Goal: Task Accomplishment & Management: Complete application form

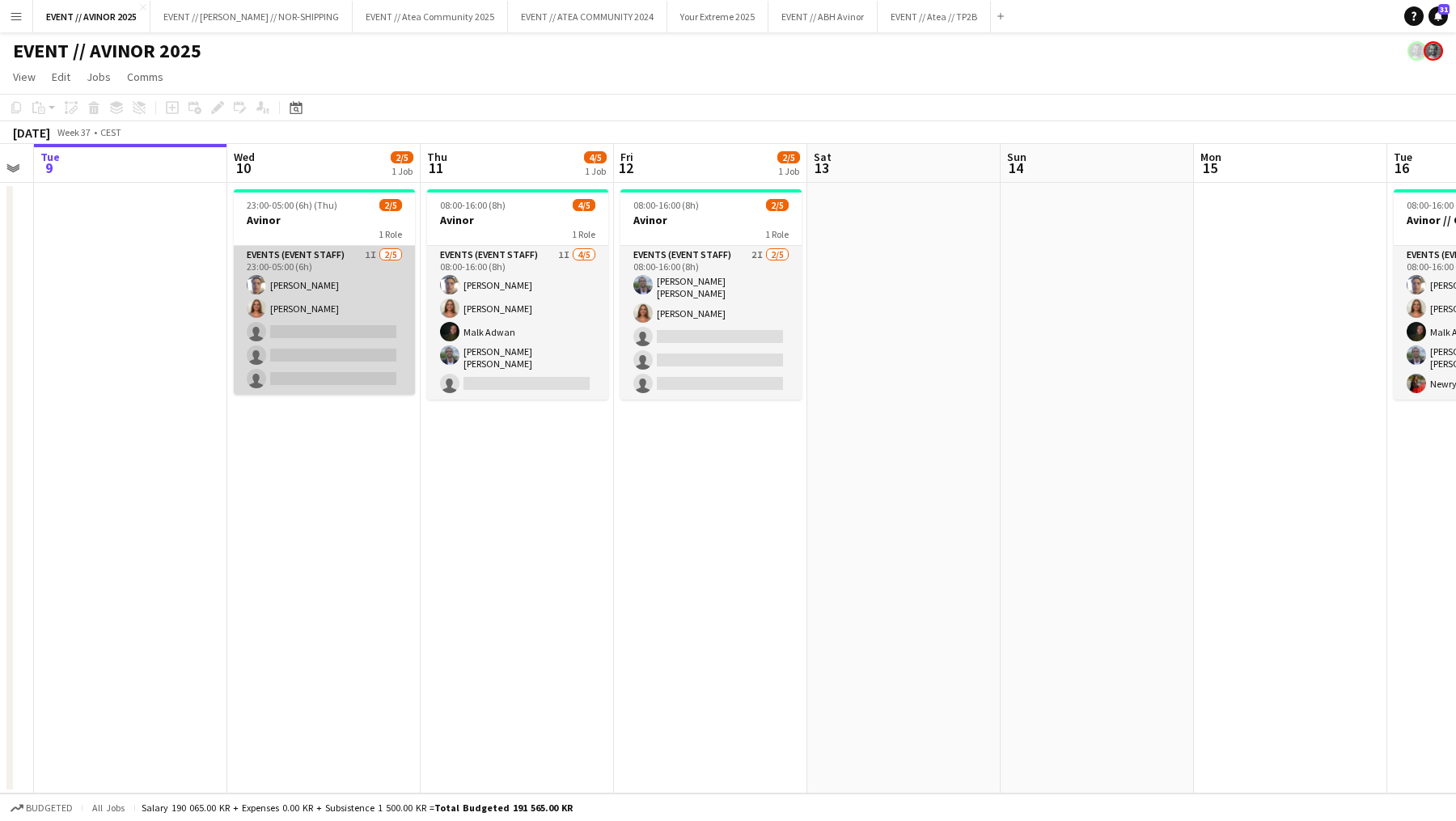
click at [321, 371] on app-card-role "Events (Event Staff) 1I [DATE] 23:00-05:00 (6h) [PERSON_NAME] [PERSON_NAME] sin…" at bounding box center [324, 321] width 182 height 149
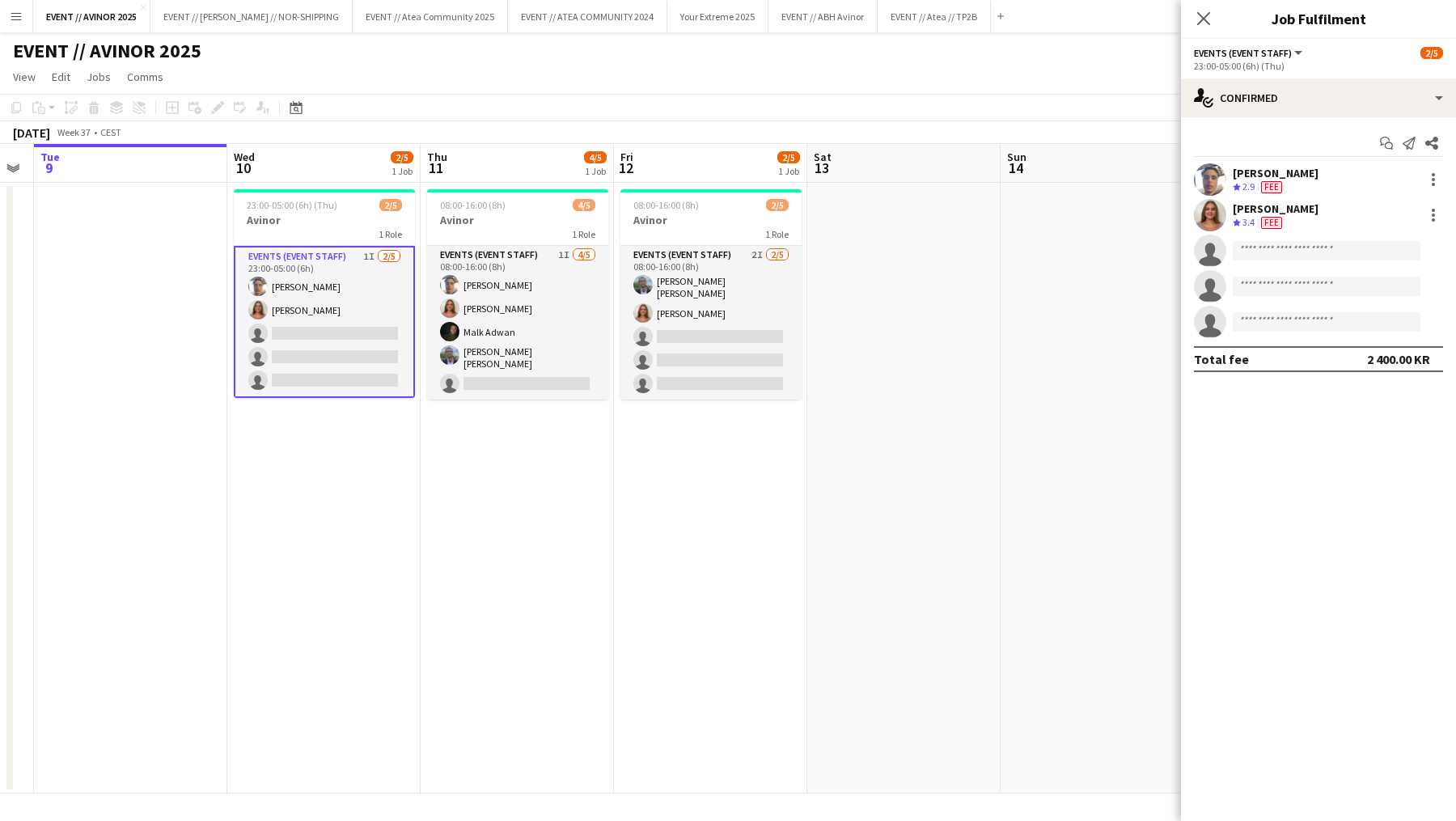
click at [291, 367] on app-card-role "Events (Event Staff) 1I [DATE] 23:00-05:00 (6h) [PERSON_NAME] [PERSON_NAME] sin…" at bounding box center [324, 322] width 182 height 152
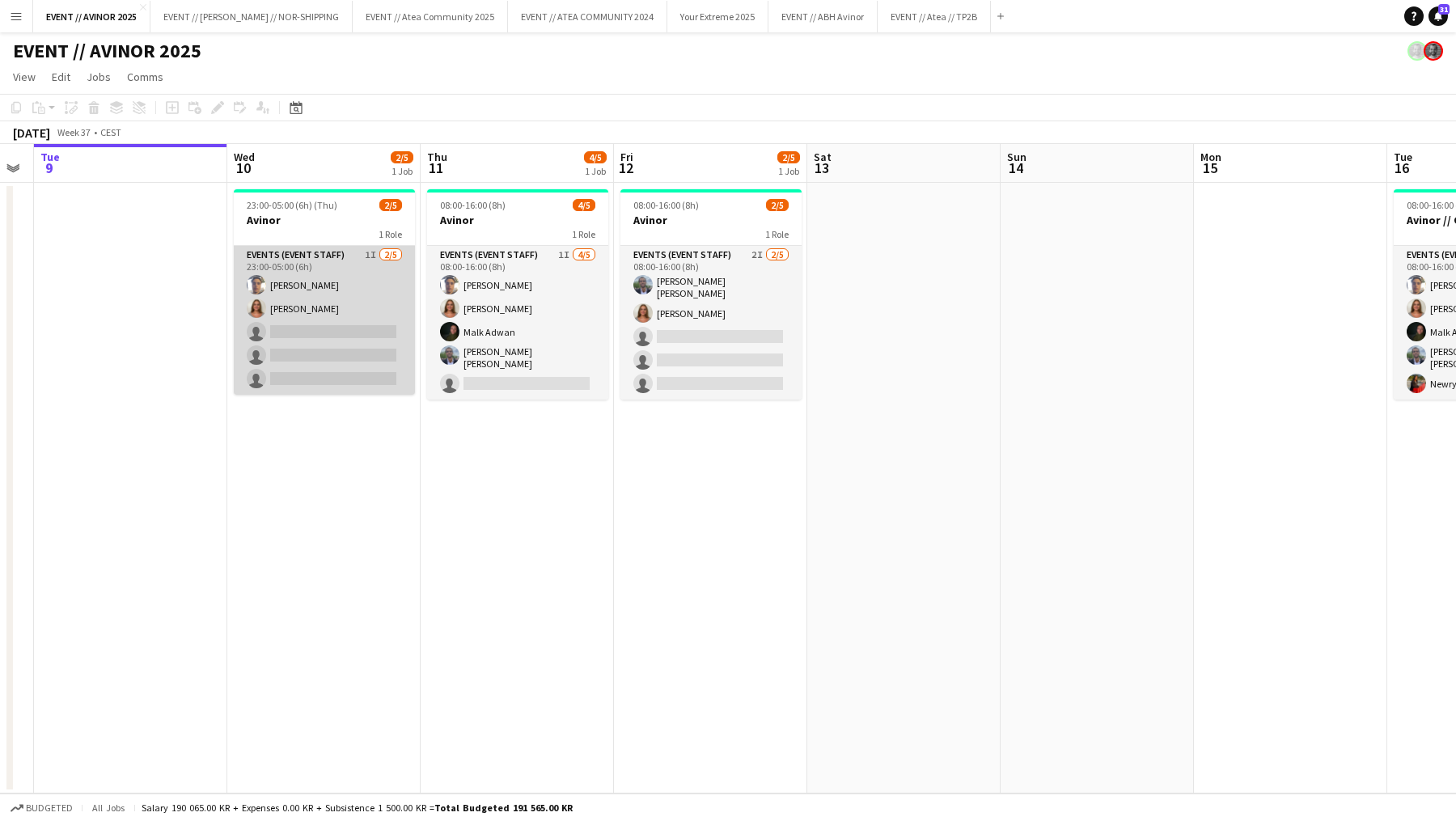
click at [324, 345] on app-card-role "Events (Event Staff) 1I [DATE] 23:00-05:00 (6h) [PERSON_NAME] [PERSON_NAME] sin…" at bounding box center [324, 321] width 182 height 149
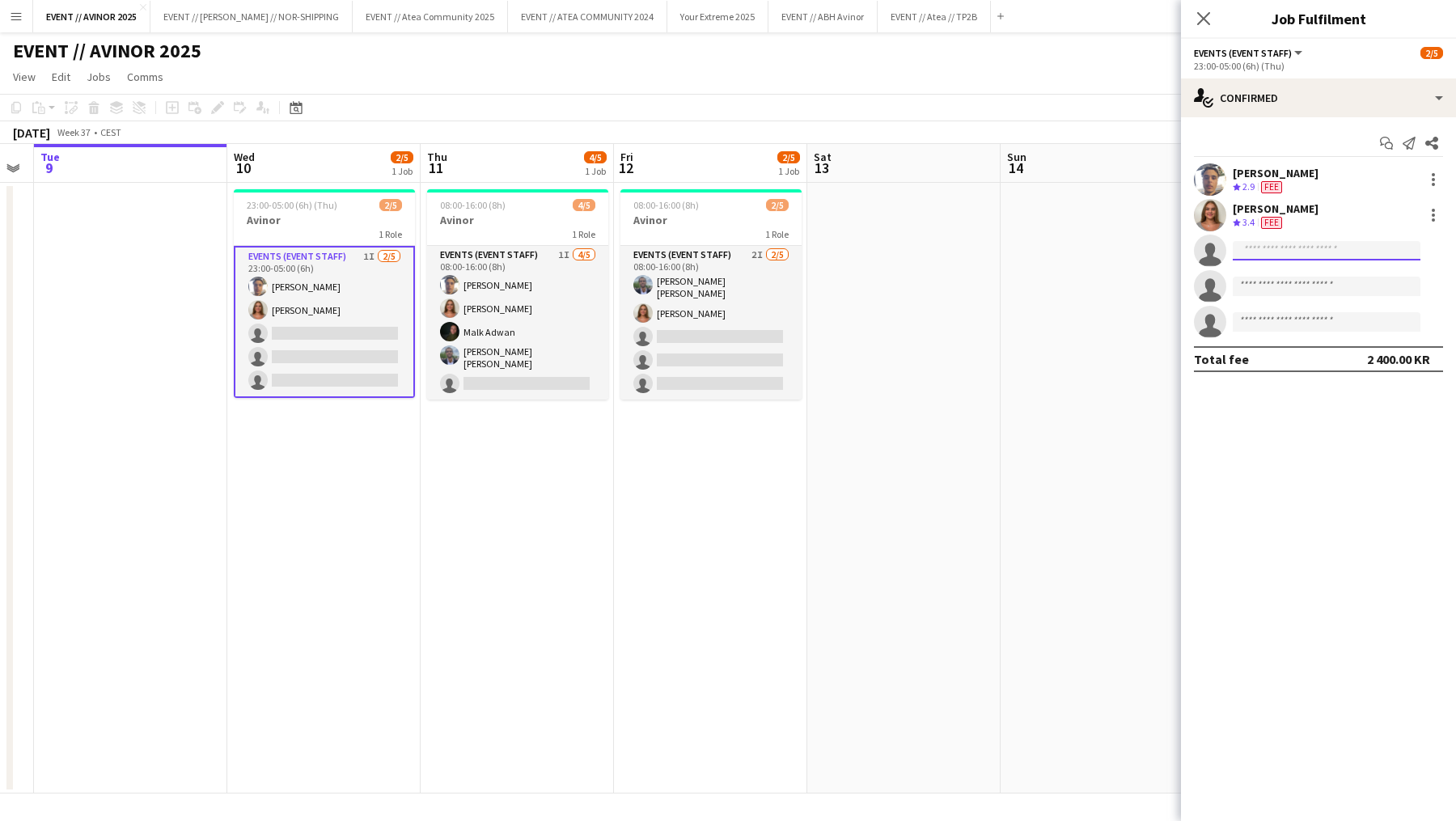
click at [1251, 241] on input at bounding box center [1326, 251] width 188 height 20
type input "*"
click at [930, 280] on app-date-cell at bounding box center [904, 488] width 194 height 611
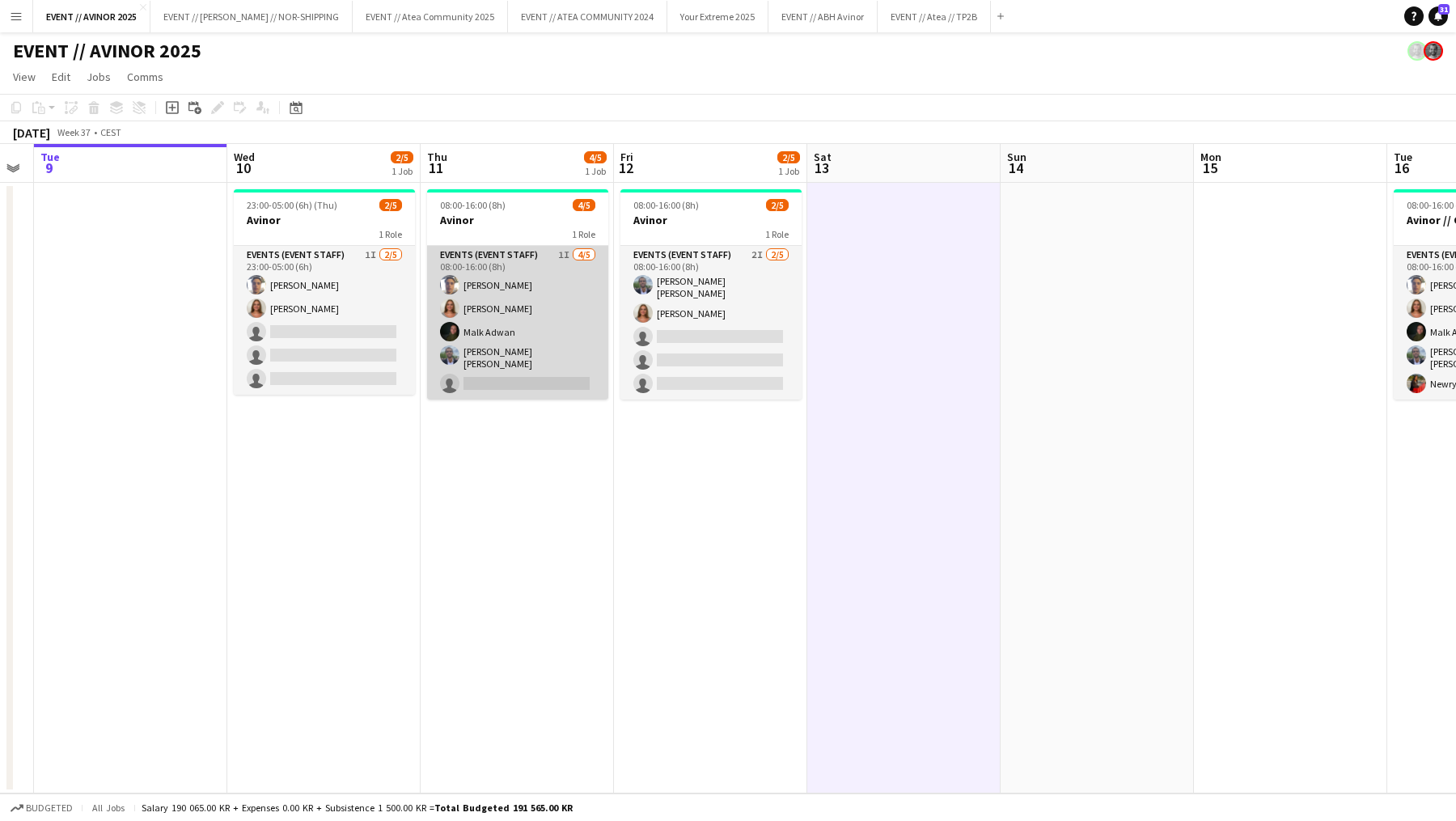
click at [433, 322] on app-card-role "Events (Event Staff) 1I [DATE] 08:00-16:00 (8h) [PERSON_NAME] [PERSON_NAME] [PE…" at bounding box center [517, 323] width 182 height 153
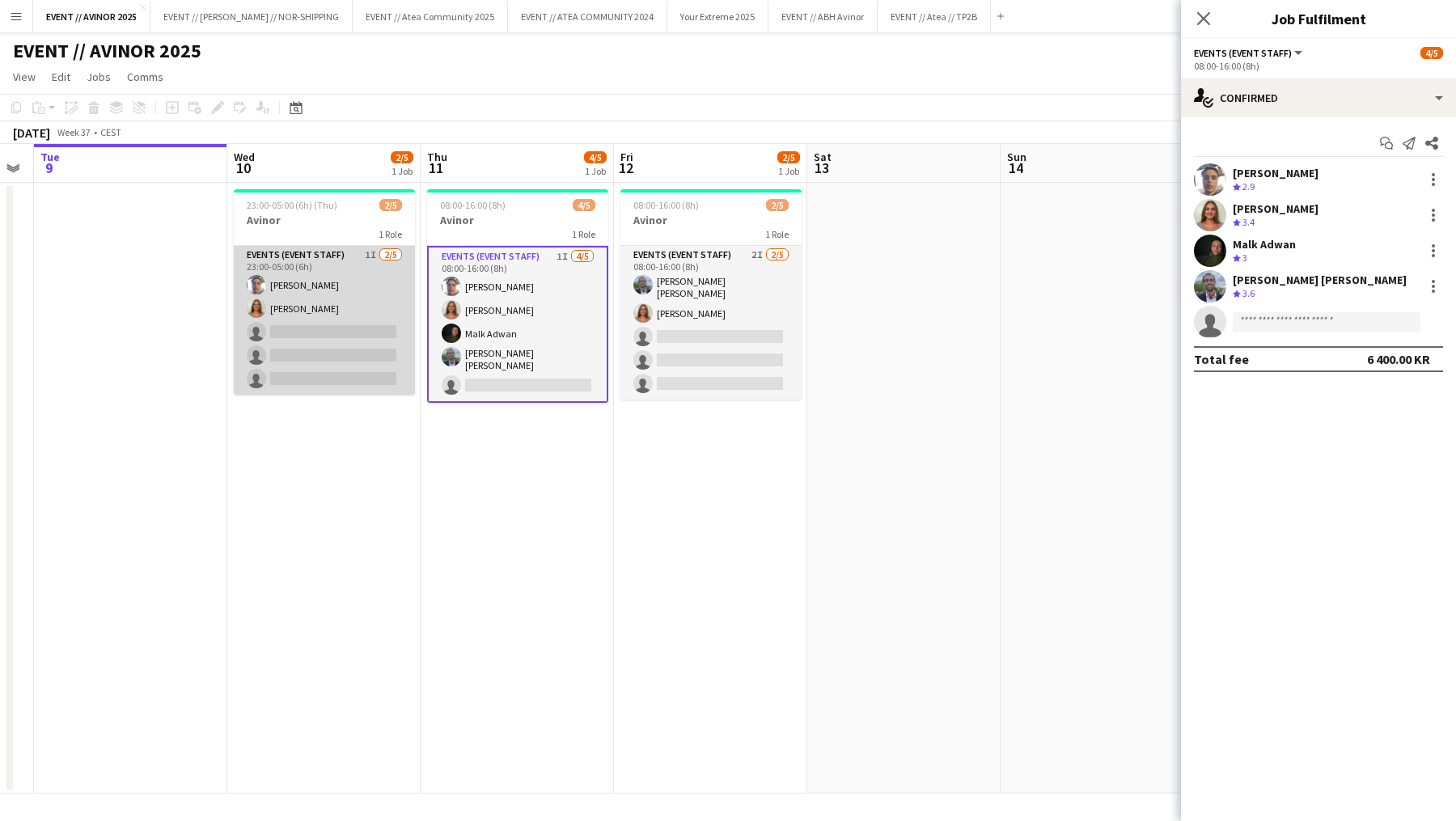
click at [370, 321] on app-card-role "Events (Event Staff) 1I [DATE] 23:00-05:00 (6h) [PERSON_NAME] [PERSON_NAME] sin…" at bounding box center [324, 321] width 182 height 149
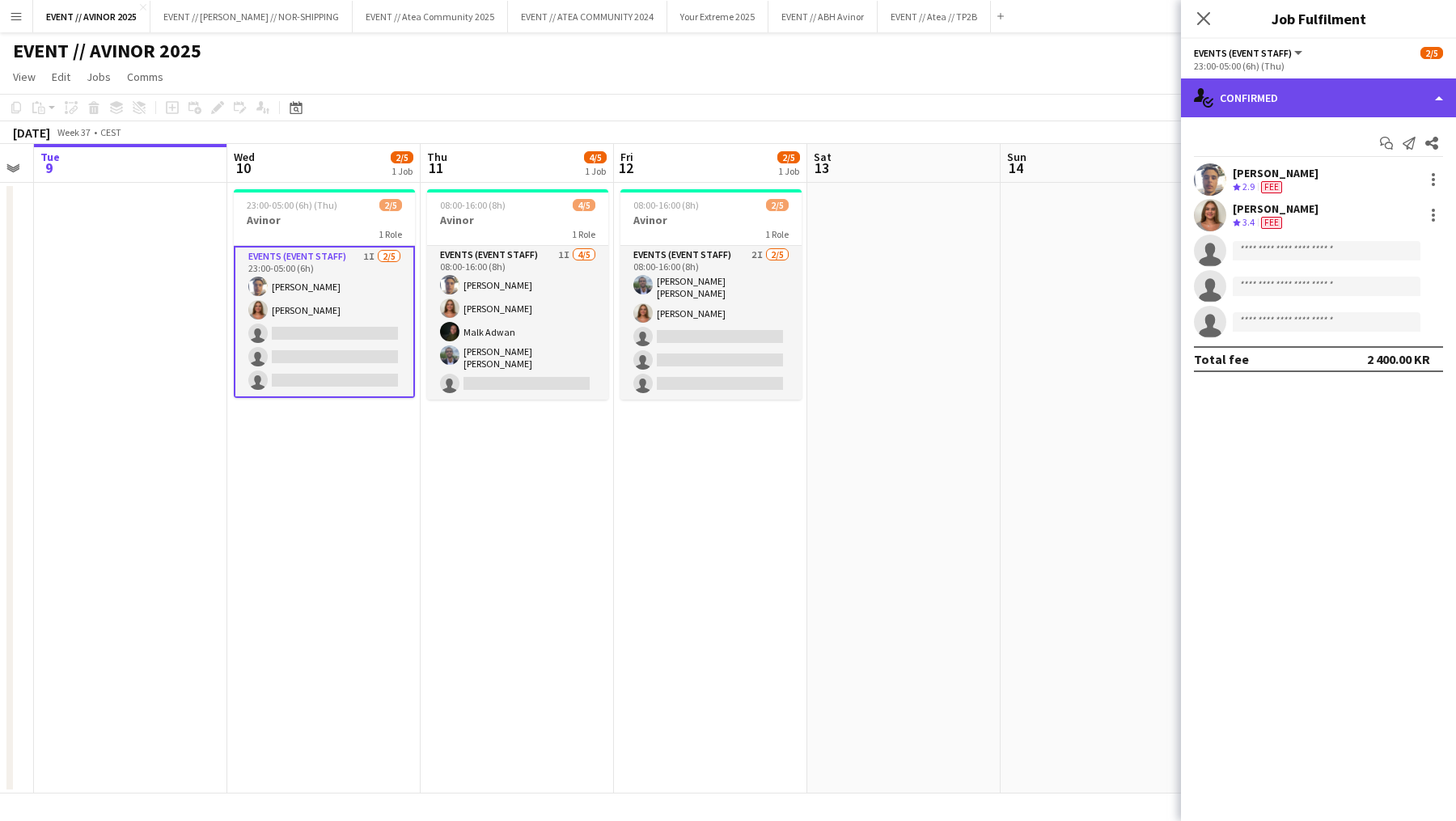
click at [1360, 87] on div "single-neutral-actions-check-2 Confirmed" at bounding box center [1319, 98] width 275 height 39
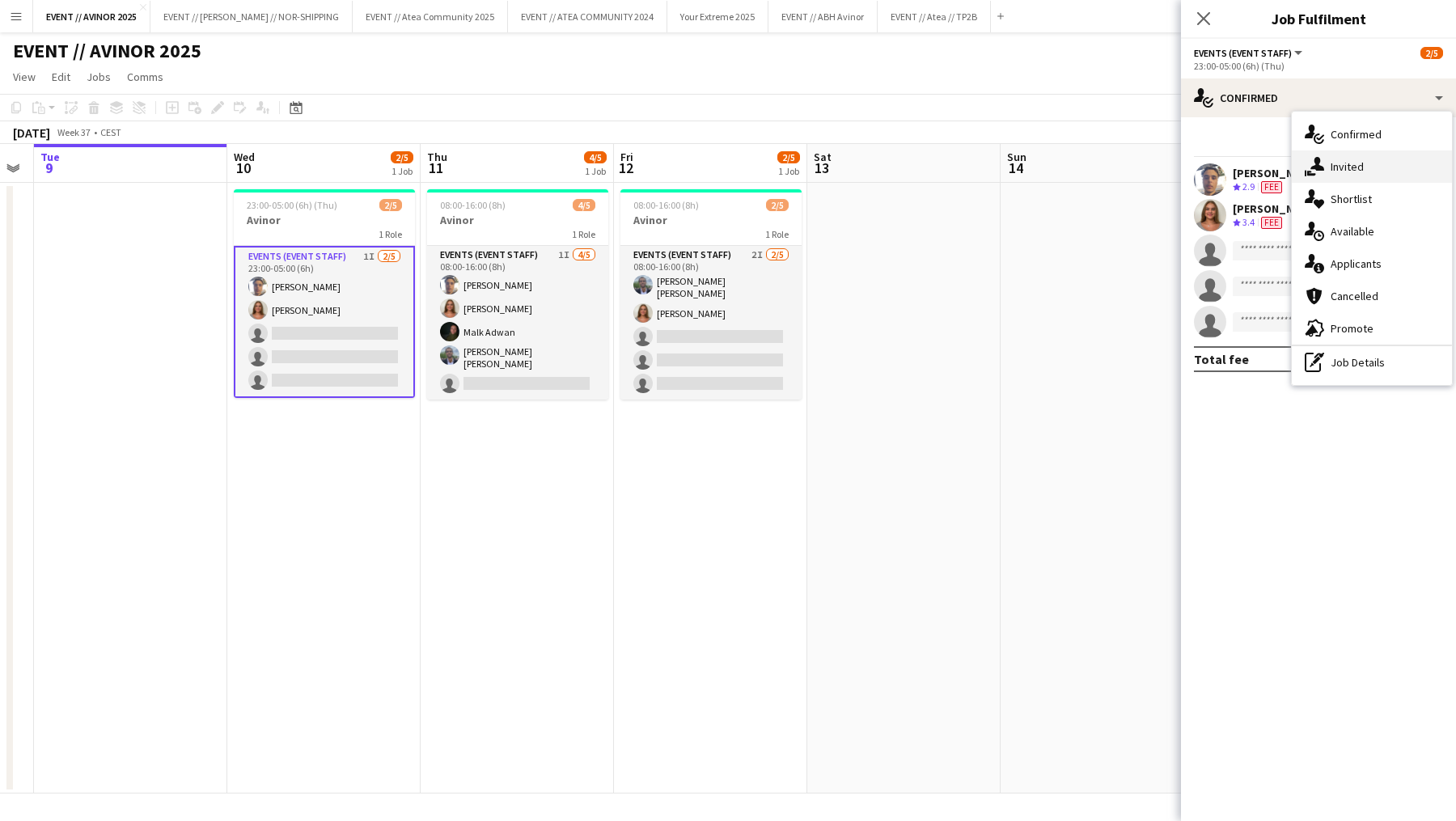
click at [1355, 158] on div "single-neutral-actions-share-1 Invited" at bounding box center [1372, 167] width 160 height 32
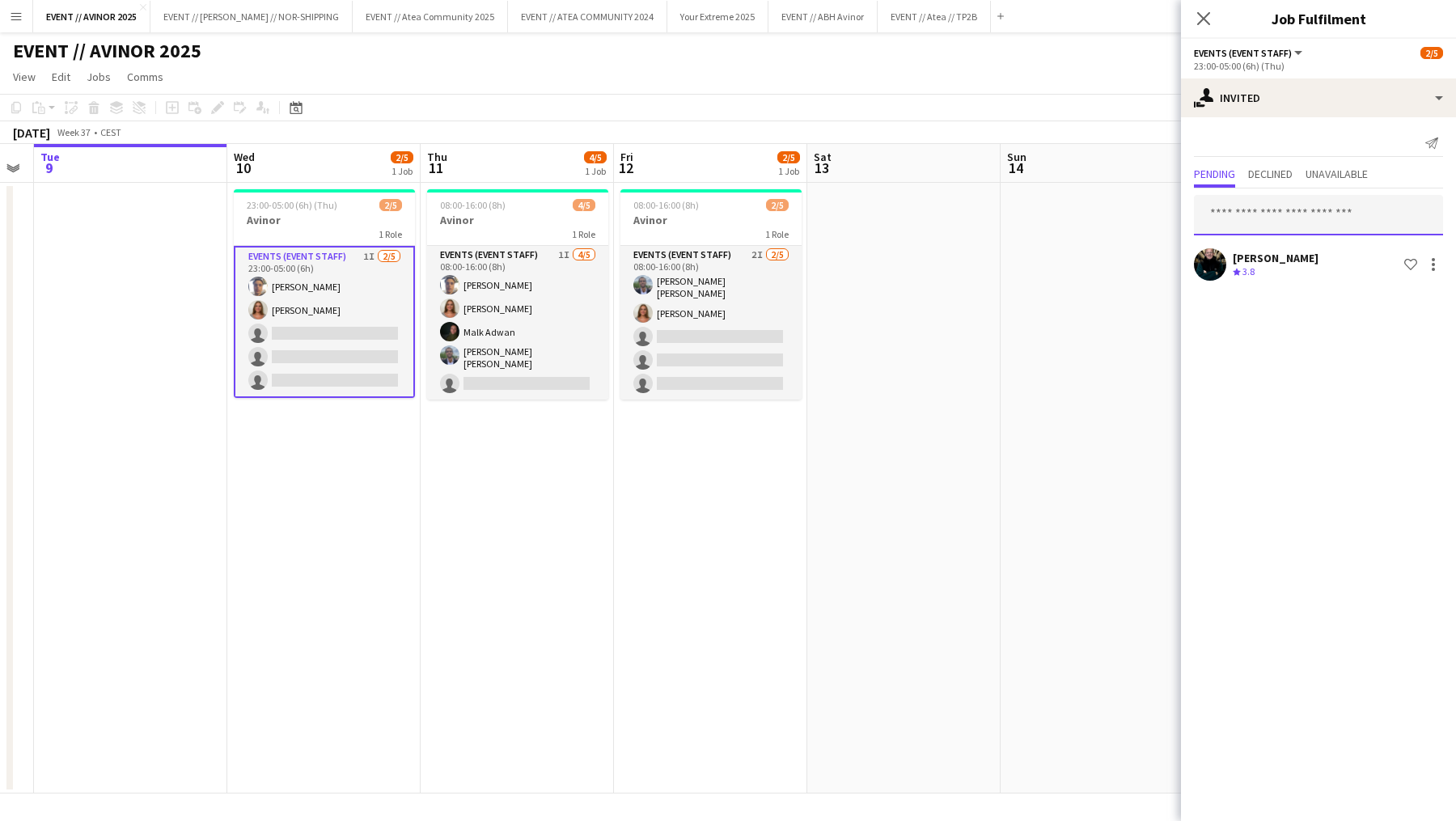
click at [1291, 205] on input "text" at bounding box center [1319, 215] width 249 height 40
click at [1291, 205] on input "*****" at bounding box center [1319, 215] width 249 height 40
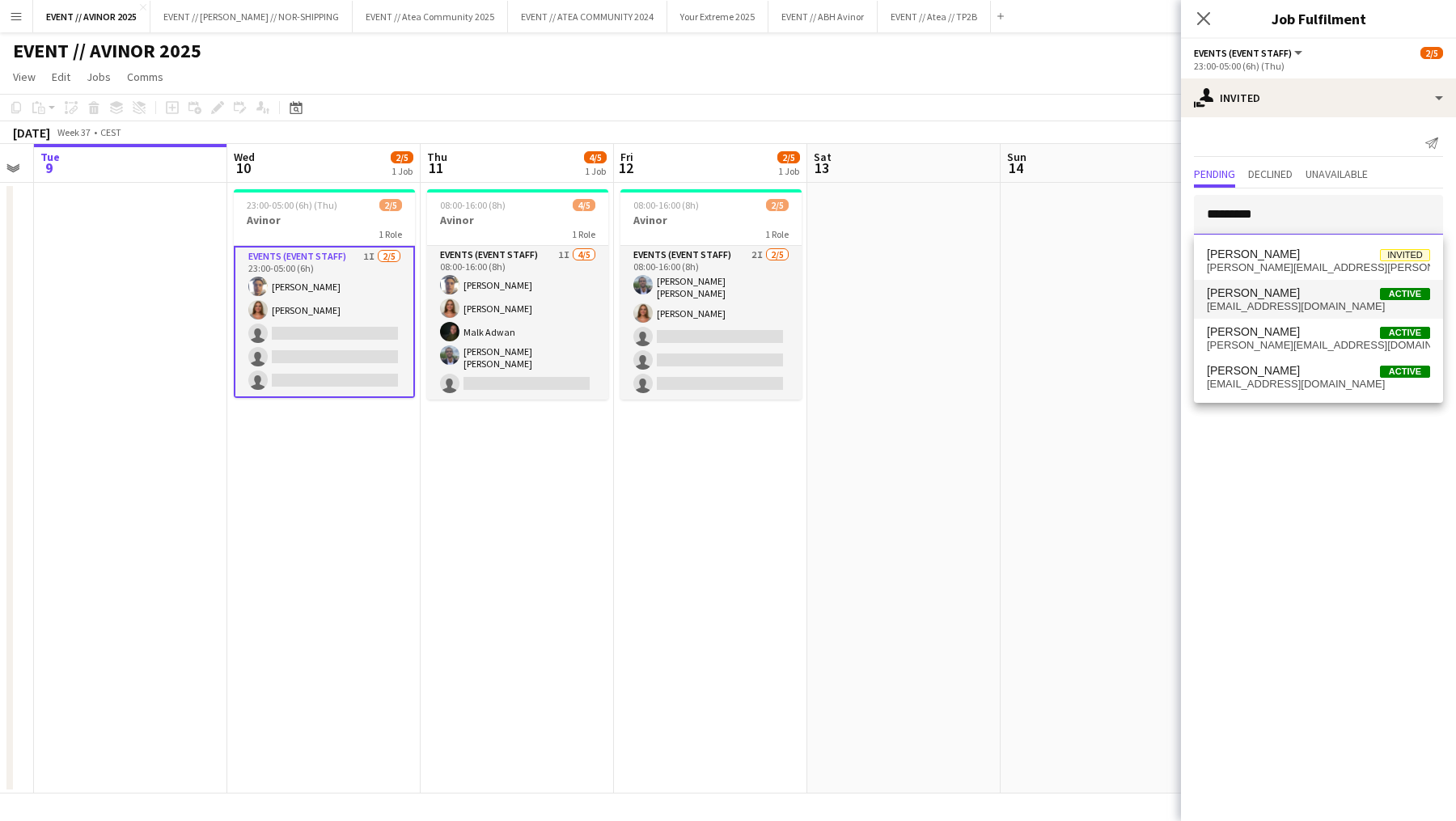
type input "**********"
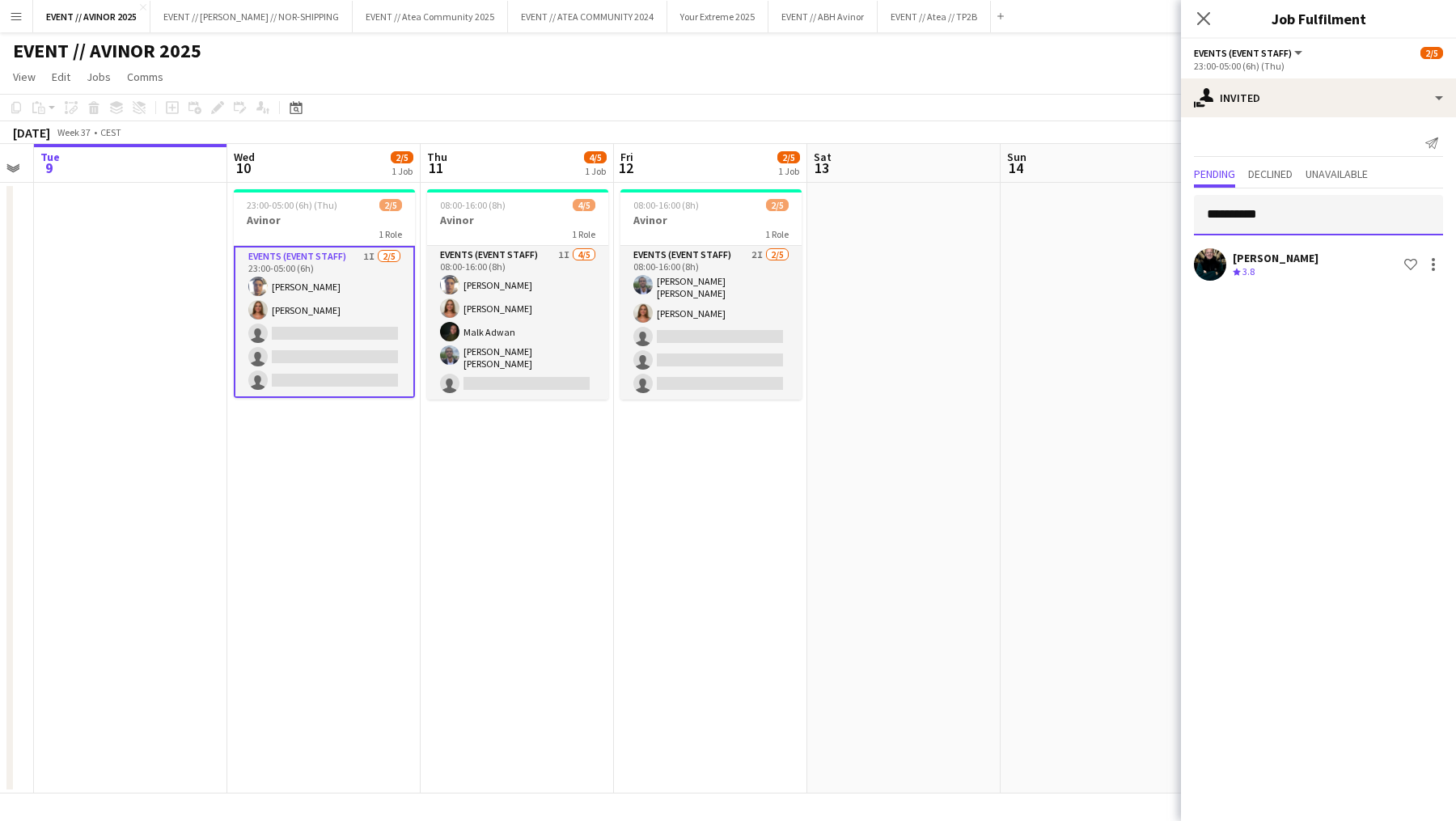
click at [1264, 222] on input "**********" at bounding box center [1319, 215] width 249 height 40
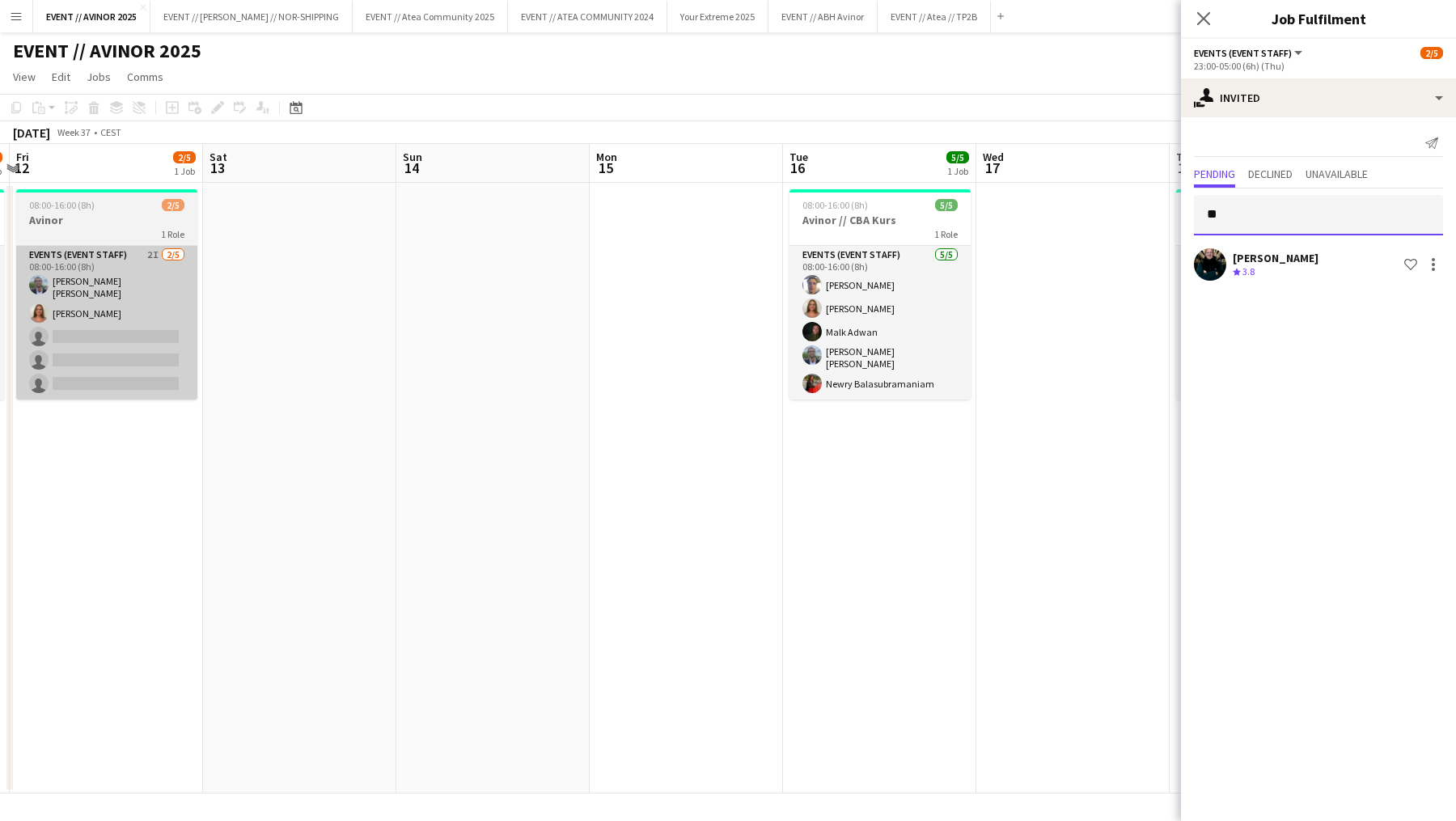
scroll to position [0, 604]
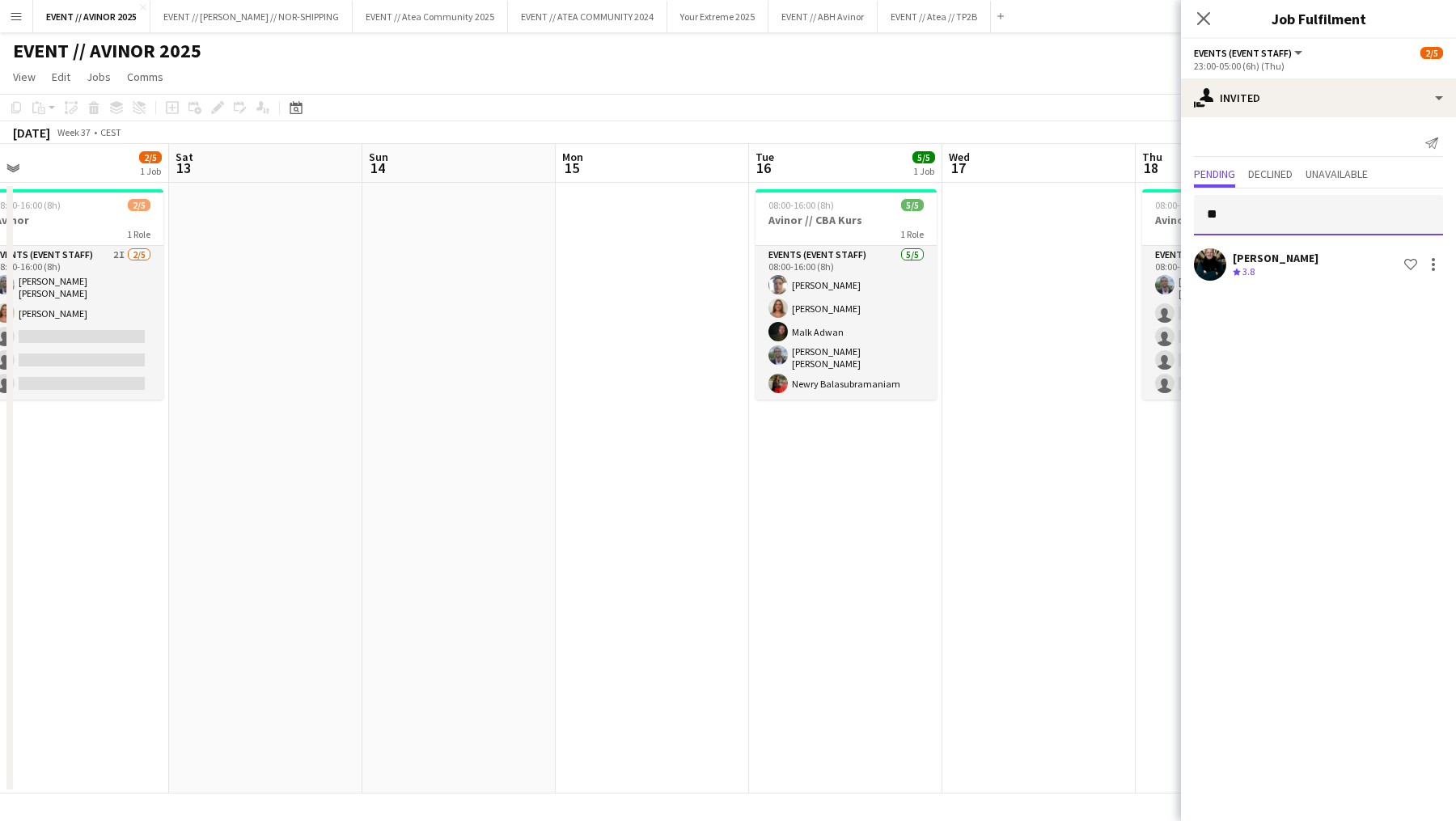
type input "*"
type input "**********"
click at [22, 17] on app-icon "Menu" at bounding box center [15, 15] width 13 height 13
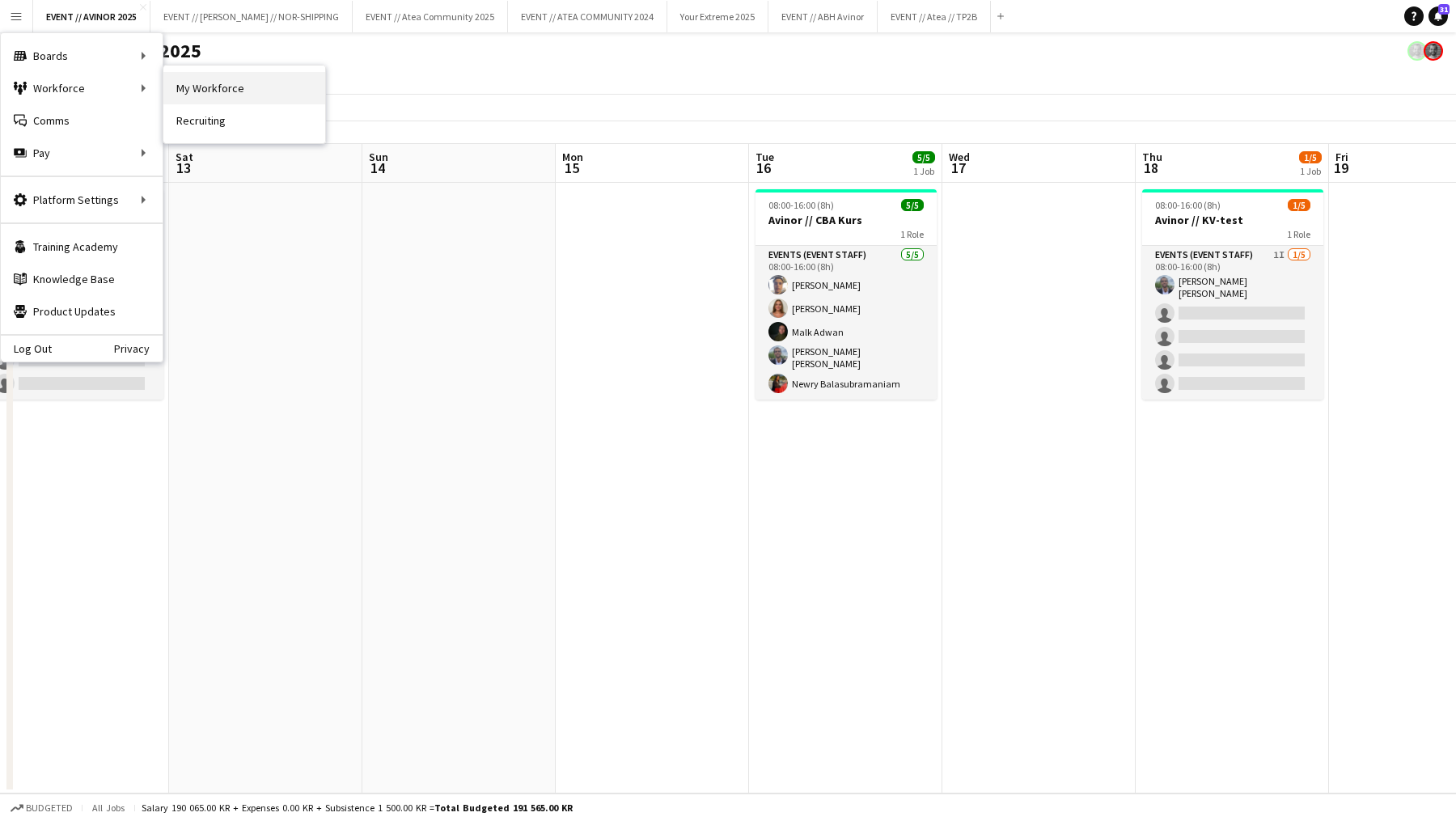
click at [199, 94] on link "My Workforce" at bounding box center [245, 88] width 162 height 32
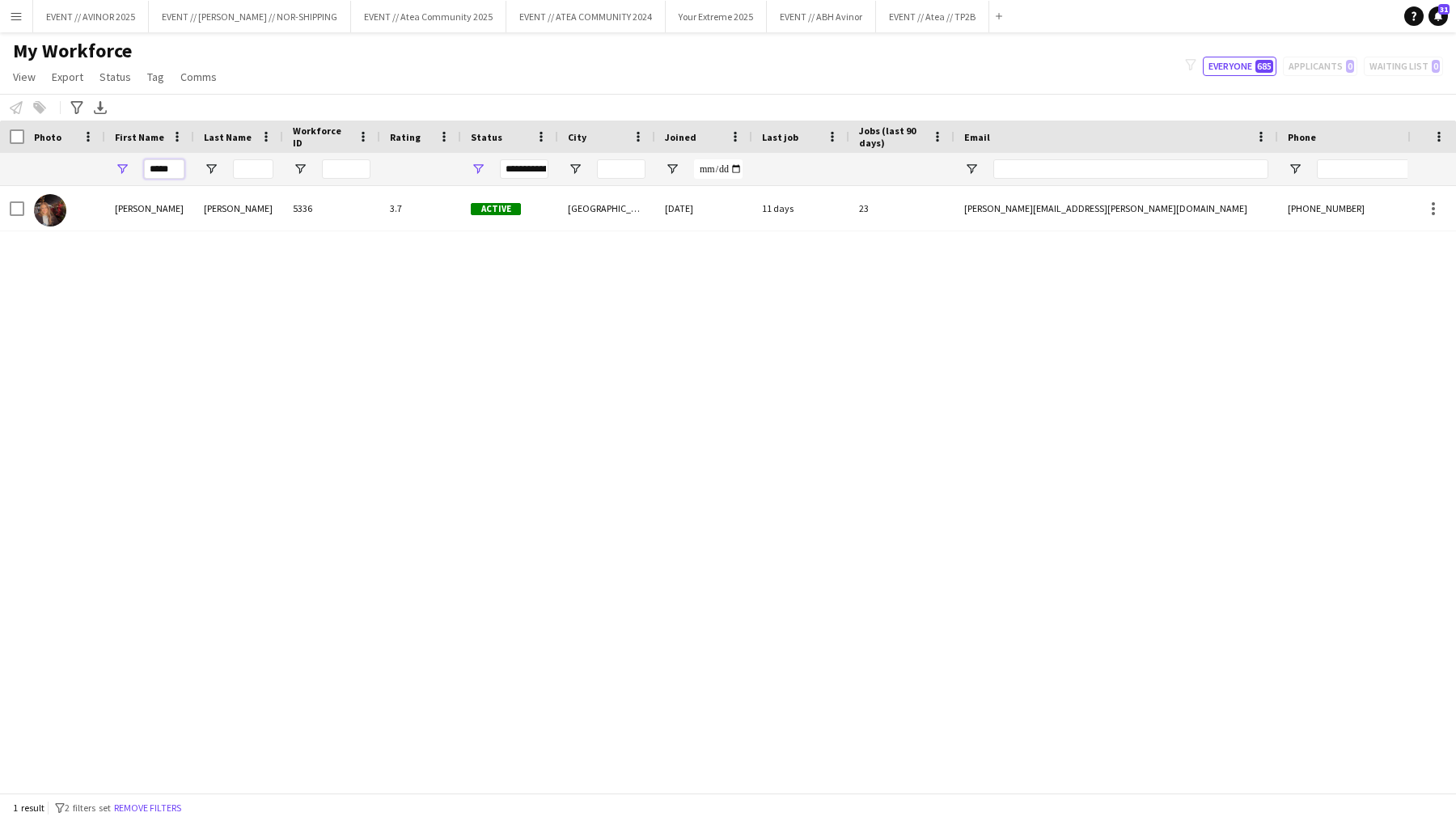
click at [172, 170] on input "*****" at bounding box center [164, 169] width 40 height 20
type input "*****"
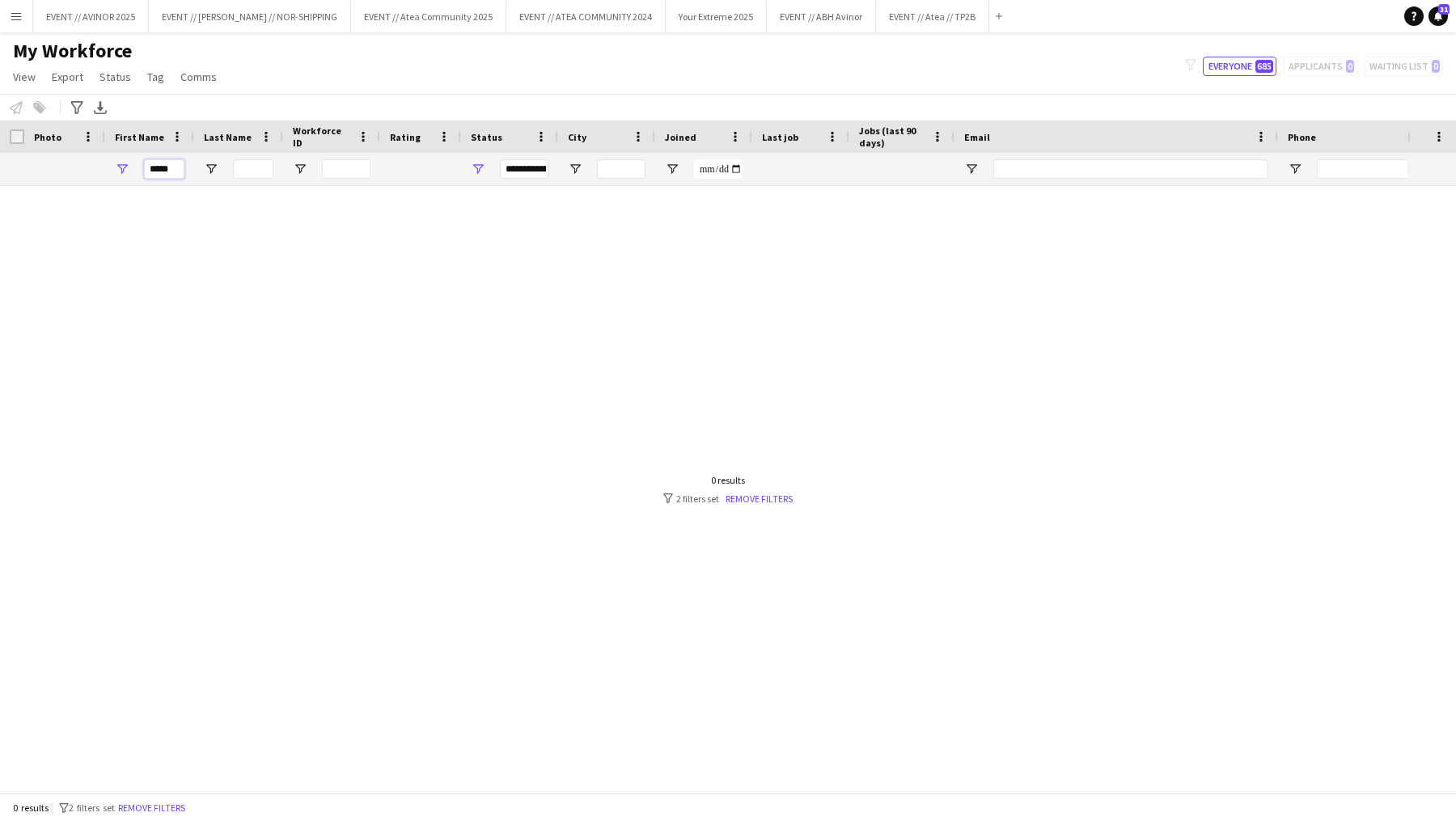
click at [170, 166] on input "*****" at bounding box center [164, 169] width 40 height 20
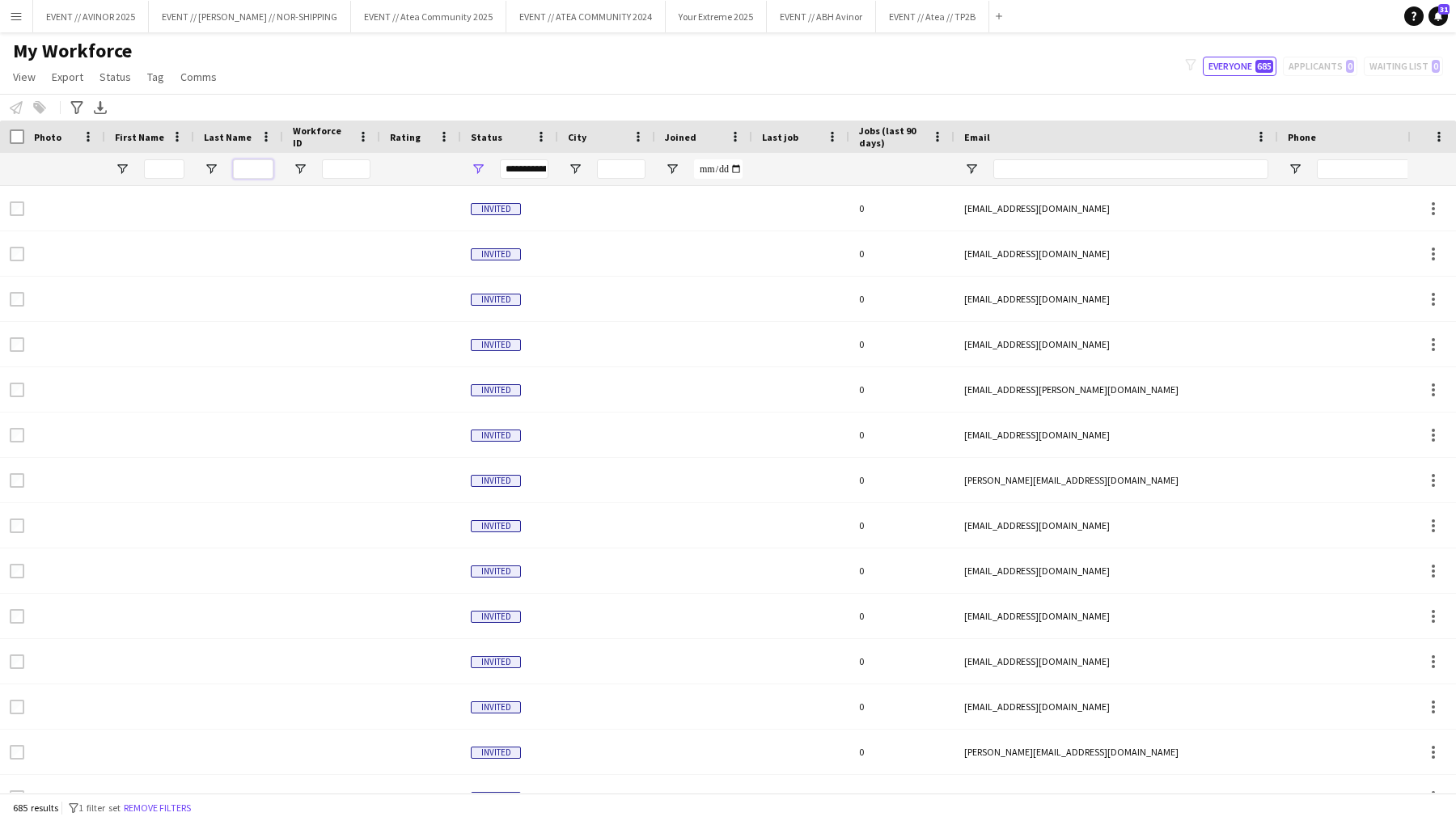
click at [251, 172] on input "Last Name Filter Input" at bounding box center [252, 169] width 40 height 20
type input "*****"
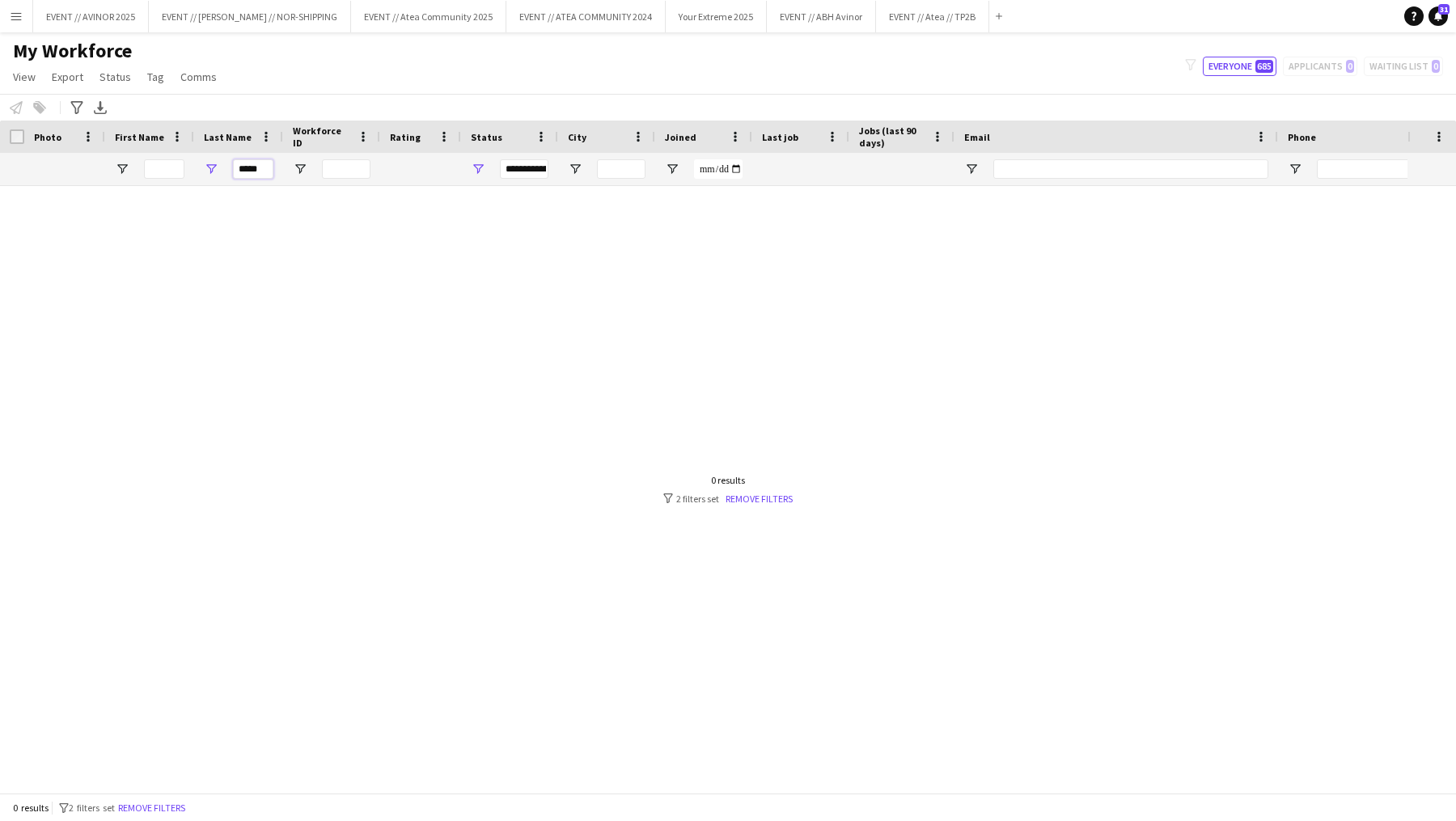
click at [251, 172] on input "*****" at bounding box center [252, 169] width 40 height 20
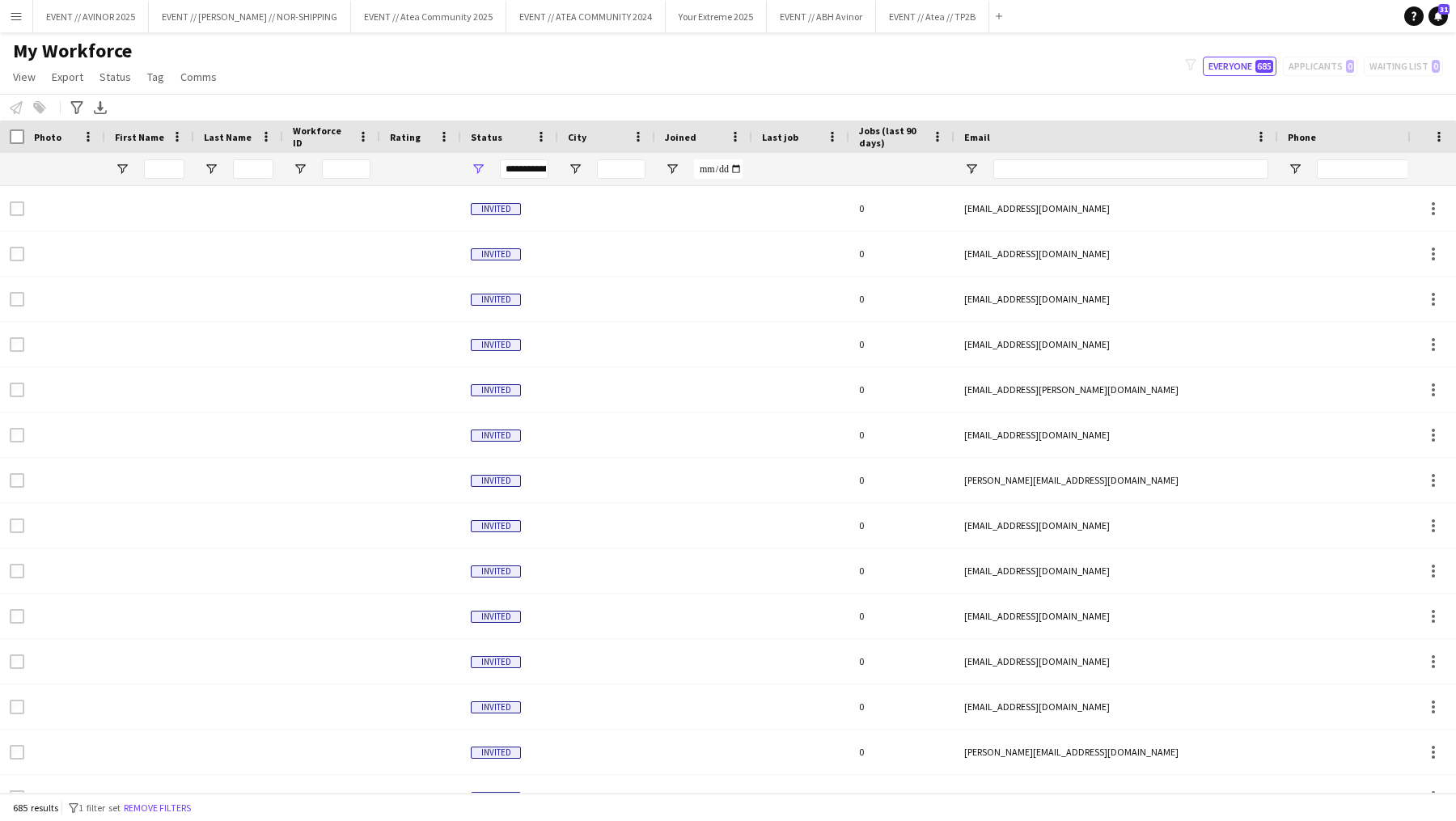
click at [12, 22] on app-icon "Menu" at bounding box center [15, 15] width 13 height 13
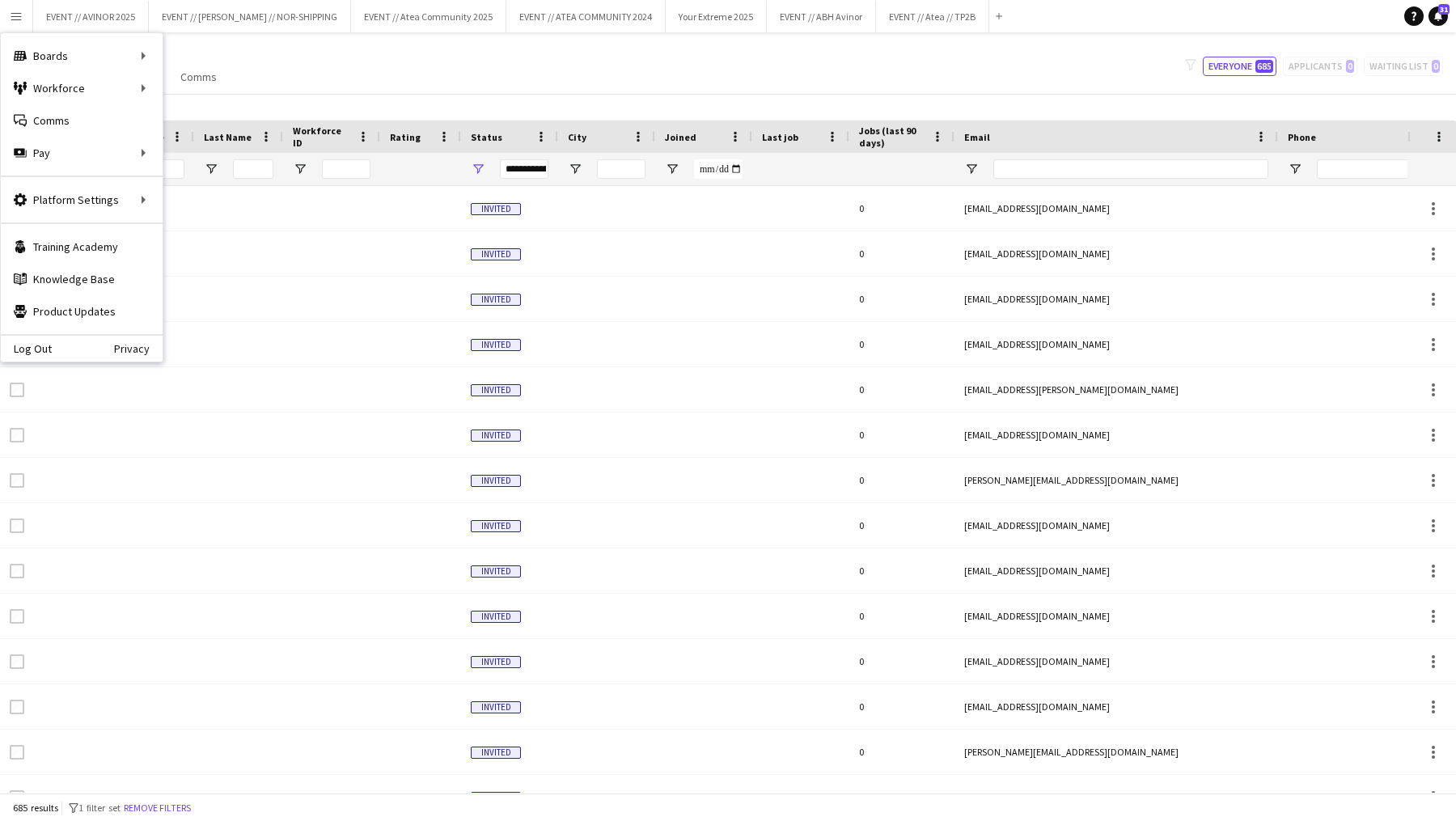
click at [344, 55] on div "My Workforce View Views Default view New view Update view Delete view Edit name…" at bounding box center [728, 66] width 1456 height 55
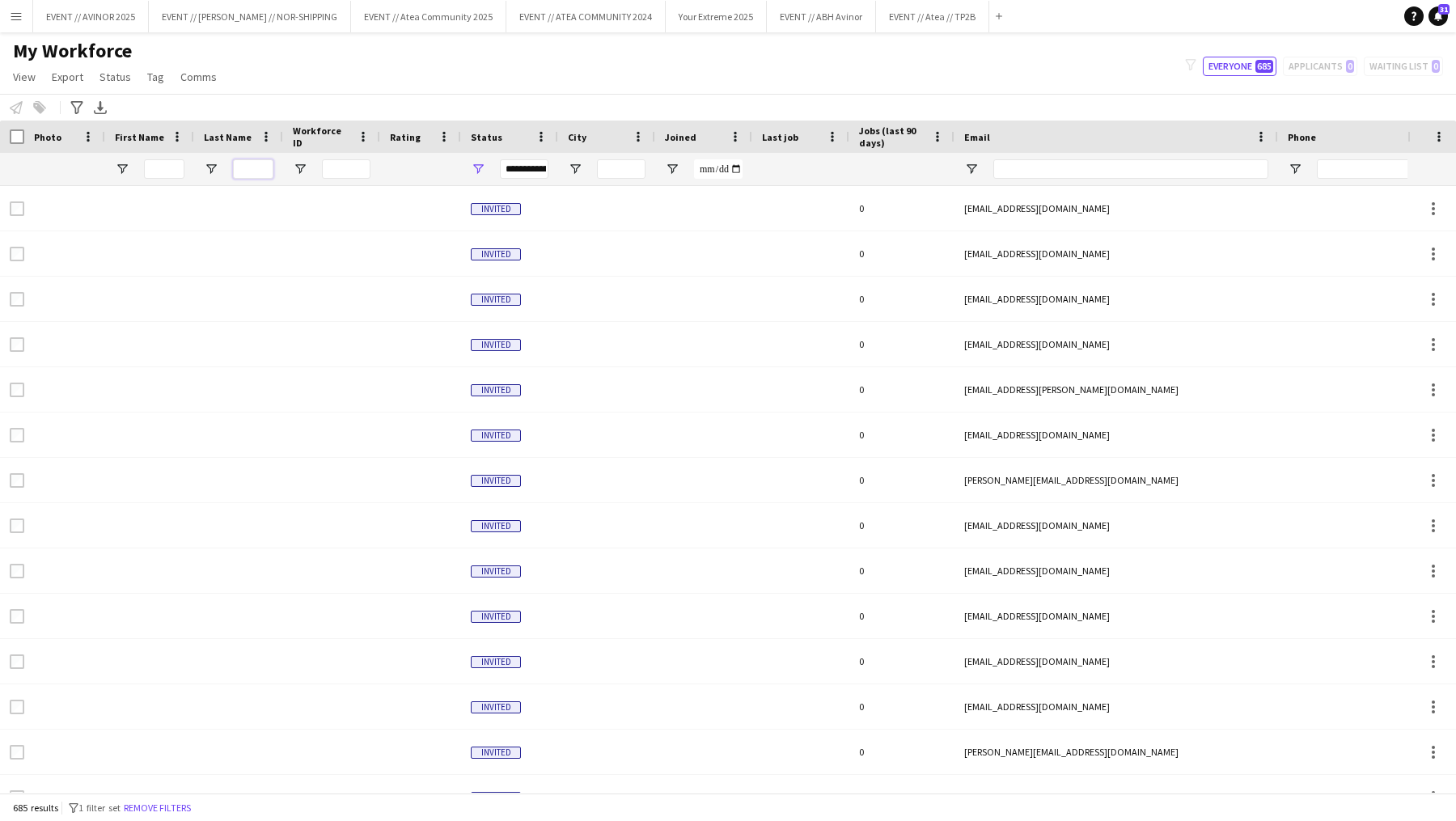
click at [261, 166] on input "Last Name Filter Input" at bounding box center [252, 169] width 40 height 20
type input "*****"
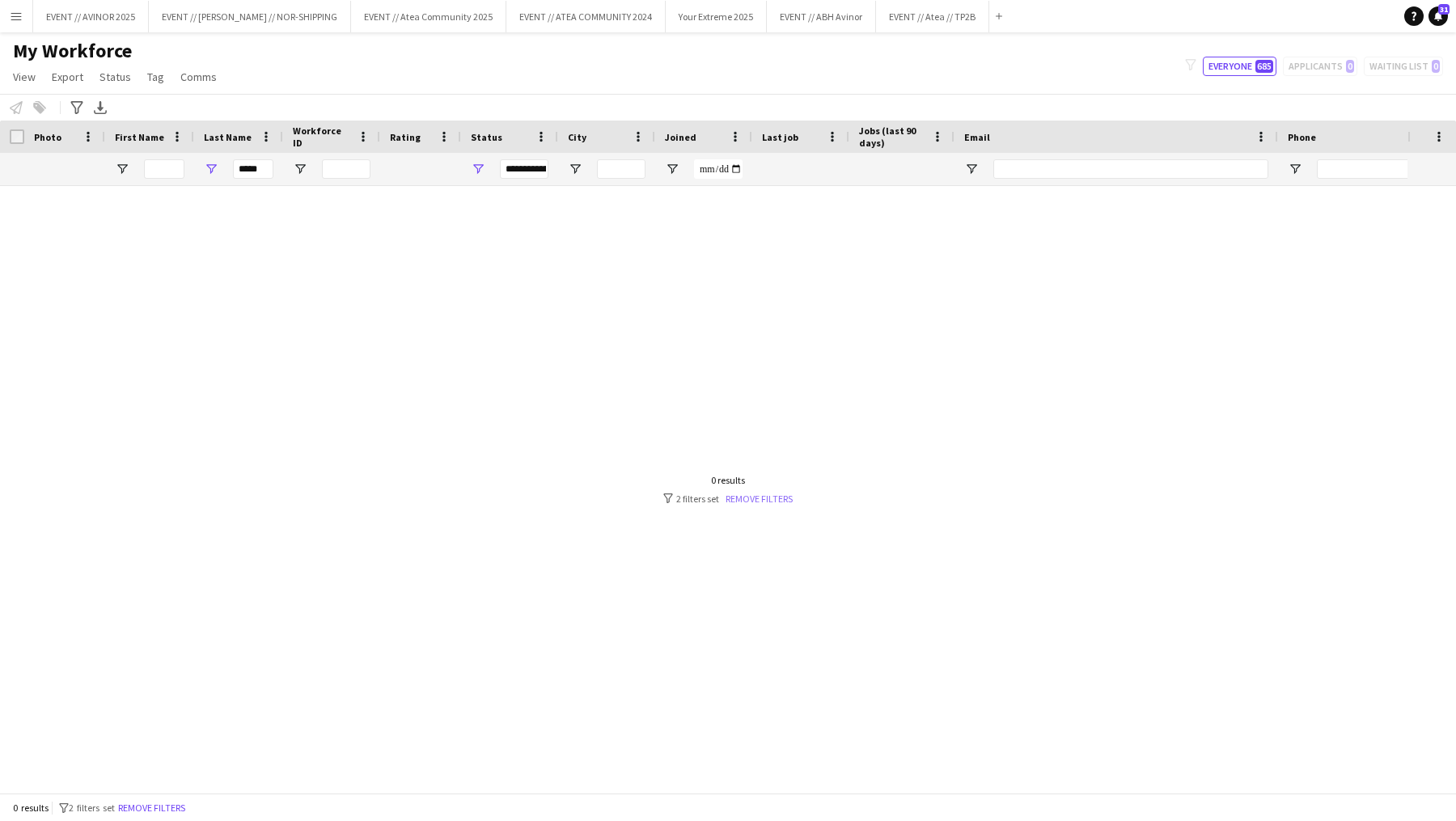
click at [754, 501] on link "Remove filters" at bounding box center [759, 499] width 67 height 12
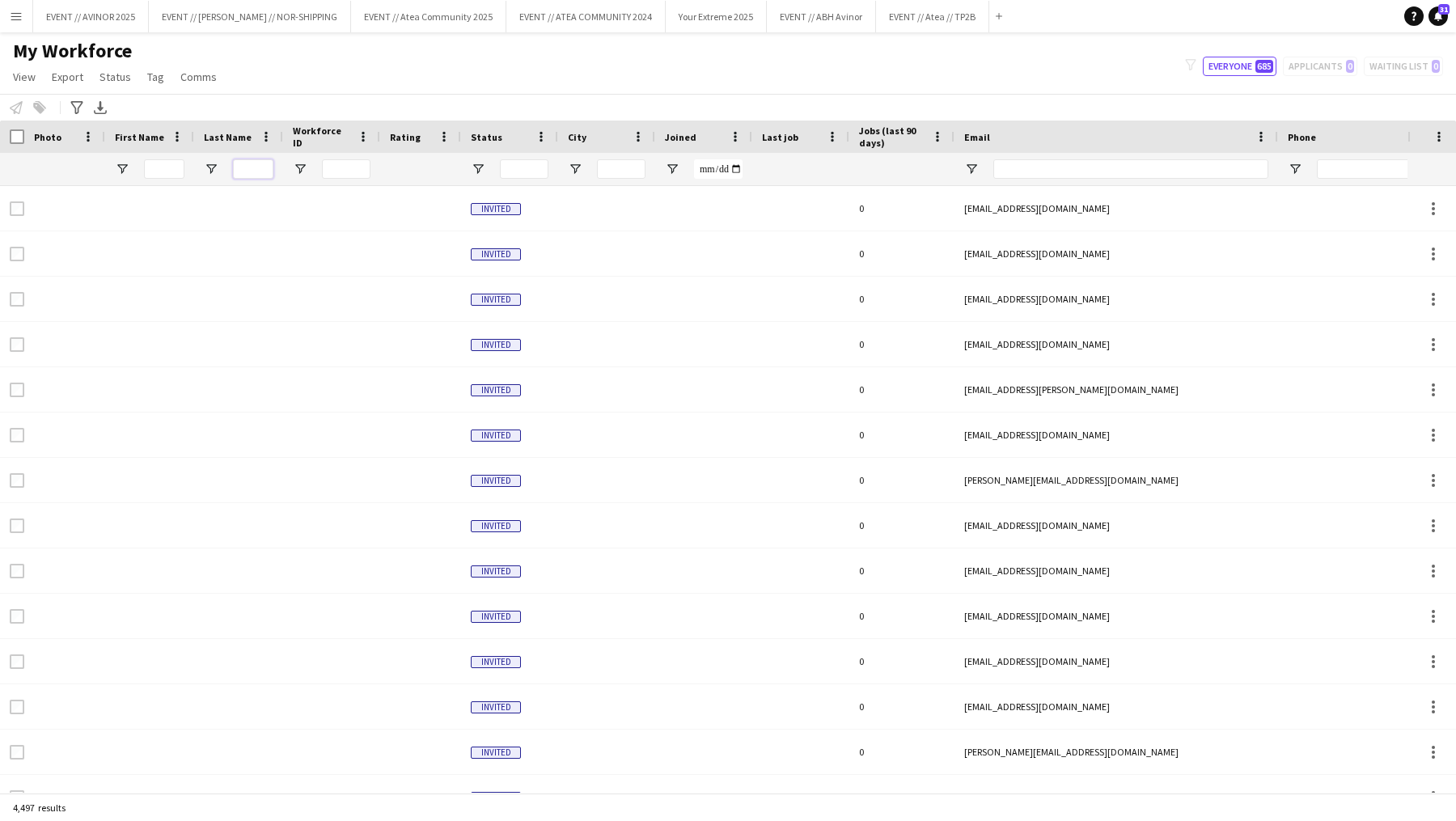
click at [258, 165] on input "Last Name Filter Input" at bounding box center [252, 169] width 40 height 20
type input "*****"
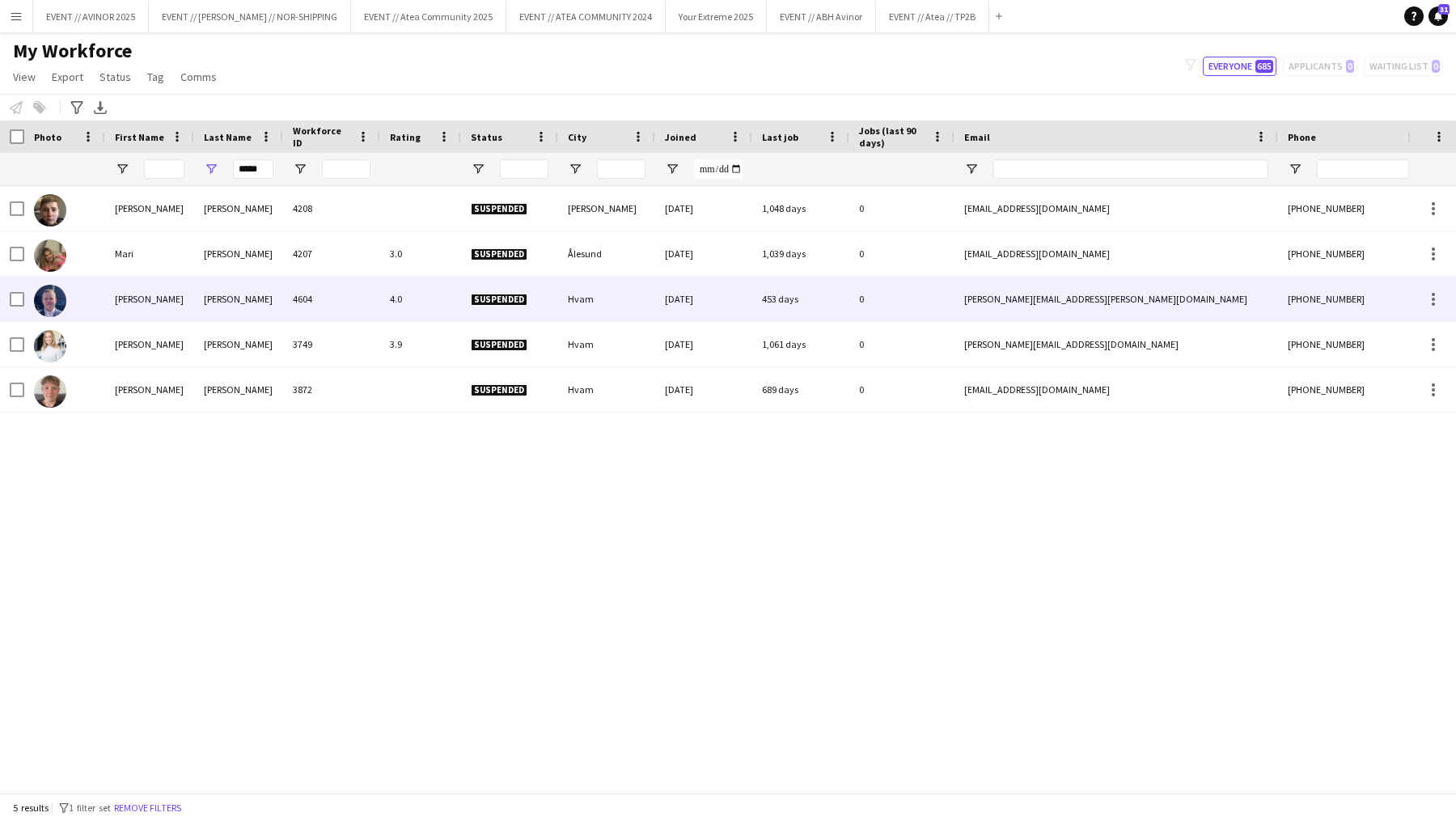
click at [160, 306] on div "[PERSON_NAME]" at bounding box center [149, 299] width 89 height 44
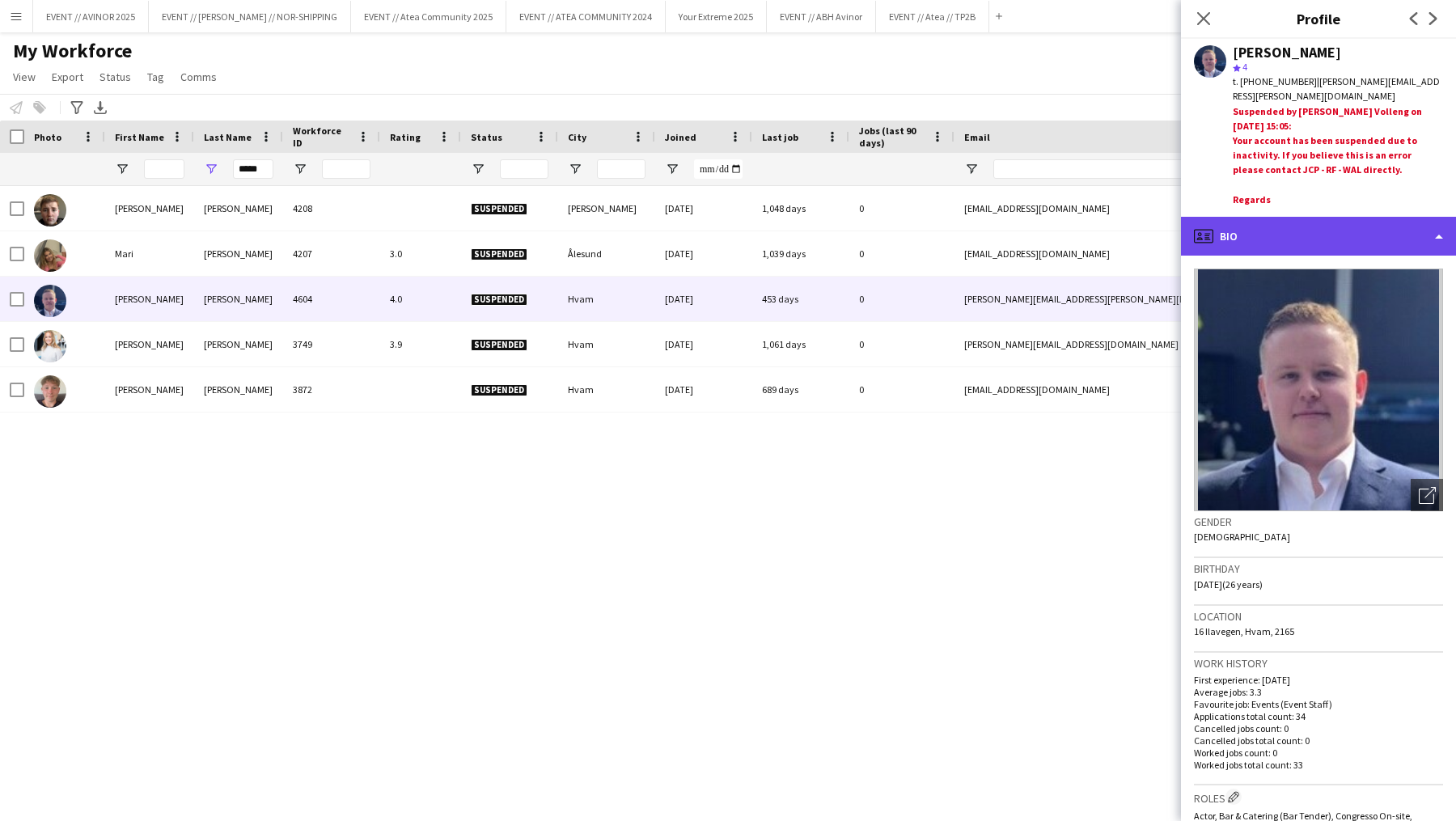
click at [1324, 233] on div "profile Bio" at bounding box center [1319, 236] width 275 height 39
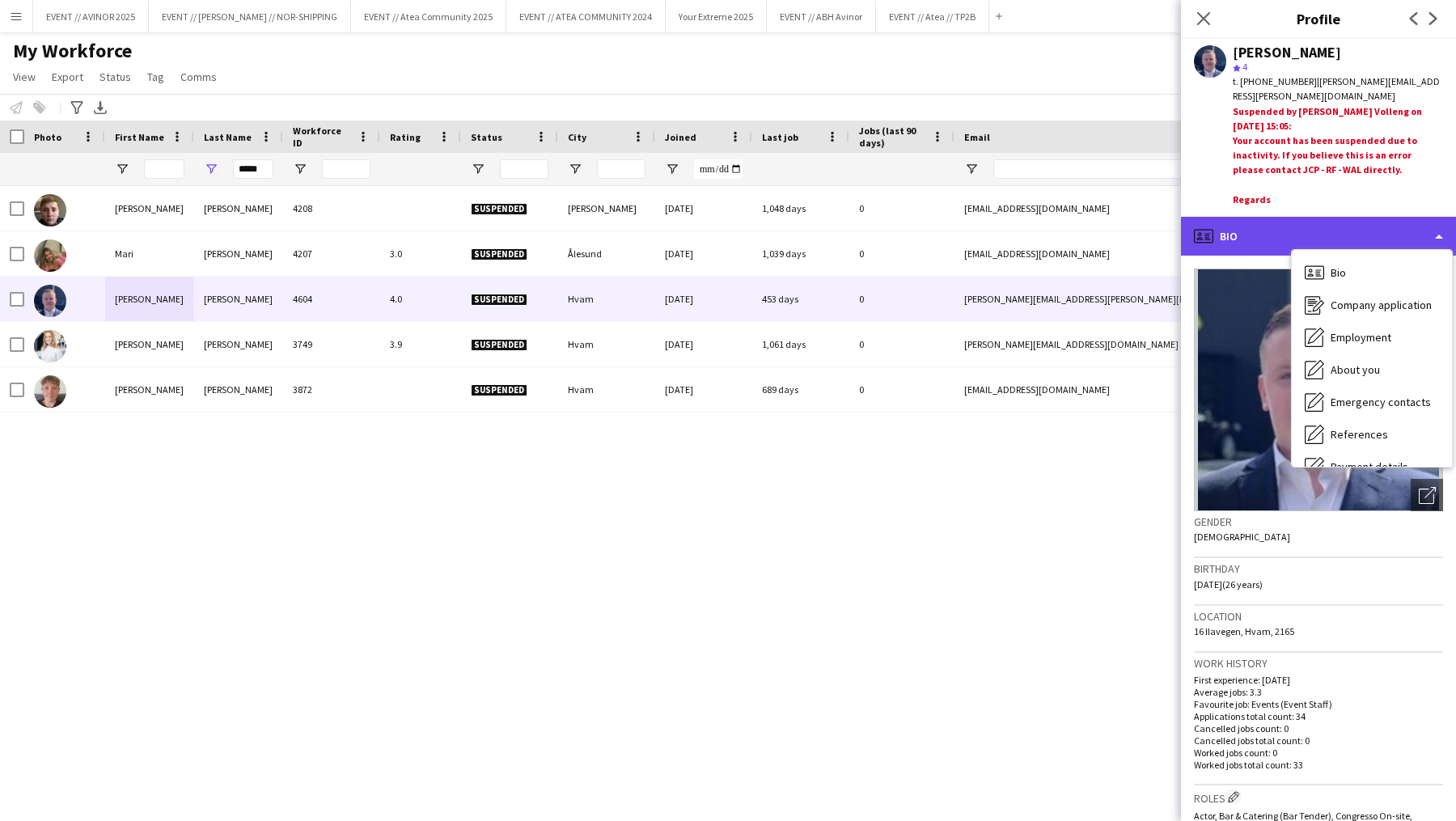
click at [1338, 220] on div "profile Bio" at bounding box center [1319, 236] width 275 height 39
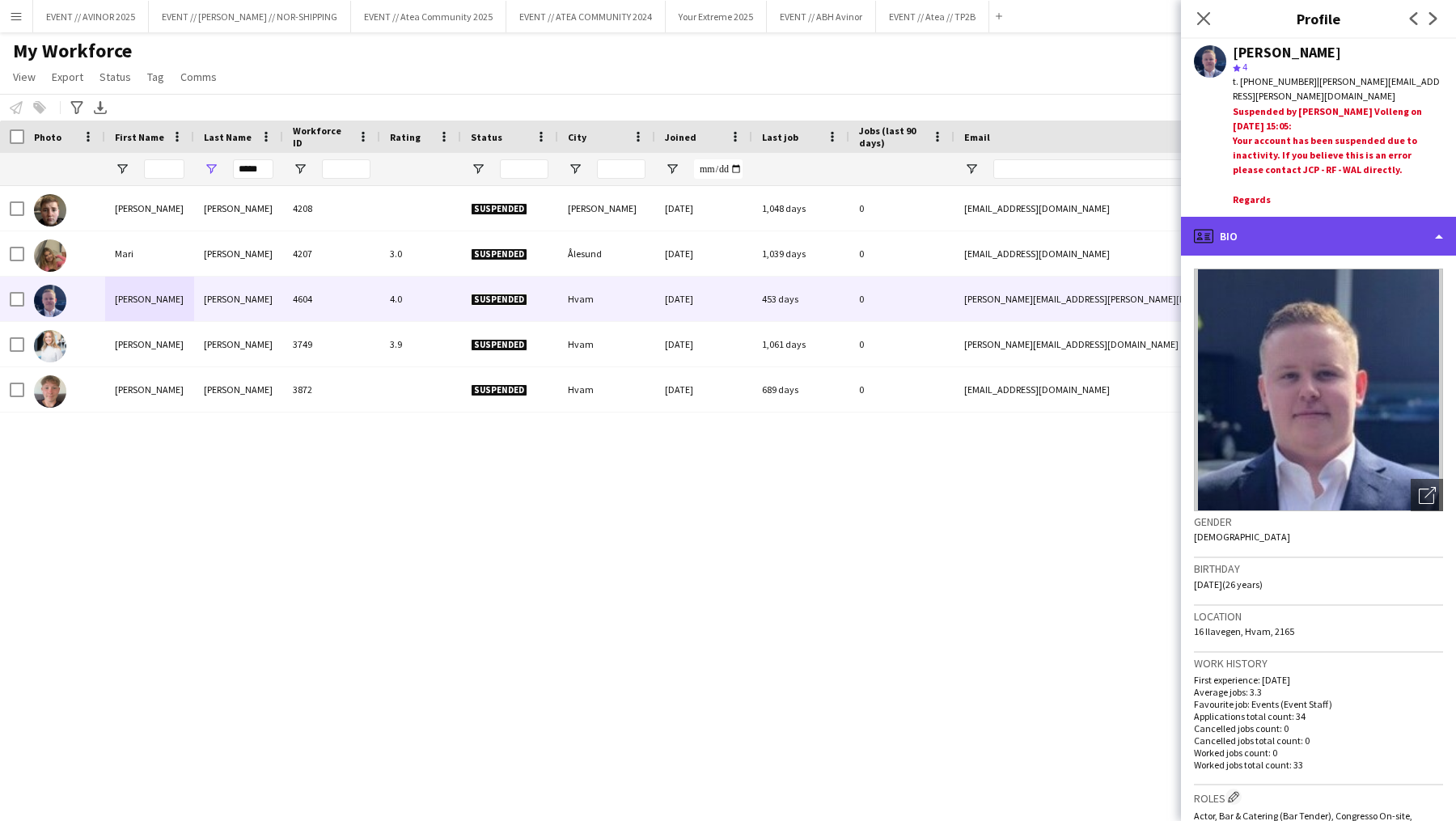
click at [1438, 233] on div "profile Bio" at bounding box center [1319, 236] width 275 height 39
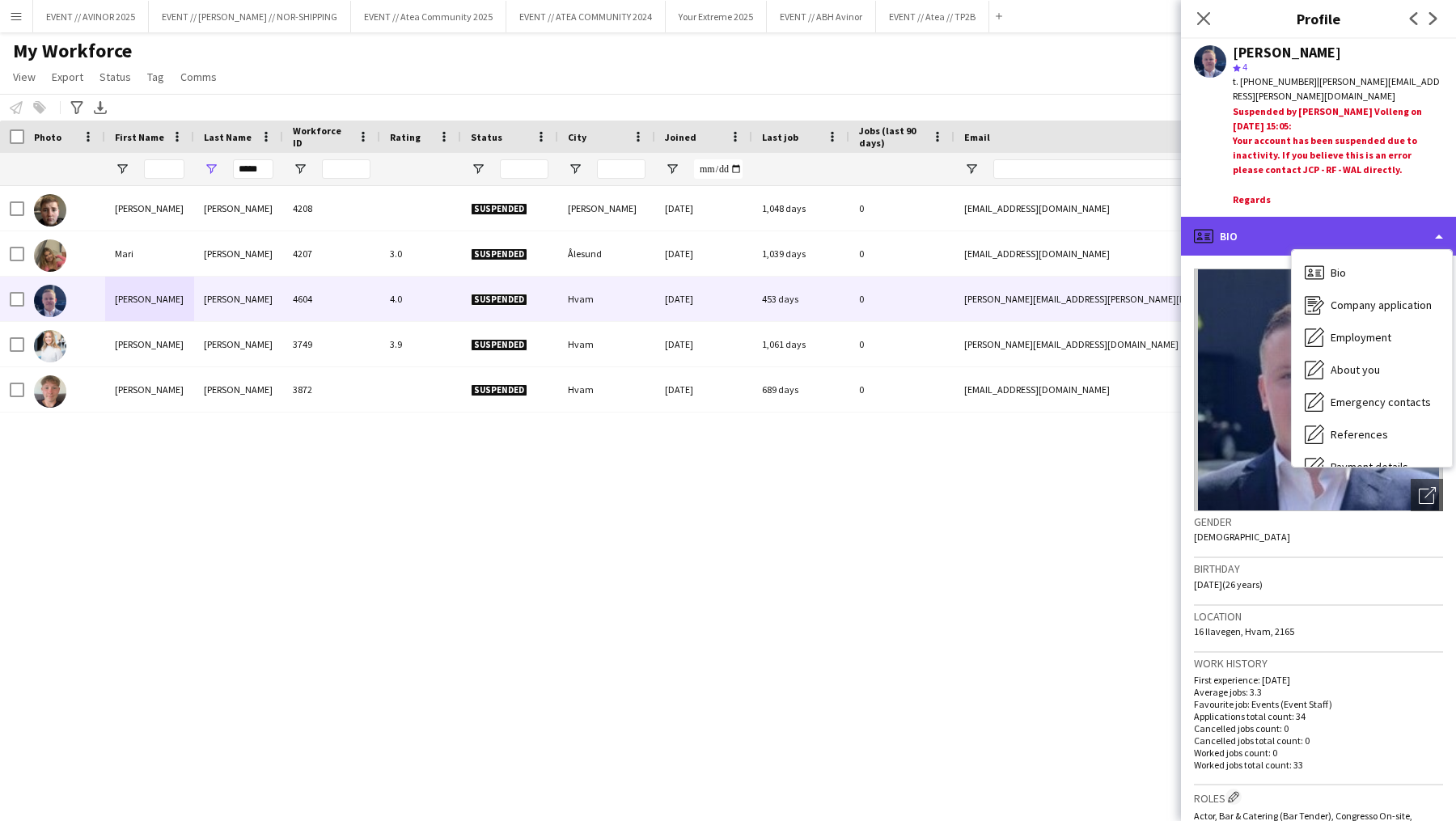
click at [1438, 233] on div "profile Bio" at bounding box center [1319, 236] width 275 height 39
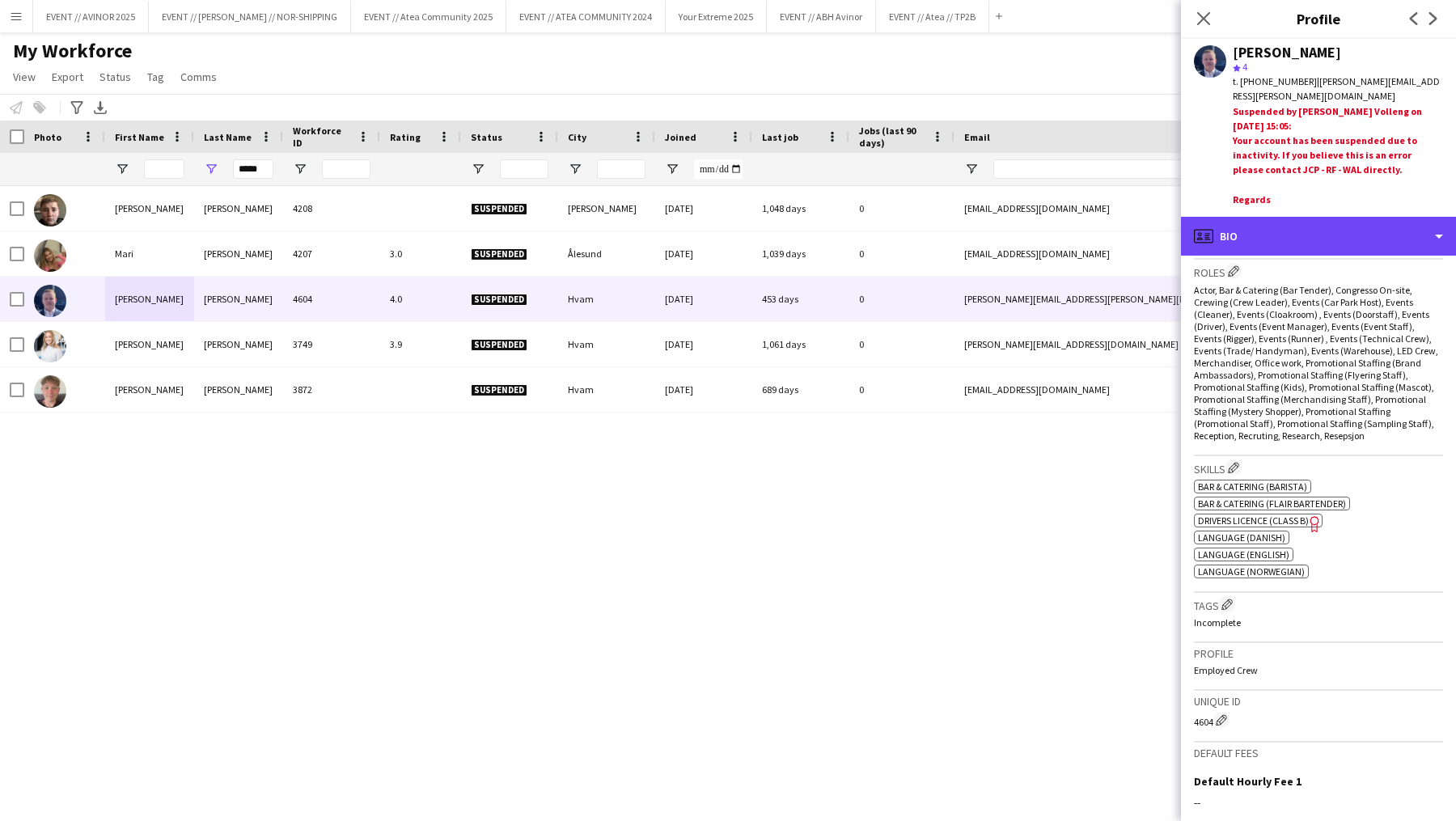
scroll to position [728, 0]
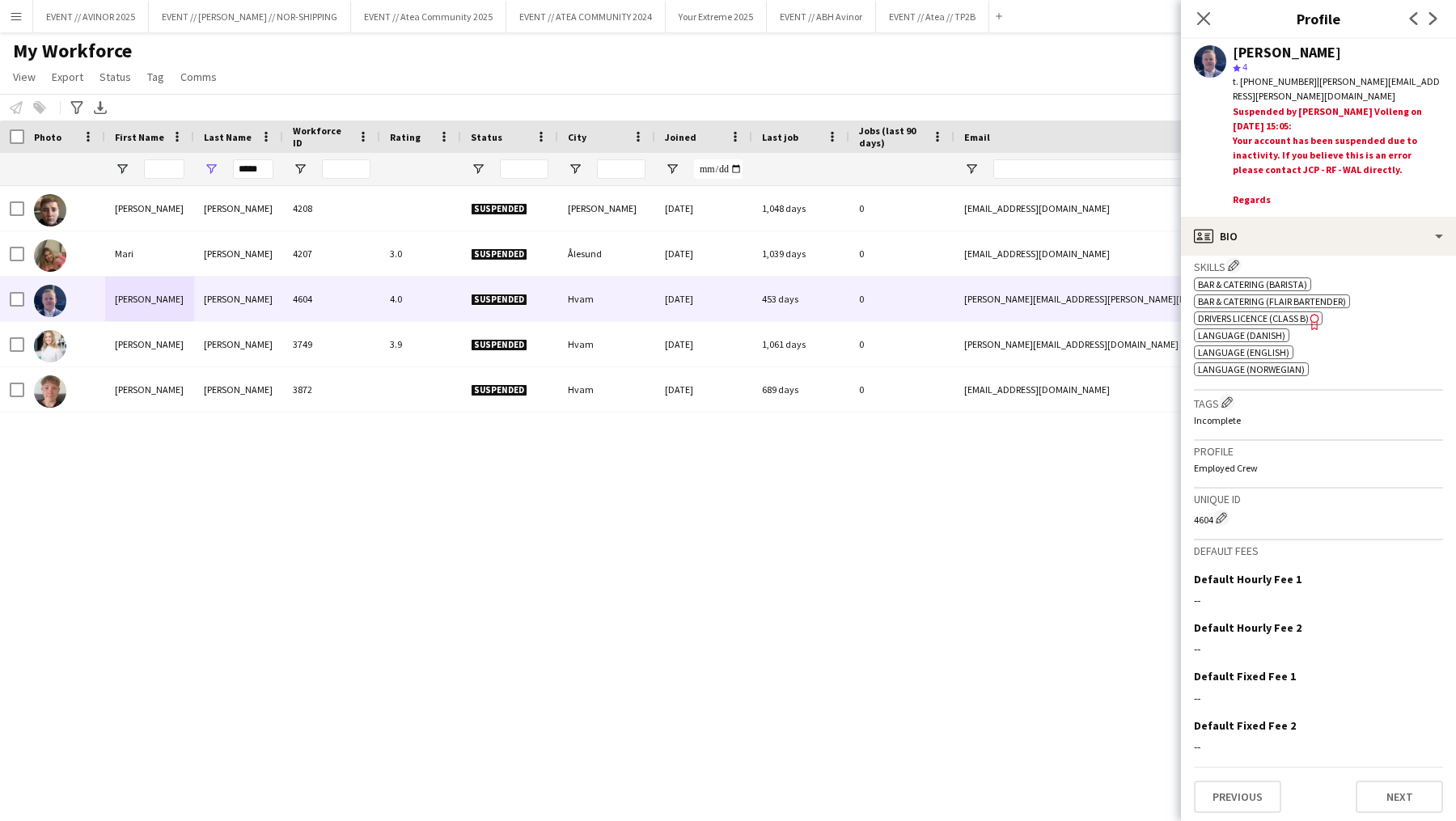
click at [1266, 53] on div "[PERSON_NAME]" at bounding box center [1286, 52] width 108 height 14
click at [1205, 61] on app-user-avatar at bounding box center [1210, 61] width 32 height 32
click at [1349, 233] on div "profile Bio" at bounding box center [1319, 236] width 275 height 39
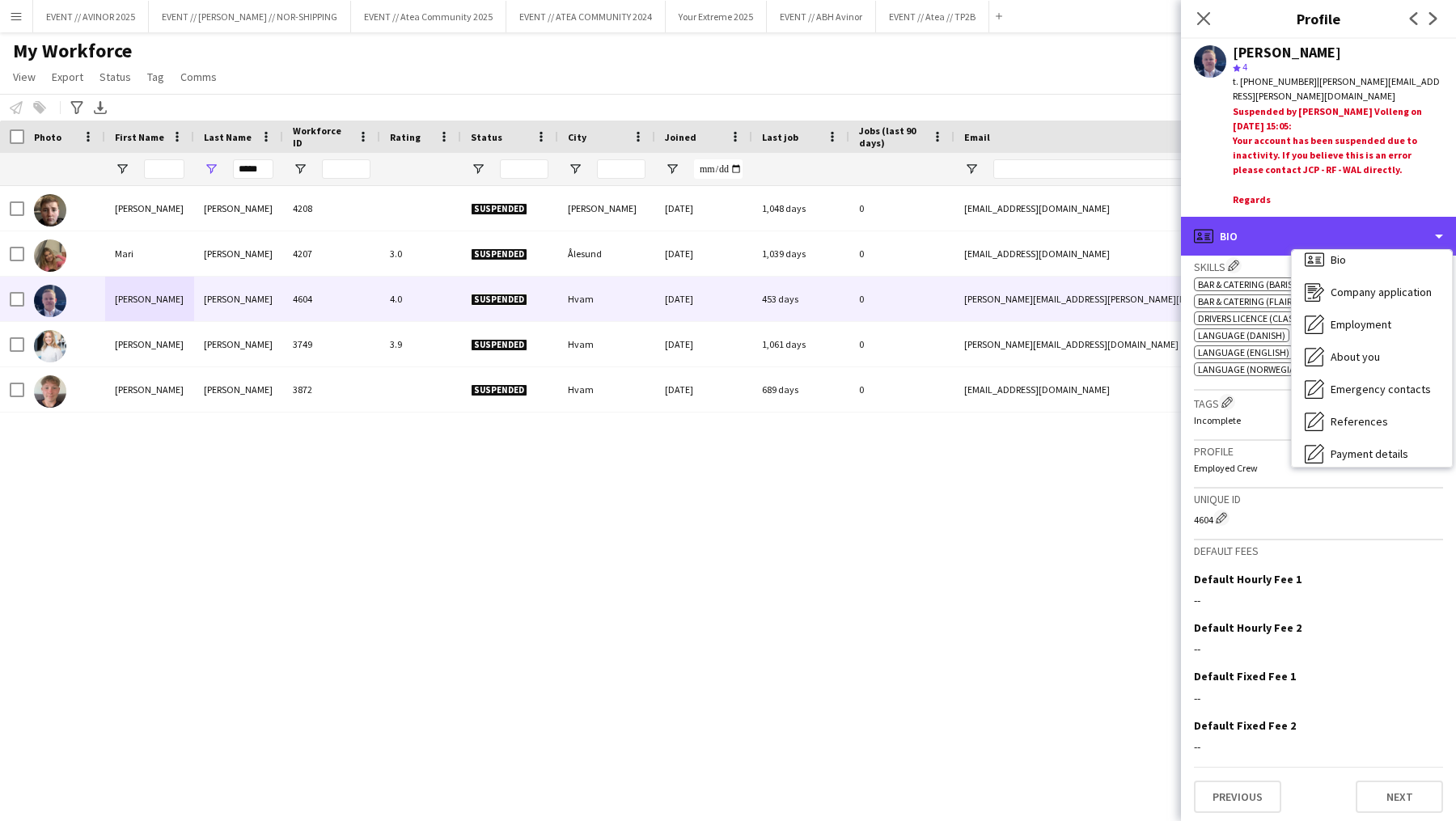
scroll to position [0, 0]
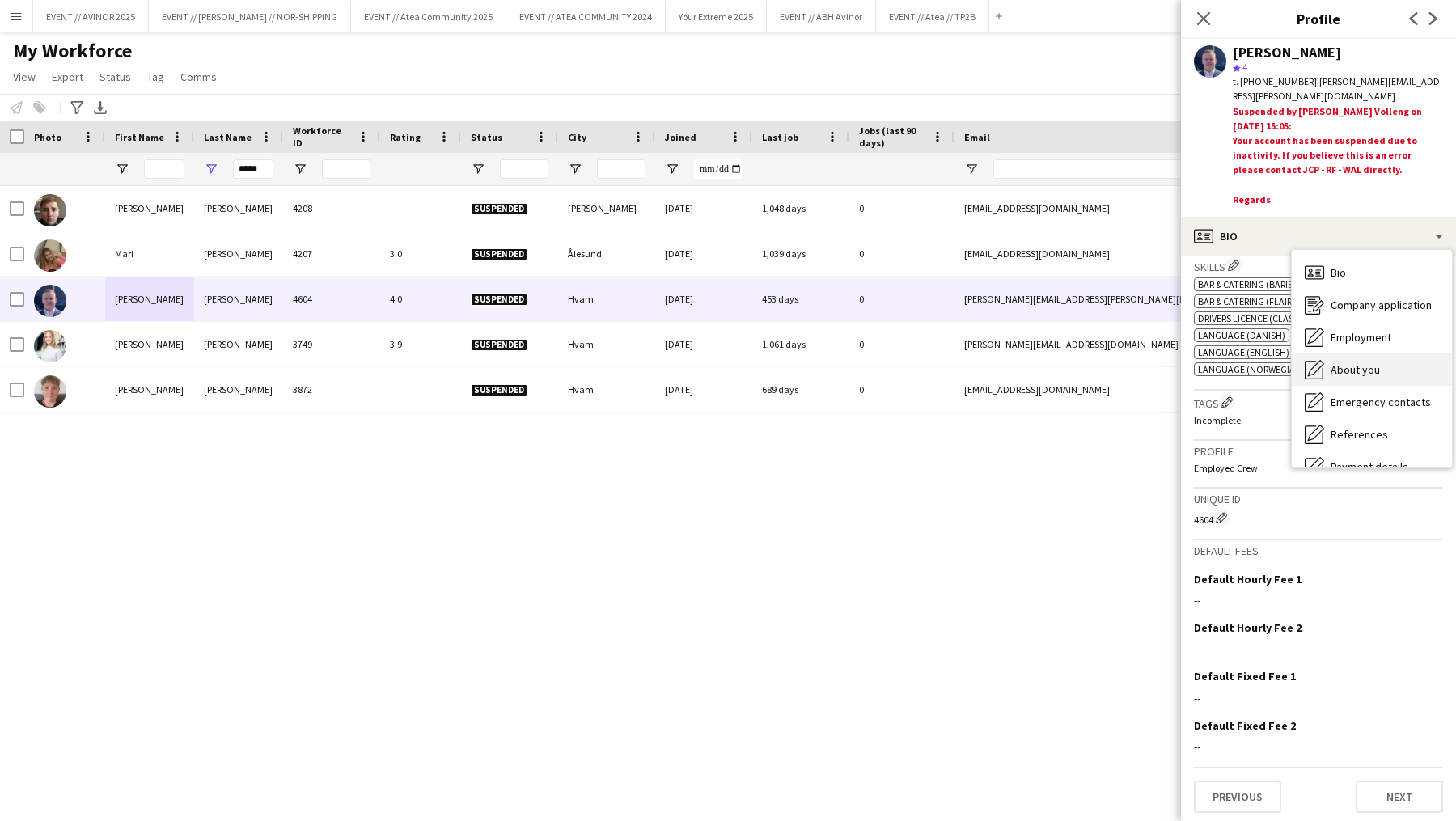
click at [1381, 366] on div "About you About you" at bounding box center [1372, 370] width 160 height 32
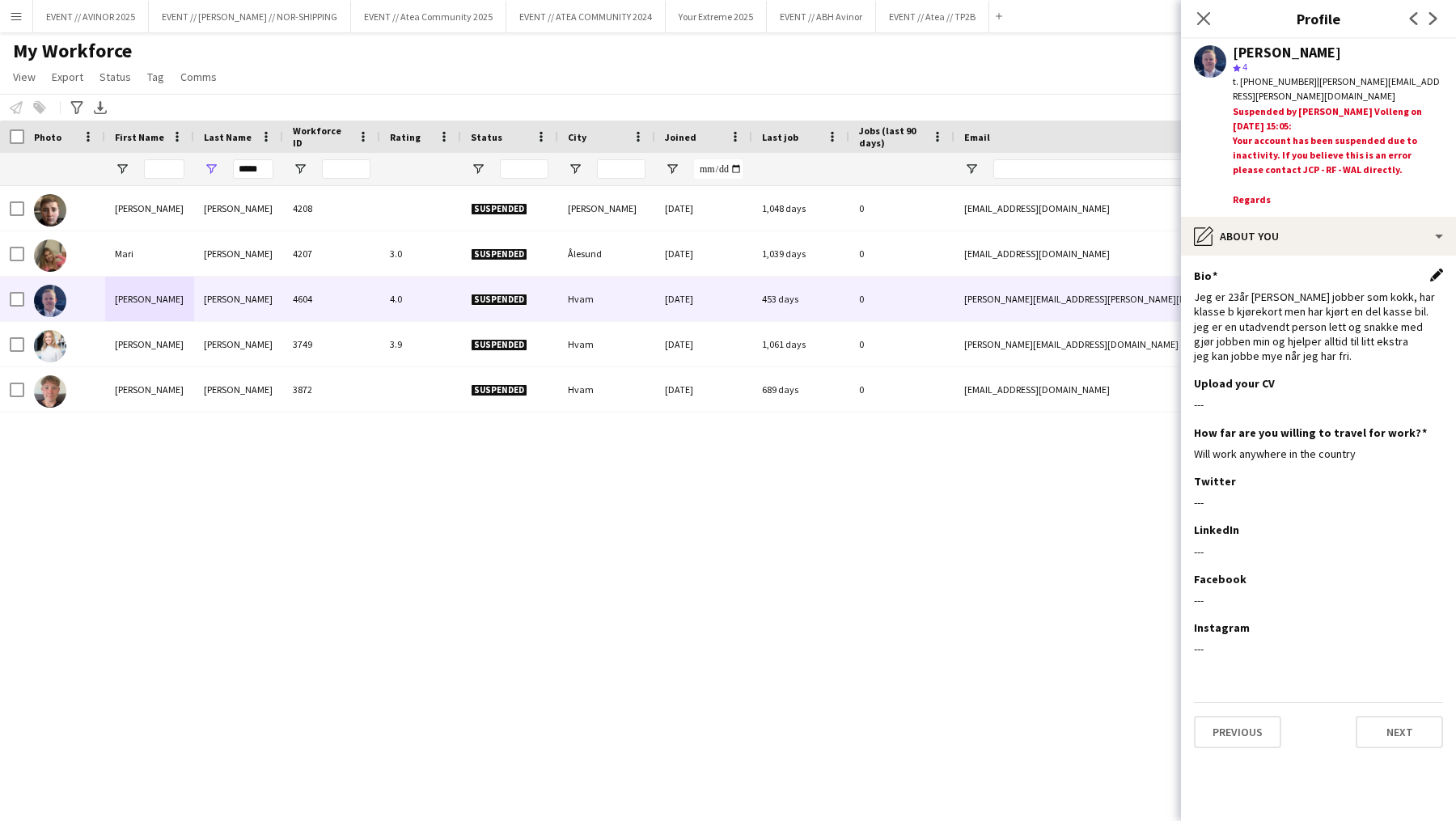
click at [1438, 275] on app-icon "Edit this field" at bounding box center [1436, 275] width 13 height 13
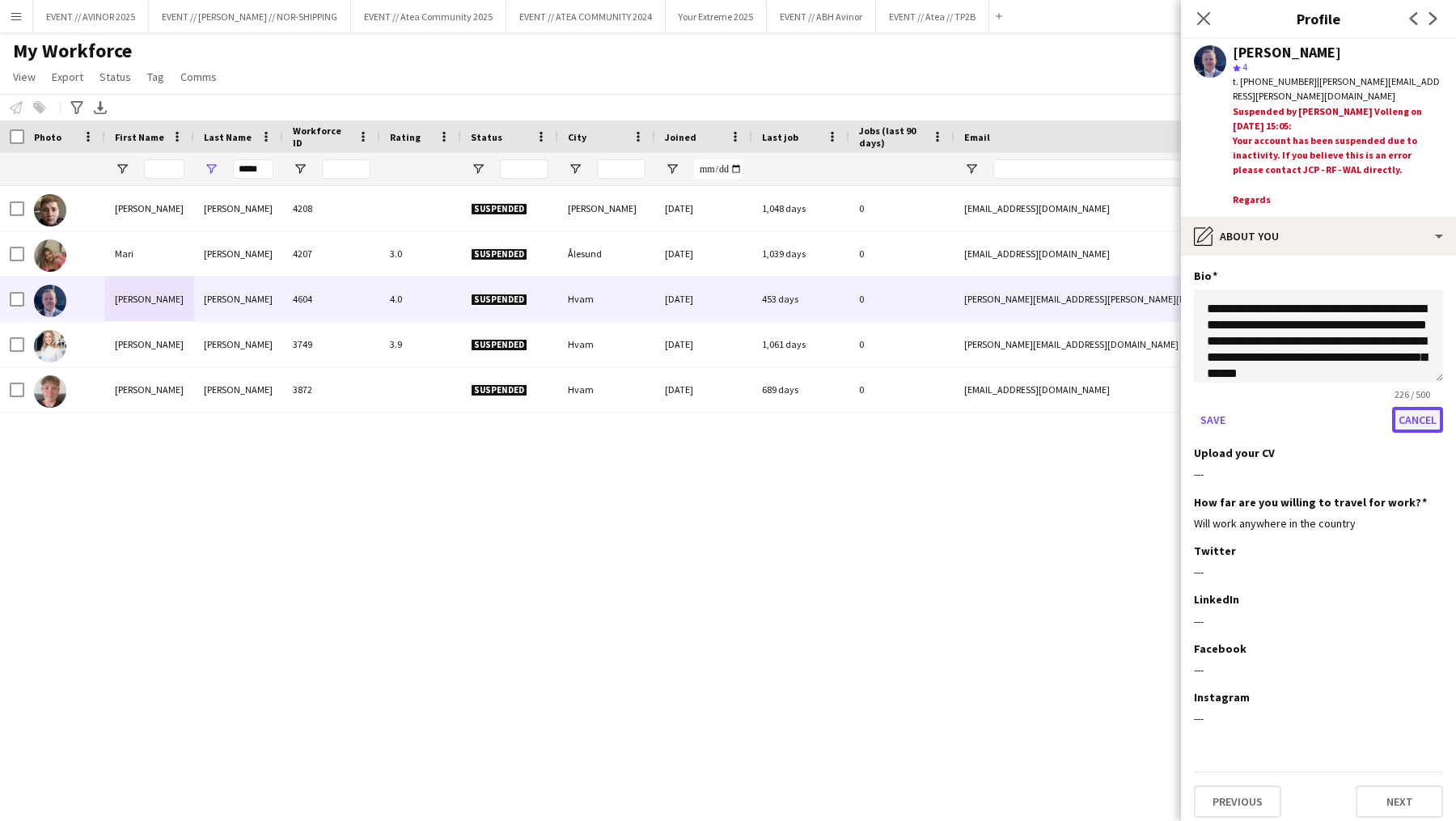
click at [1413, 419] on button "Cancel" at bounding box center [1418, 419] width 51 height 26
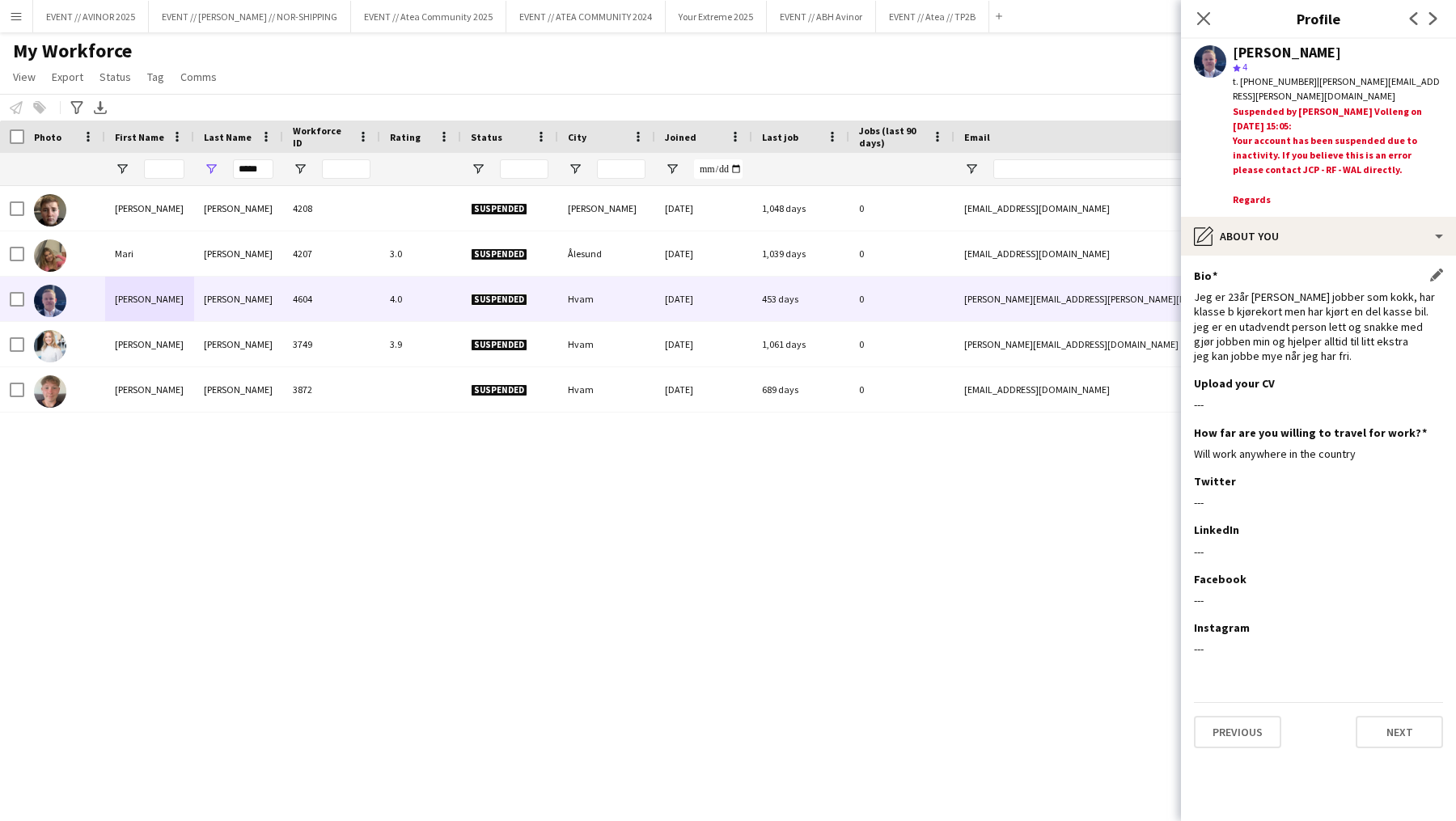
click at [1274, 50] on div "[PERSON_NAME]" at bounding box center [1286, 52] width 108 height 14
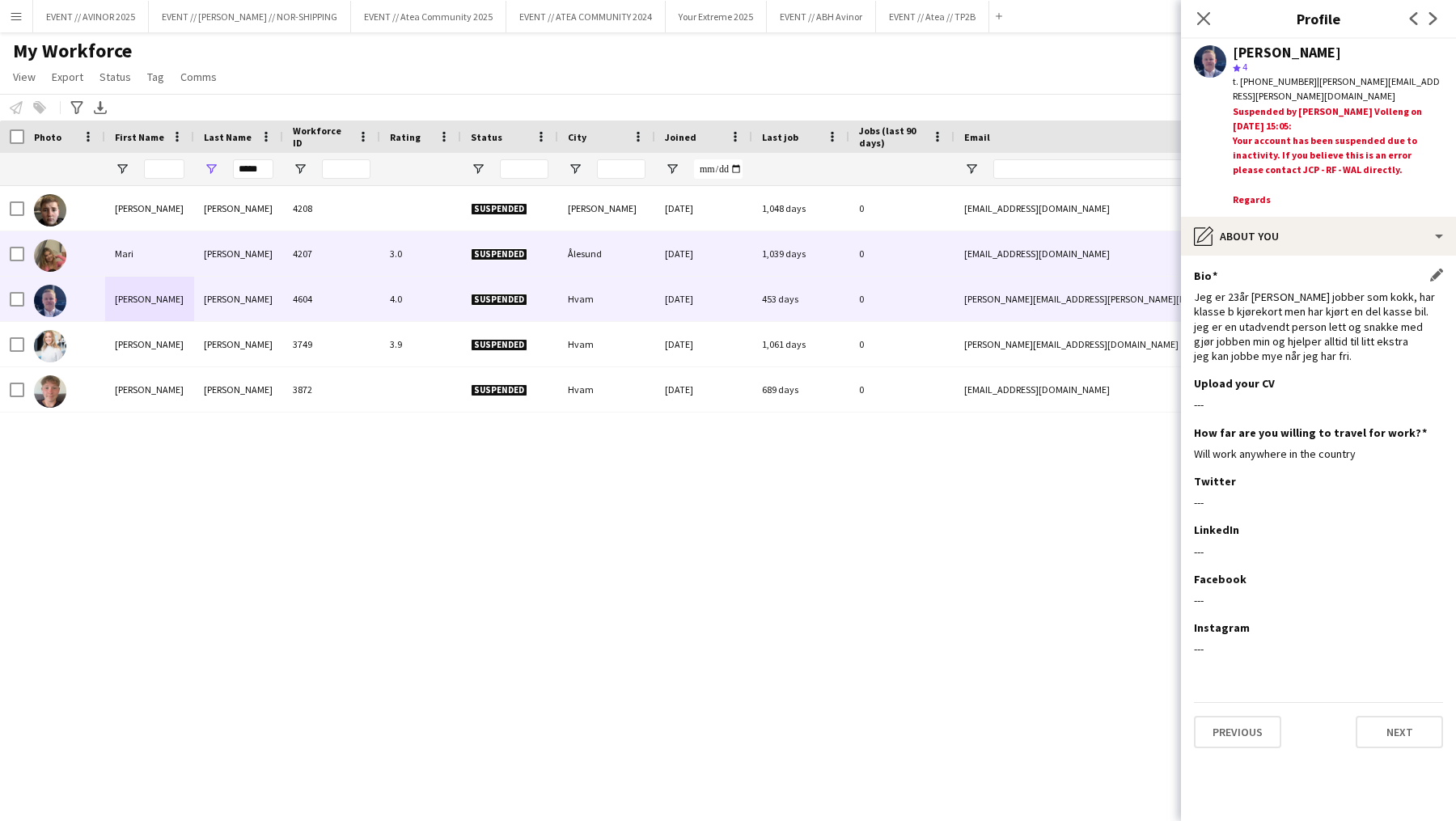
click at [866, 302] on div "0" at bounding box center [902, 299] width 105 height 44
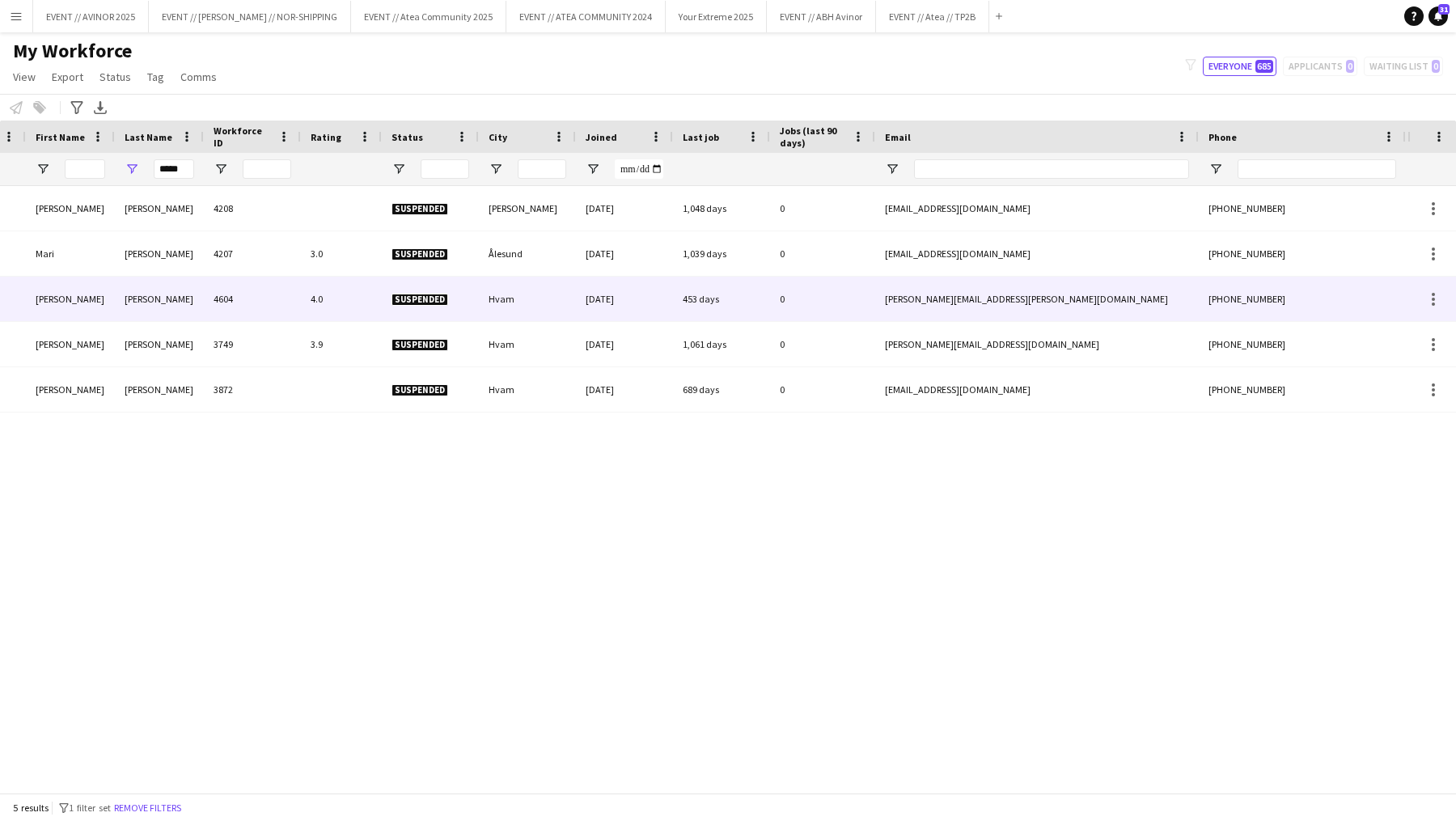
scroll to position [0, 83]
click at [413, 305] on div "Suspended" at bounding box center [427, 299] width 97 height 44
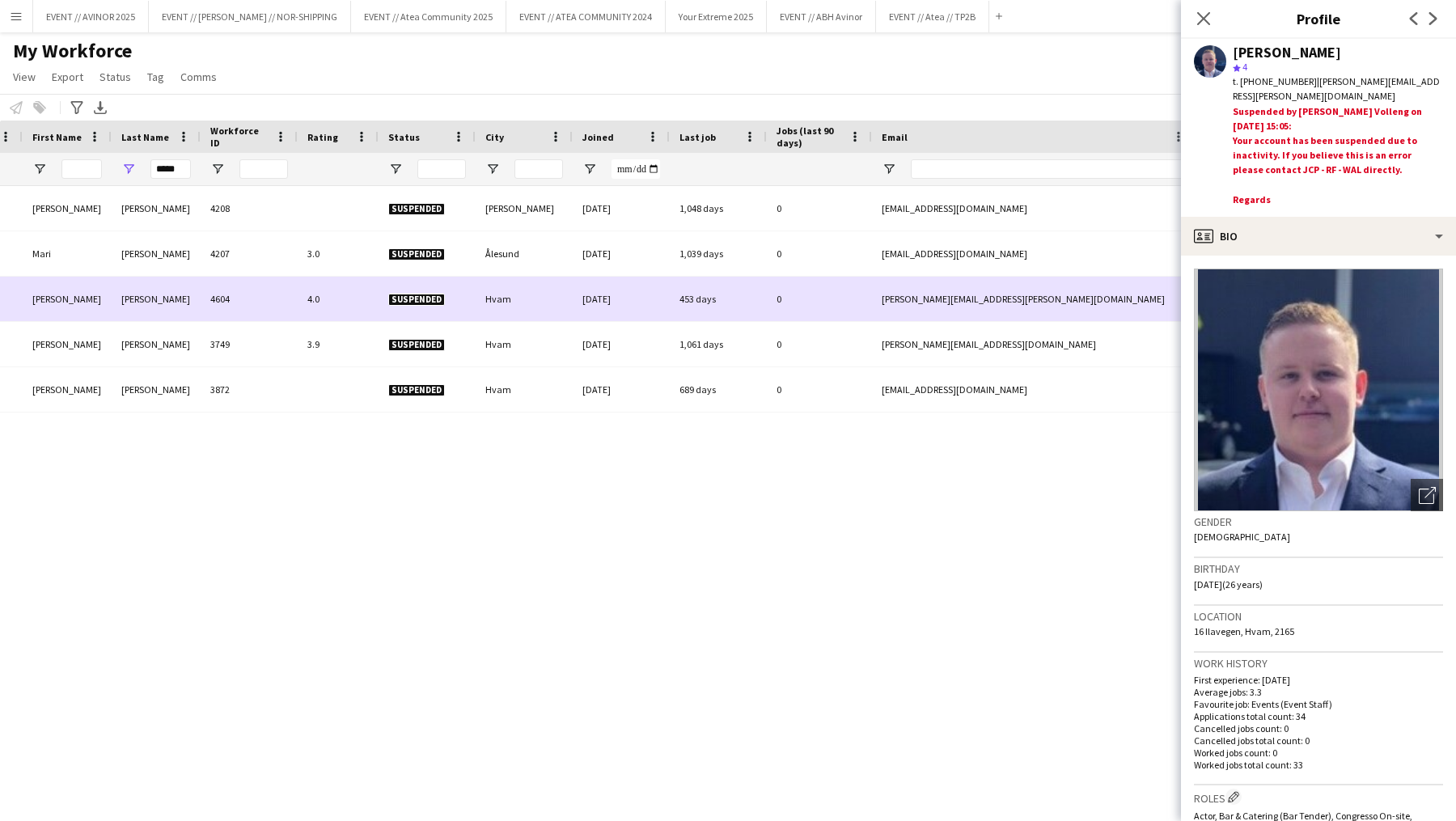
click at [409, 297] on span "Suspended" at bounding box center [417, 300] width 56 height 12
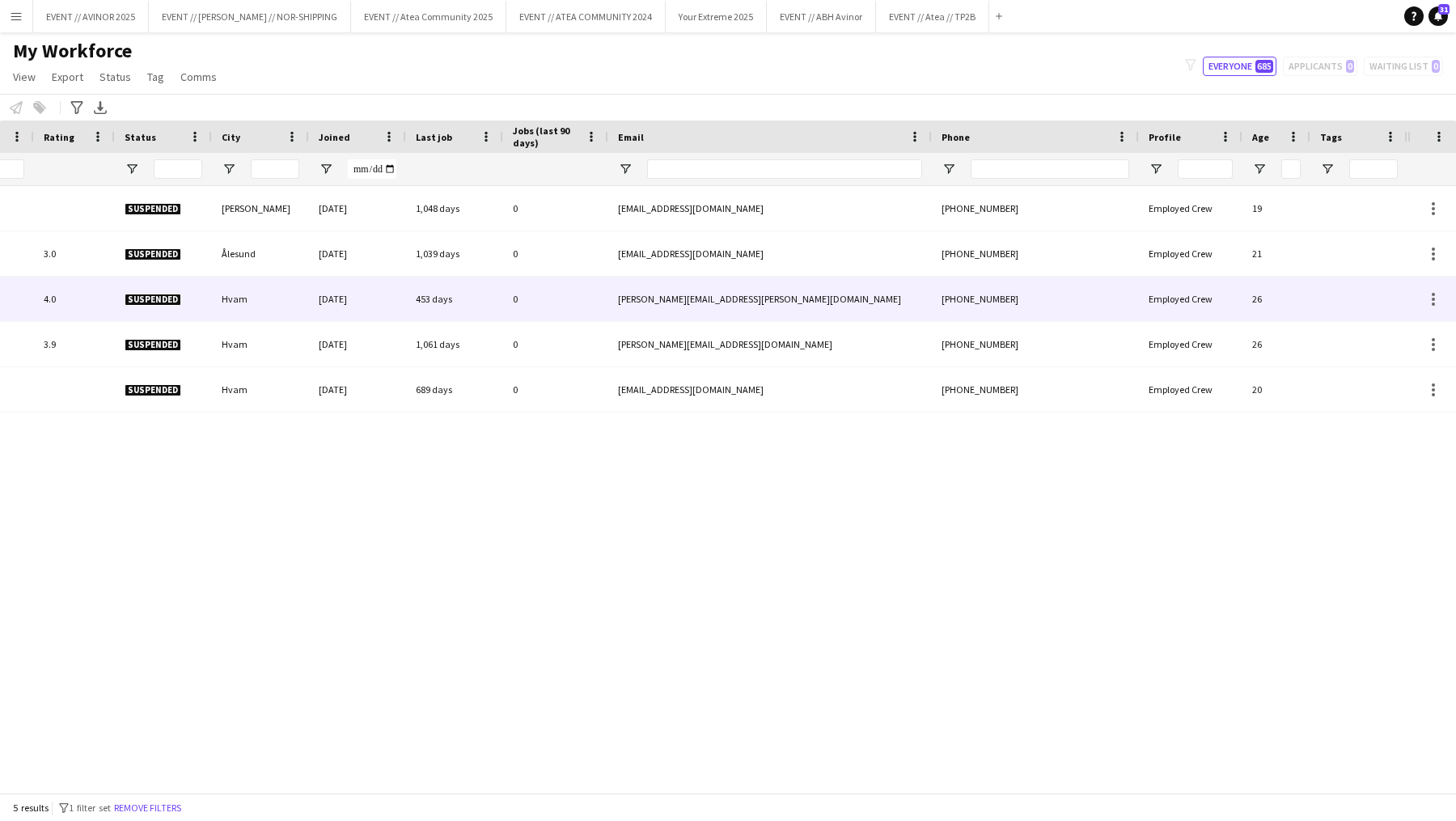
scroll to position [0, 346]
click at [1437, 296] on div at bounding box center [1433, 299] width 20 height 20
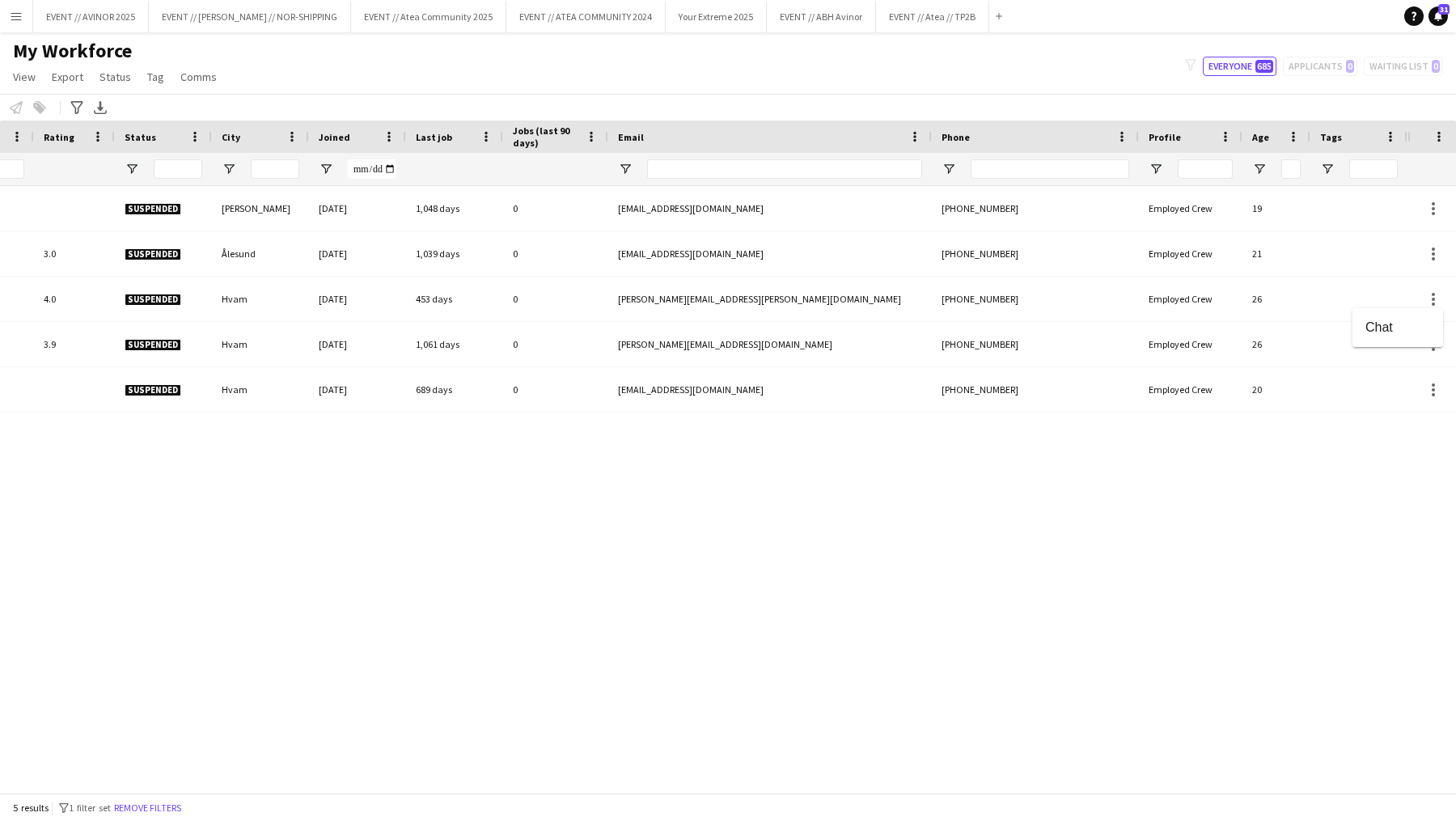
click at [1436, 296] on div at bounding box center [728, 410] width 1456 height 821
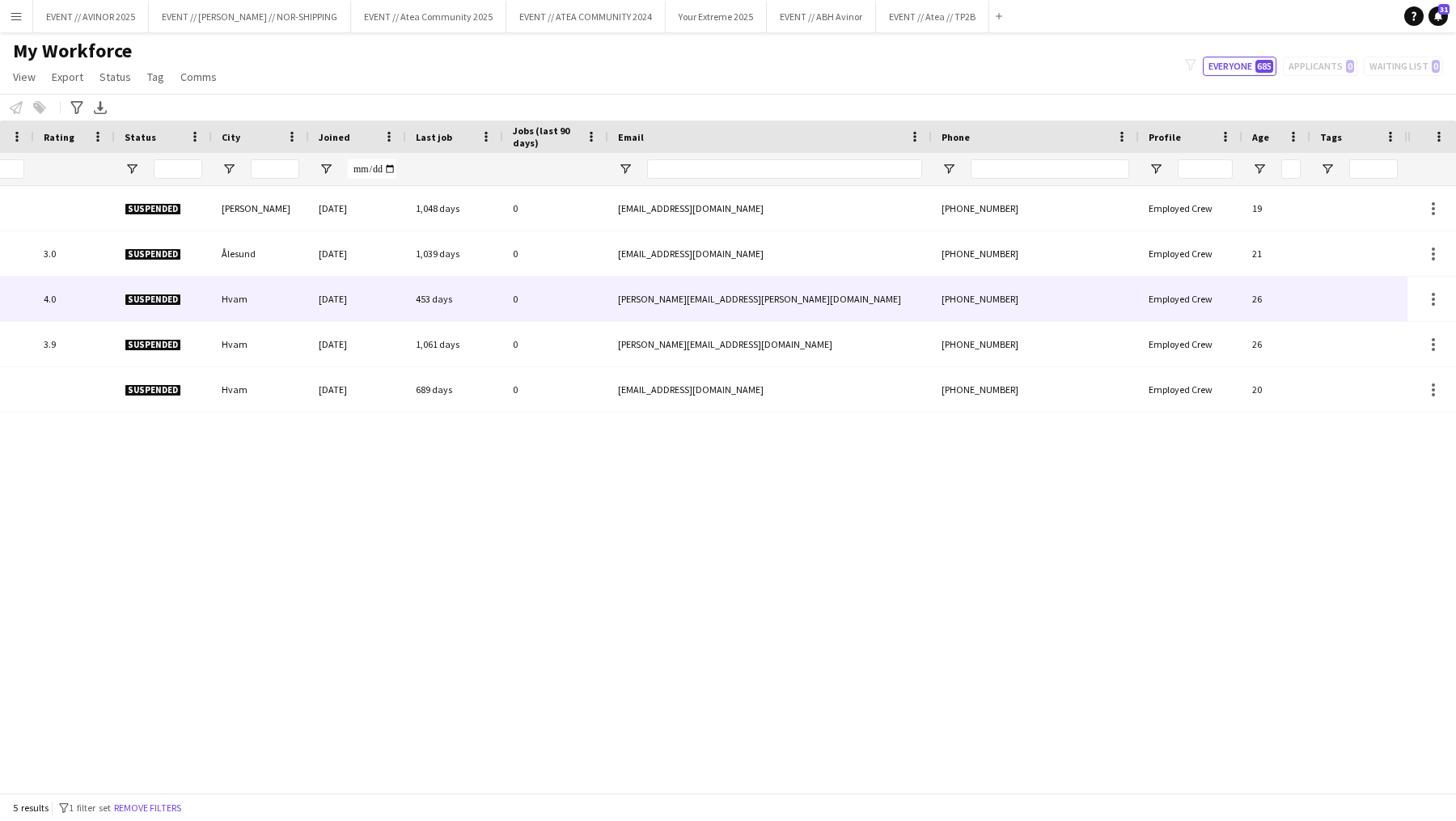
scroll to position [0, 0]
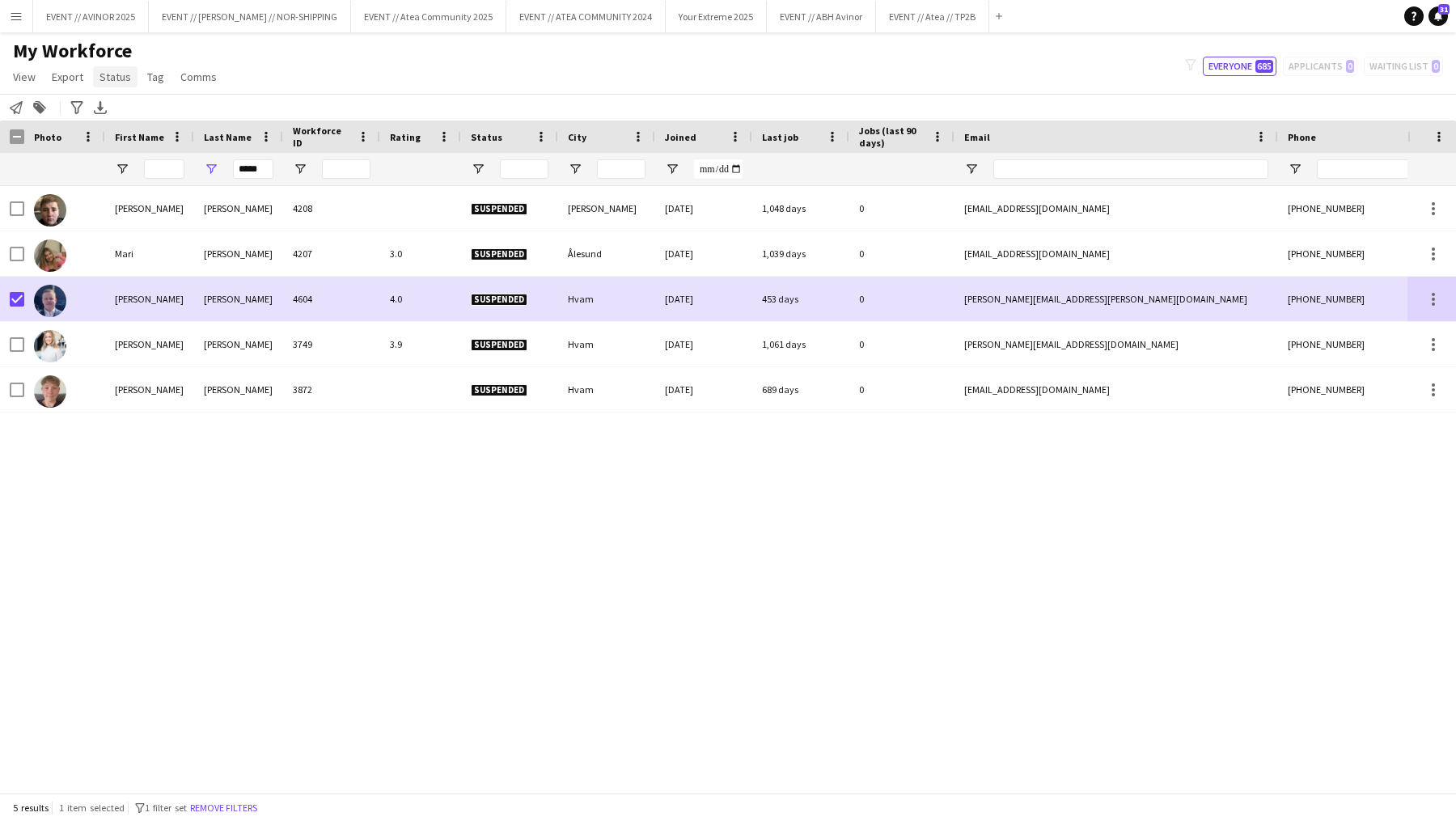
click at [115, 83] on span "Status" at bounding box center [115, 77] width 32 height 14
click at [122, 109] on span "Edit" at bounding box center [115, 111] width 19 height 14
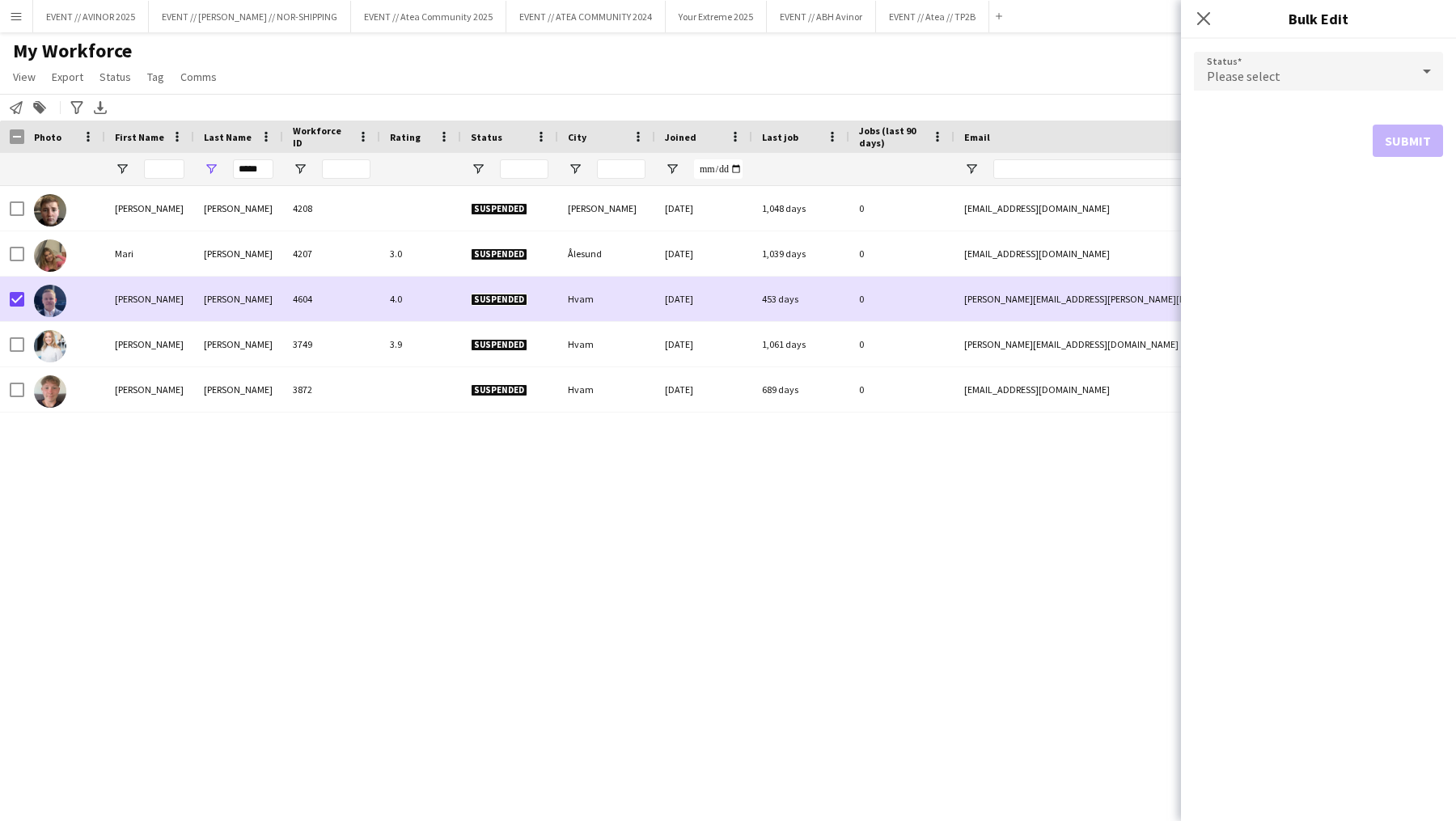
click at [1375, 75] on div "Please select" at bounding box center [1303, 72] width 217 height 39
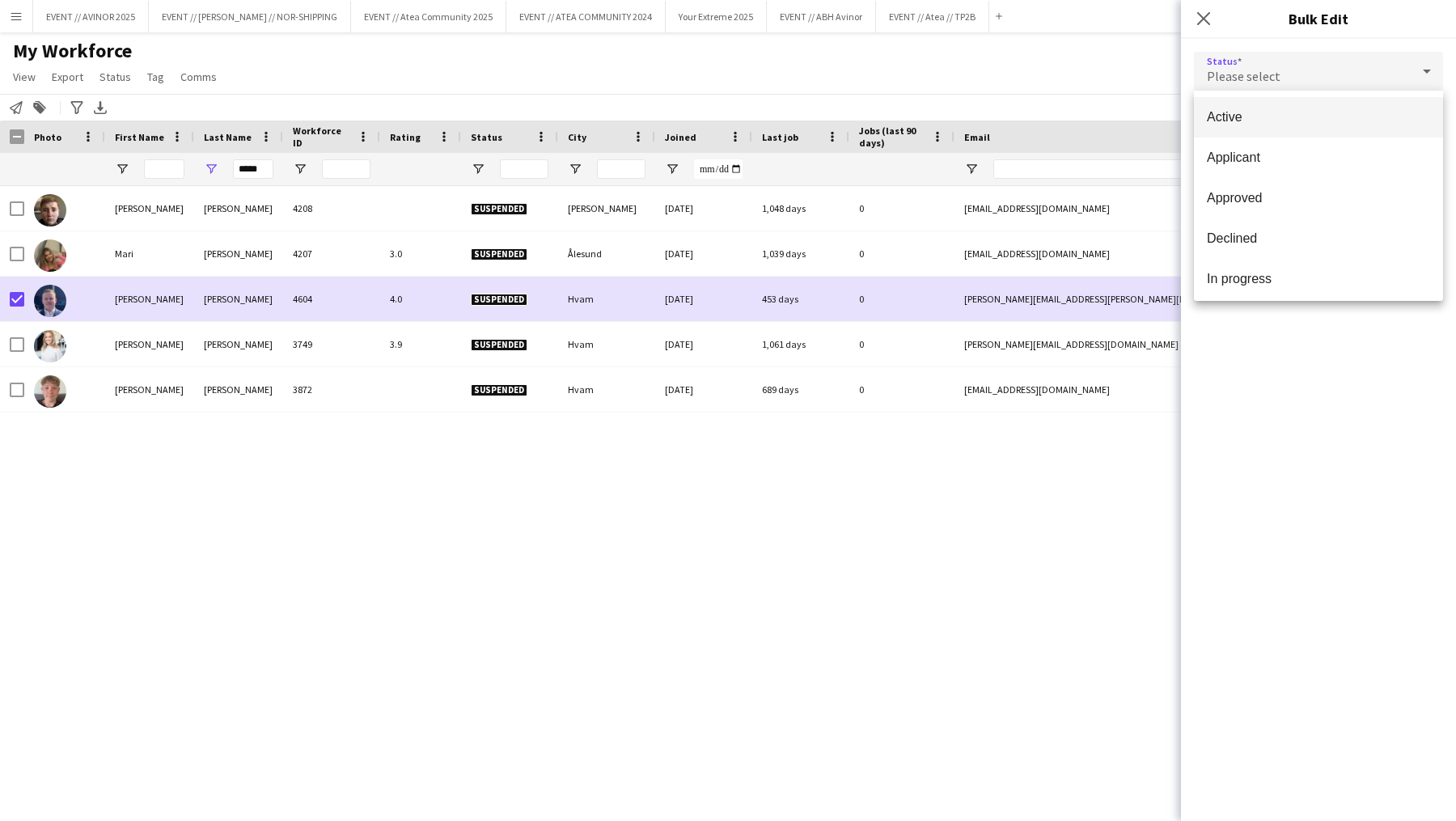
click at [1299, 122] on span "Active" at bounding box center [1319, 117] width 223 height 15
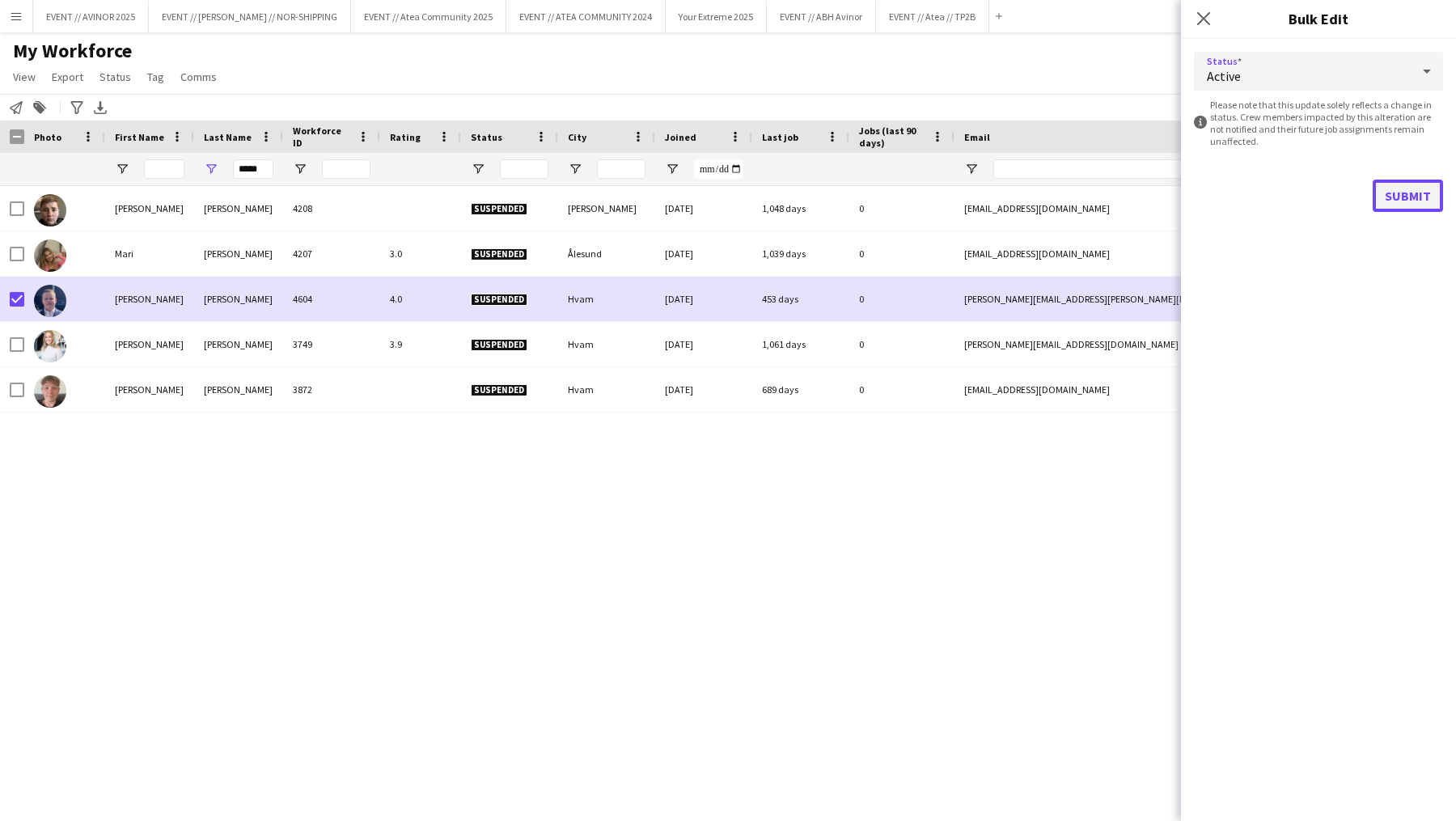
click at [1393, 193] on button "Submit" at bounding box center [1408, 196] width 71 height 32
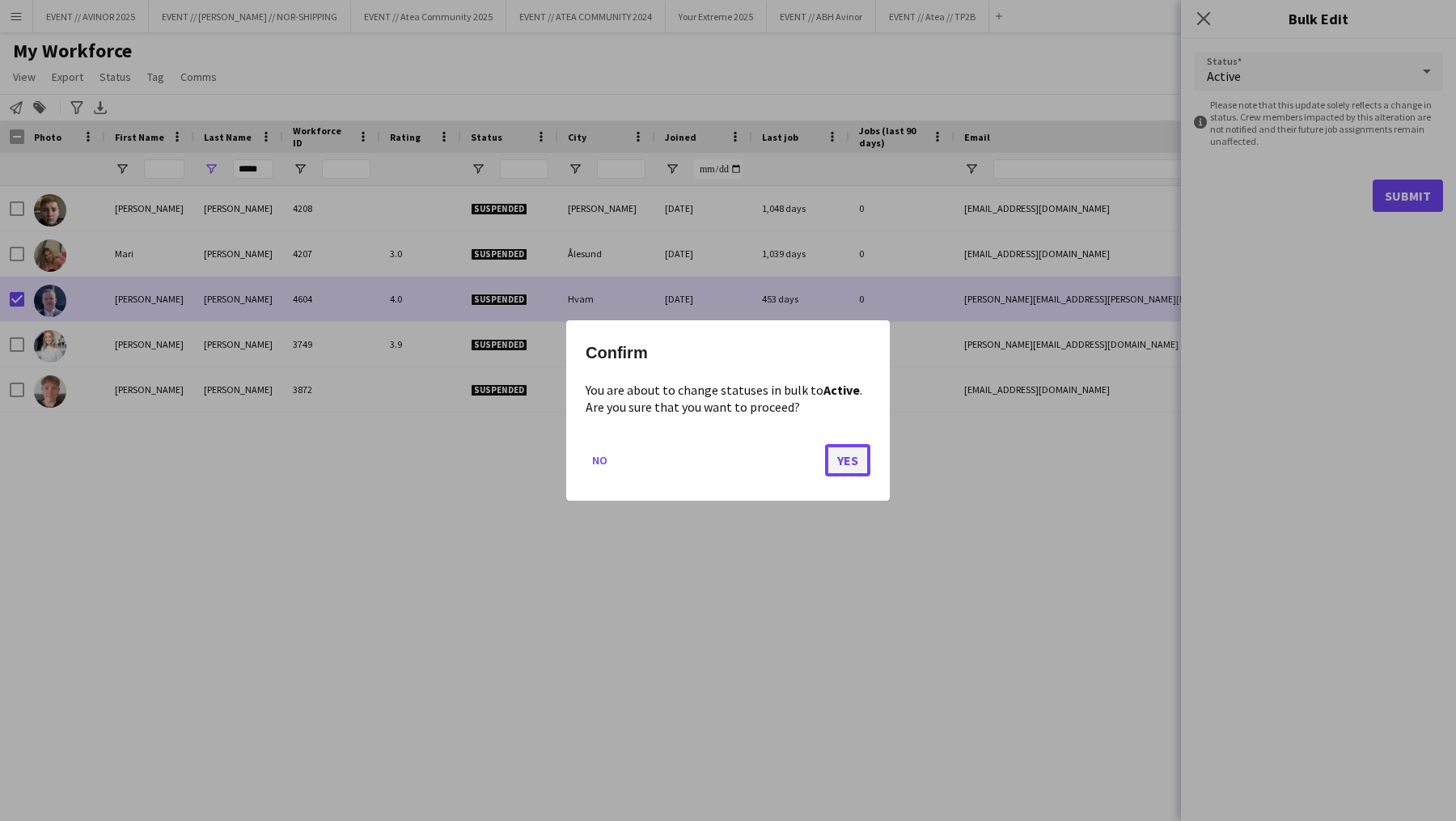
click at [839, 464] on button "Yes" at bounding box center [847, 460] width 45 height 32
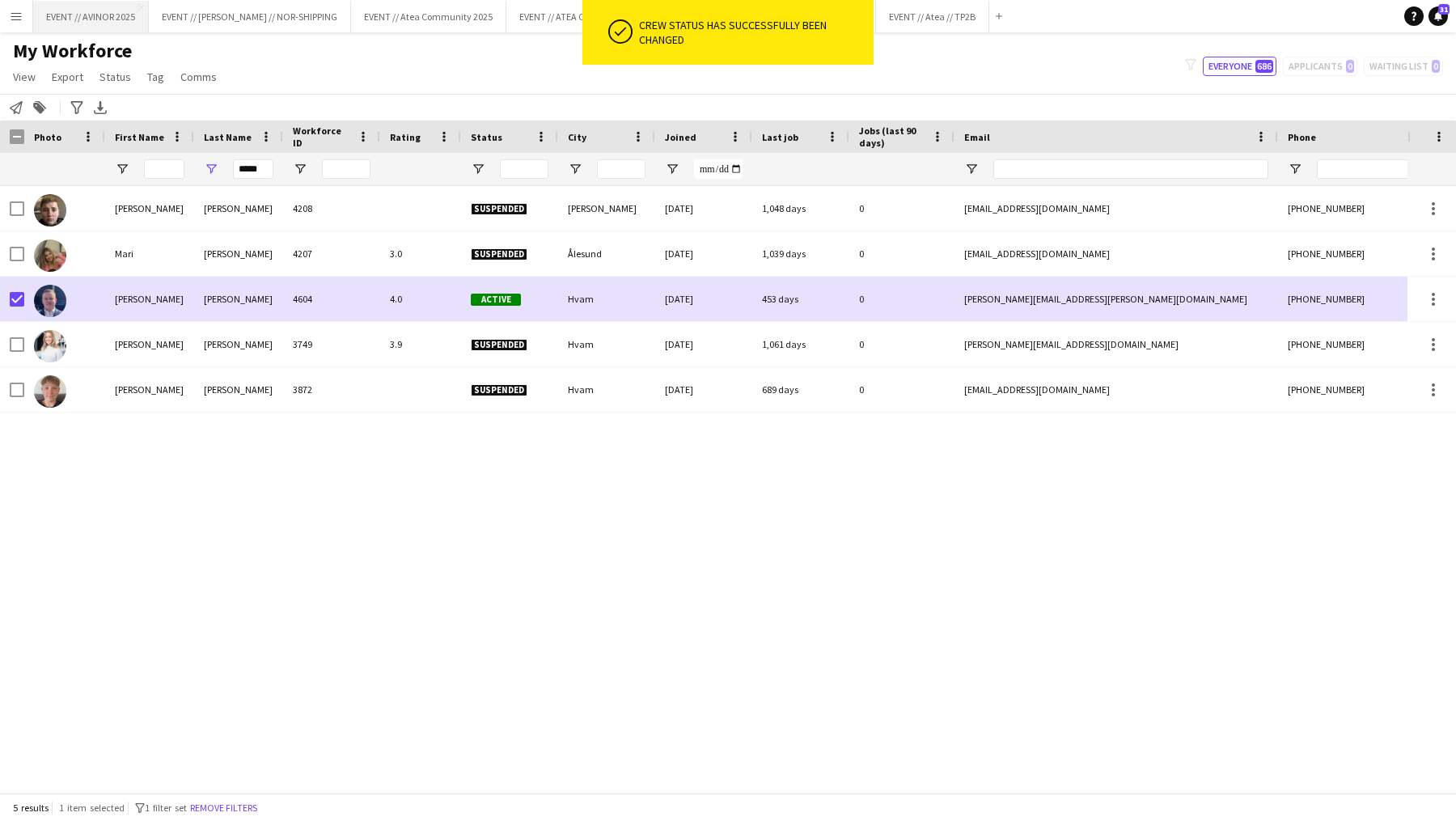
click at [107, 21] on button "EVENT // AVINOR 2025 Close" at bounding box center [91, 16] width 116 height 32
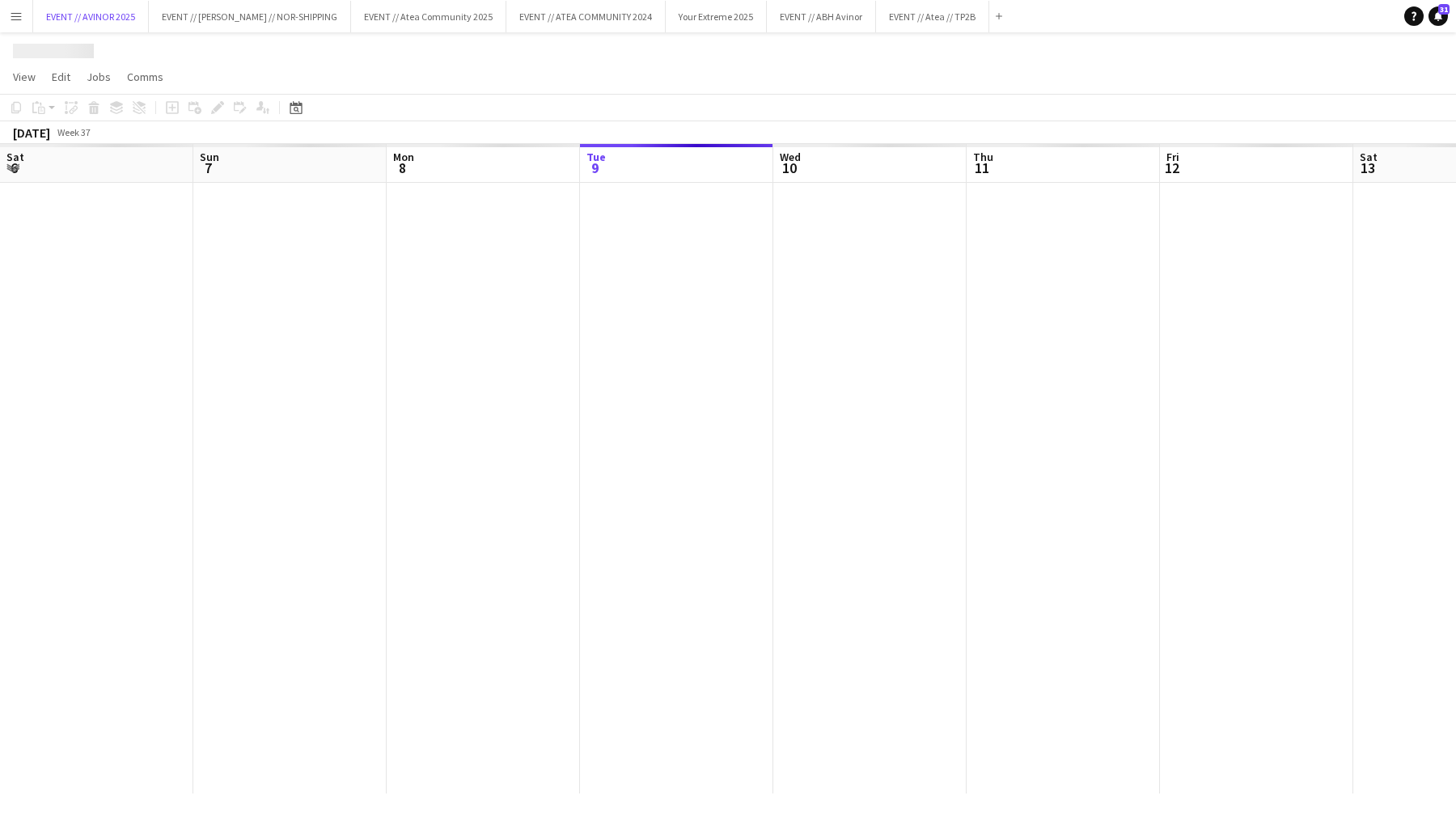
scroll to position [0, 387]
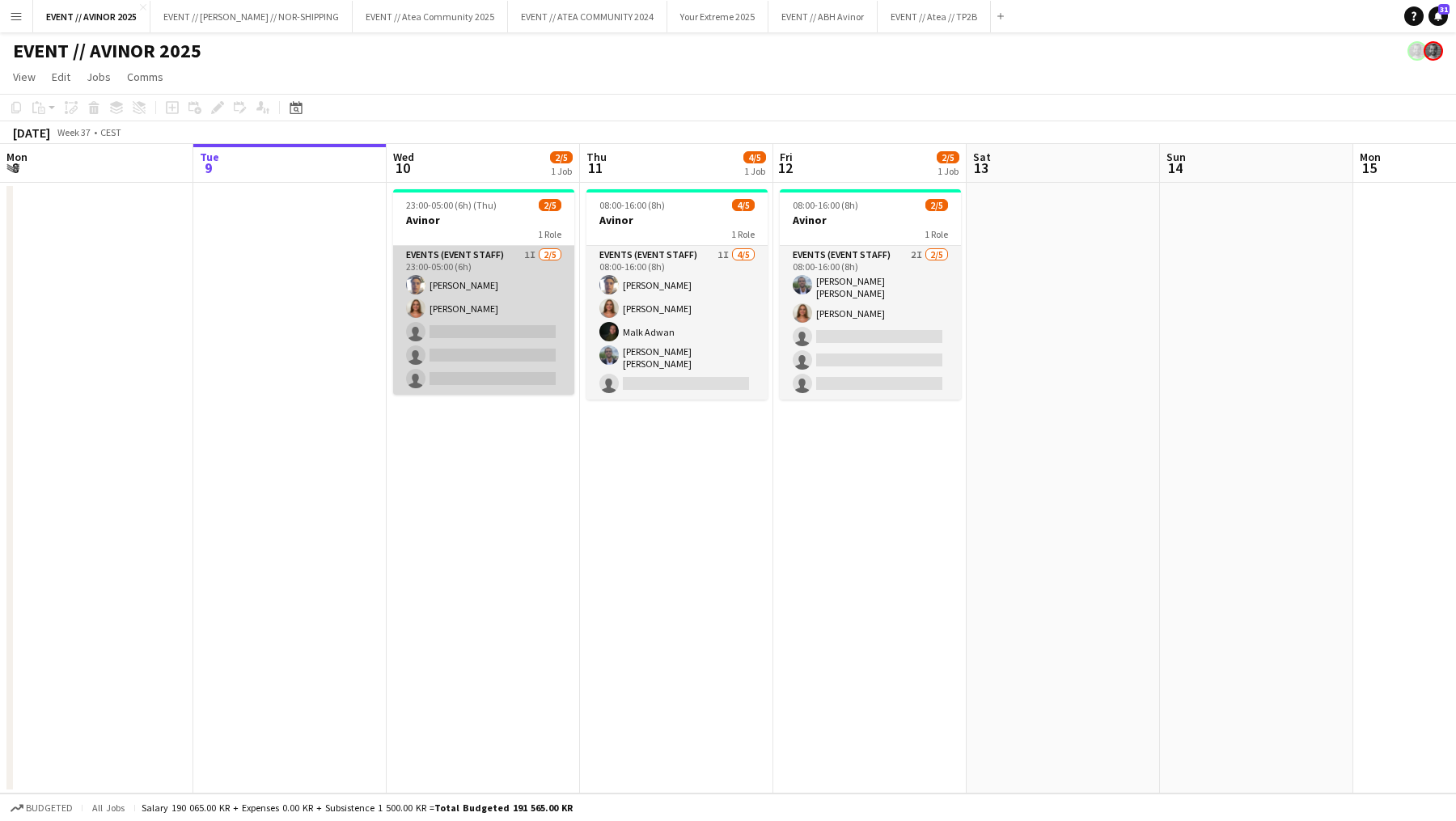
click at [494, 330] on app-card-role "Events (Event Staff) 1I [DATE] 23:00-05:00 (6h) [PERSON_NAME] [PERSON_NAME] sin…" at bounding box center [483, 321] width 182 height 149
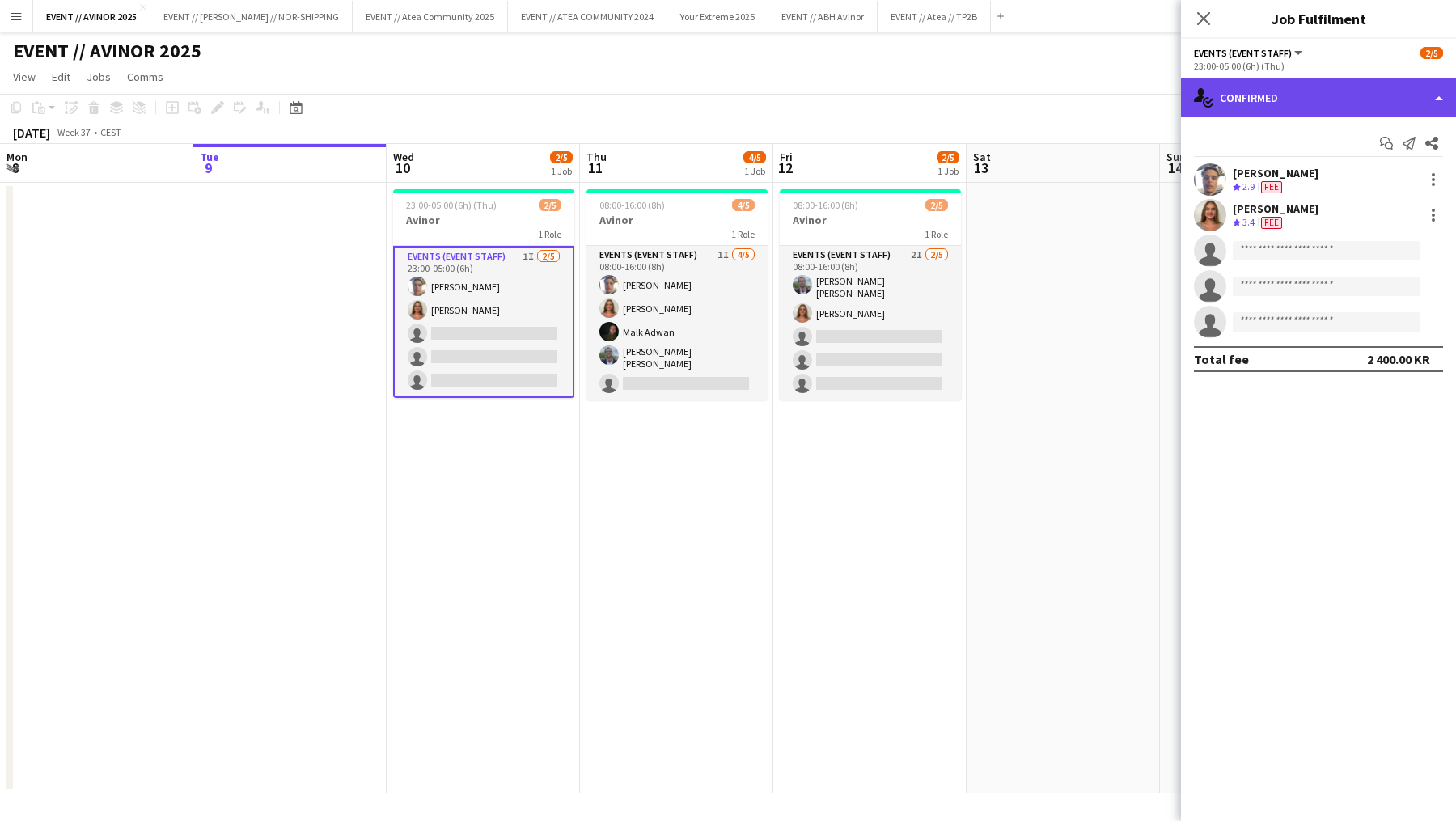
click at [1333, 113] on div "single-neutral-actions-check-2 Confirmed" at bounding box center [1319, 98] width 275 height 39
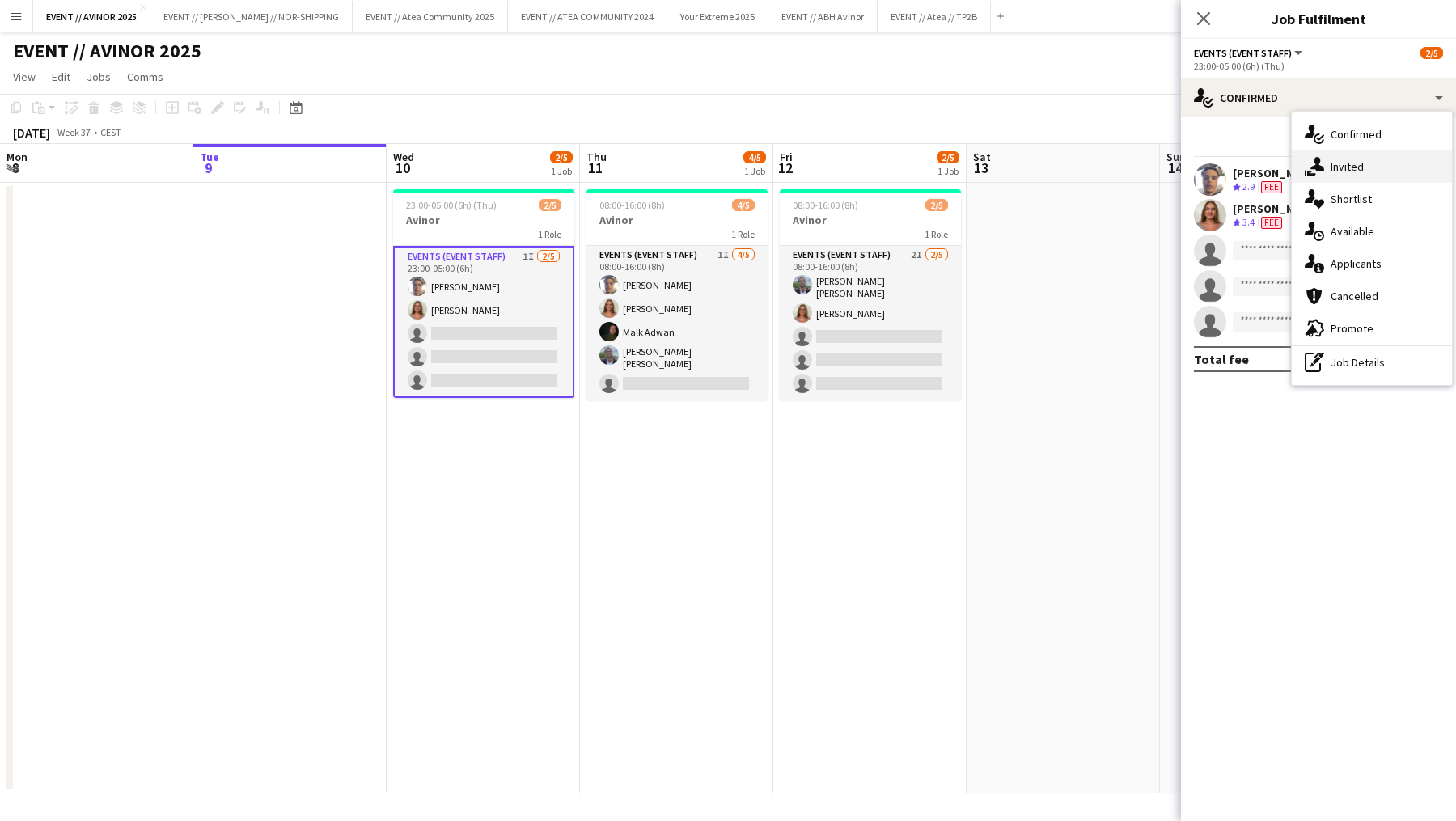
click at [1337, 153] on div "single-neutral-actions-share-1 Invited" at bounding box center [1372, 167] width 160 height 32
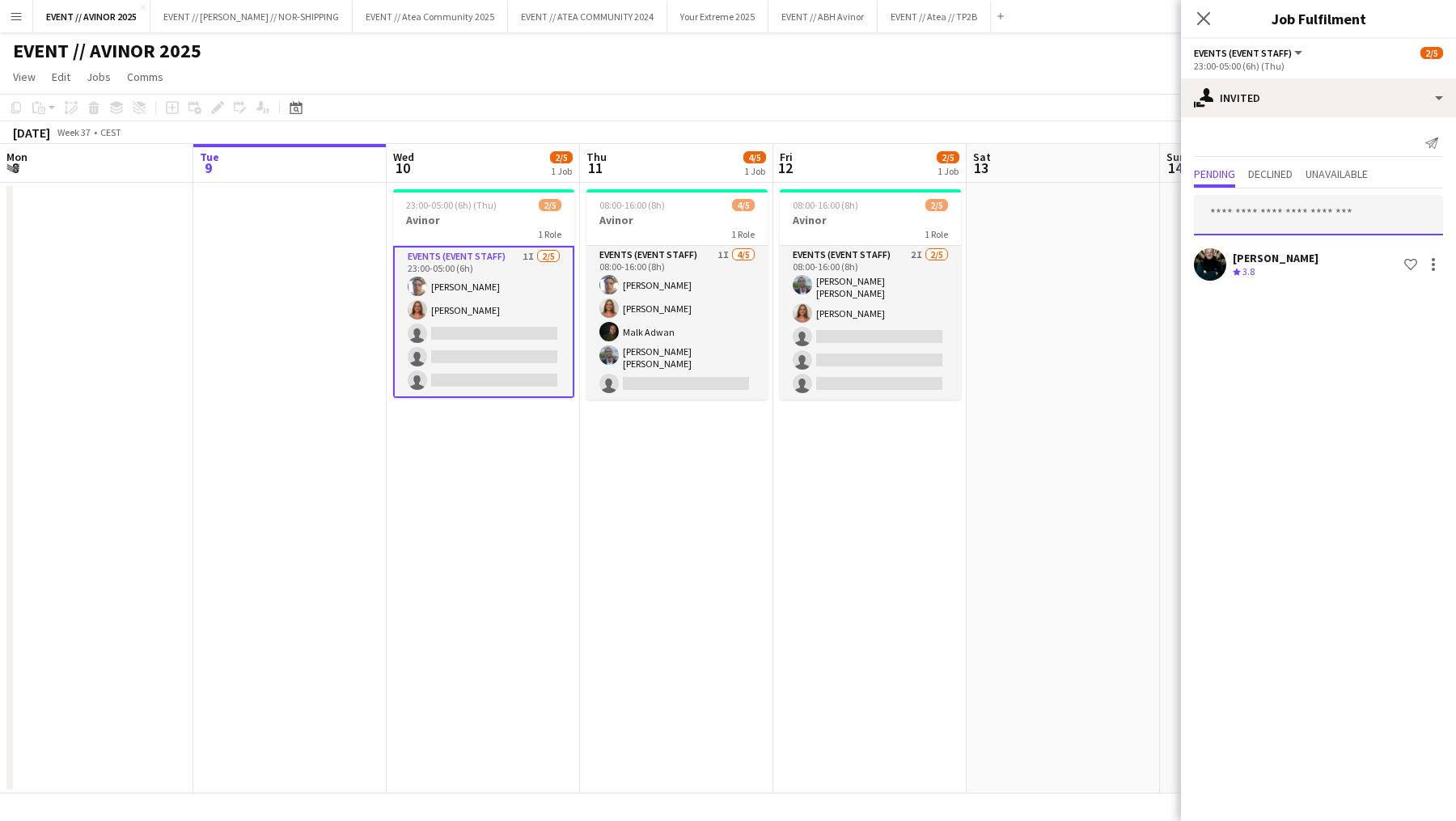
click at [1268, 208] on input "text" at bounding box center [1319, 215] width 249 height 40
type input "*****"
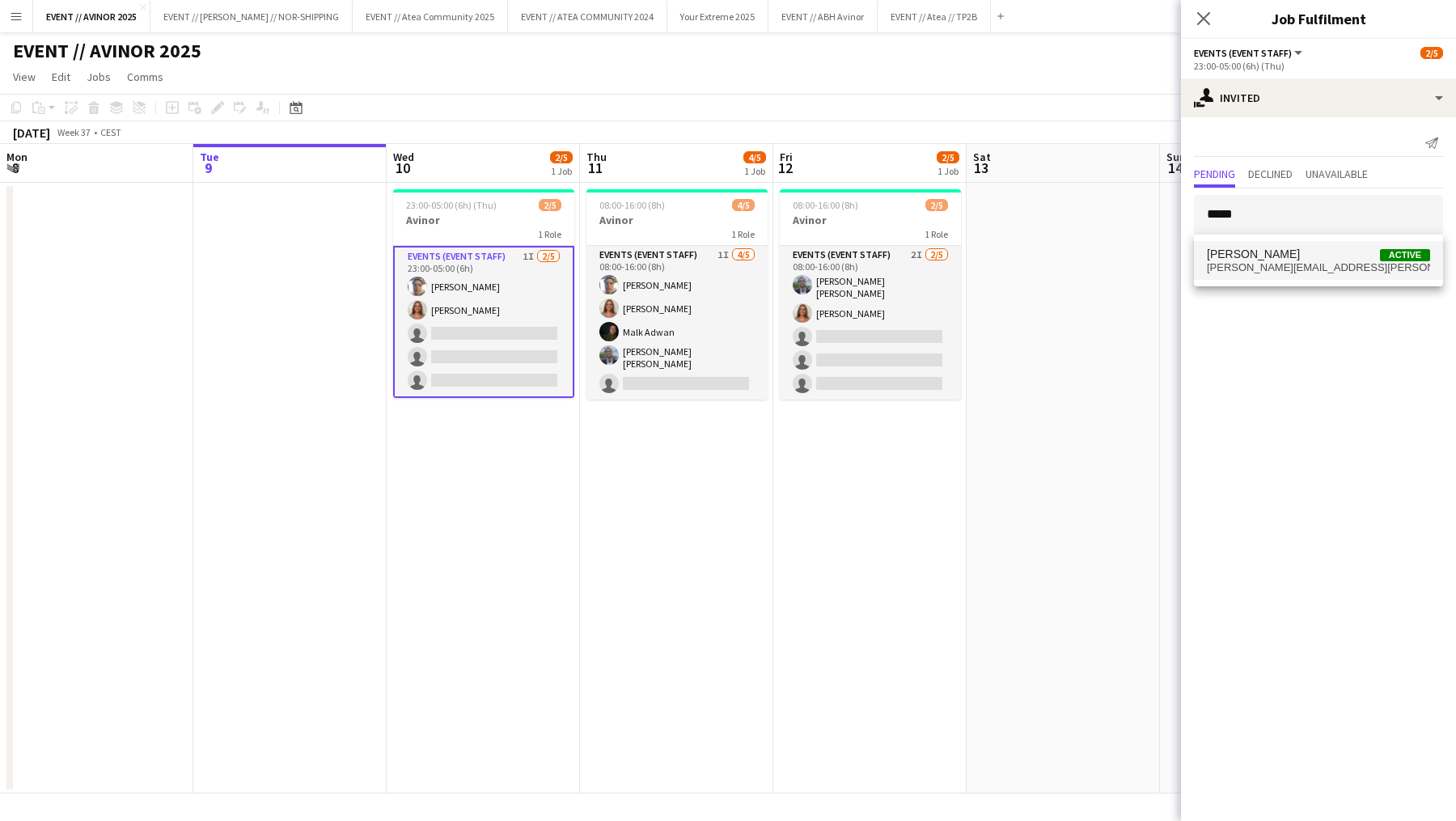
click at [1263, 245] on mat-option "[PERSON_NAME] Active [PERSON_NAME][EMAIL_ADDRESS][PERSON_NAME][DOMAIN_NAME]" at bounding box center [1319, 261] width 249 height 39
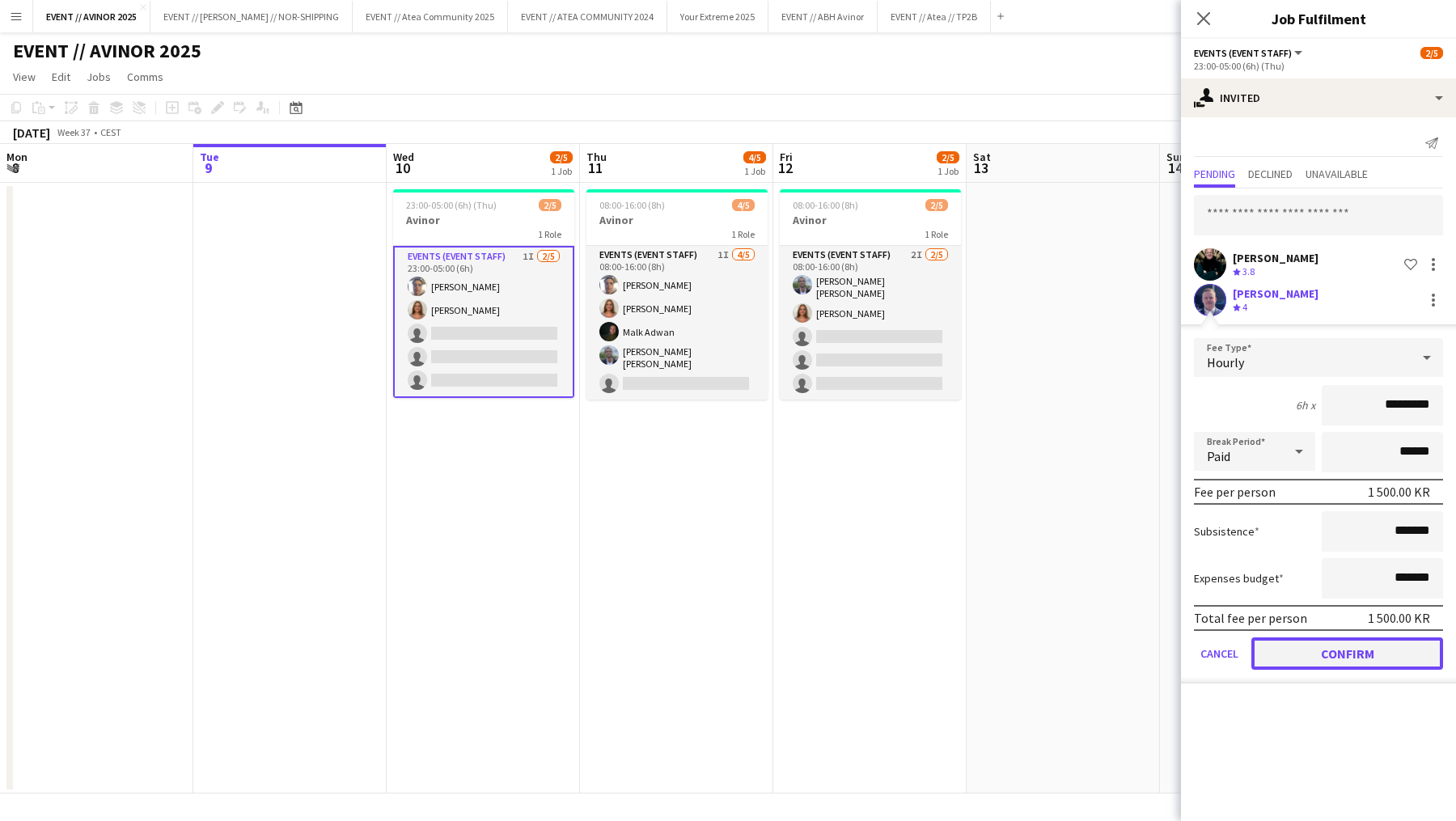
click at [1332, 650] on button "Confirm" at bounding box center [1347, 654] width 192 height 32
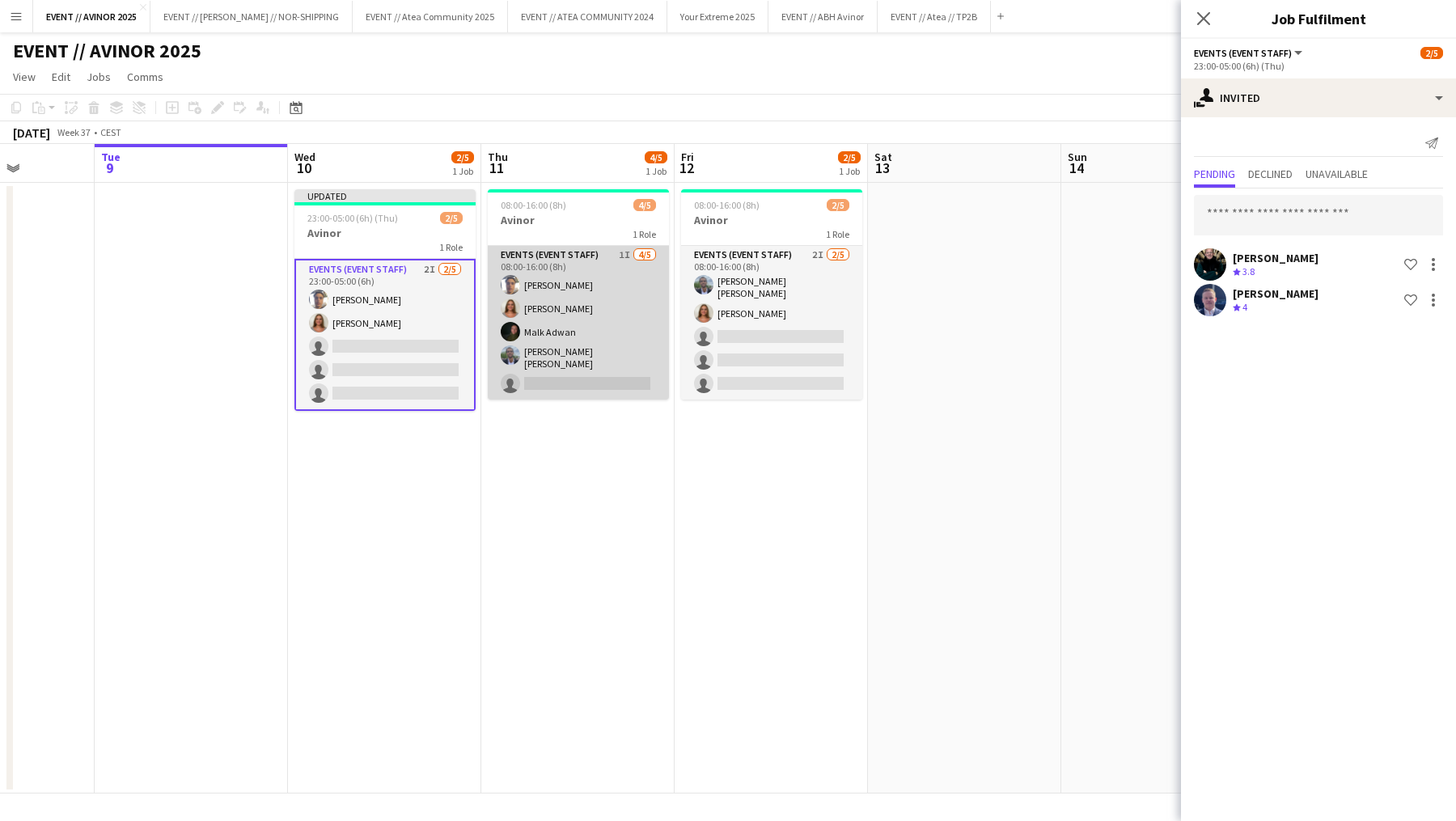
scroll to position [0, 492]
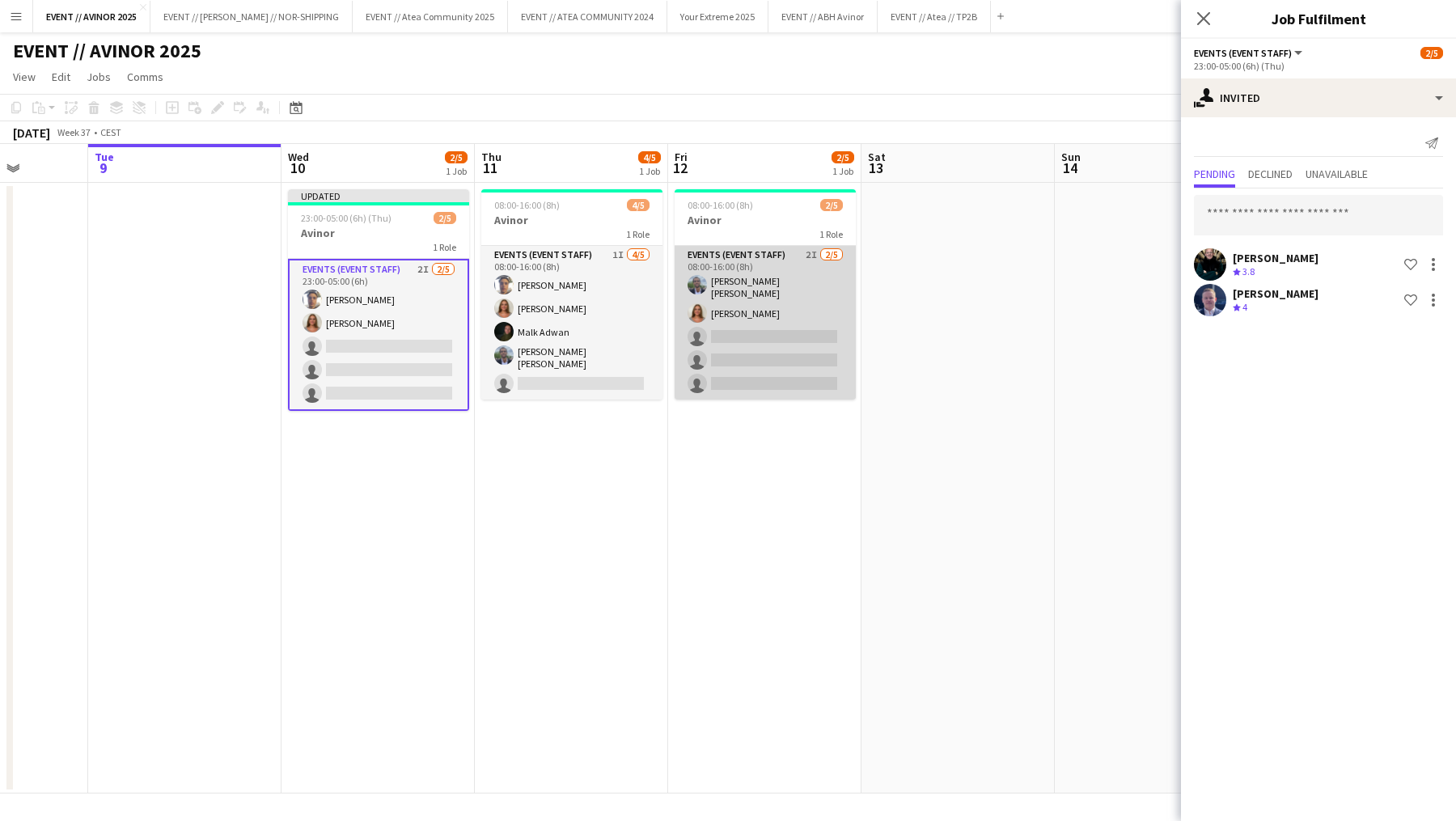
click at [737, 357] on app-card-role "Events (Event Staff) 2I [DATE] 08:00-16:00 (8h) [PERSON_NAME] [PERSON_NAME] [PE…" at bounding box center [766, 323] width 182 height 153
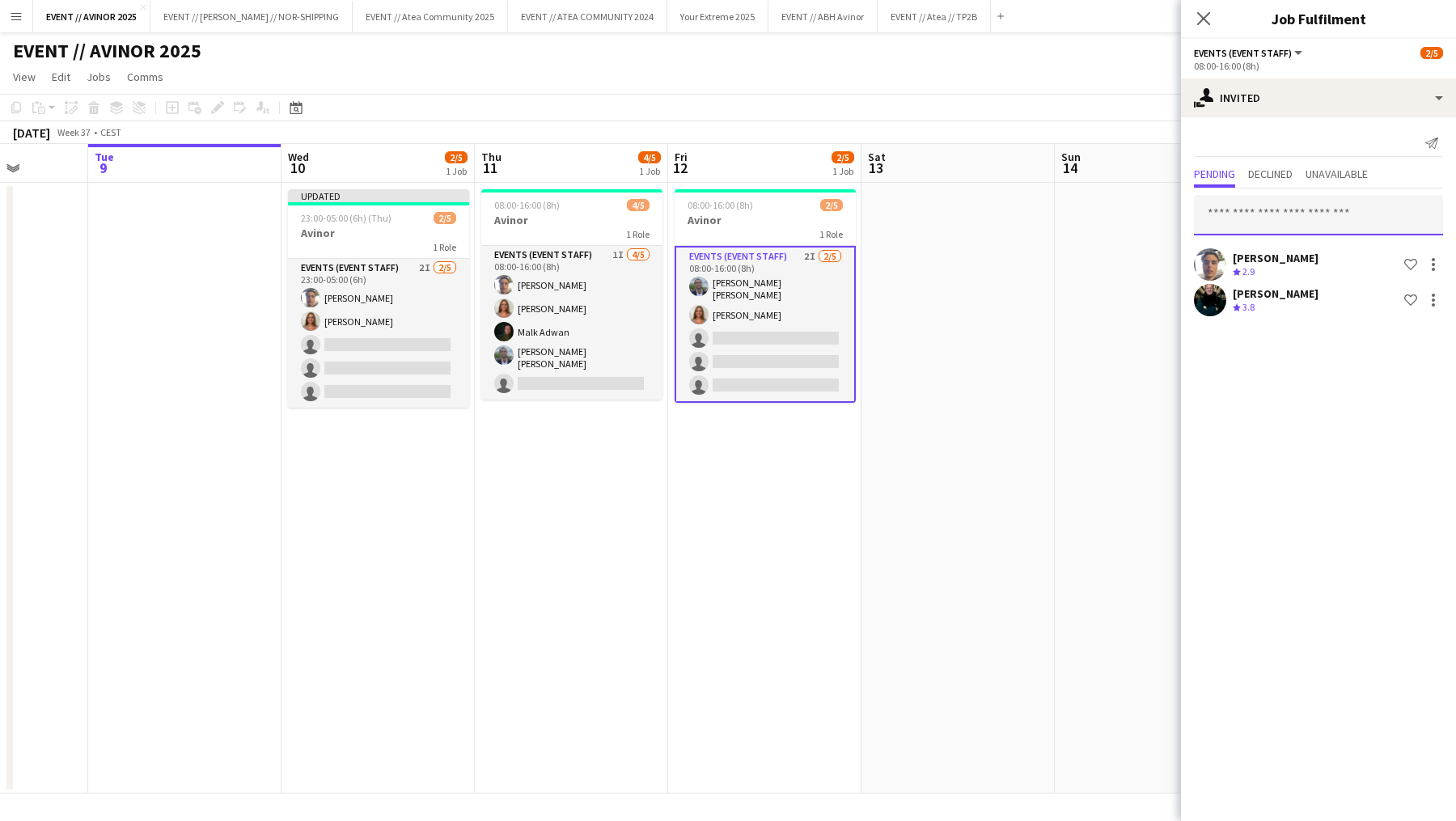
click at [1245, 210] on input "text" at bounding box center [1319, 215] width 249 height 40
type input "*****"
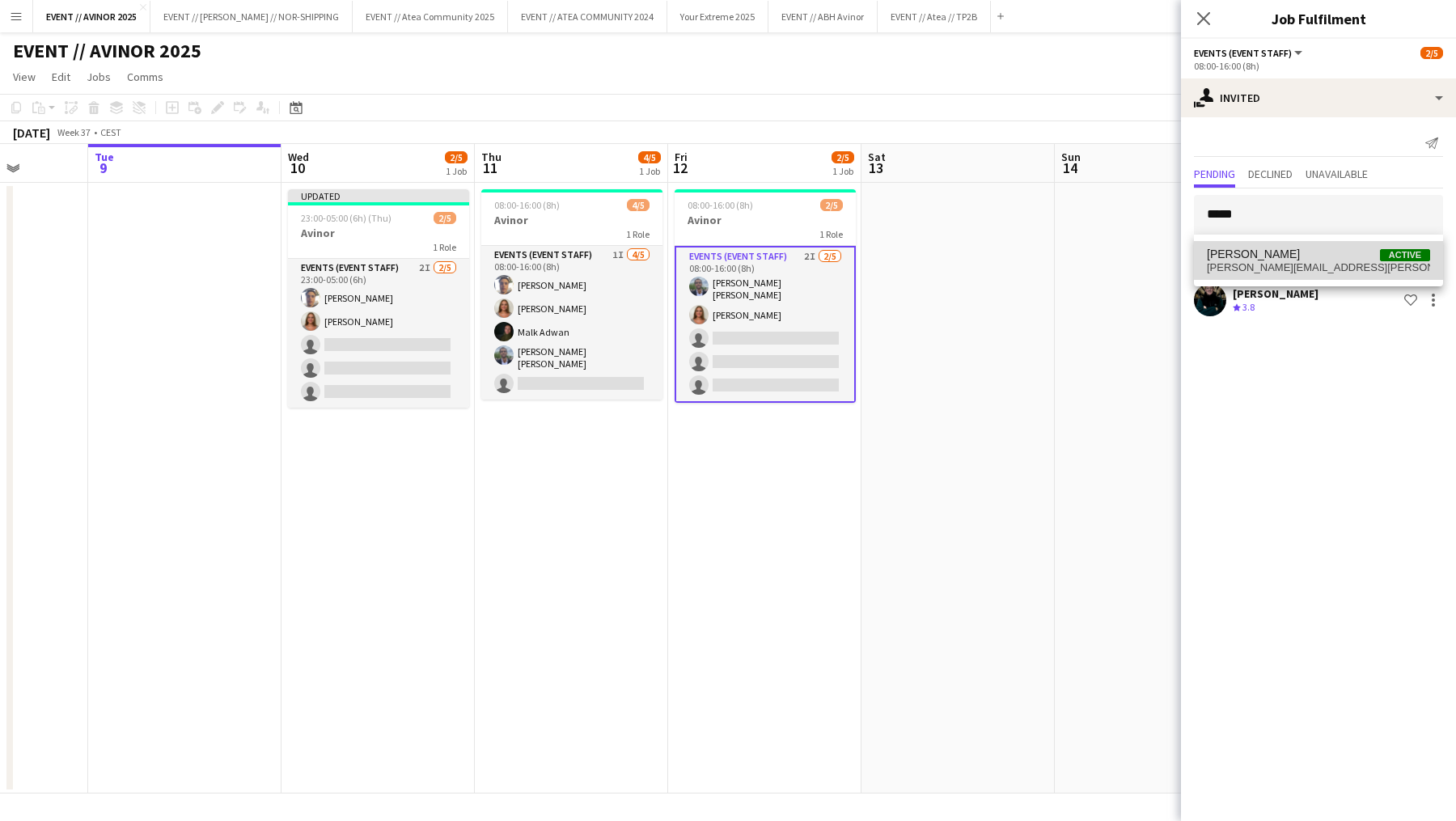
click at [1243, 251] on span "[PERSON_NAME]" at bounding box center [1253, 254] width 93 height 14
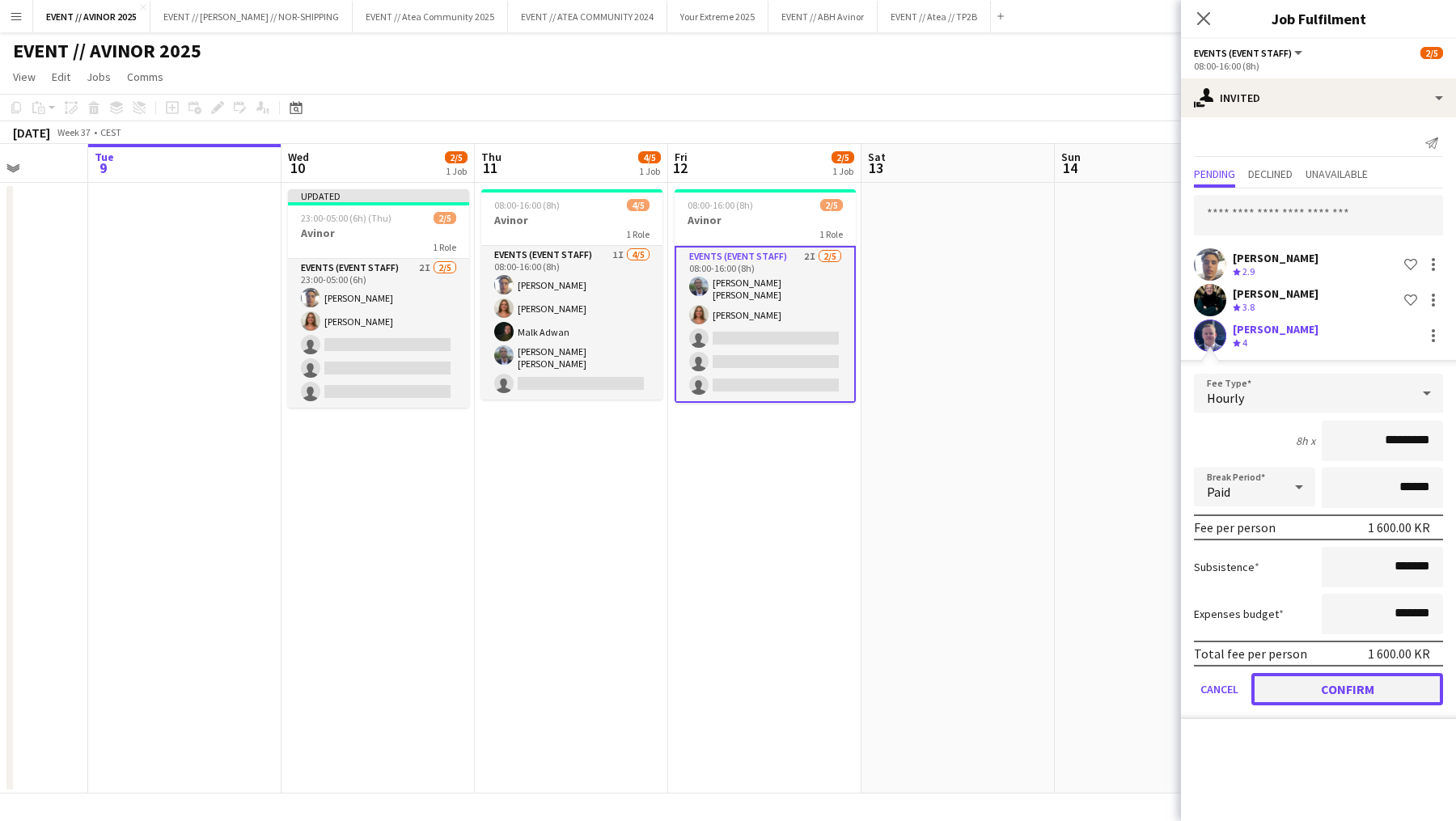
click at [1327, 701] on button "Confirm" at bounding box center [1347, 690] width 192 height 32
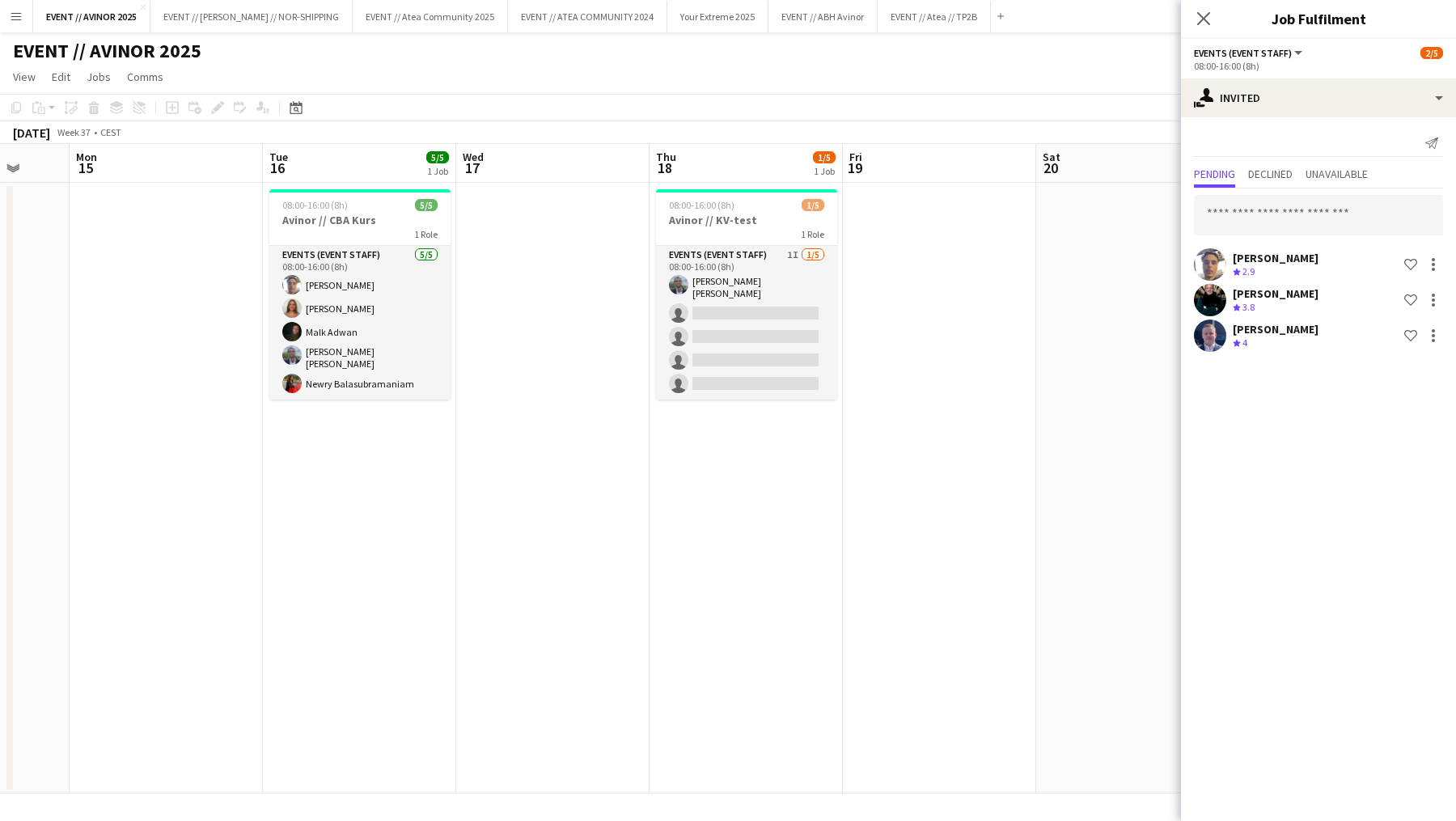
scroll to position [0, 709]
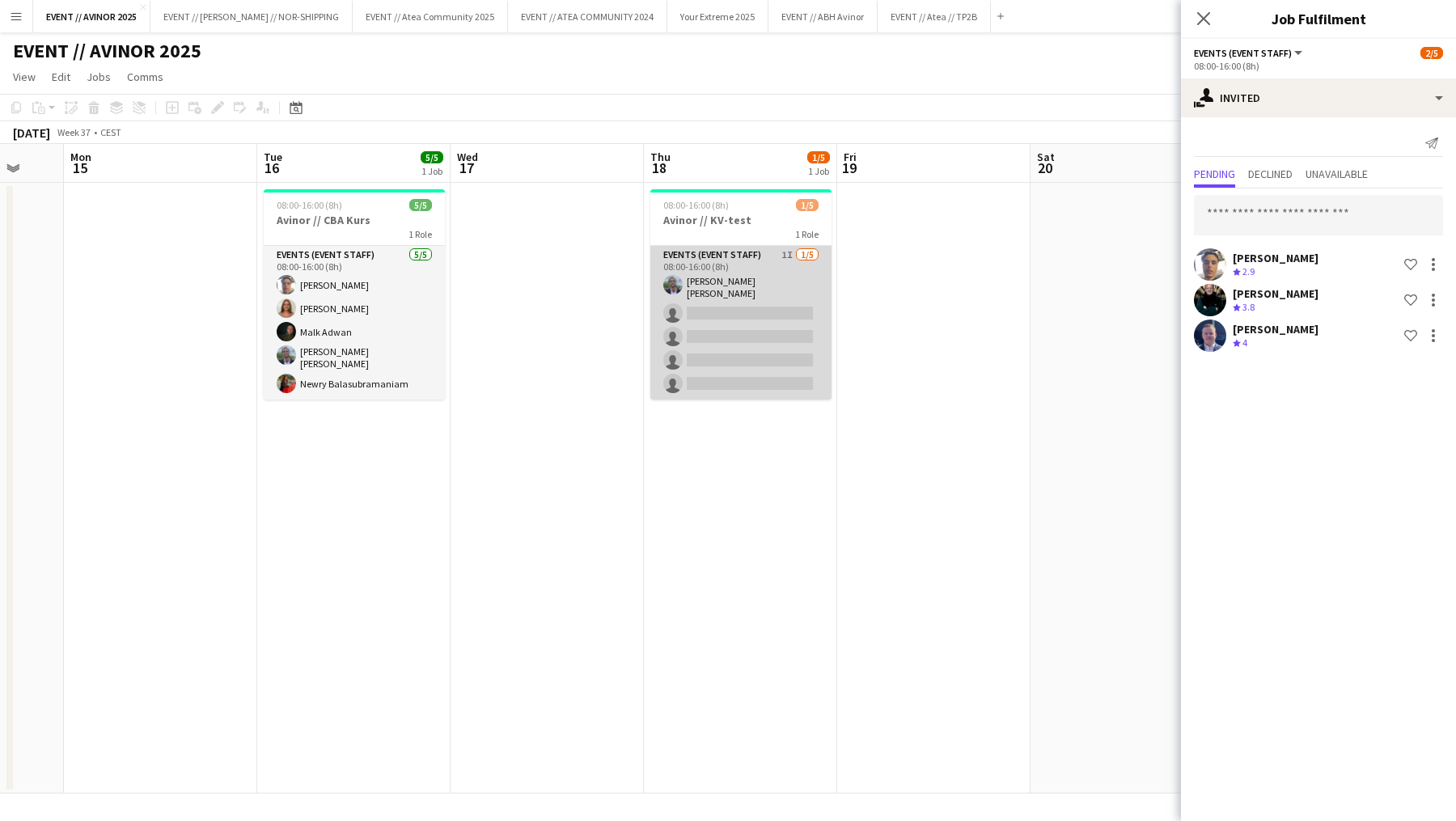
click at [760, 382] on app-card-role "Events (Event Staff) 1I [DATE] 08:00-16:00 (8h) [PERSON_NAME] [PERSON_NAME] sin…" at bounding box center [741, 323] width 182 height 153
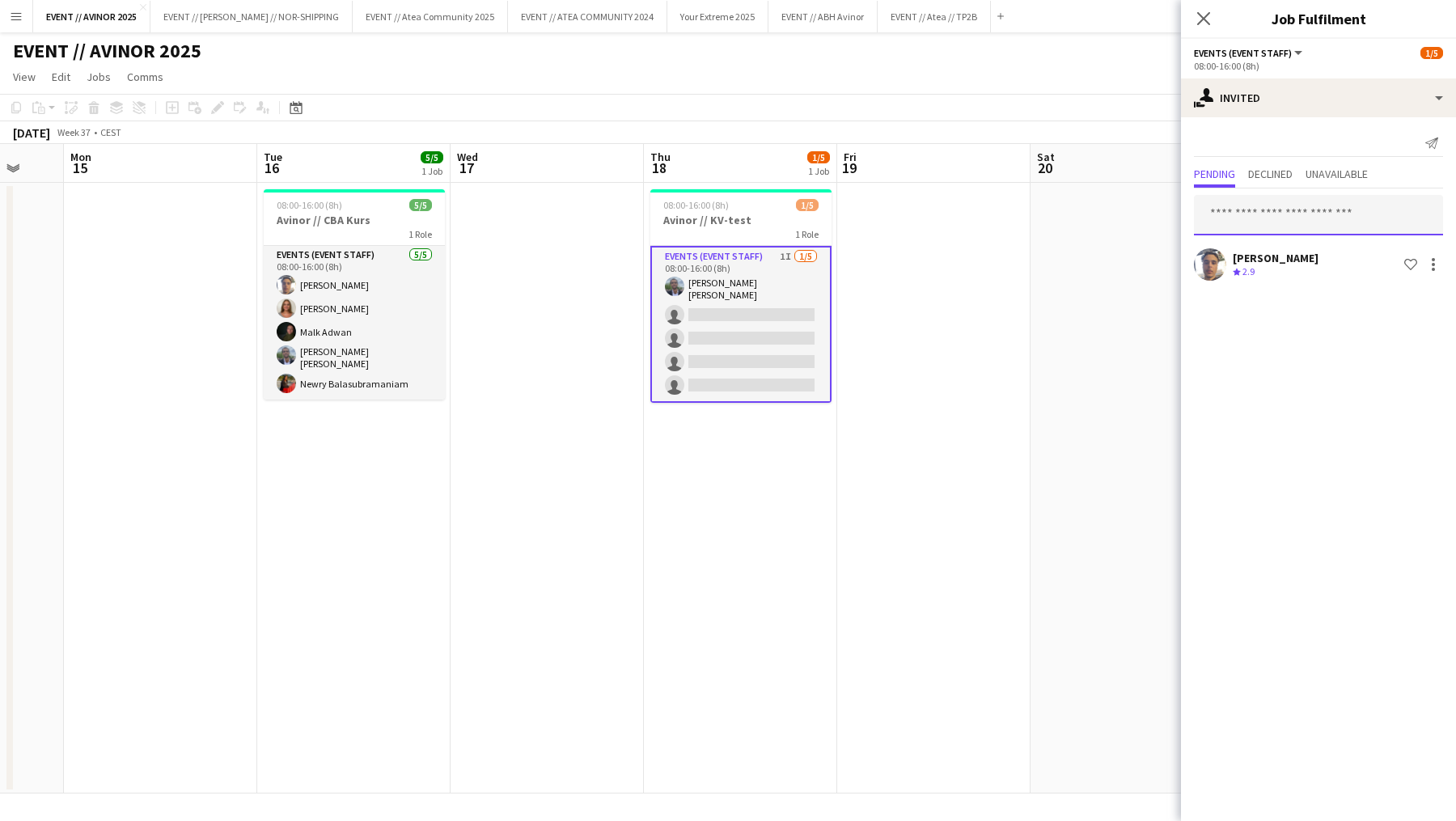
click at [1289, 230] on input "text" at bounding box center [1319, 215] width 249 height 40
type input "*****"
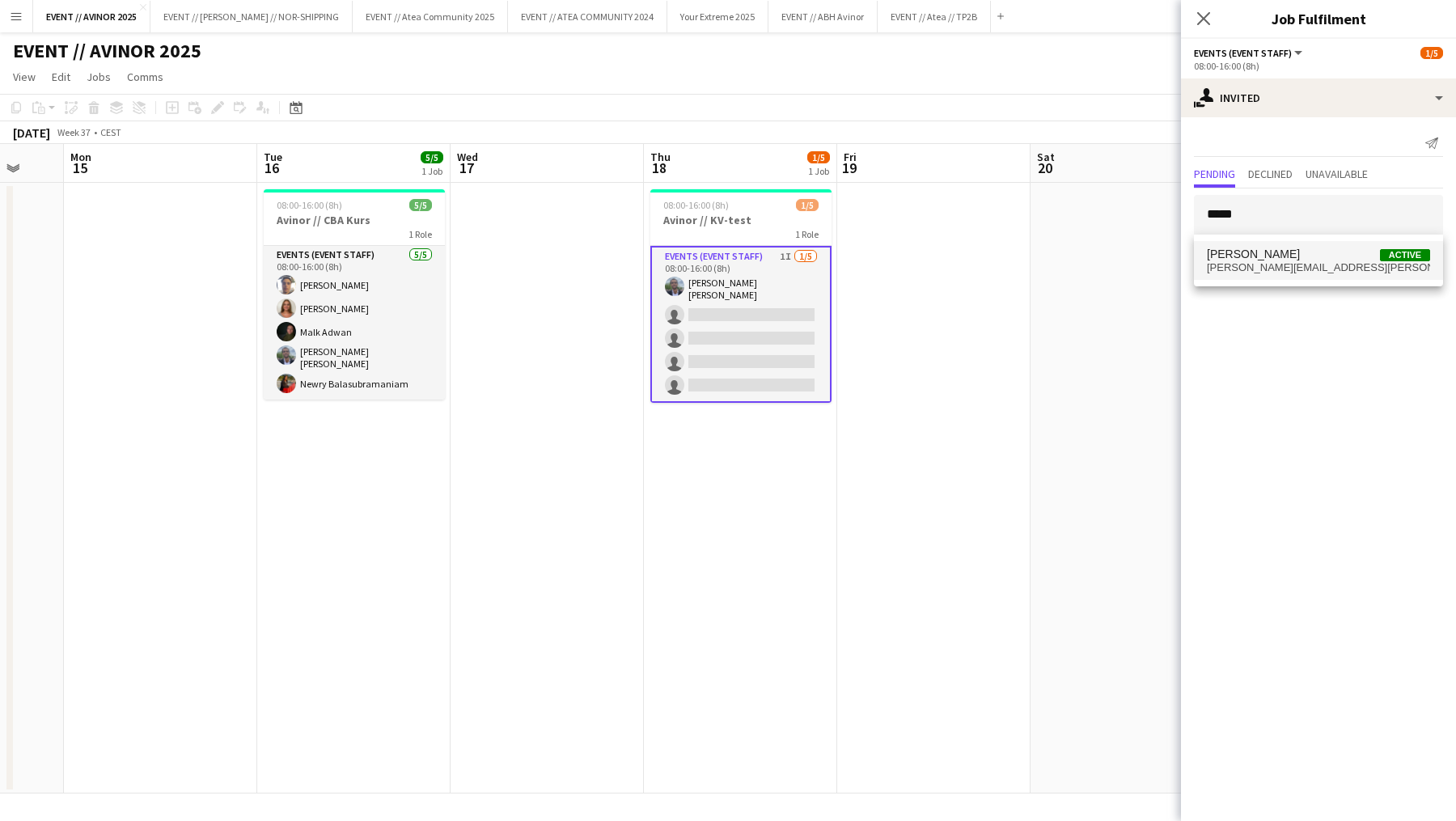
click at [1290, 254] on span "[PERSON_NAME] Active" at bounding box center [1319, 254] width 223 height 14
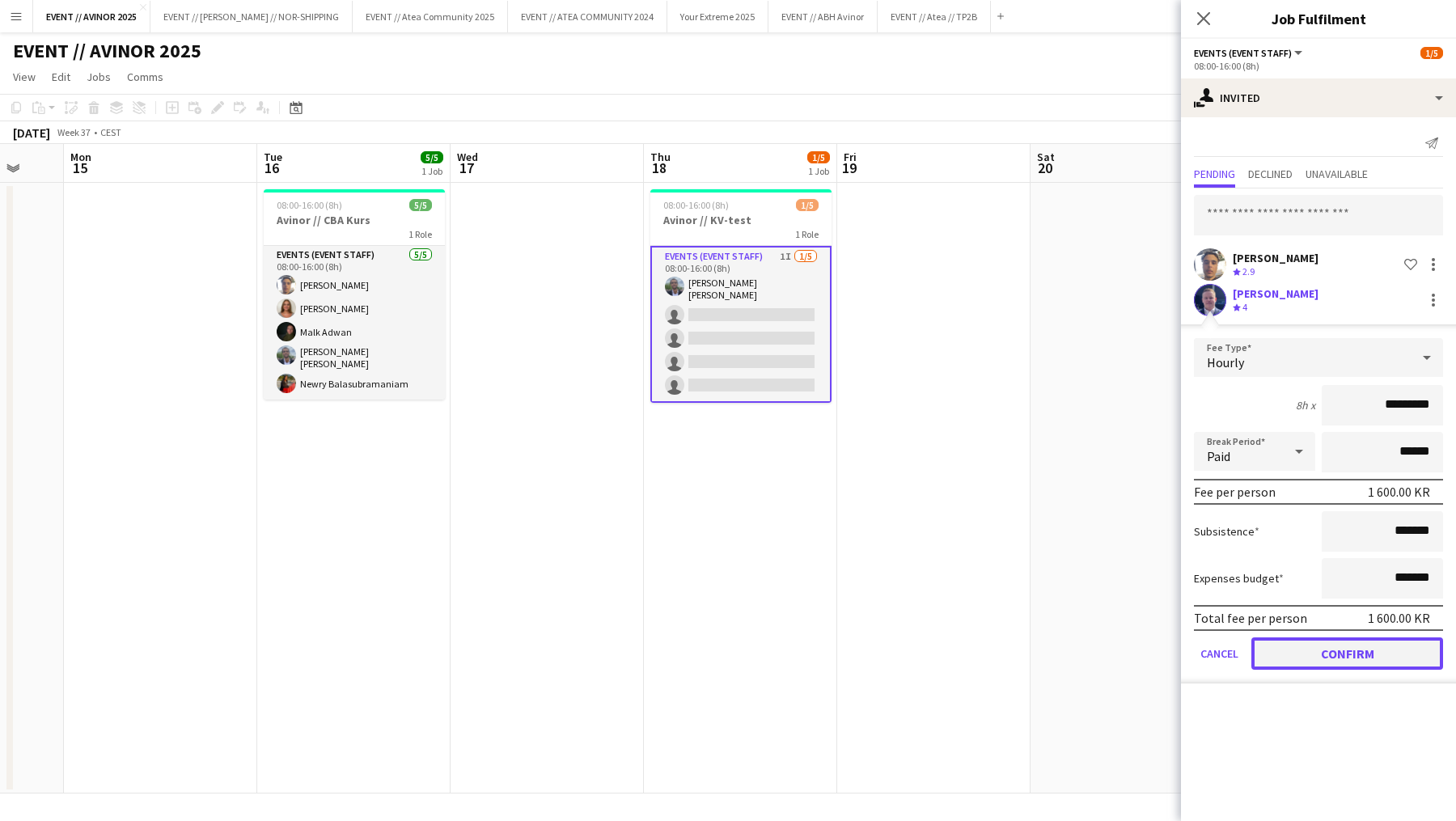
click at [1325, 638] on button "Confirm" at bounding box center [1347, 654] width 192 height 32
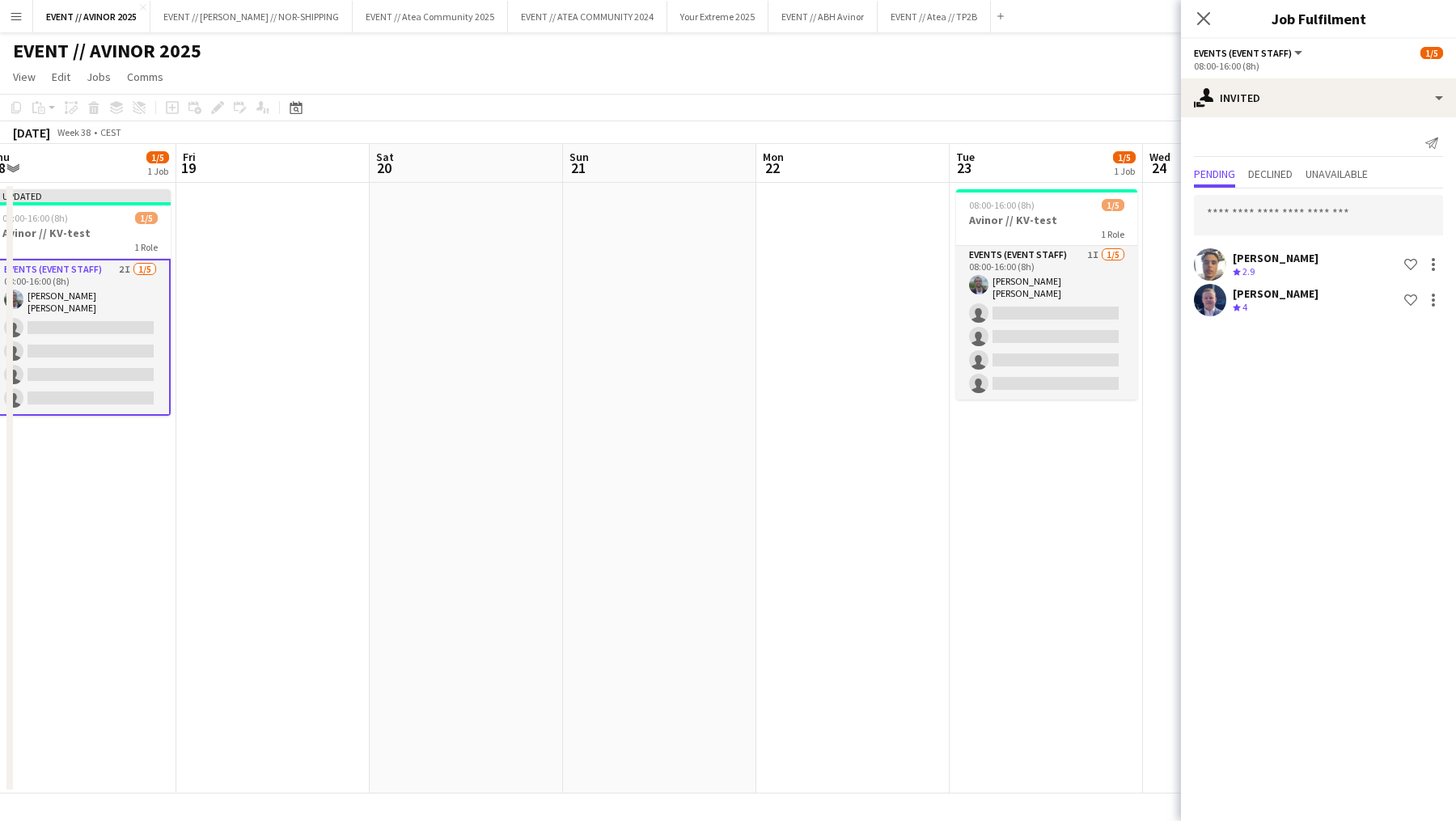
scroll to position [0, 623]
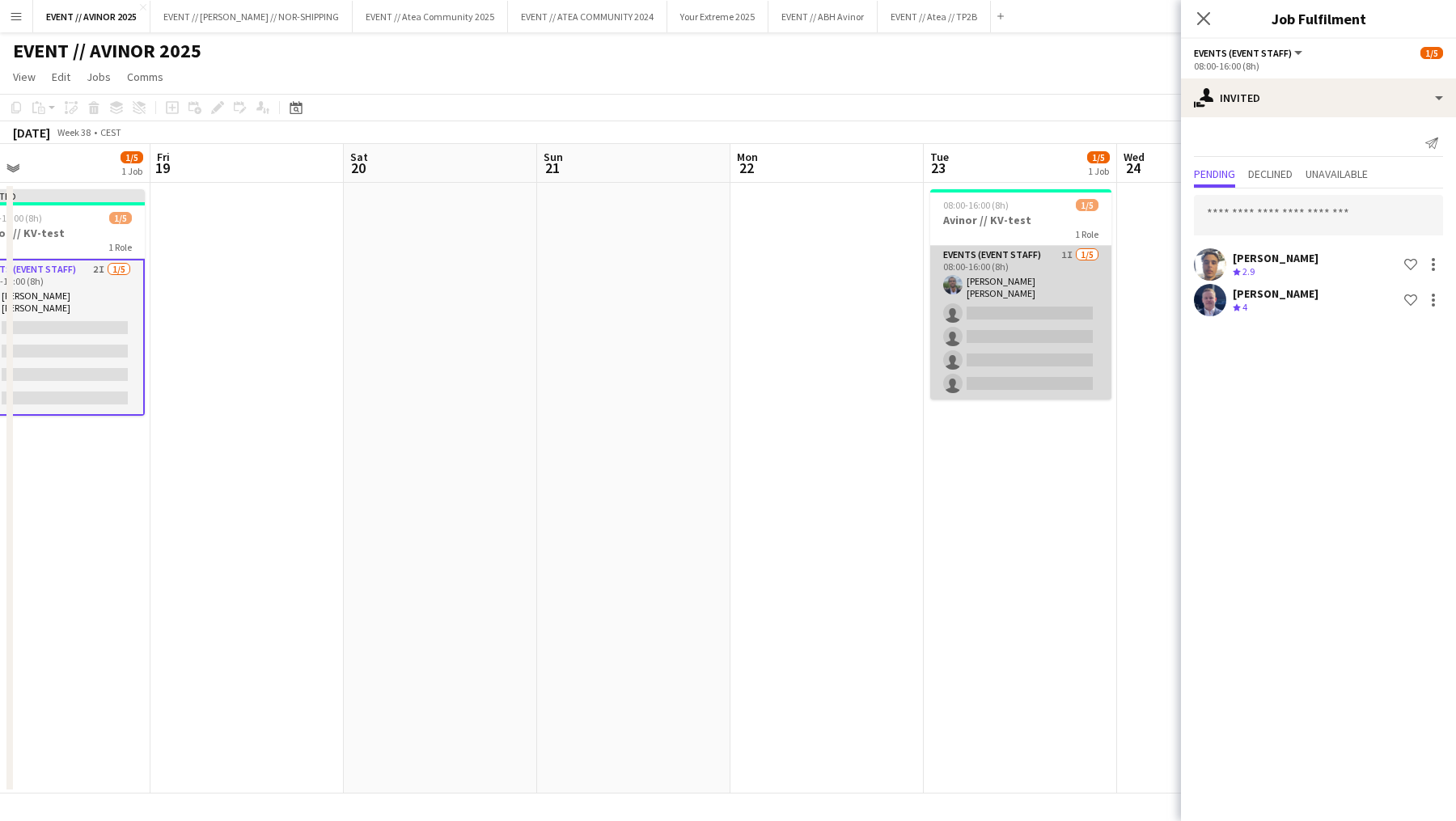
click at [1013, 373] on app-card-role "Events (Event Staff) 1I [DATE] 08:00-16:00 (8h) [PERSON_NAME] [PERSON_NAME] sin…" at bounding box center [1020, 323] width 182 height 153
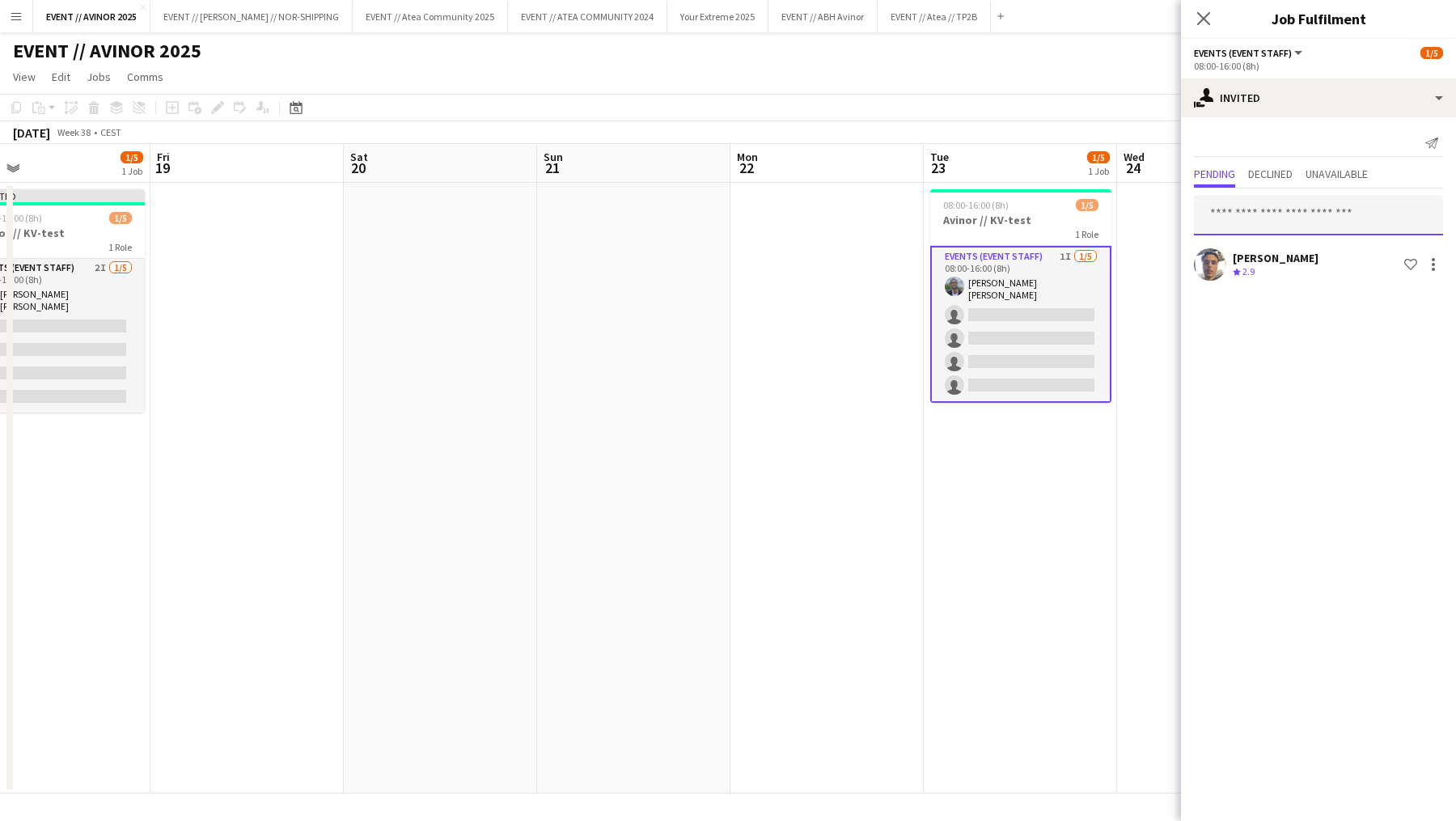
click at [1266, 211] on input "text" at bounding box center [1319, 215] width 249 height 40
type input "*****"
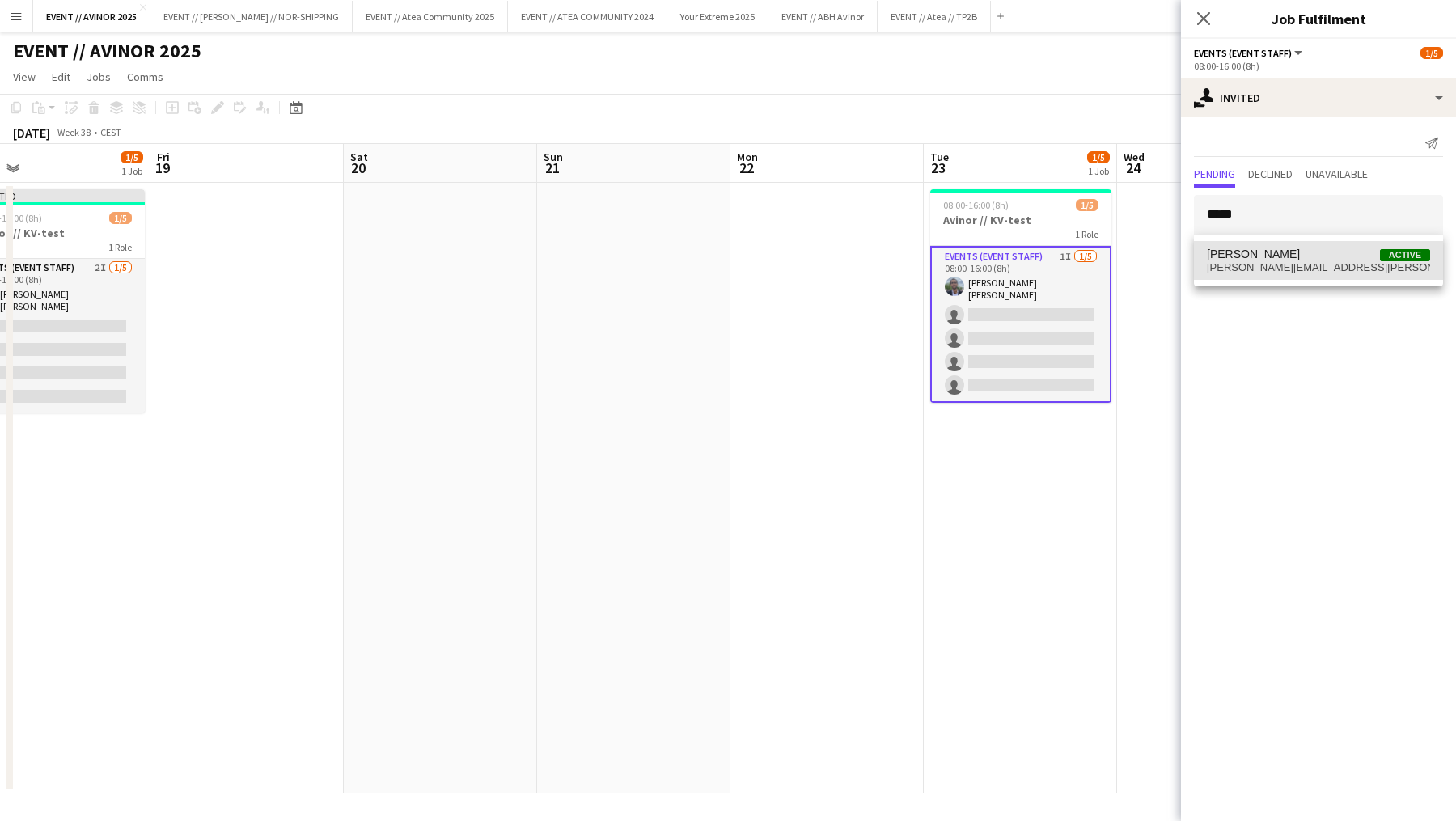
click at [1263, 246] on mat-option "[PERSON_NAME] Active [PERSON_NAME][EMAIL_ADDRESS][PERSON_NAME][DOMAIN_NAME]" at bounding box center [1319, 261] width 249 height 39
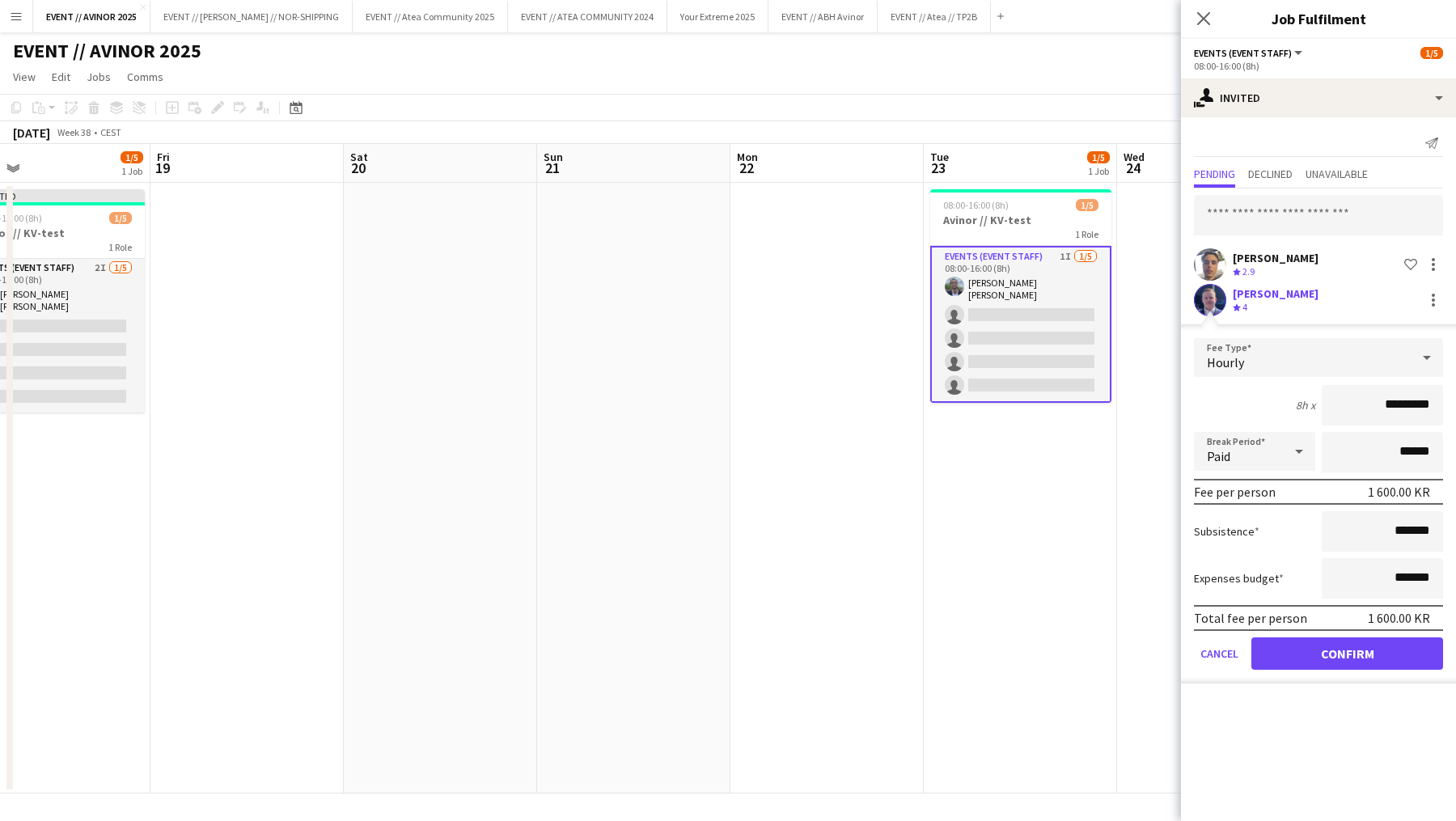
click at [1319, 668] on form "Fee Type Hourly 8h x ********* Break Period Paid ****** Fee per person 1 600.00…" at bounding box center [1319, 511] width 275 height 345
click at [1298, 655] on button "Confirm" at bounding box center [1347, 654] width 192 height 32
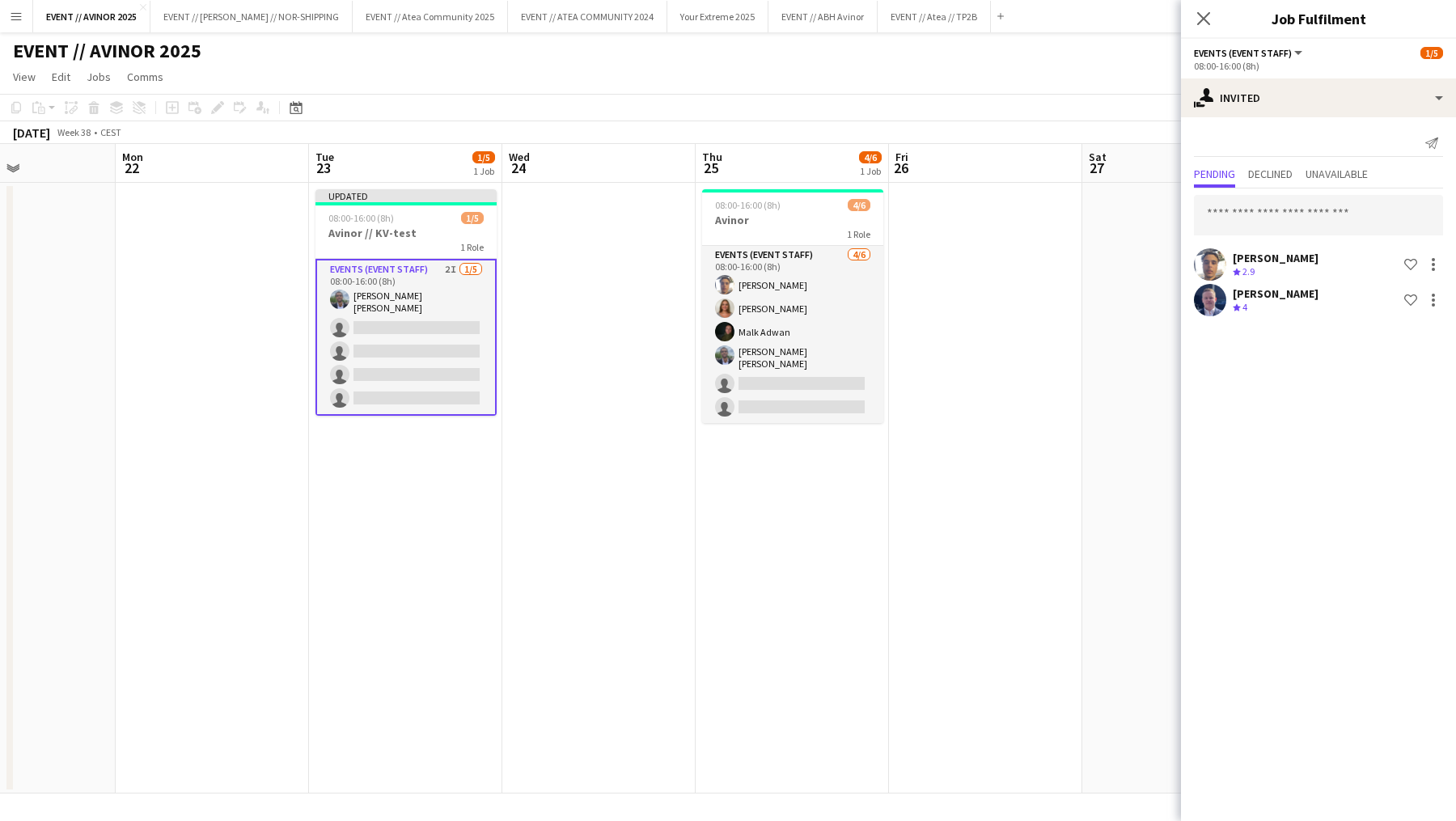
scroll to position [0, 708]
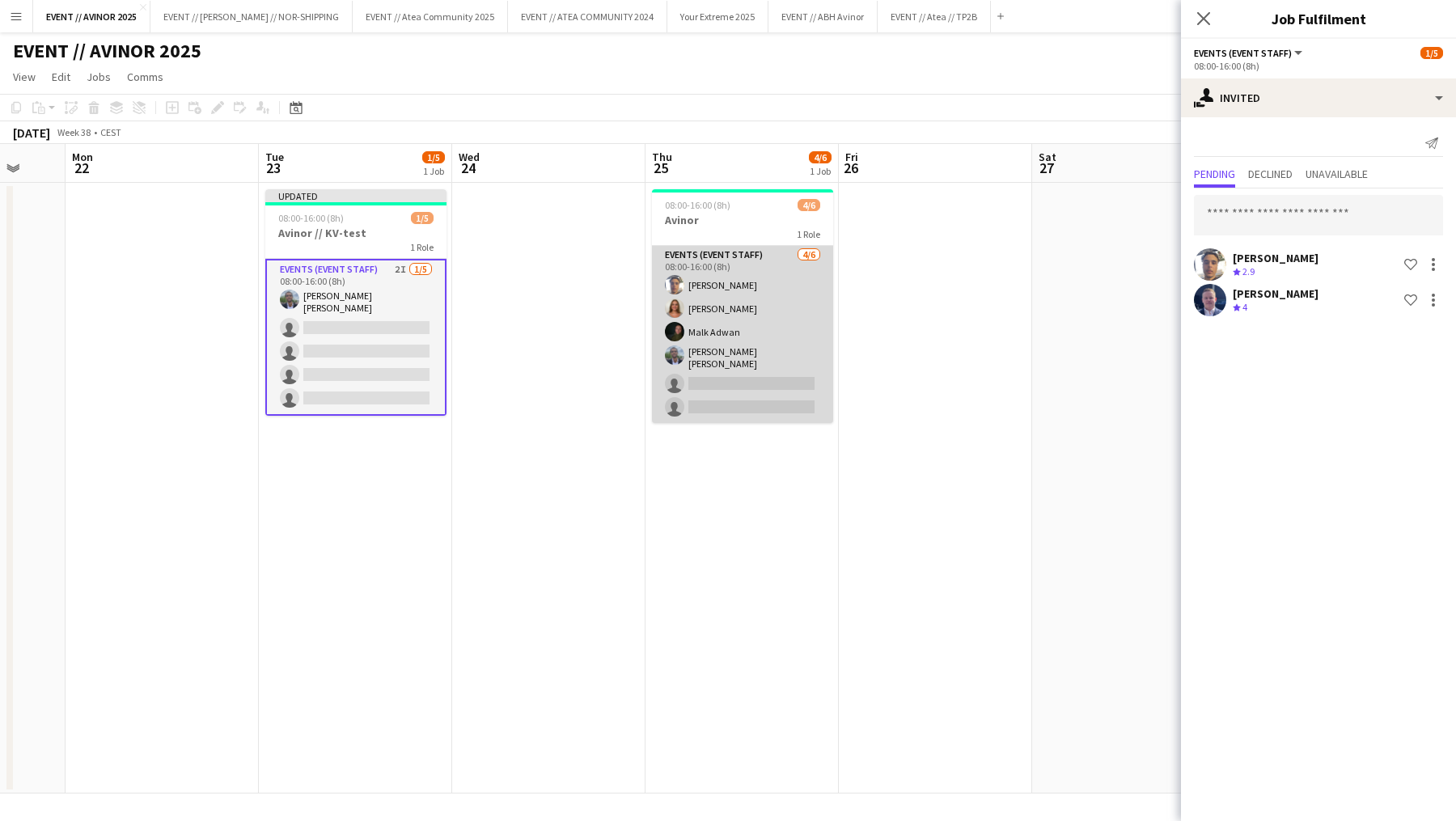
click at [761, 379] on app-card-role "Events (Event Staff) [DATE] 08:00-16:00 (8h) [PERSON_NAME] [PERSON_NAME] [PERSO…" at bounding box center [742, 335] width 182 height 177
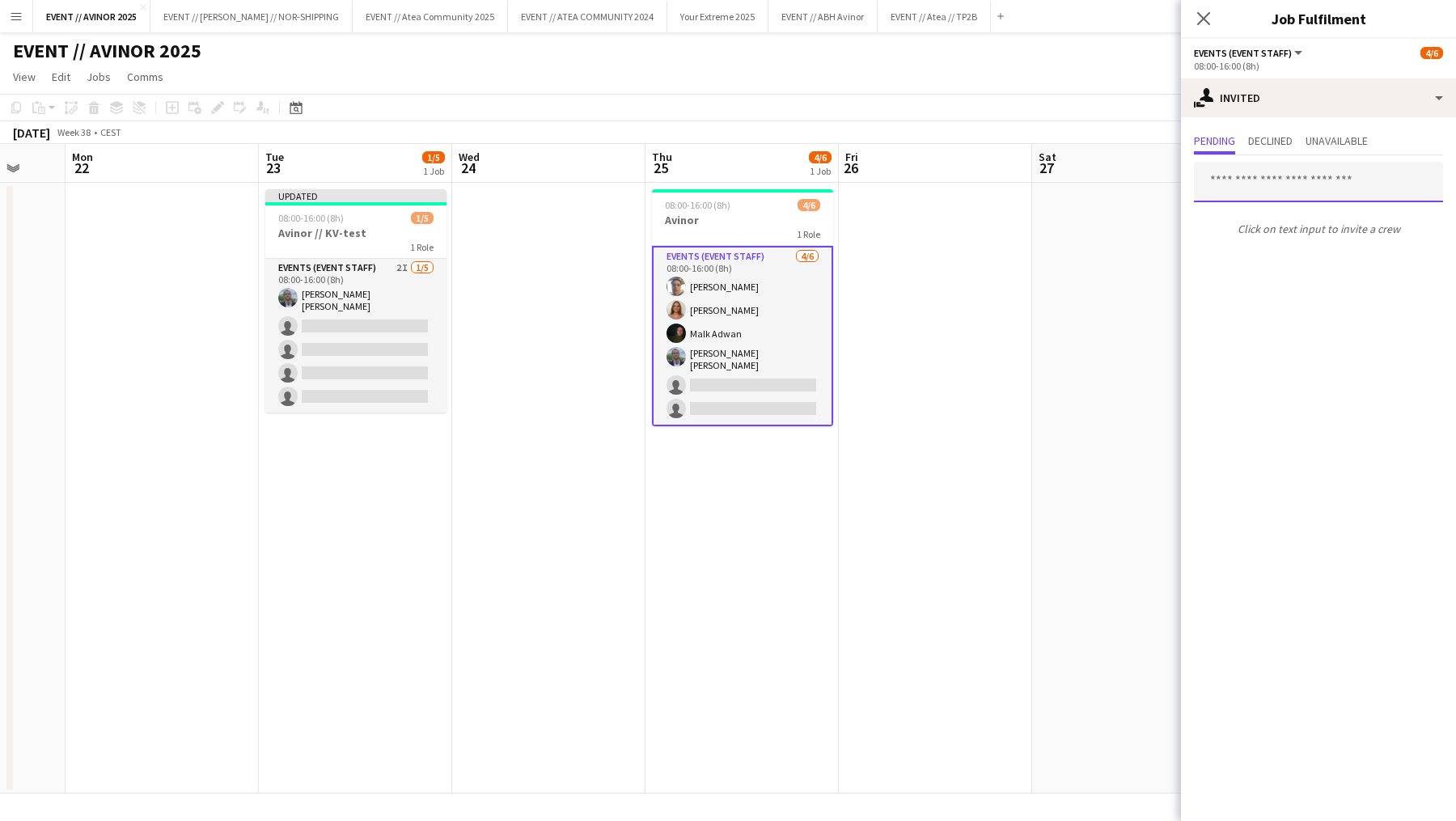
click at [1280, 190] on input "text" at bounding box center [1319, 182] width 249 height 40
type input "*****"
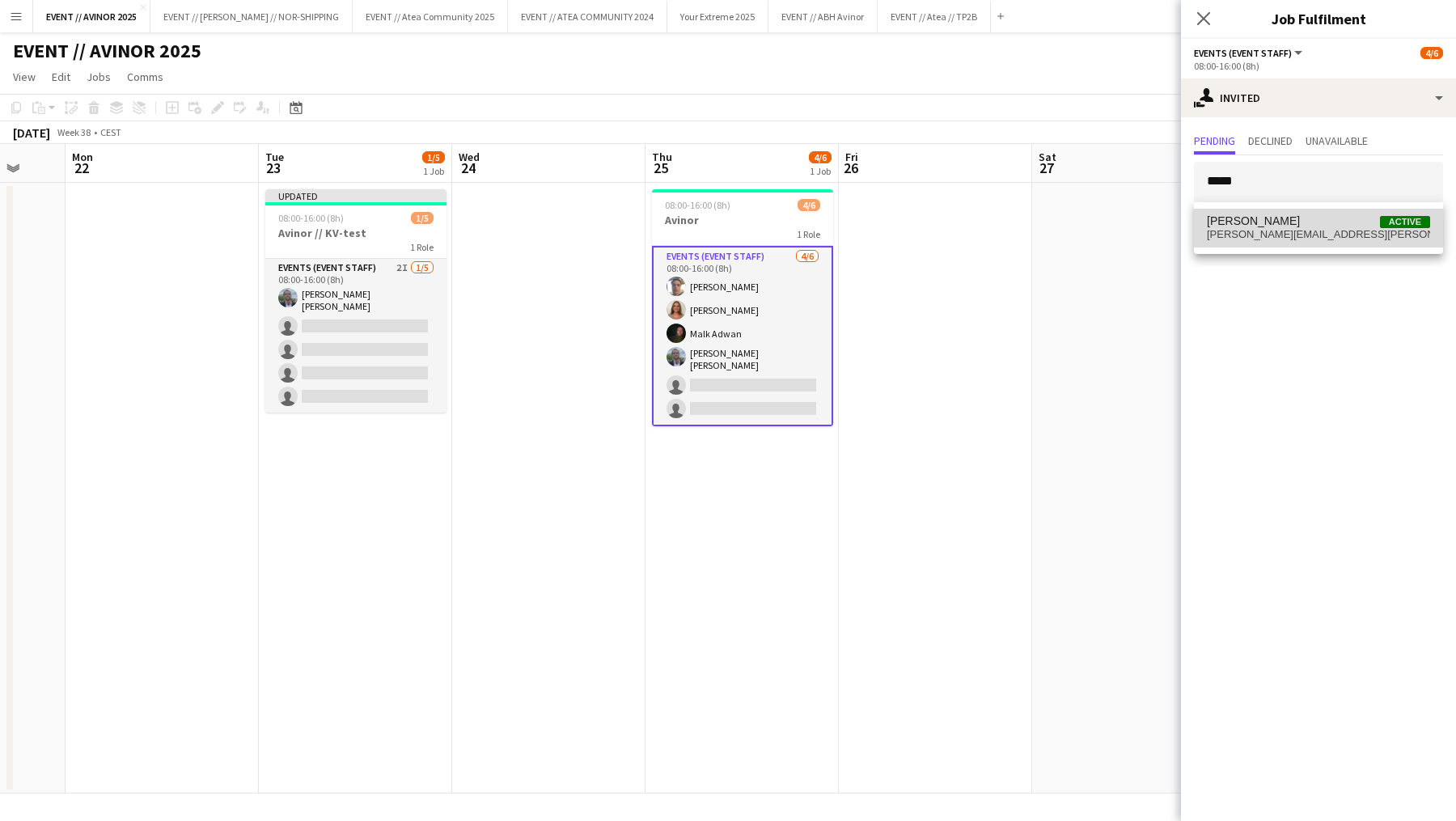
click at [1286, 229] on span "[PERSON_NAME][EMAIL_ADDRESS][PERSON_NAME][DOMAIN_NAME]" at bounding box center [1319, 234] width 223 height 13
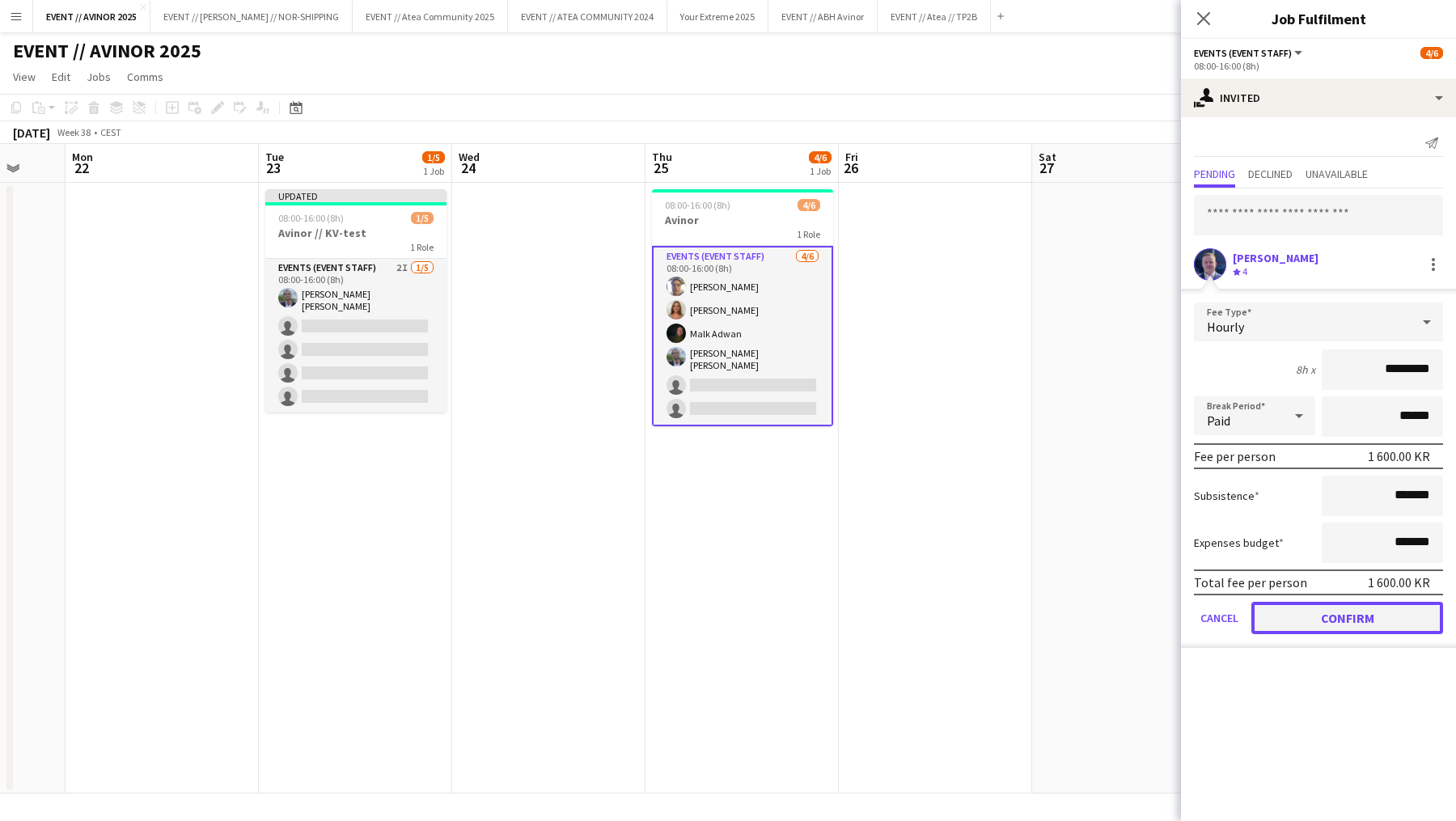
click at [1355, 614] on button "Confirm" at bounding box center [1347, 618] width 192 height 32
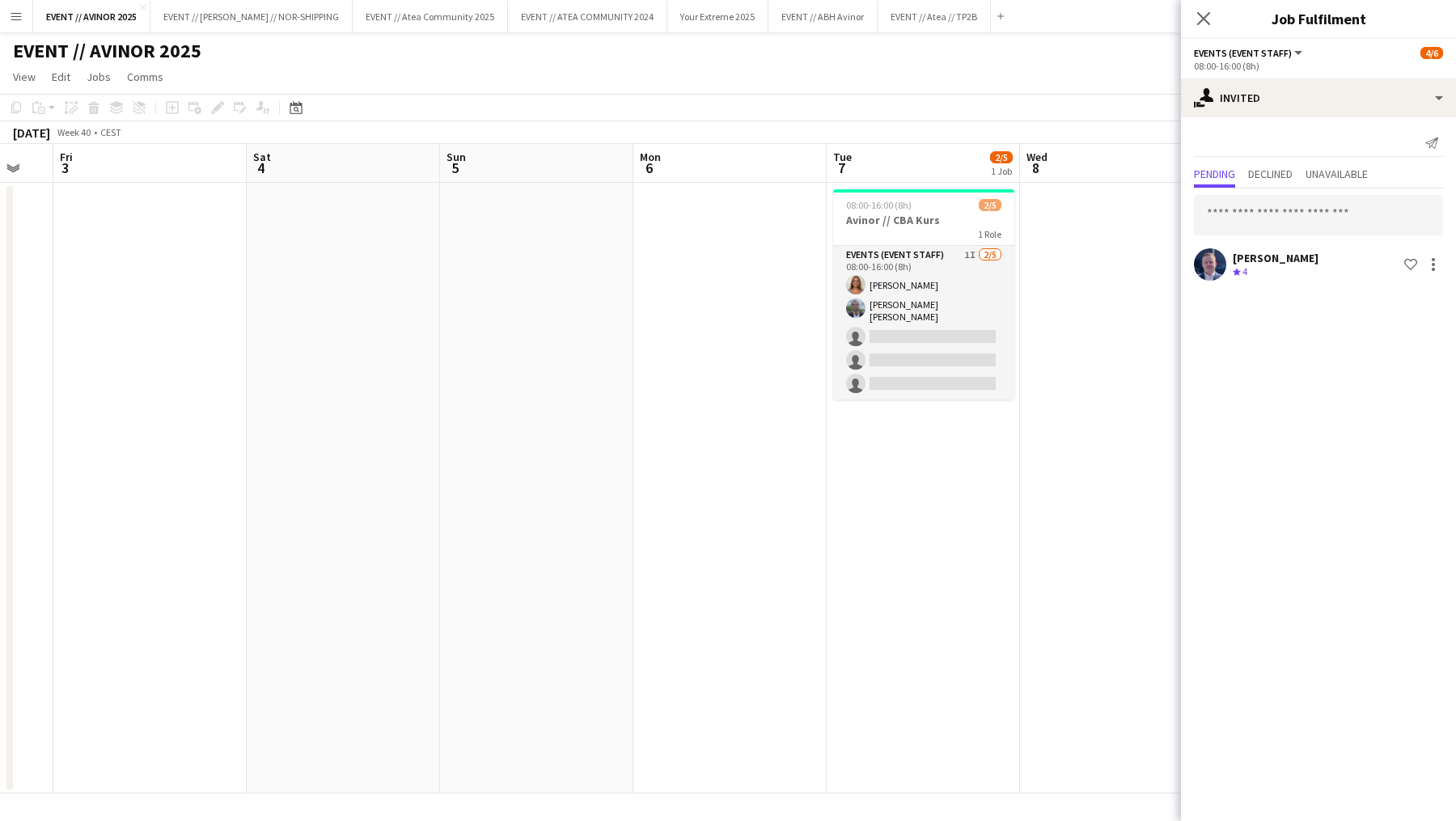
scroll to position [0, 576]
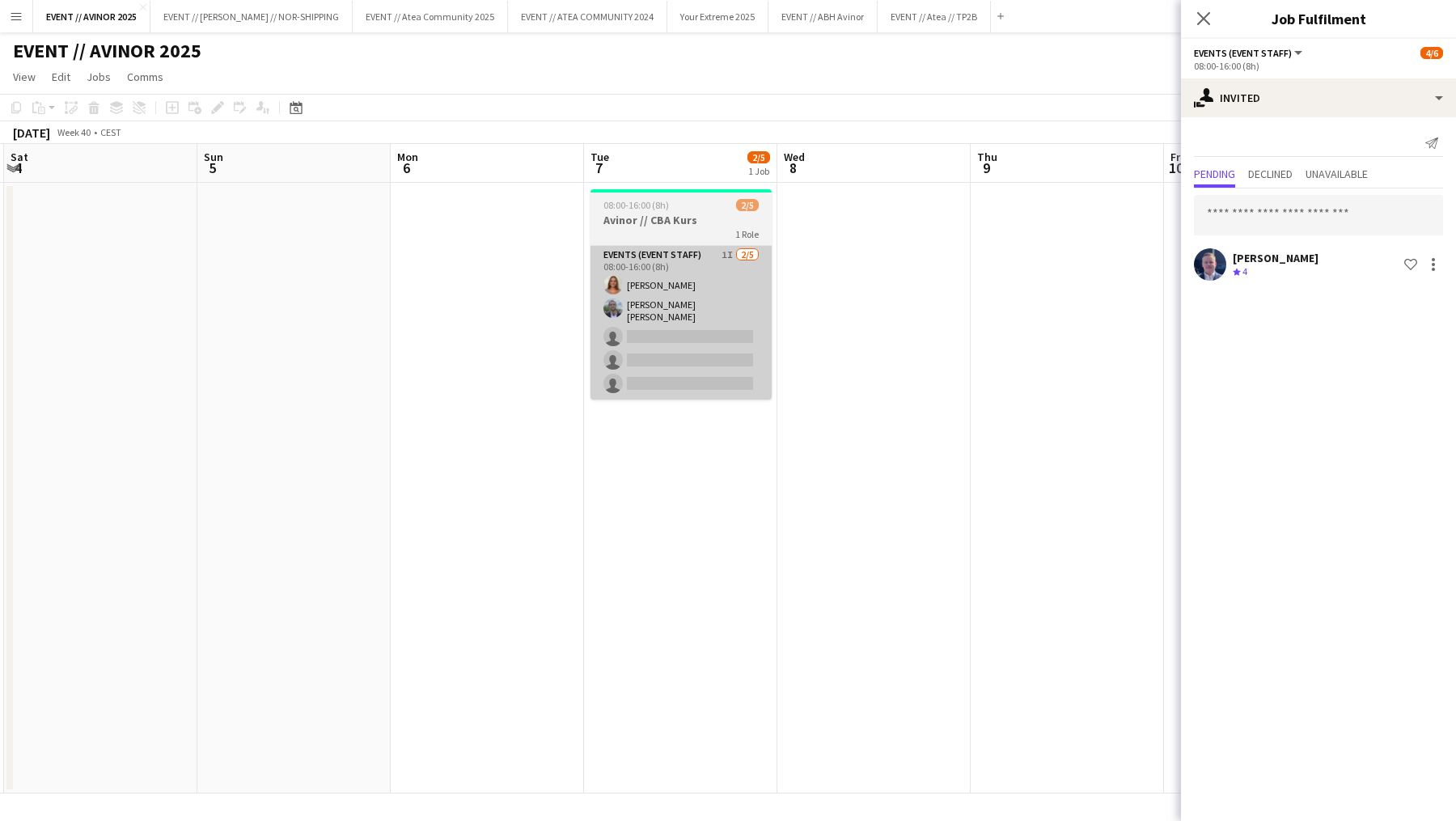
click at [647, 364] on app-card-role "Events (Event Staff) 1I [DATE] 08:00-16:00 (8h) [PERSON_NAME] [PERSON_NAME] [PE…" at bounding box center [681, 323] width 182 height 153
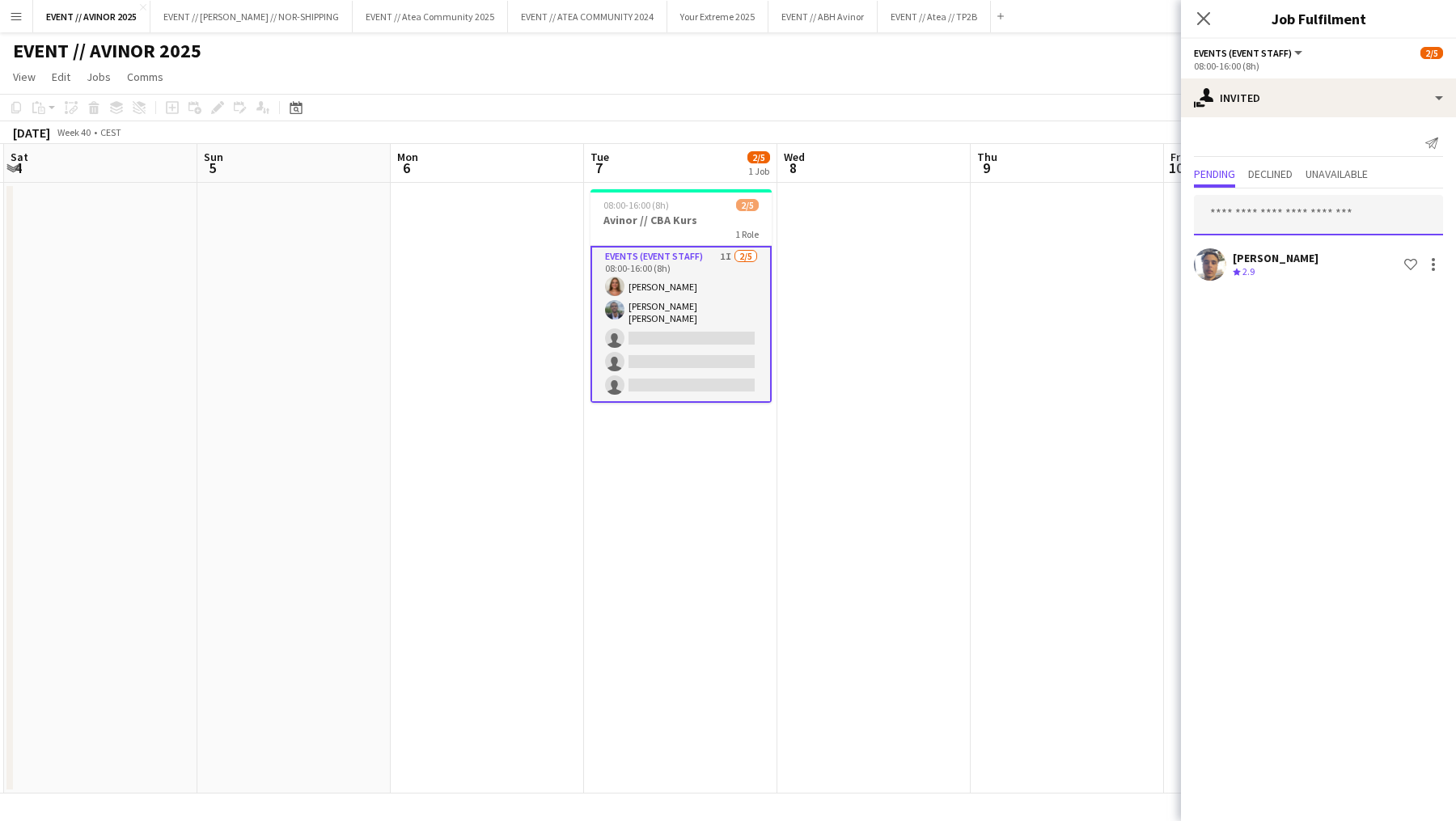
click at [1260, 211] on input "text" at bounding box center [1319, 215] width 249 height 40
type input "*****"
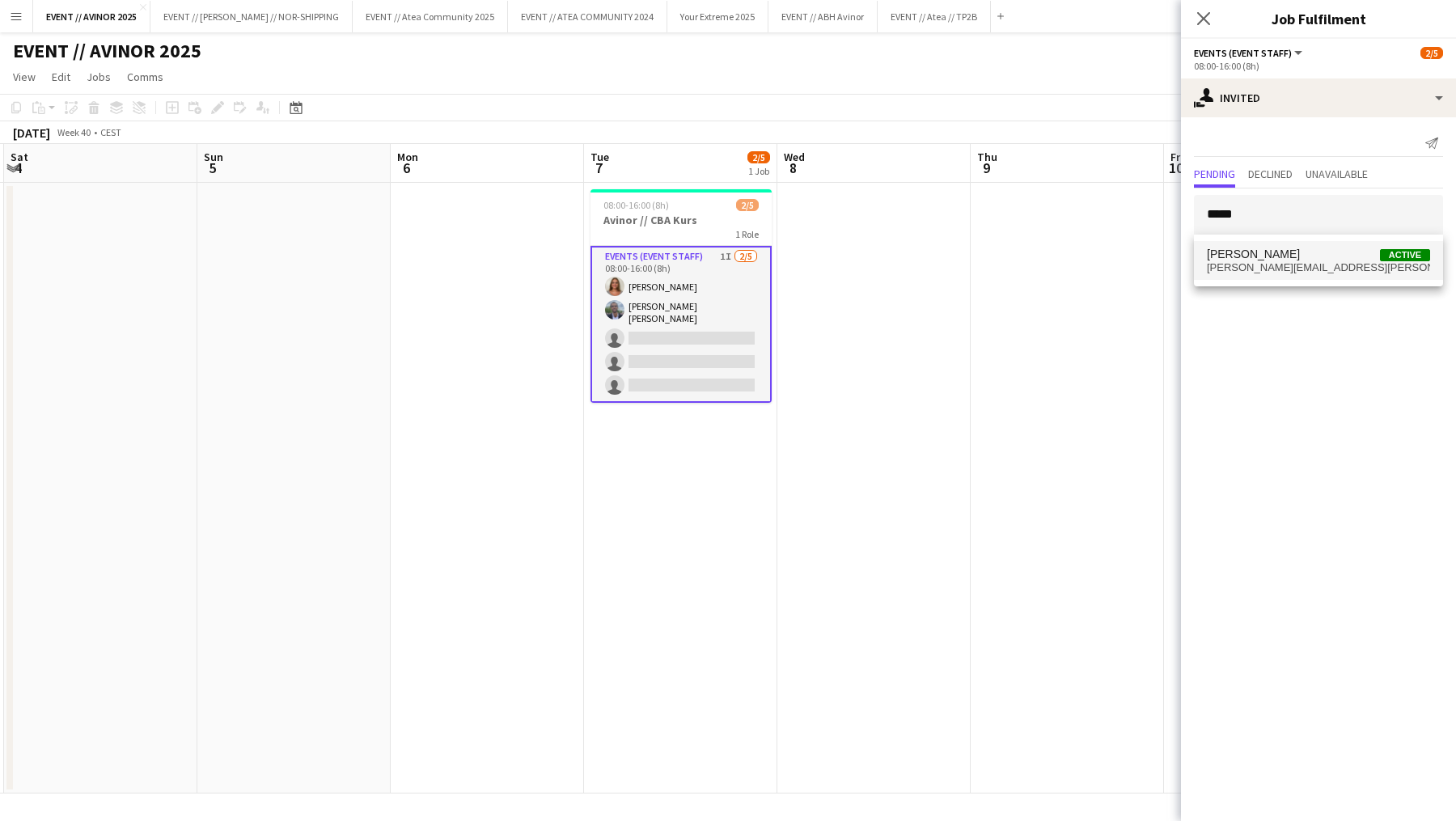
click at [1262, 252] on span "[PERSON_NAME]" at bounding box center [1253, 254] width 93 height 14
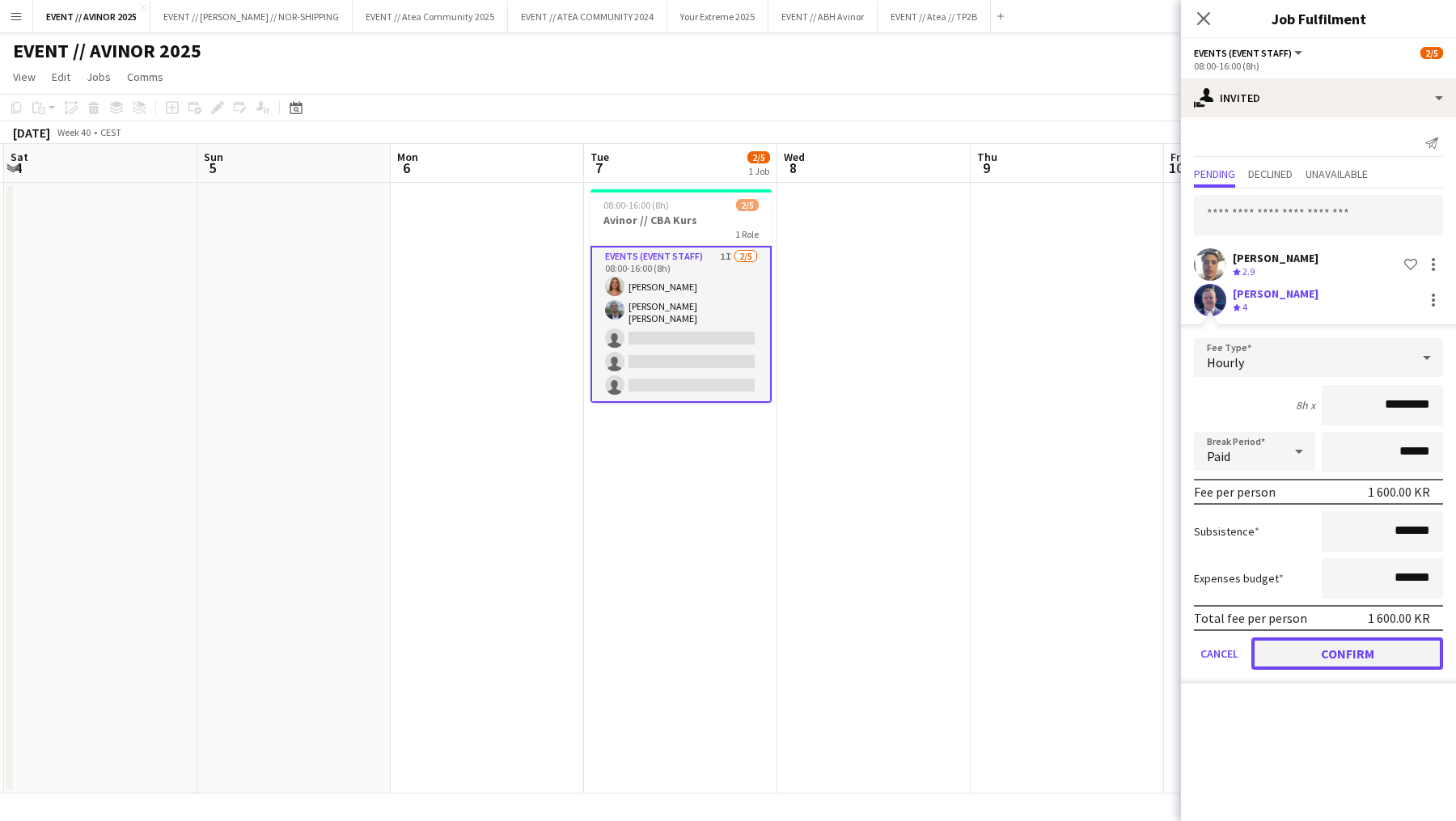
click at [1348, 658] on button "Confirm" at bounding box center [1347, 654] width 192 height 32
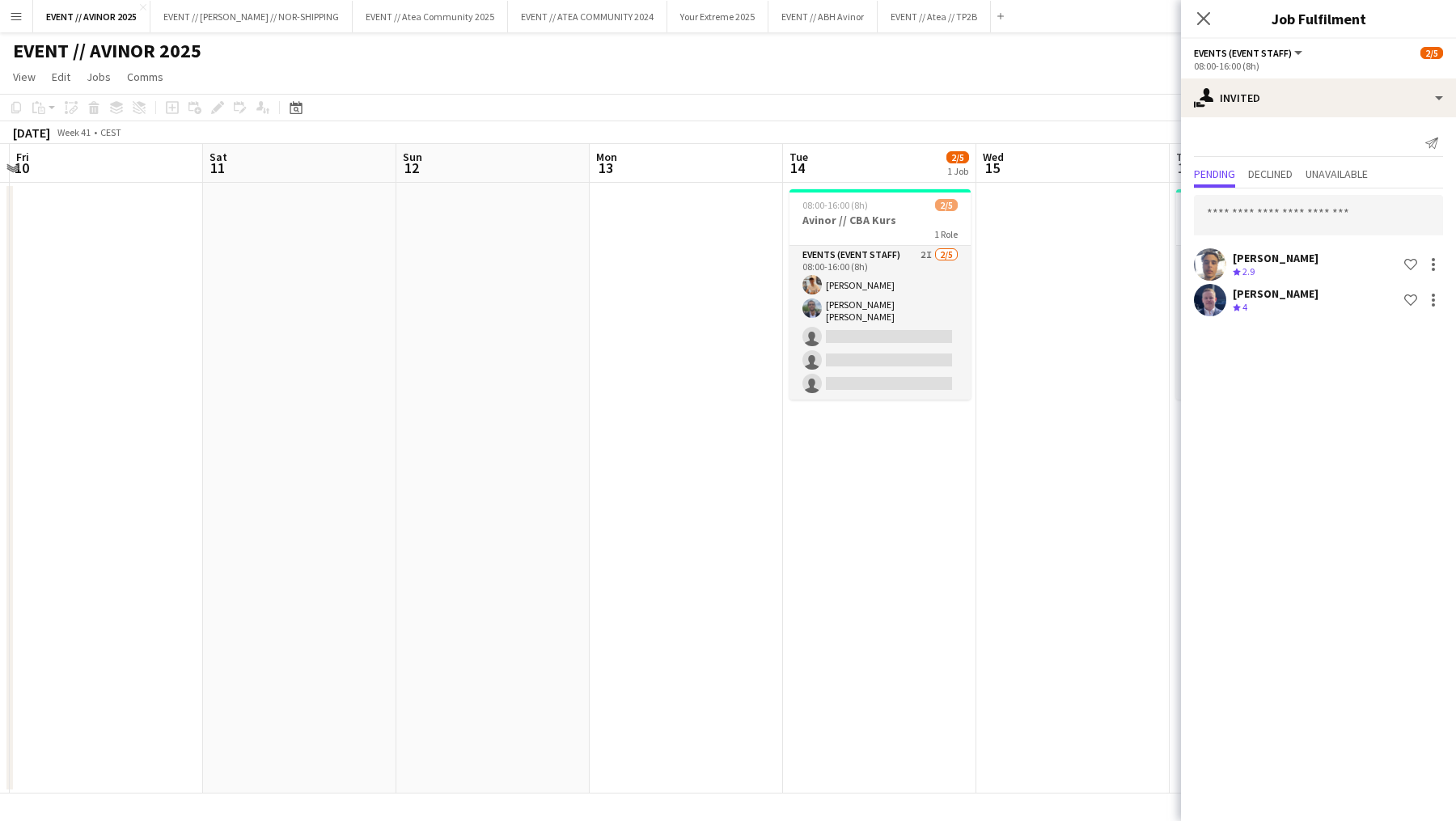
scroll to position [0, 555]
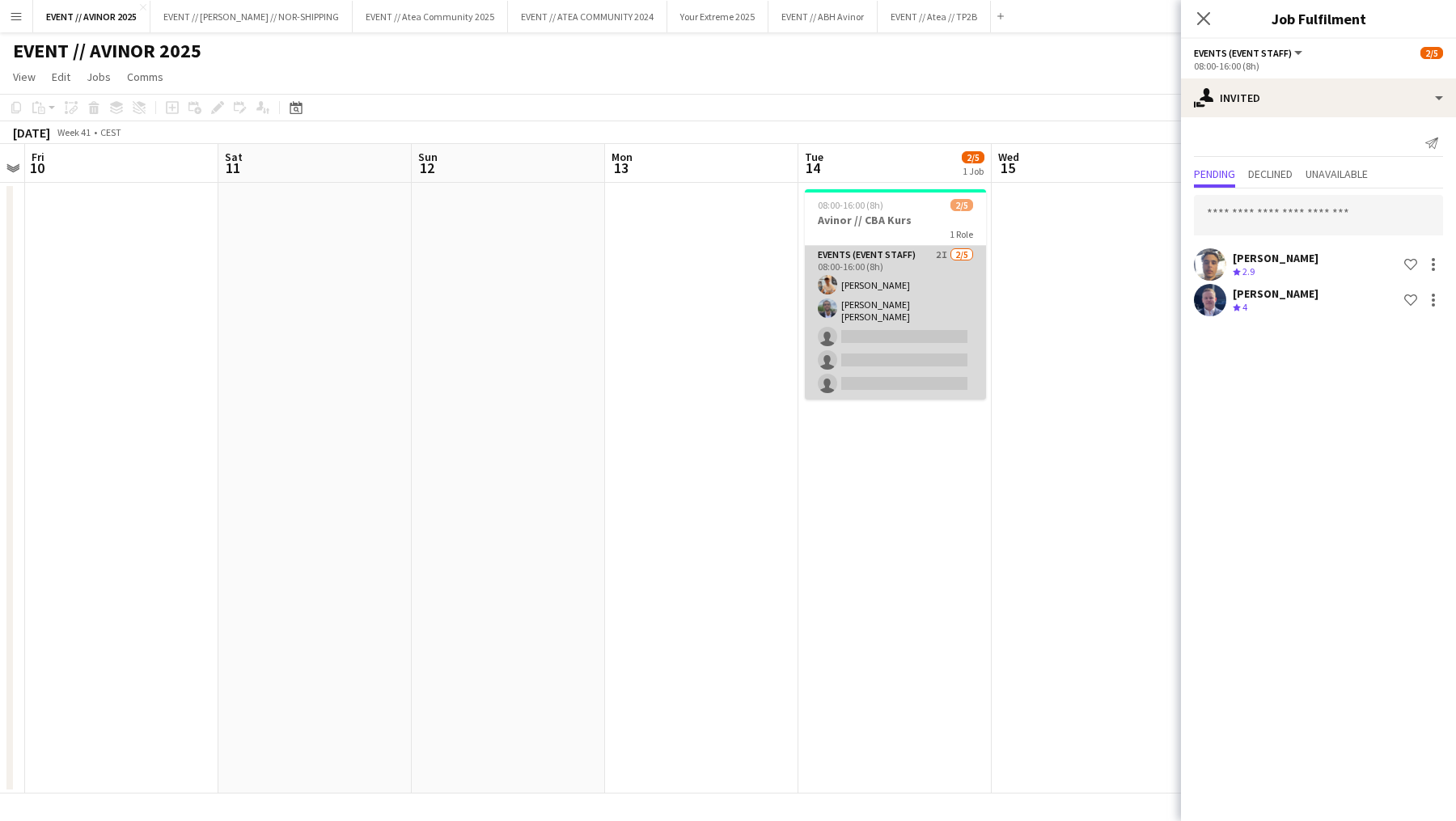
click at [899, 326] on app-card-role "Events (Event Staff) 2I [DATE] 08:00-16:00 (8h) [PERSON_NAME] [PERSON_NAME] [PE…" at bounding box center [895, 323] width 182 height 153
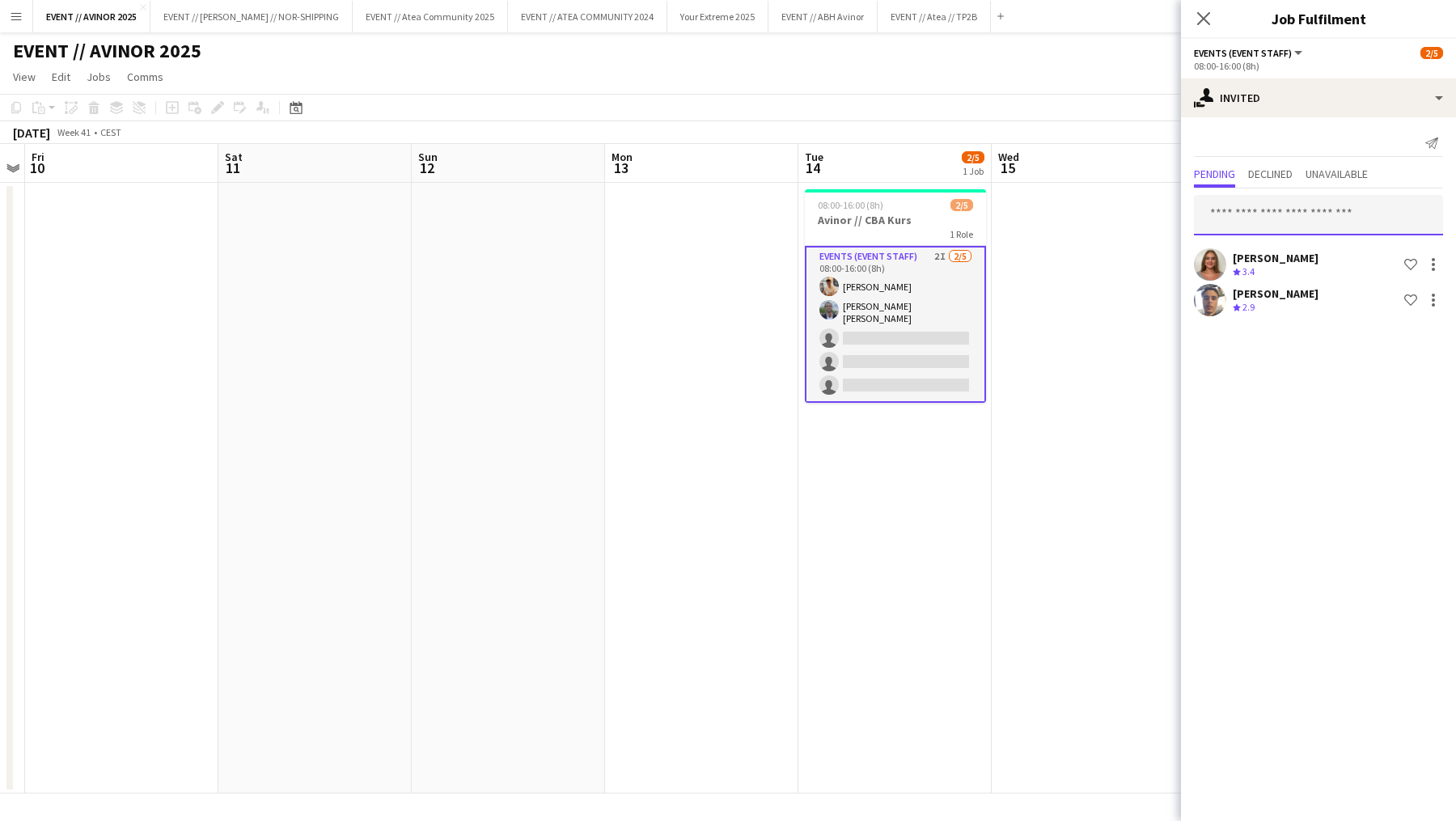
click at [1262, 230] on input "text" at bounding box center [1319, 215] width 249 height 40
type input "*****"
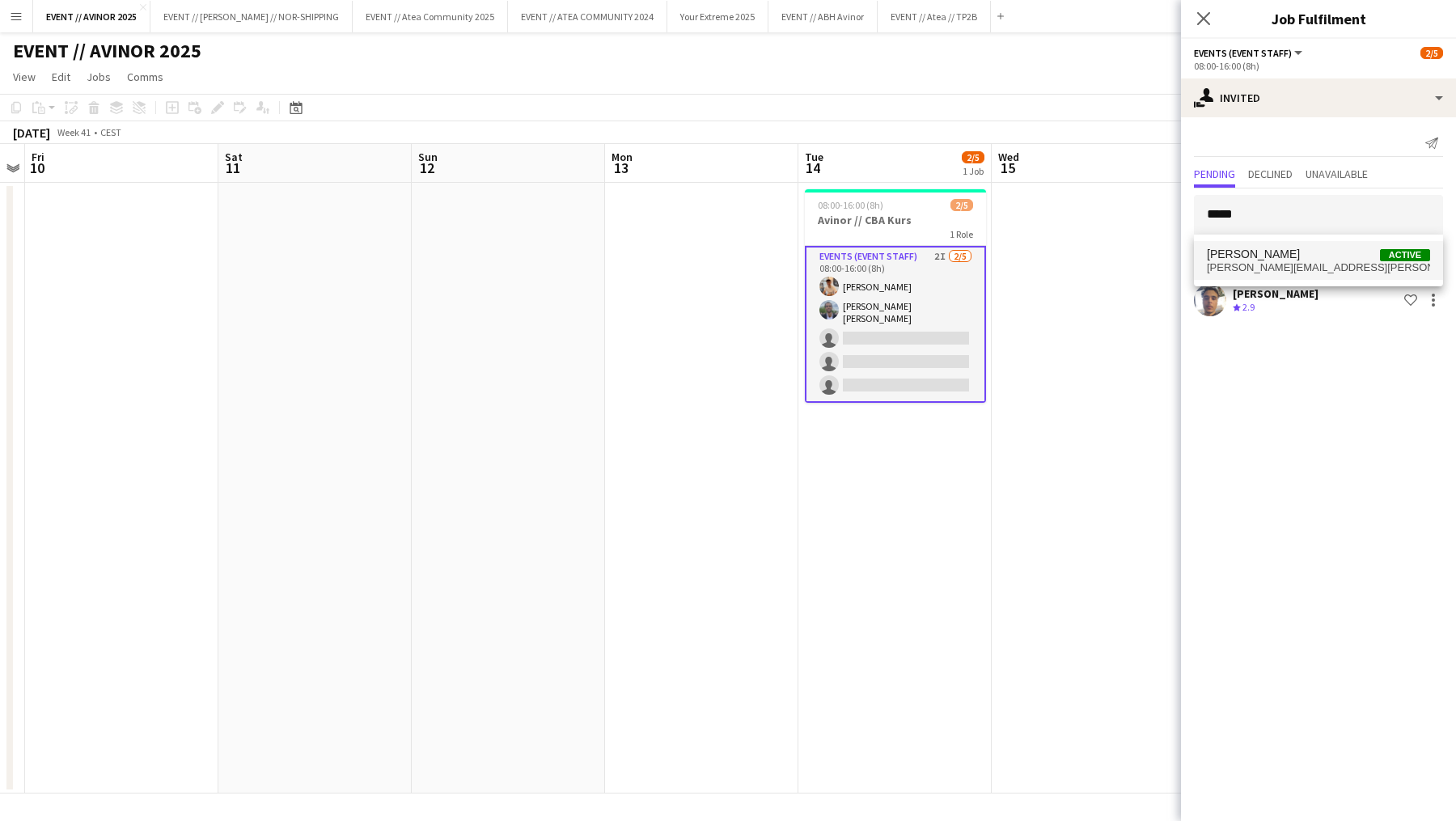
click at [1264, 250] on span "[PERSON_NAME]" at bounding box center [1253, 254] width 93 height 14
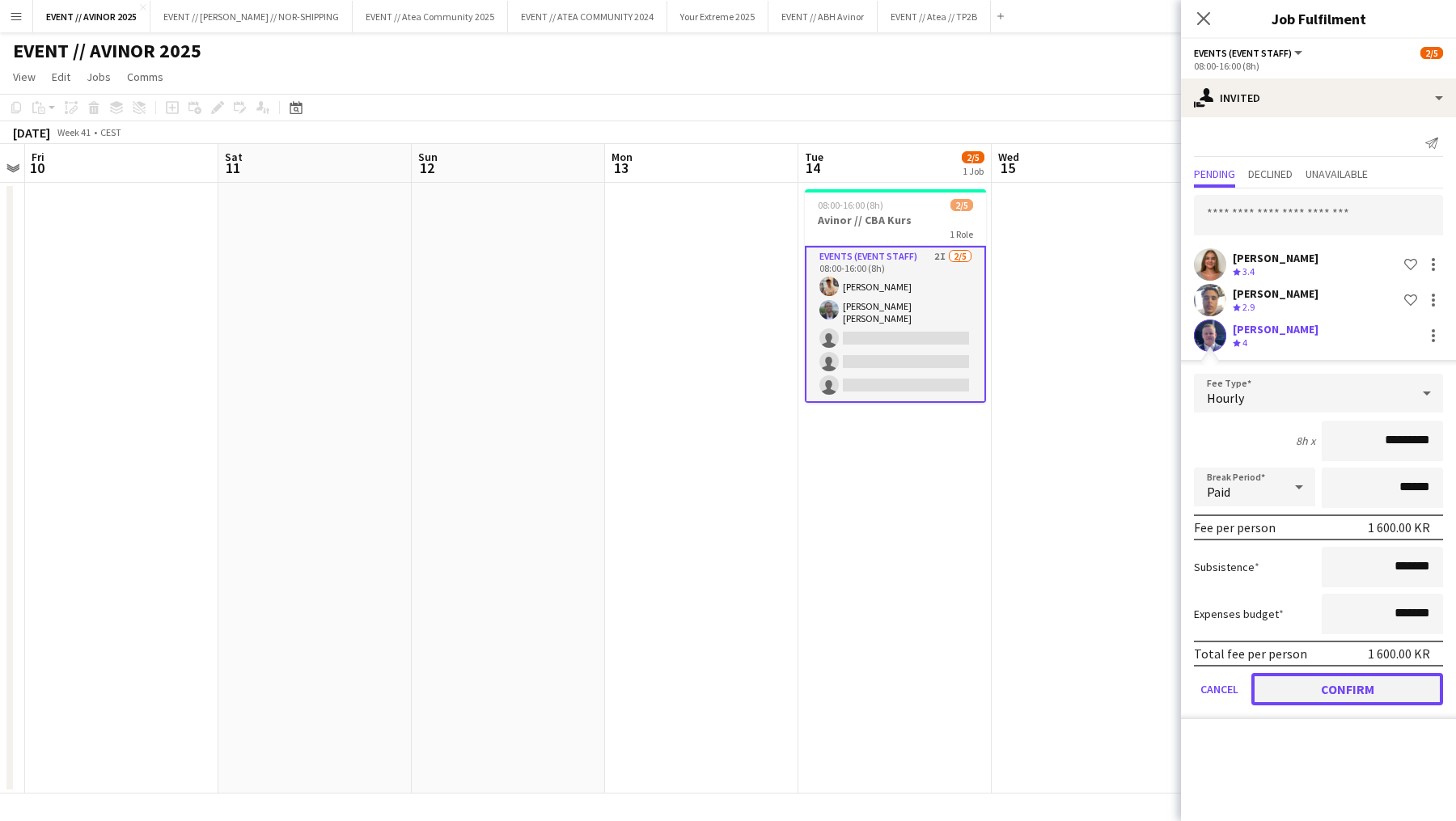
click at [1324, 686] on button "Confirm" at bounding box center [1347, 690] width 192 height 32
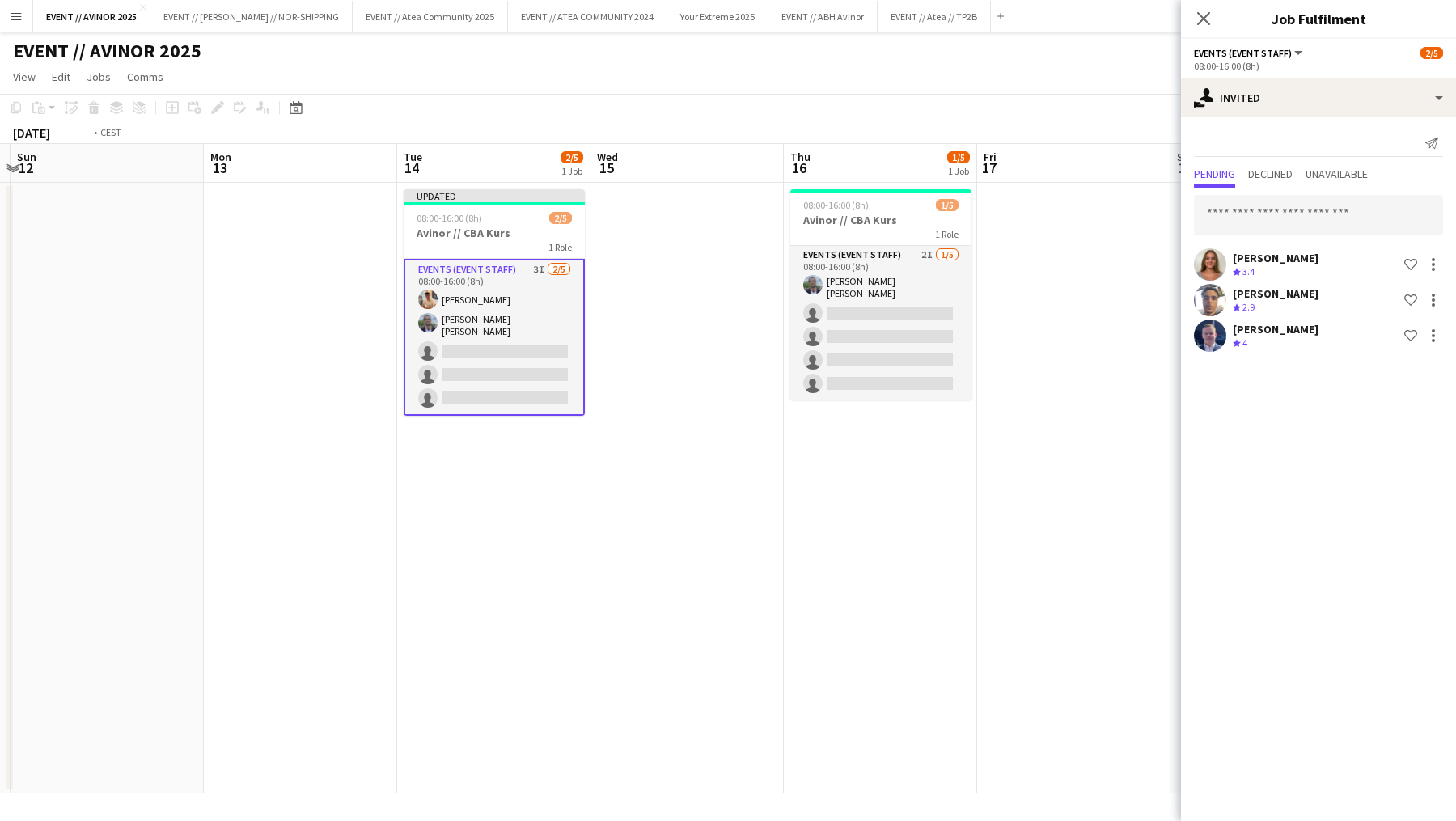
scroll to position [0, 506]
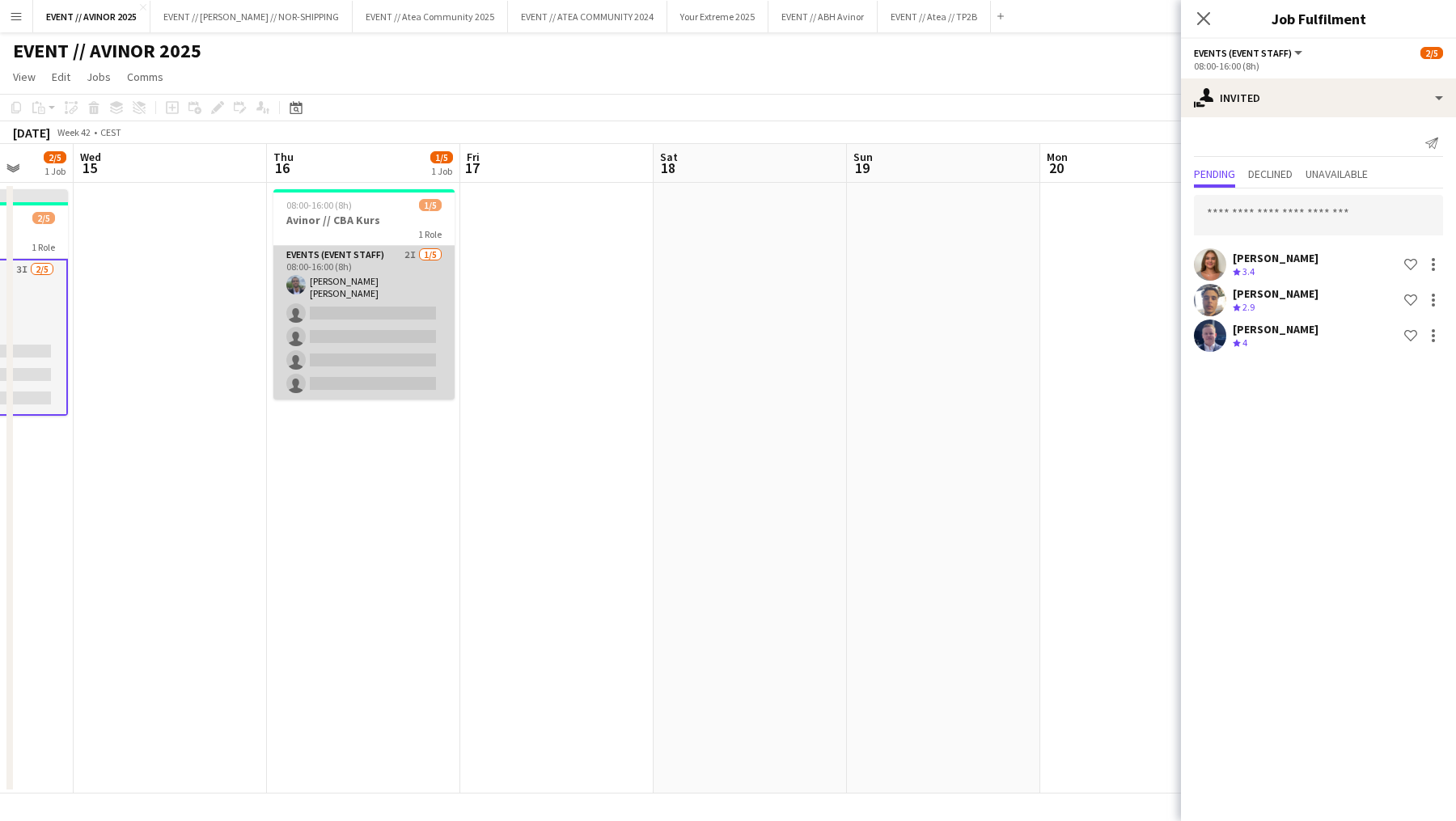
click at [390, 374] on app-card-role "Events (Event Staff) 2I [DATE] 08:00-16:00 (8h) [PERSON_NAME] [PERSON_NAME] sin…" at bounding box center [364, 323] width 182 height 153
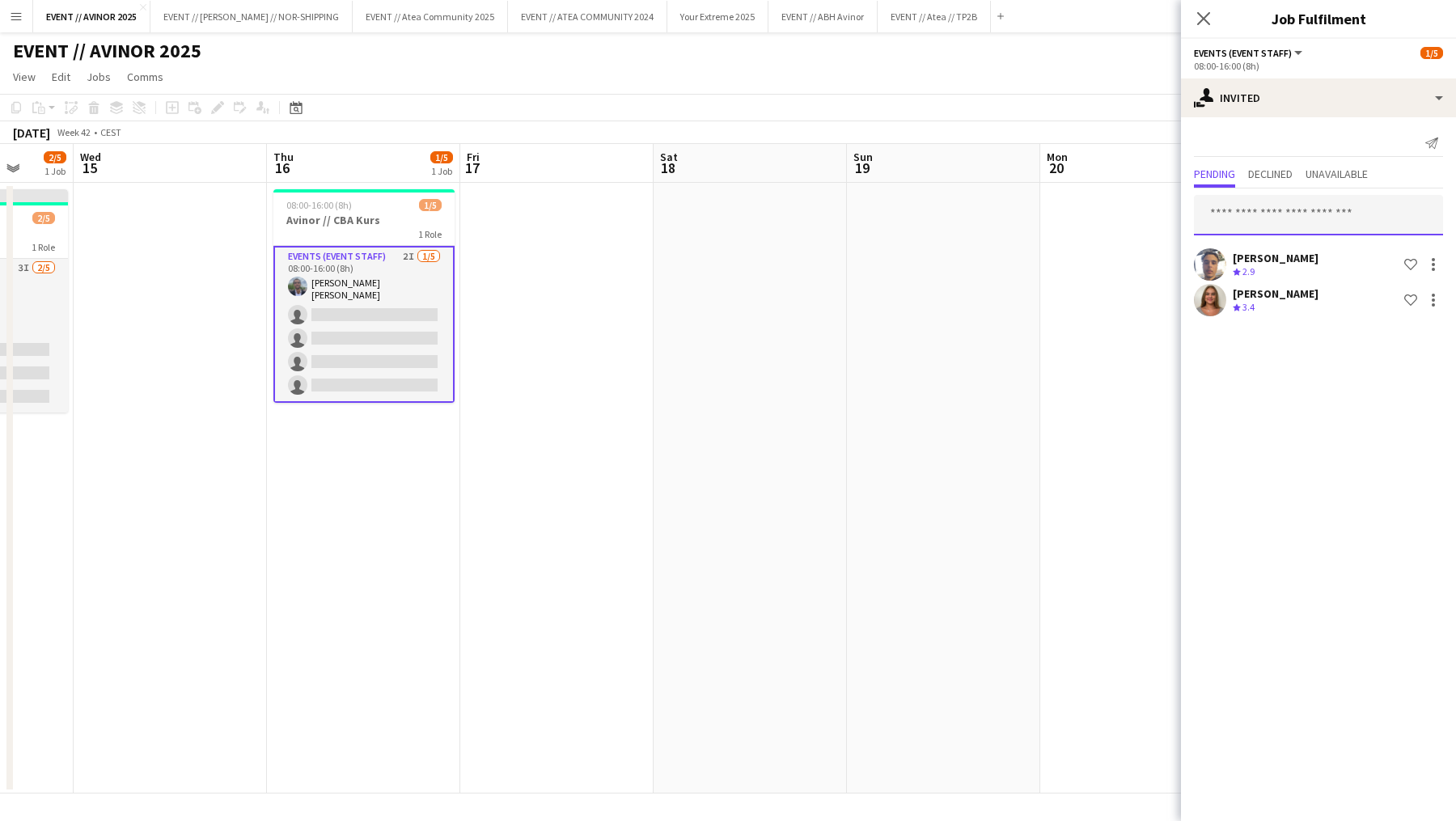
click at [1285, 220] on input "text" at bounding box center [1319, 215] width 249 height 40
type input "*****"
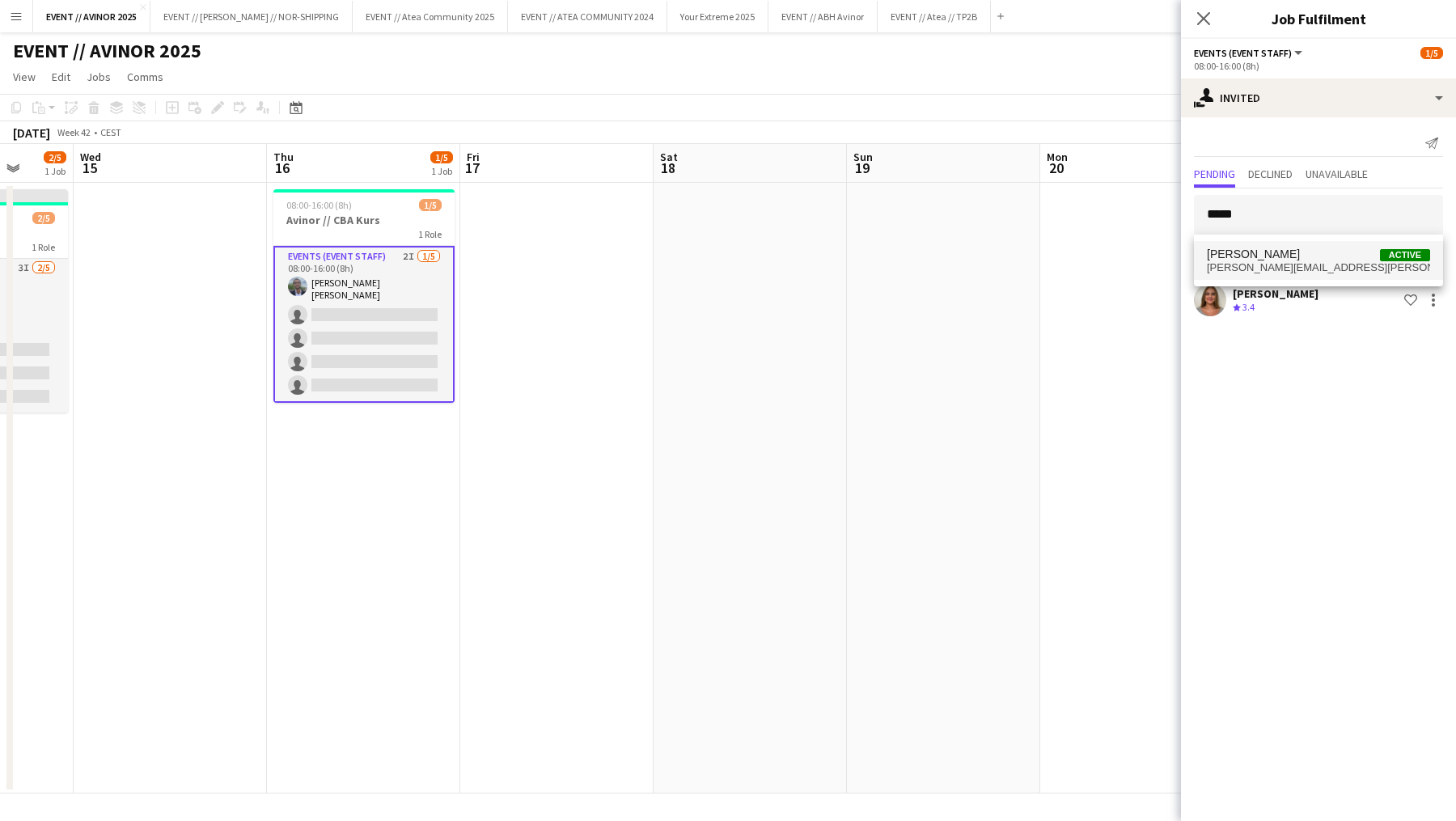
click at [1282, 246] on mat-option "[PERSON_NAME] Active [PERSON_NAME][EMAIL_ADDRESS][PERSON_NAME][DOMAIN_NAME]" at bounding box center [1319, 261] width 249 height 39
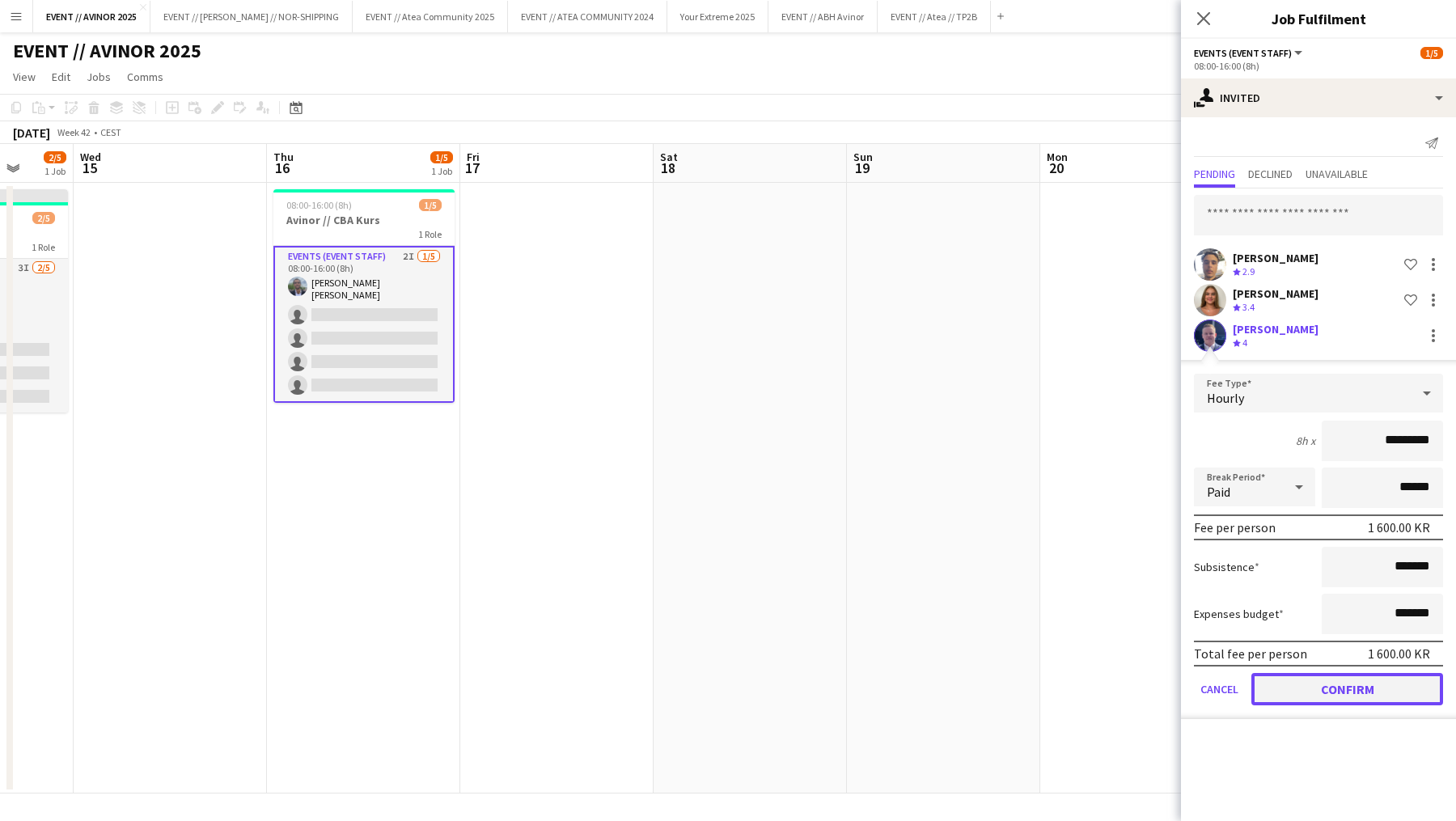
click at [1343, 683] on button "Confirm" at bounding box center [1347, 690] width 192 height 32
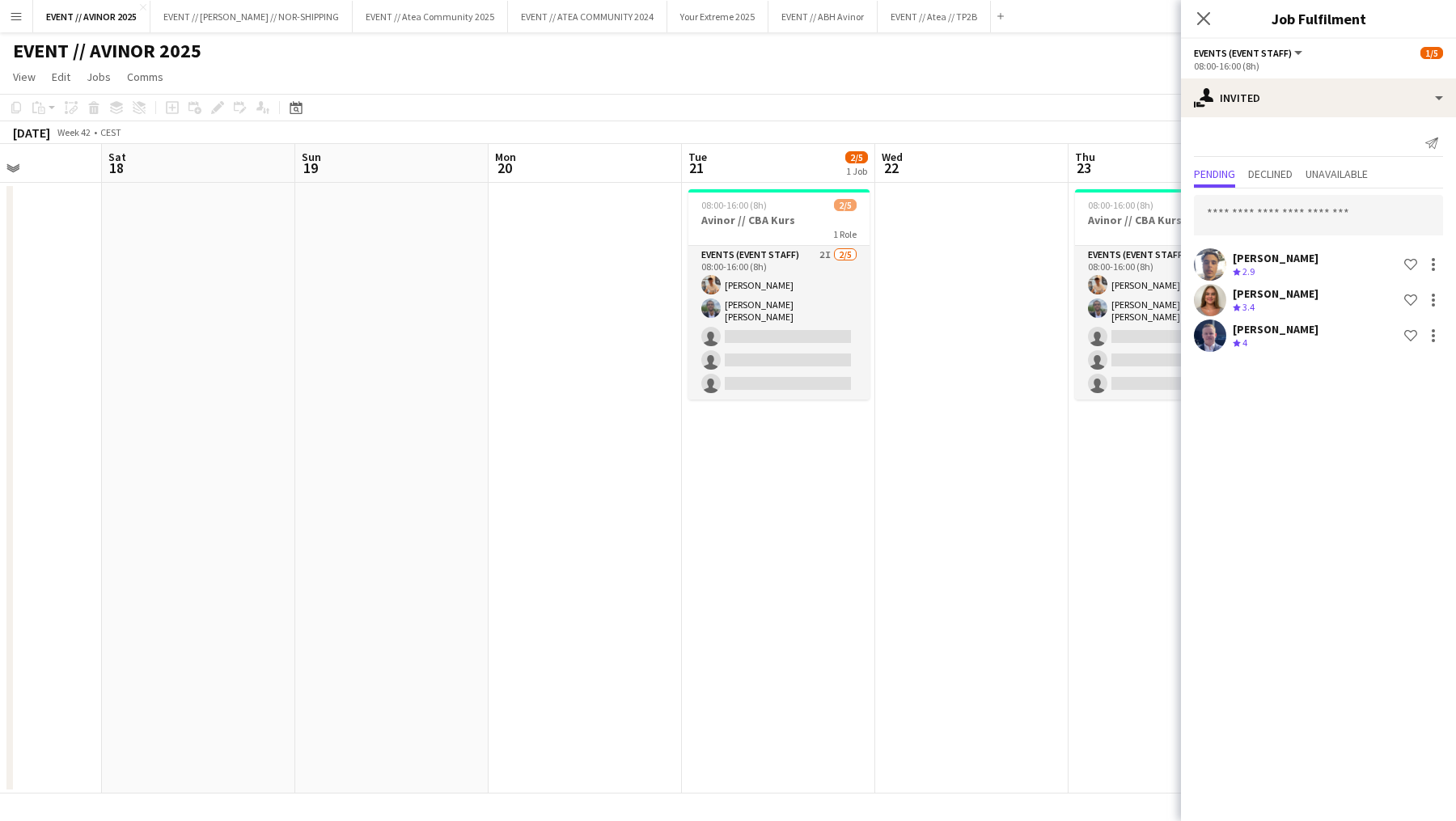
scroll to position [0, 488]
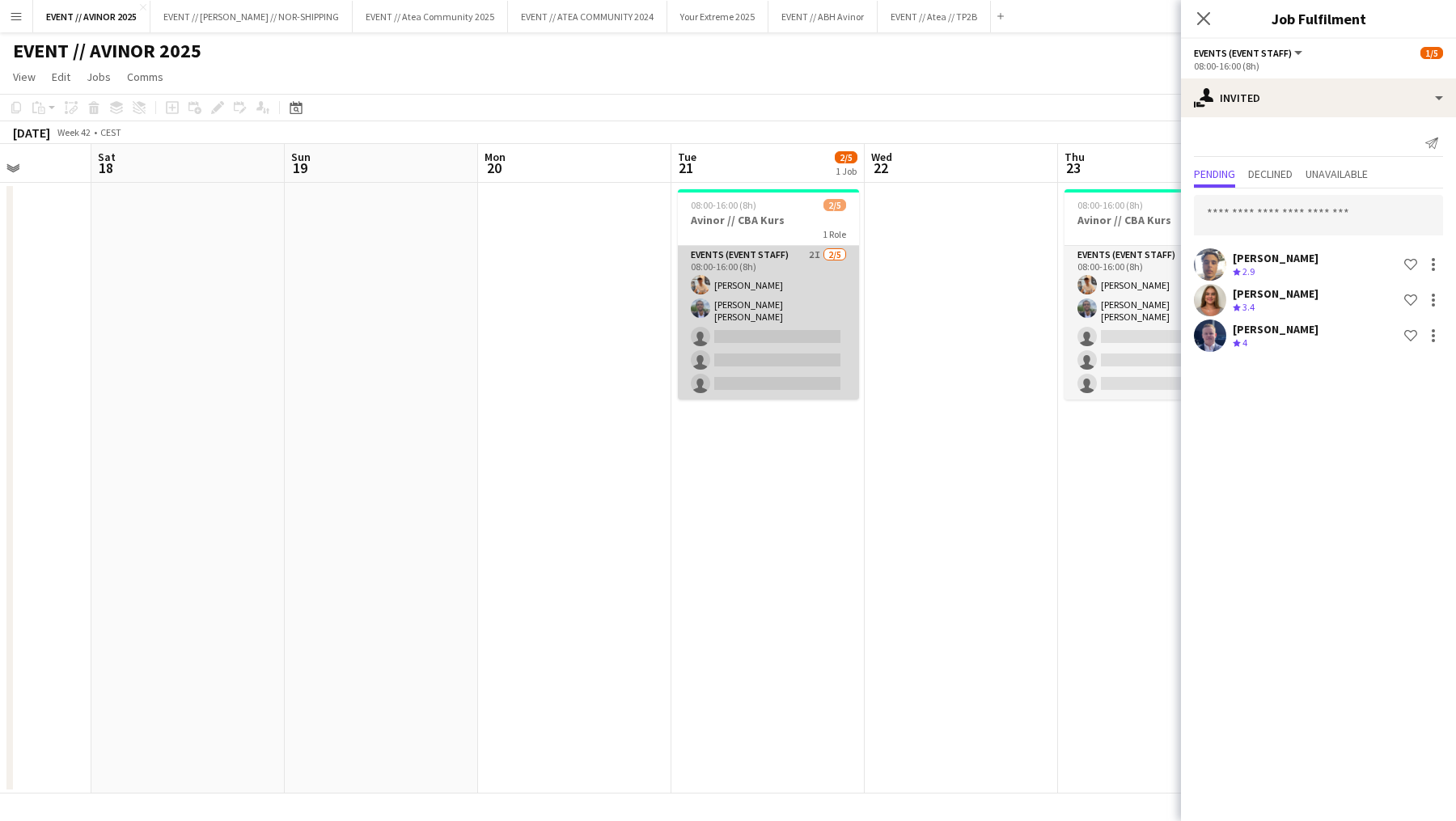
click at [750, 342] on app-card-role "Events (Event Staff) 2I [DATE] 08:00-16:00 (8h) [PERSON_NAME] [PERSON_NAME] [PE…" at bounding box center [768, 323] width 182 height 153
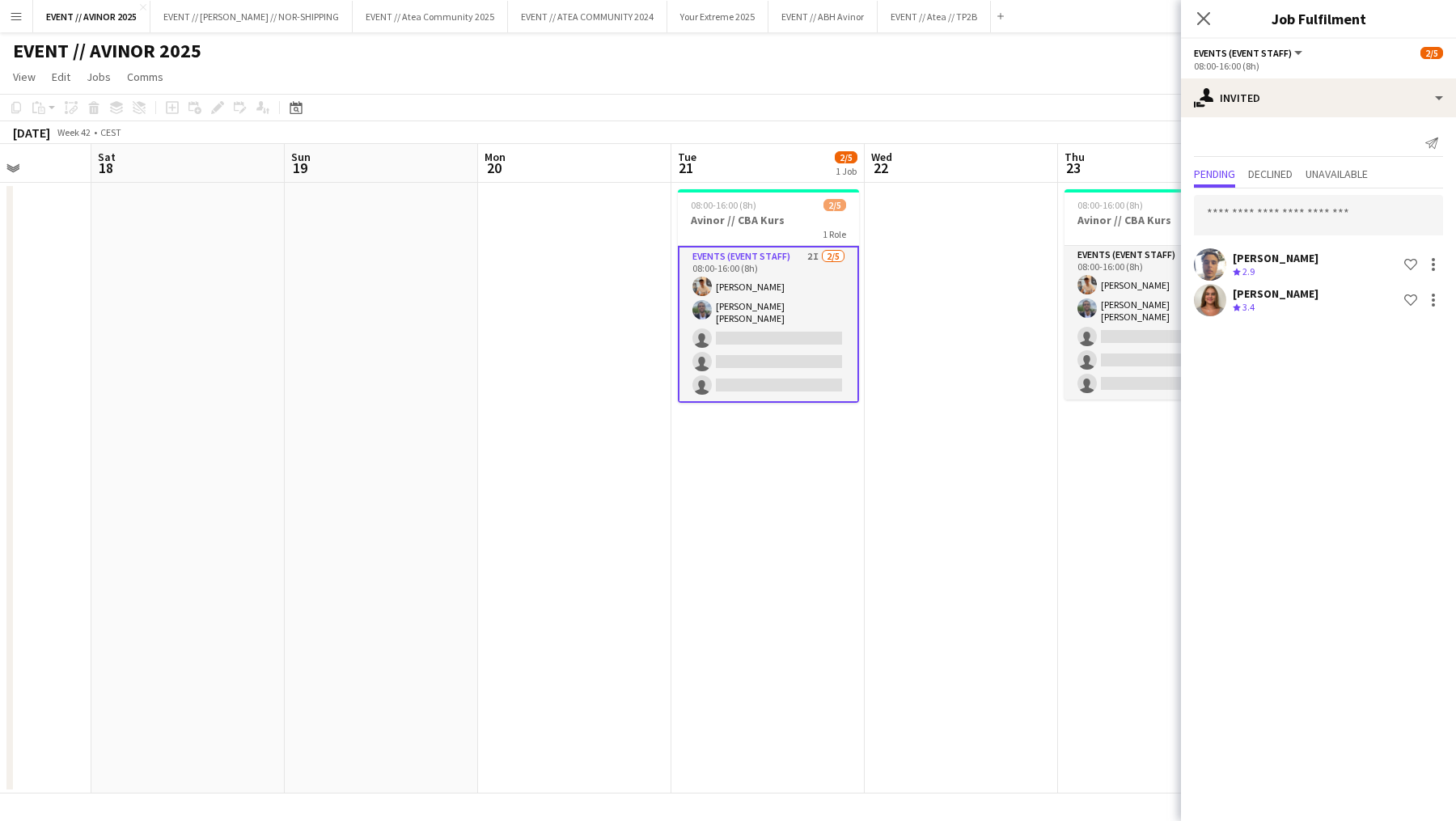
click at [1292, 234] on div at bounding box center [1319, 215] width 249 height 40
click at [1292, 220] on input "text" at bounding box center [1319, 215] width 249 height 40
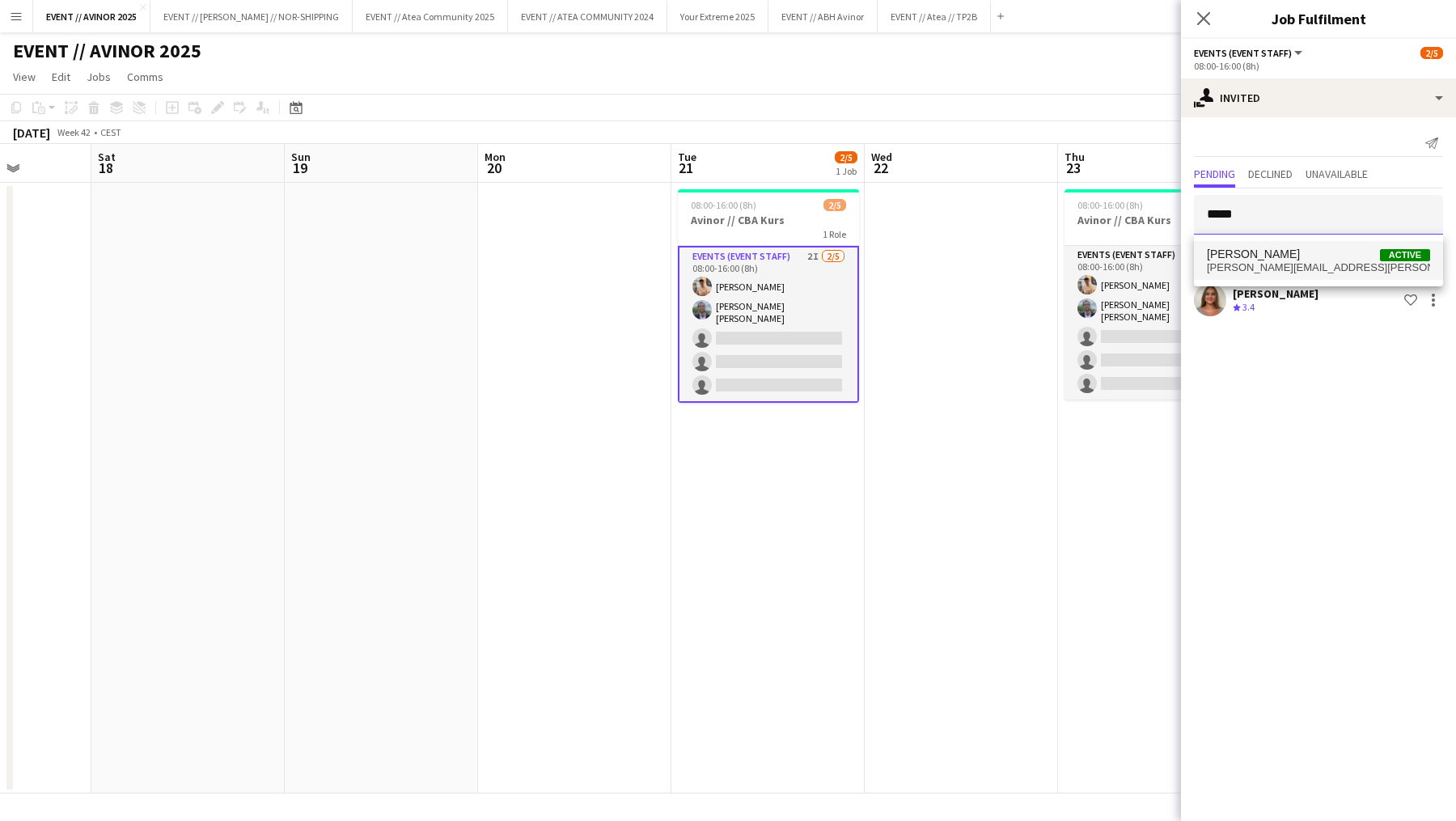
type input "*****"
click at [1255, 255] on span "[PERSON_NAME]" at bounding box center [1253, 254] width 93 height 14
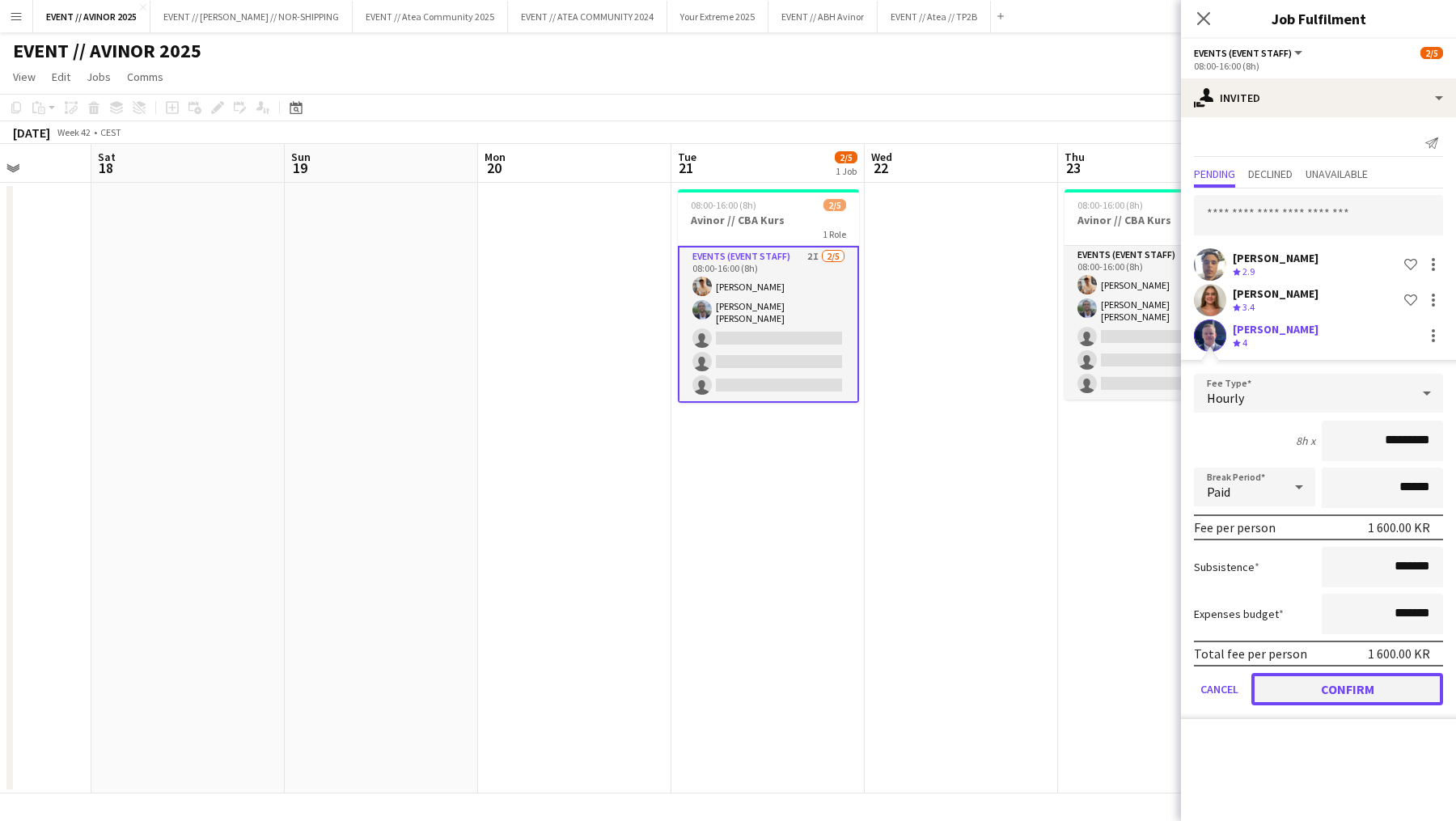
click at [1334, 699] on button "Confirm" at bounding box center [1347, 690] width 192 height 32
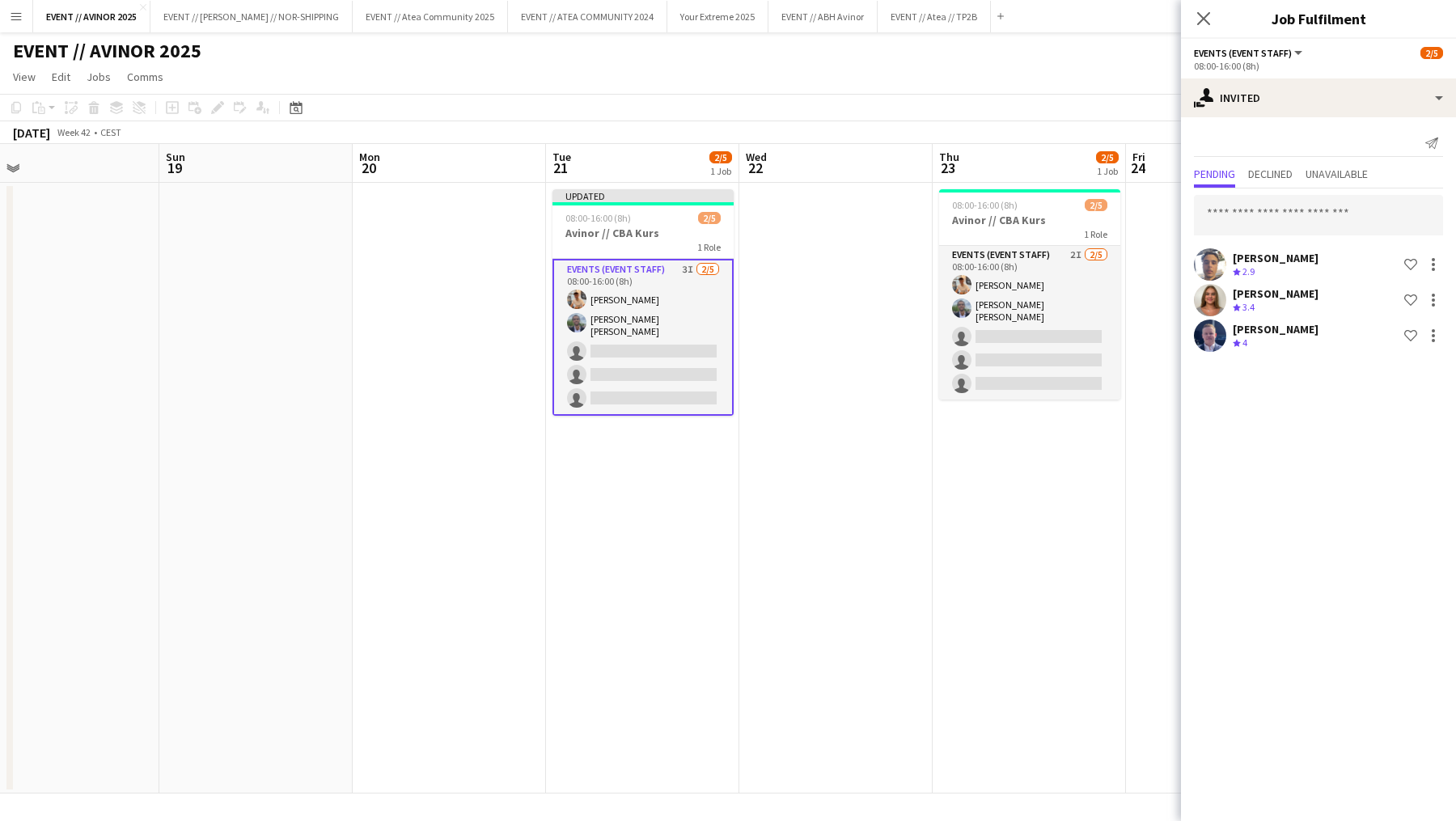
scroll to position [0, 635]
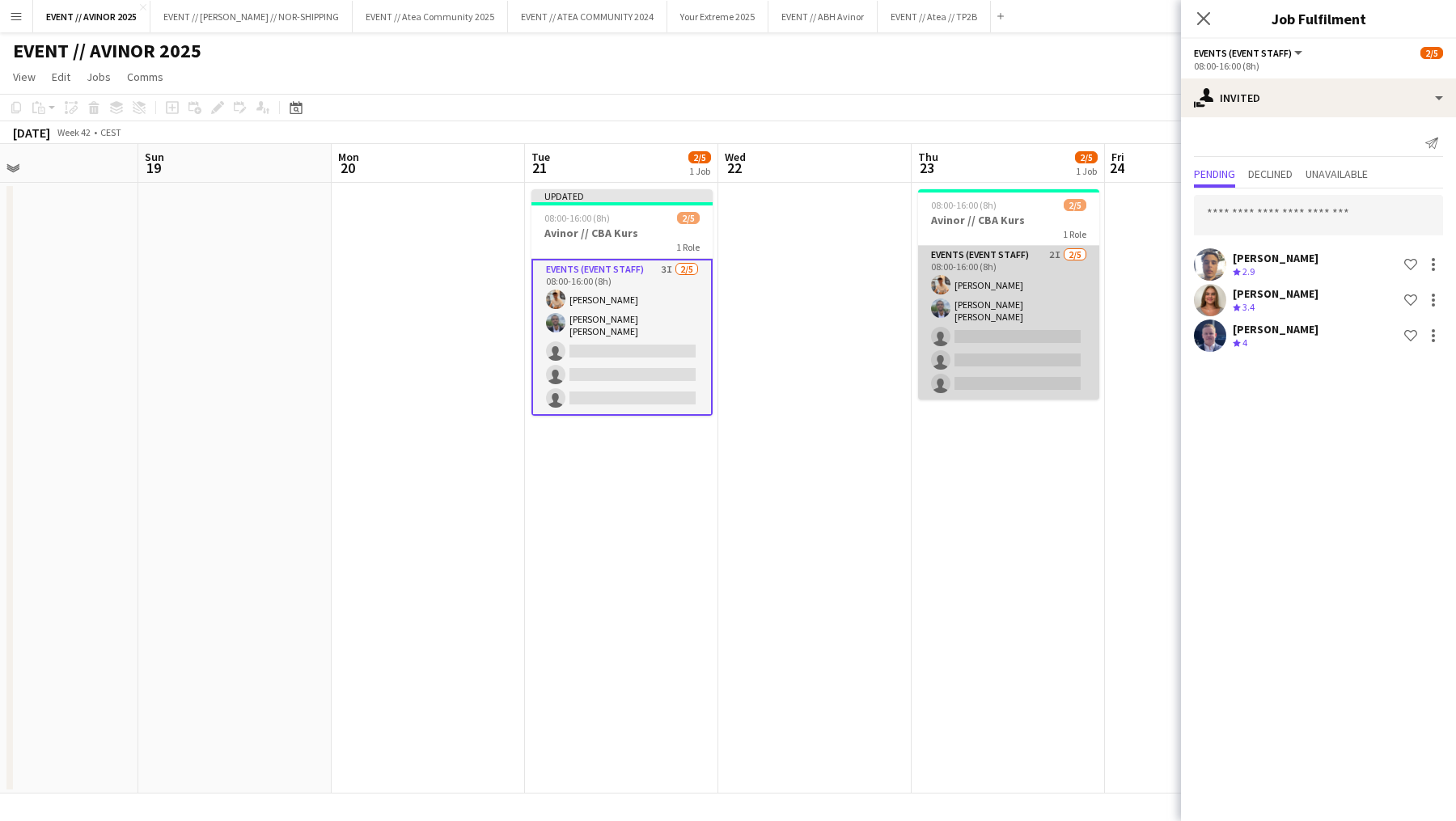
click at [995, 321] on app-card-role "Events (Event Staff) 2I [DATE] 08:00-16:00 (8h) [PERSON_NAME] [PERSON_NAME] [PE…" at bounding box center [1008, 323] width 182 height 153
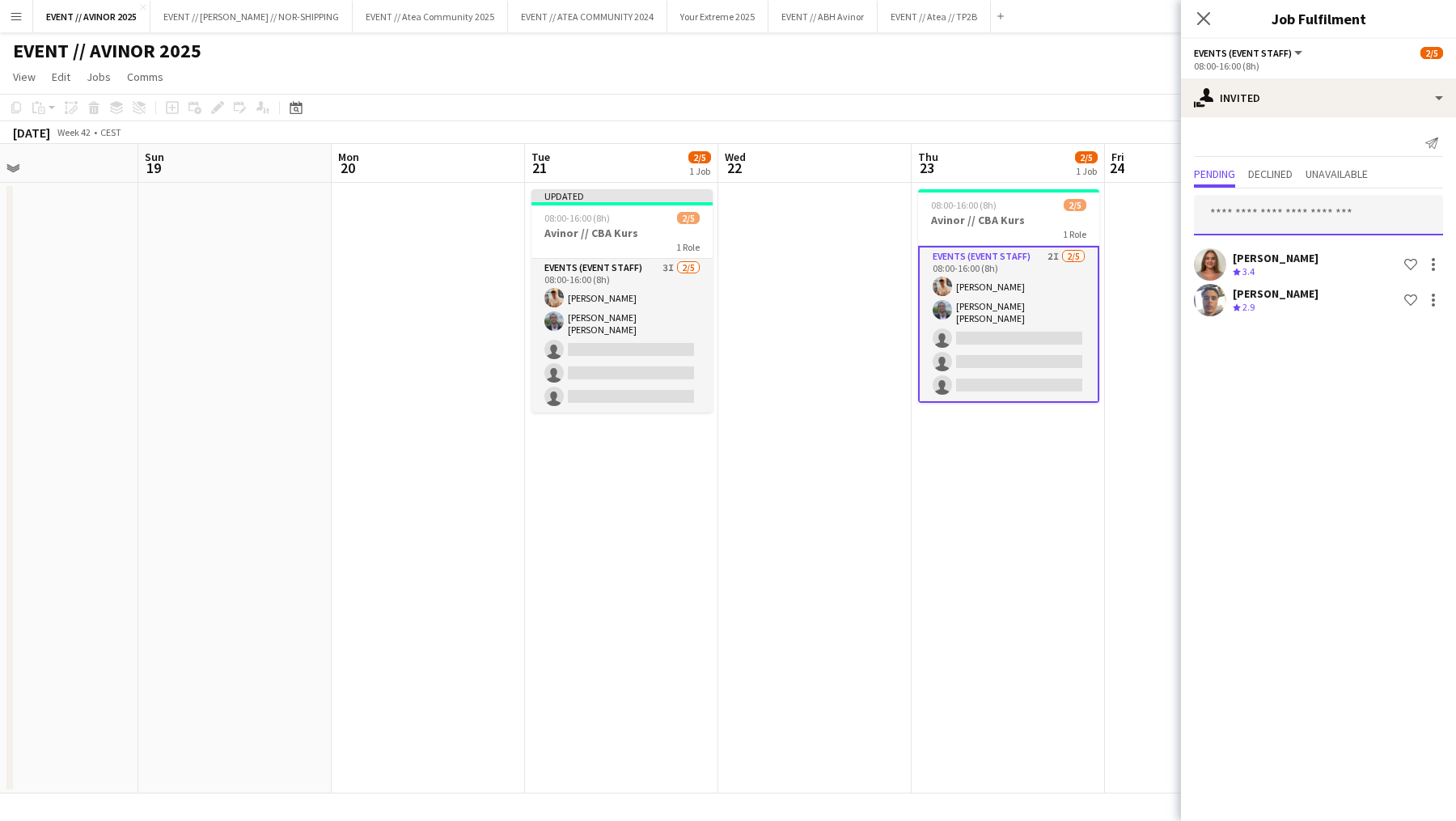
click at [1267, 230] on input "text" at bounding box center [1319, 215] width 249 height 40
type input "*****"
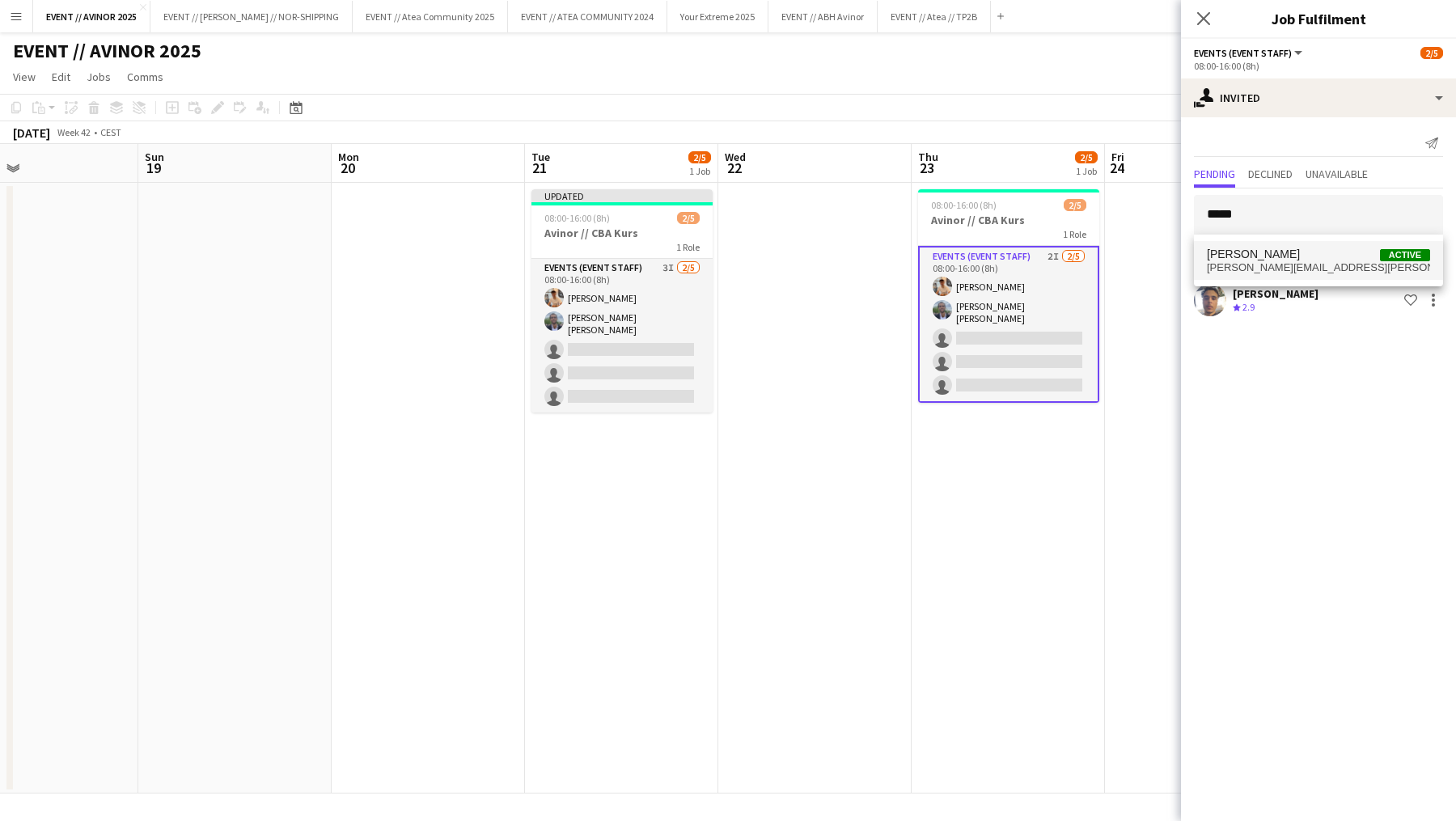
click at [1263, 269] on span "[PERSON_NAME][EMAIL_ADDRESS][PERSON_NAME][DOMAIN_NAME]" at bounding box center [1319, 268] width 223 height 13
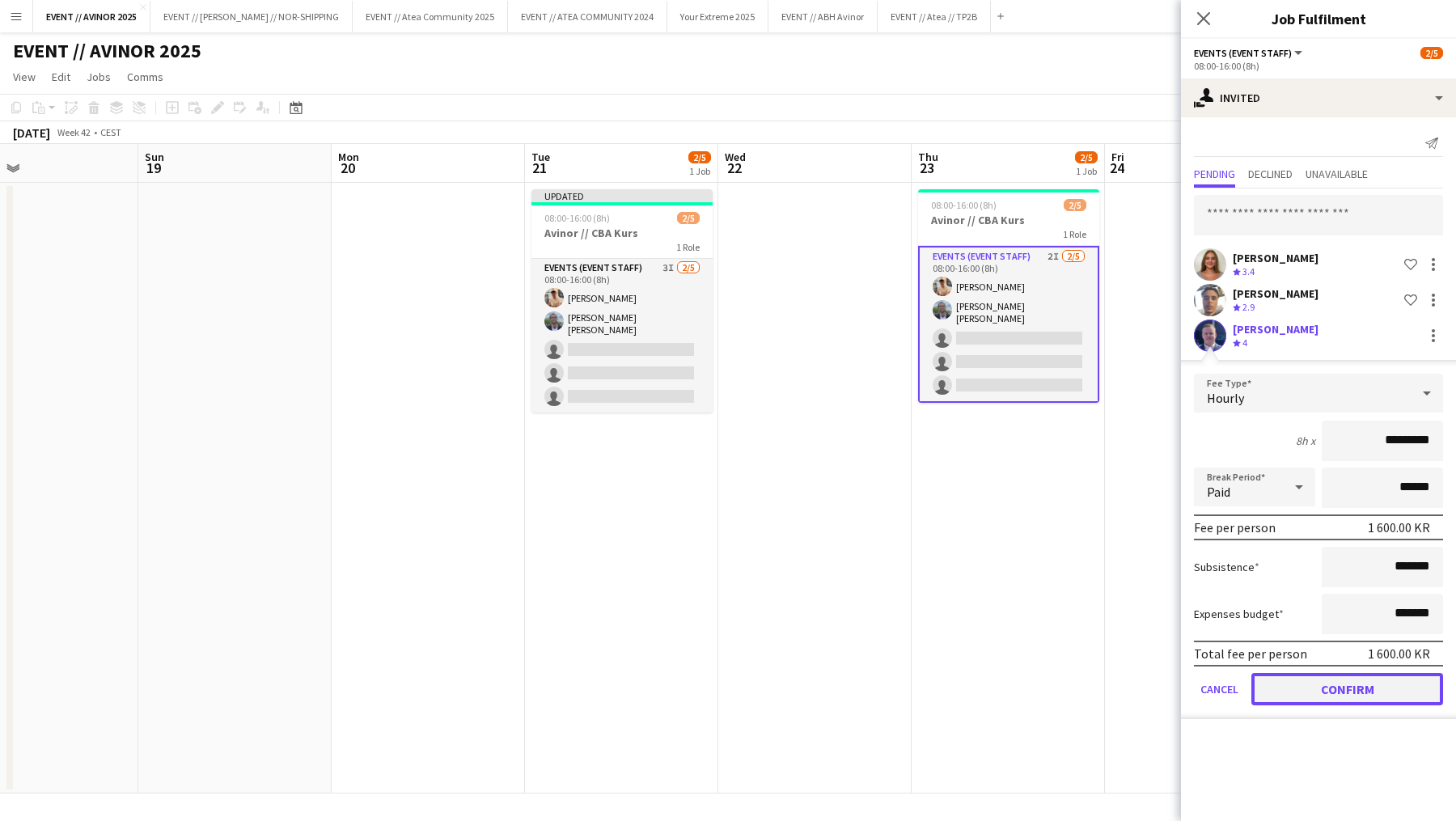
click at [1343, 693] on button "Confirm" at bounding box center [1347, 690] width 192 height 32
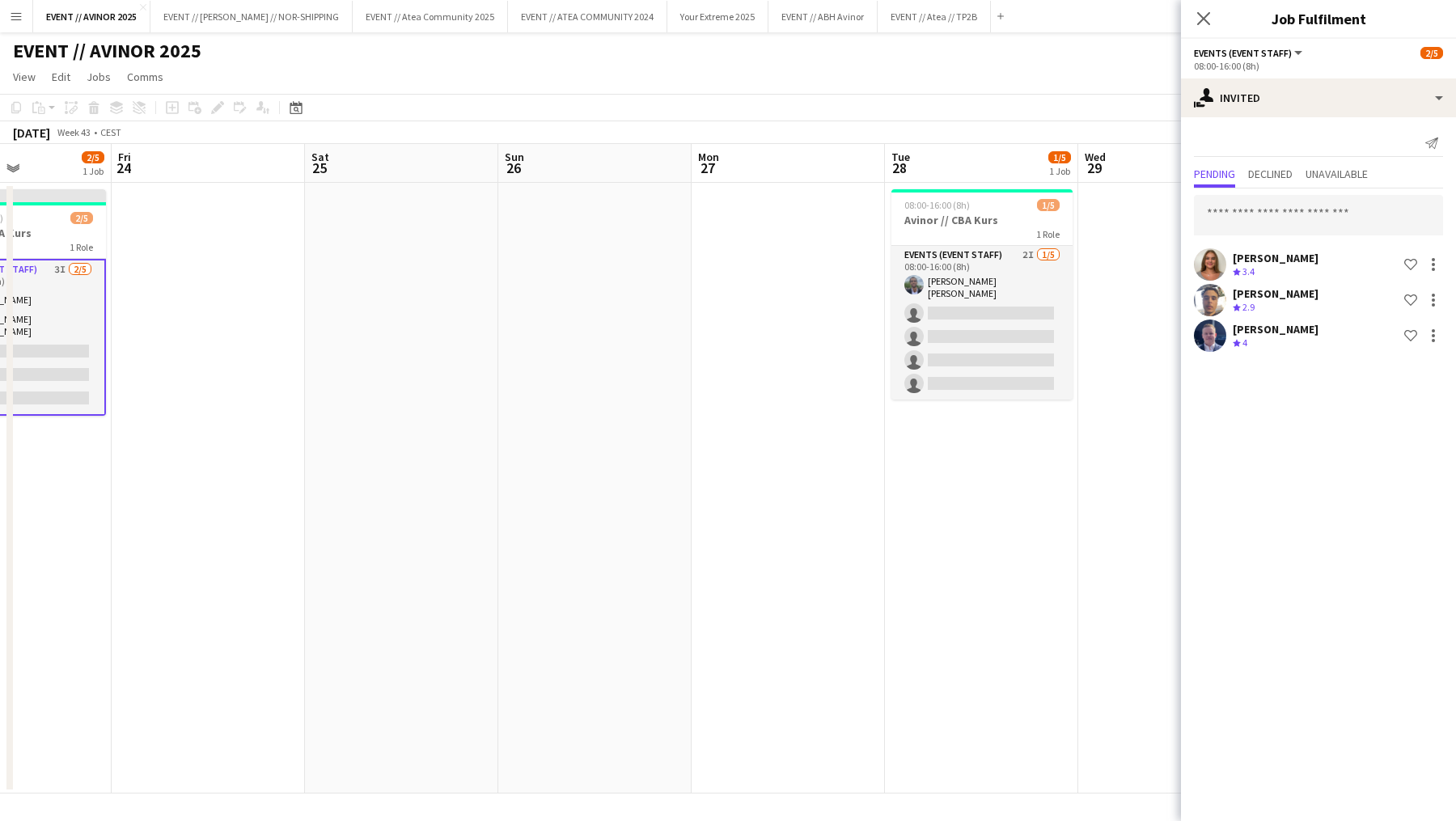
scroll to position [0, 633]
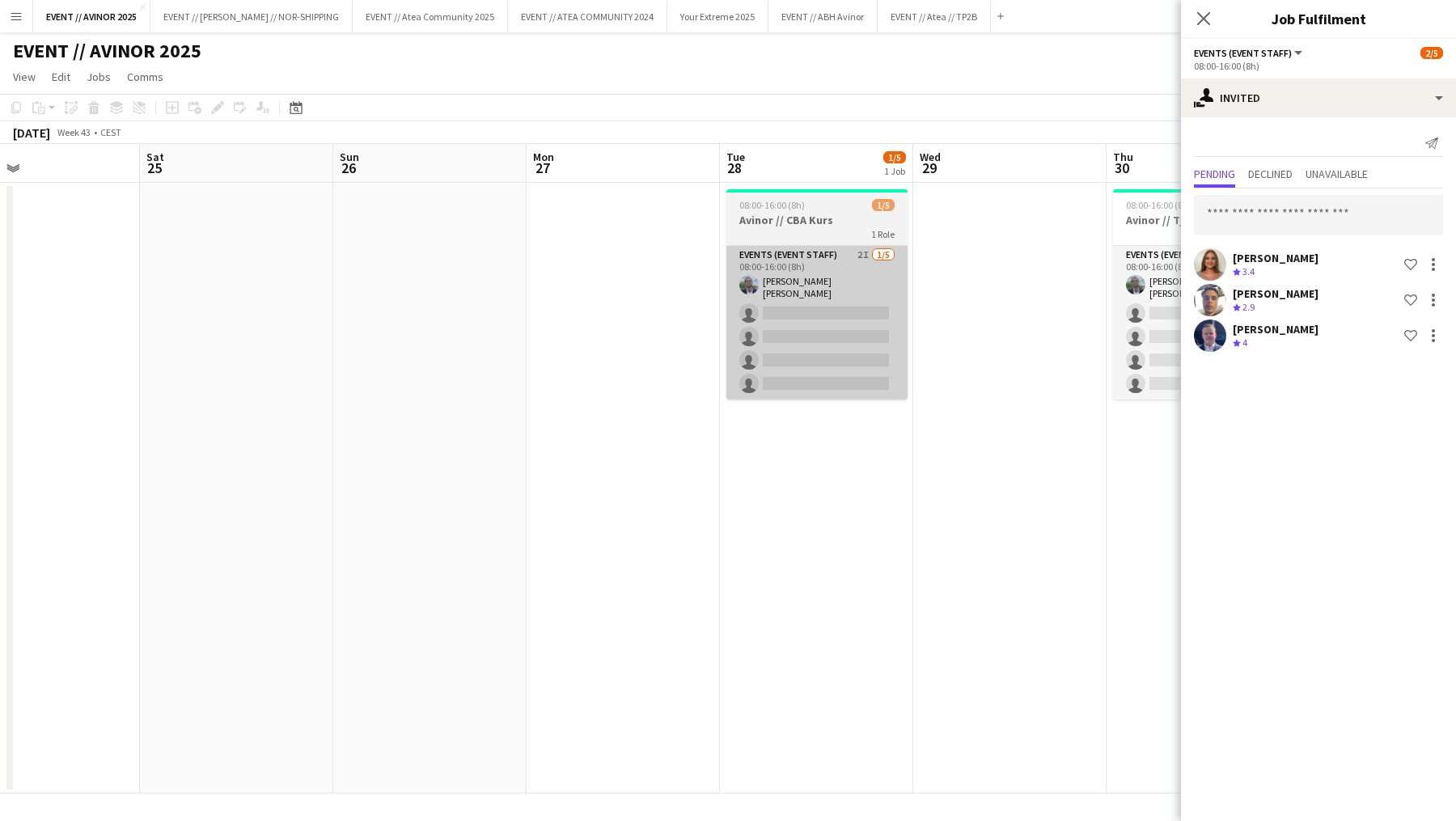
click at [806, 347] on app-card-role "Events (Event Staff) 2I [DATE] 08:00-16:00 (8h) [PERSON_NAME] [PERSON_NAME] sin…" at bounding box center [817, 323] width 182 height 153
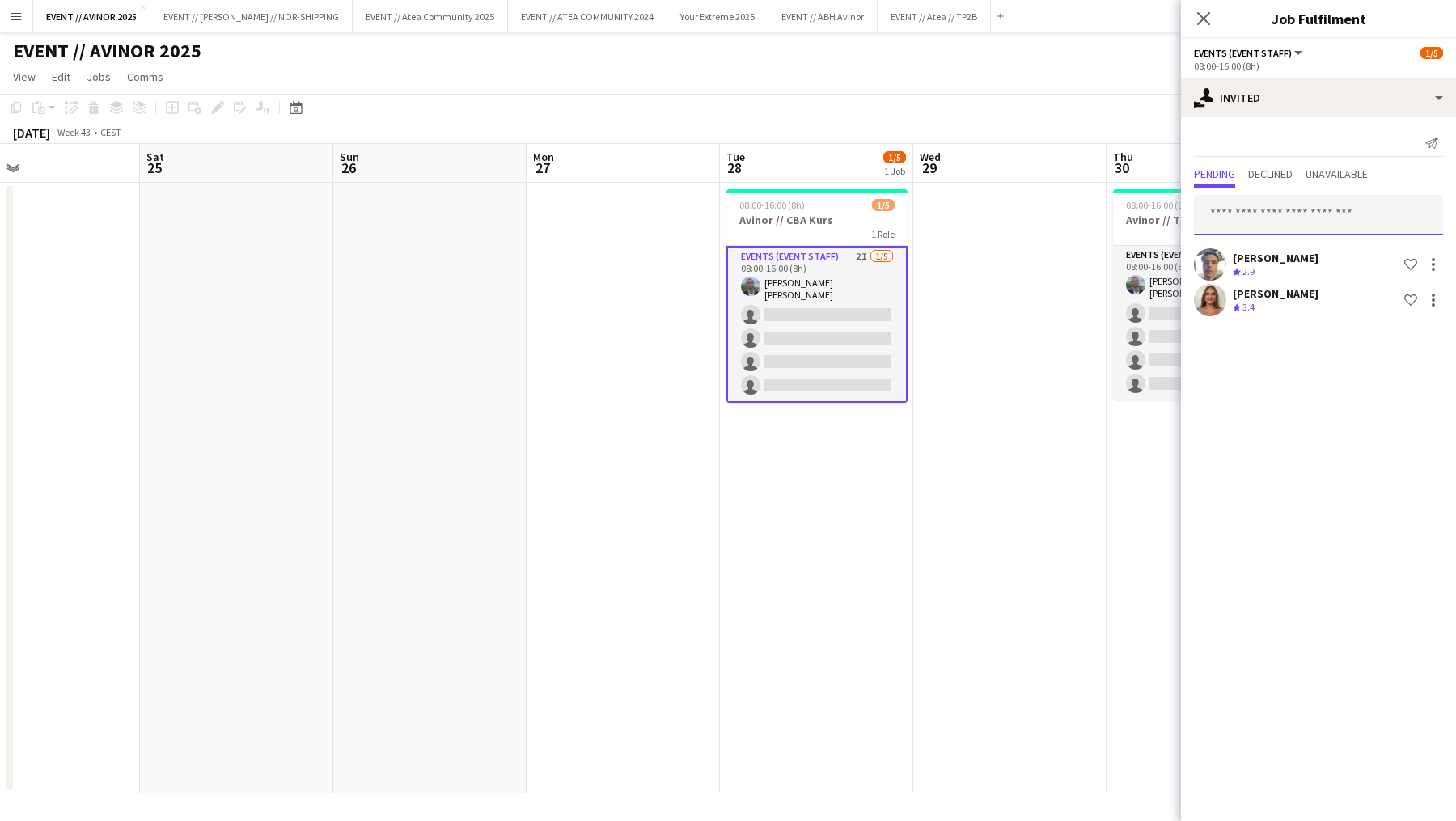
click at [1279, 217] on input "text" at bounding box center [1319, 215] width 249 height 40
type input "*****"
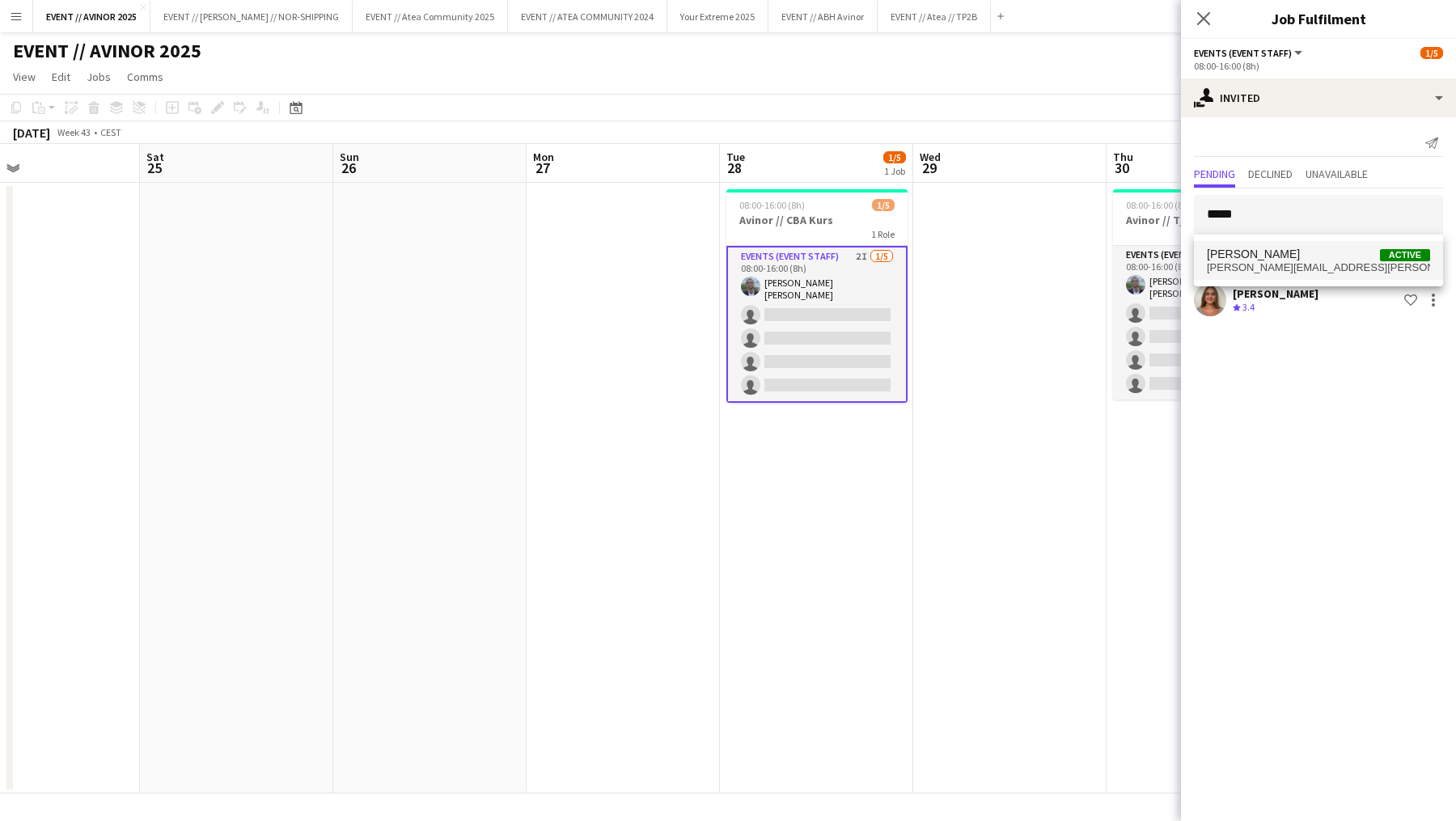
click at [1280, 252] on span "[PERSON_NAME] Active" at bounding box center [1319, 254] width 223 height 14
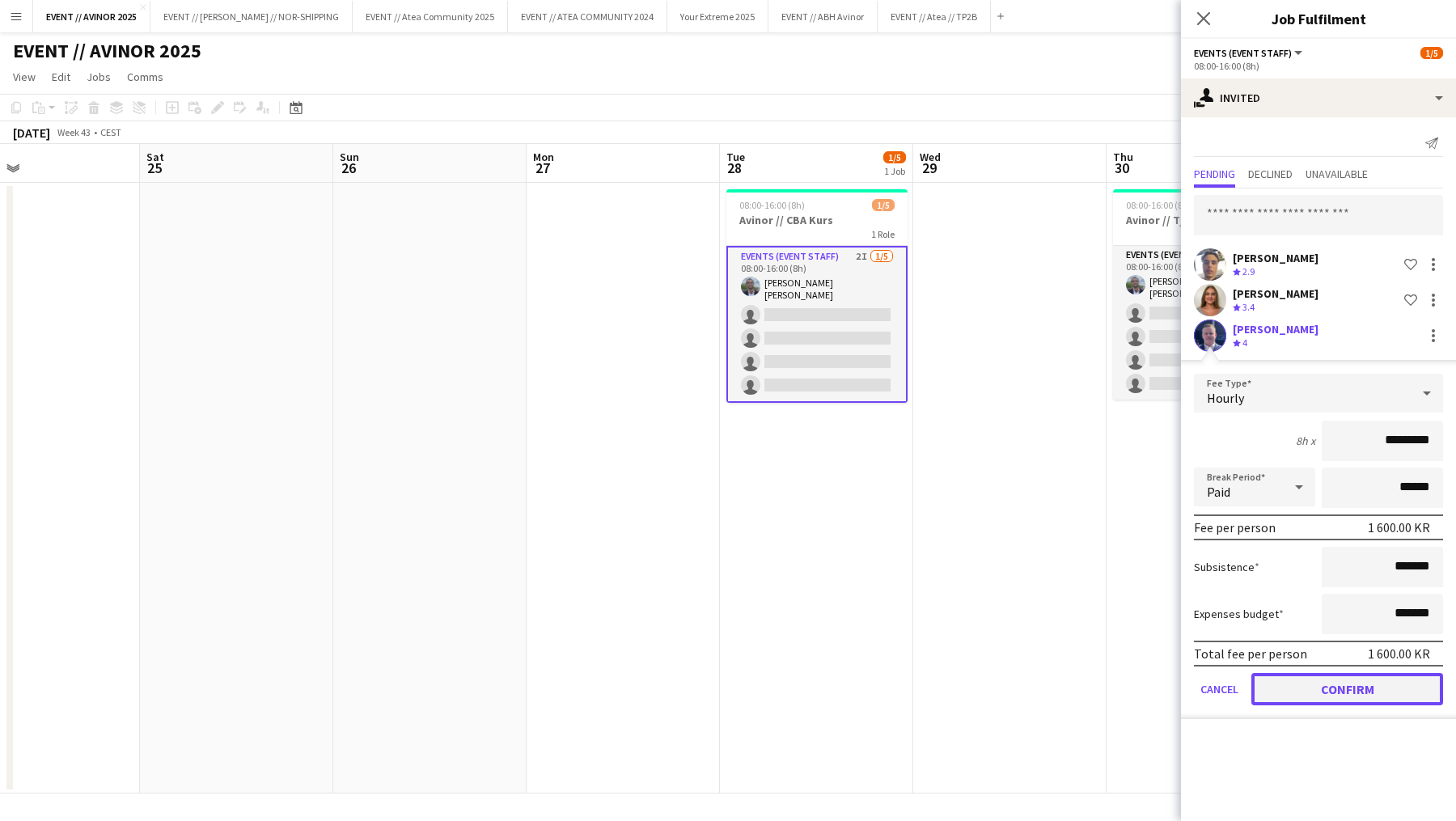
click at [1339, 685] on button "Confirm" at bounding box center [1347, 690] width 192 height 32
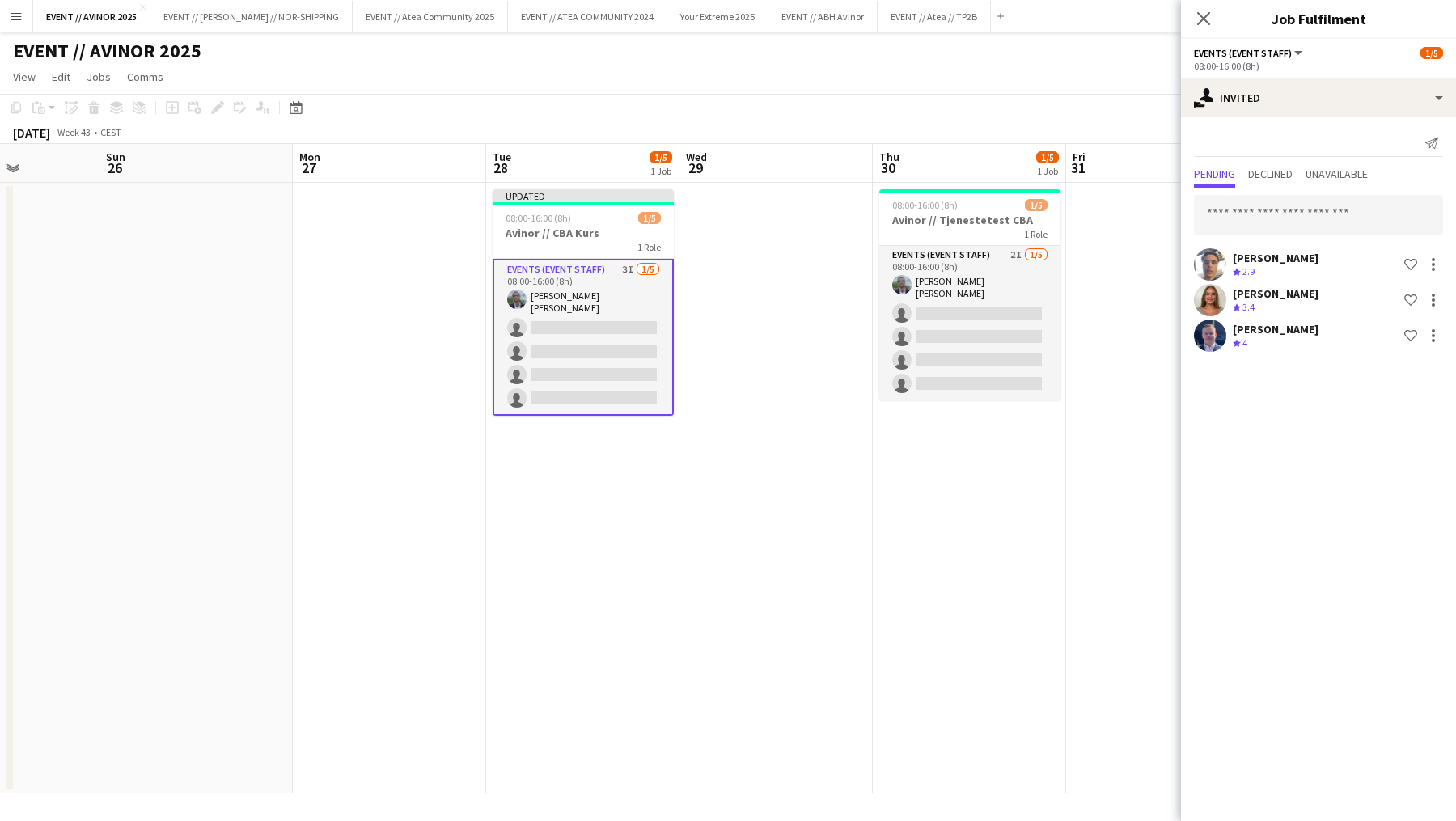
scroll to position [0, 666]
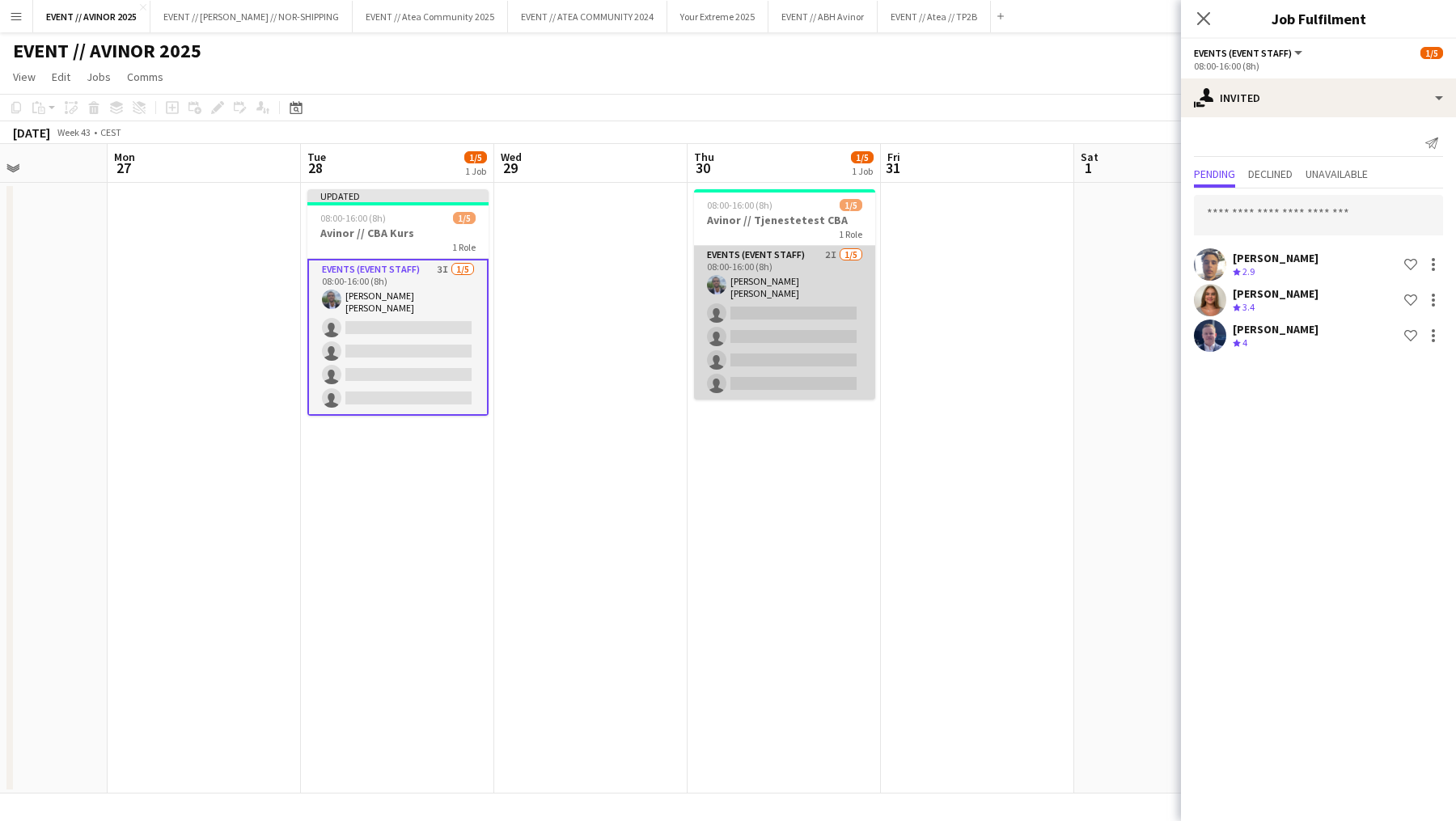
click at [809, 335] on app-card-role "Events (Event Staff) 2I [DATE] 08:00-16:00 (8h) [PERSON_NAME] [PERSON_NAME] sin…" at bounding box center [784, 323] width 182 height 153
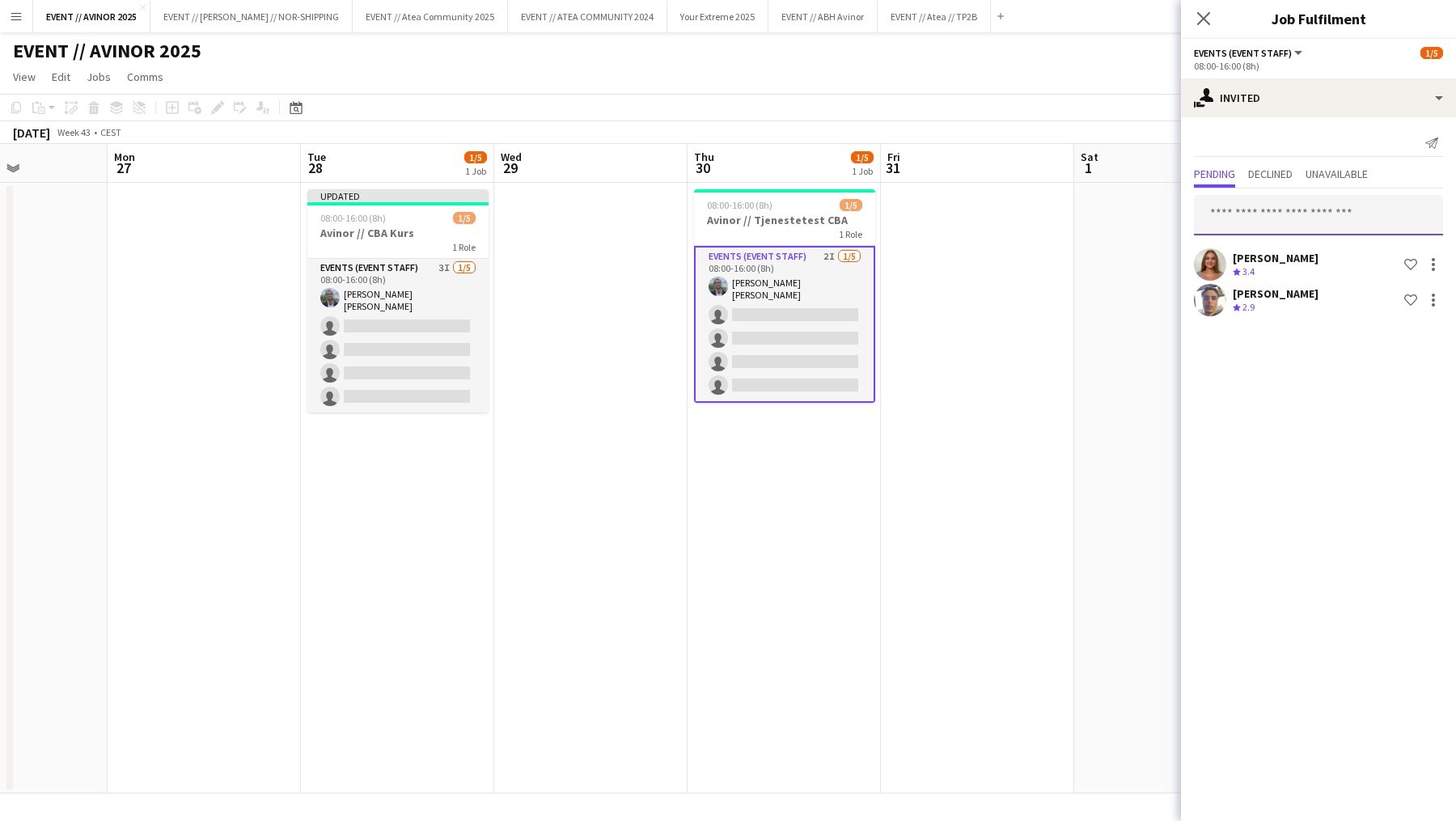
click at [1274, 212] on input "text" at bounding box center [1319, 215] width 249 height 40
type input "*****"
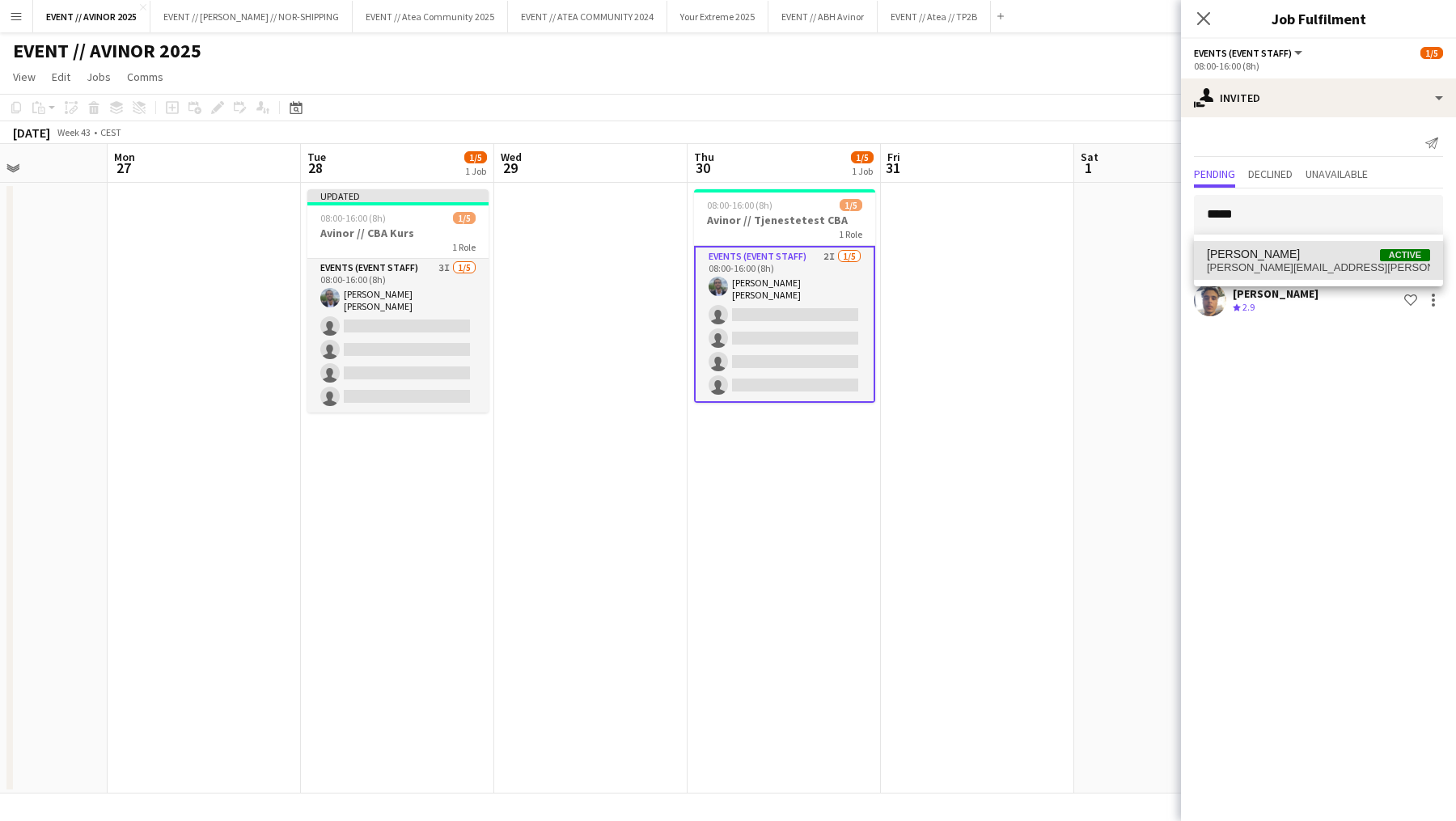
click at [1274, 248] on span "[PERSON_NAME]" at bounding box center [1253, 254] width 93 height 14
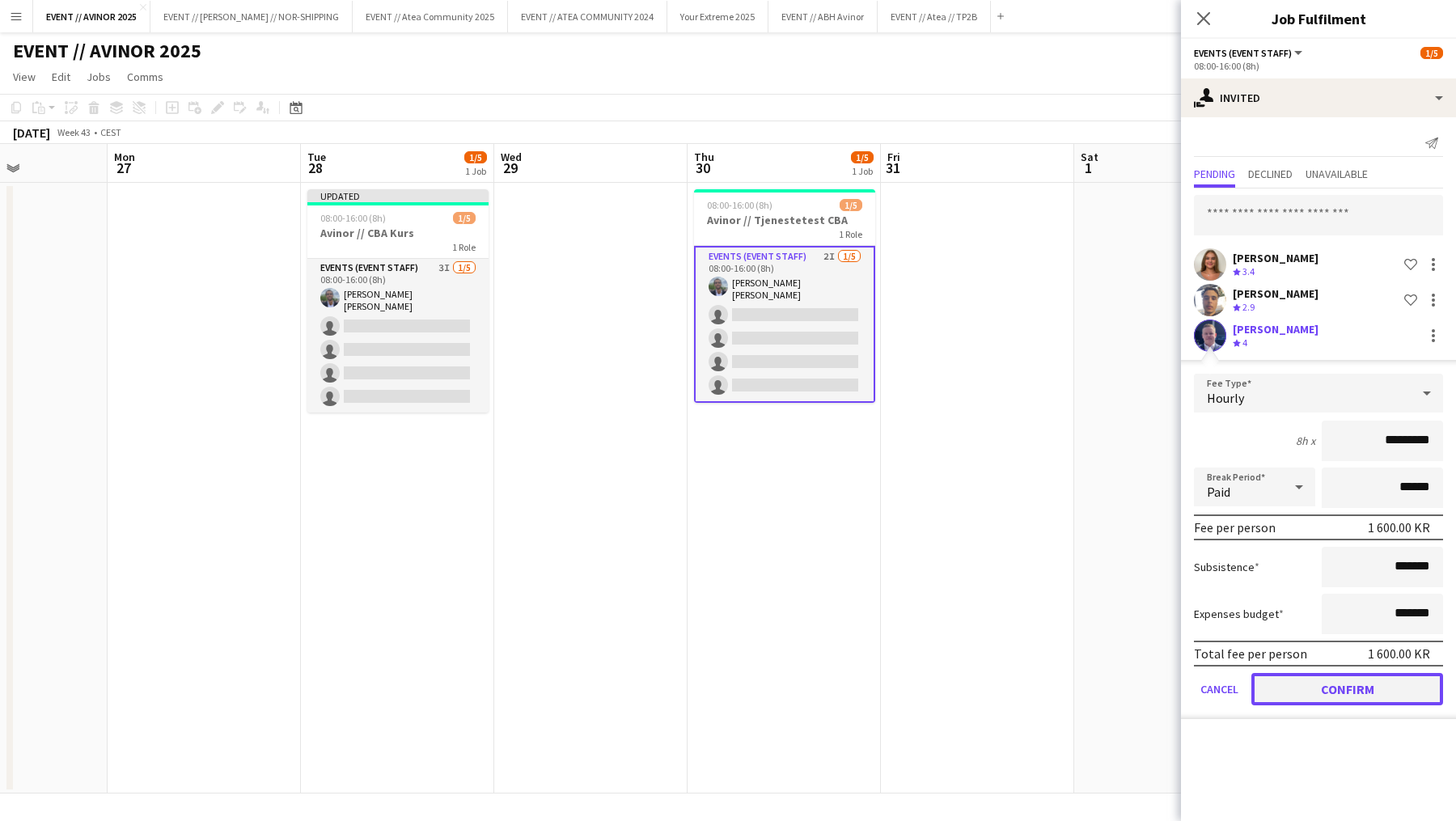
click at [1349, 696] on button "Confirm" at bounding box center [1347, 690] width 192 height 32
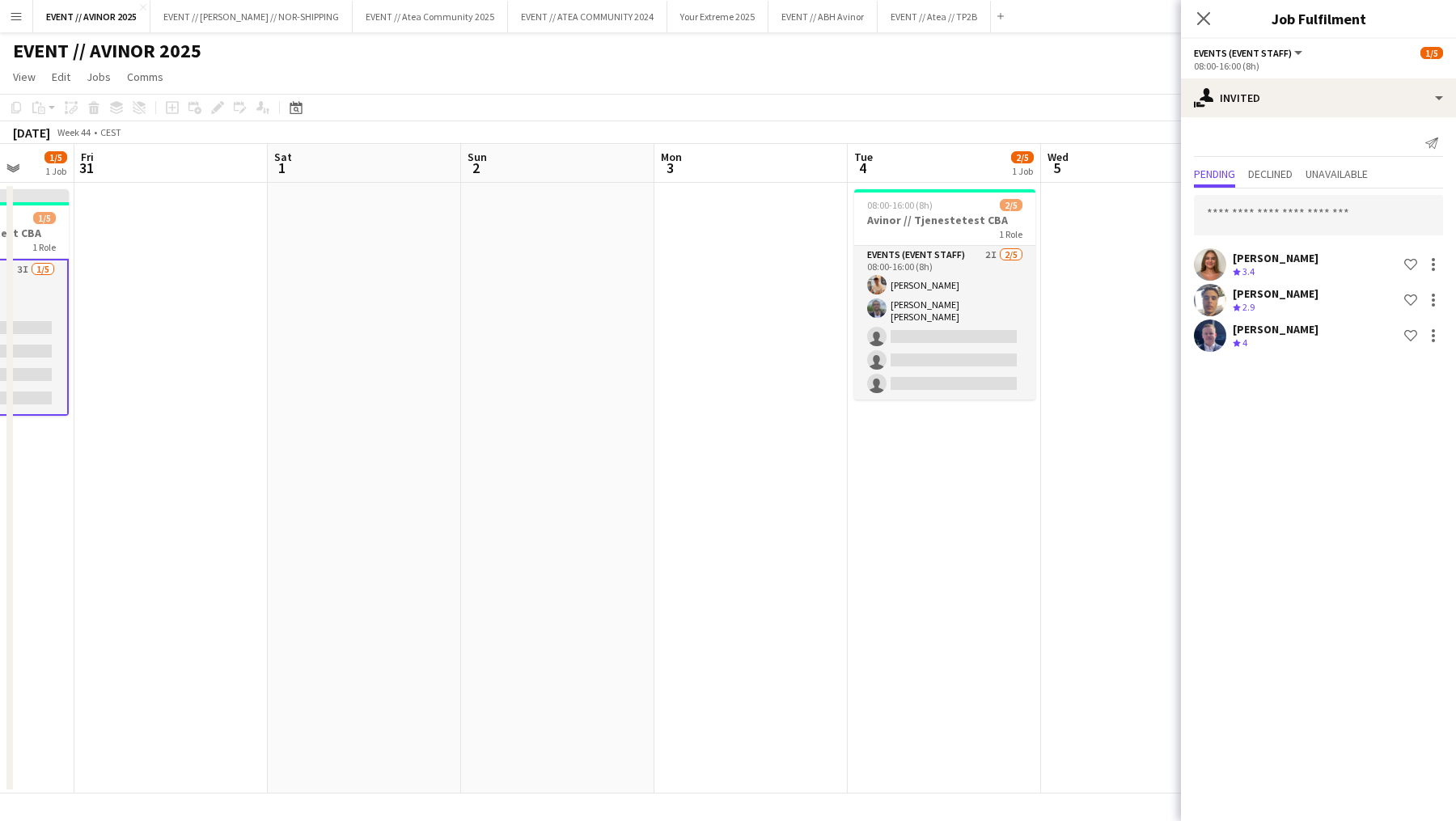
scroll to position [0, 710]
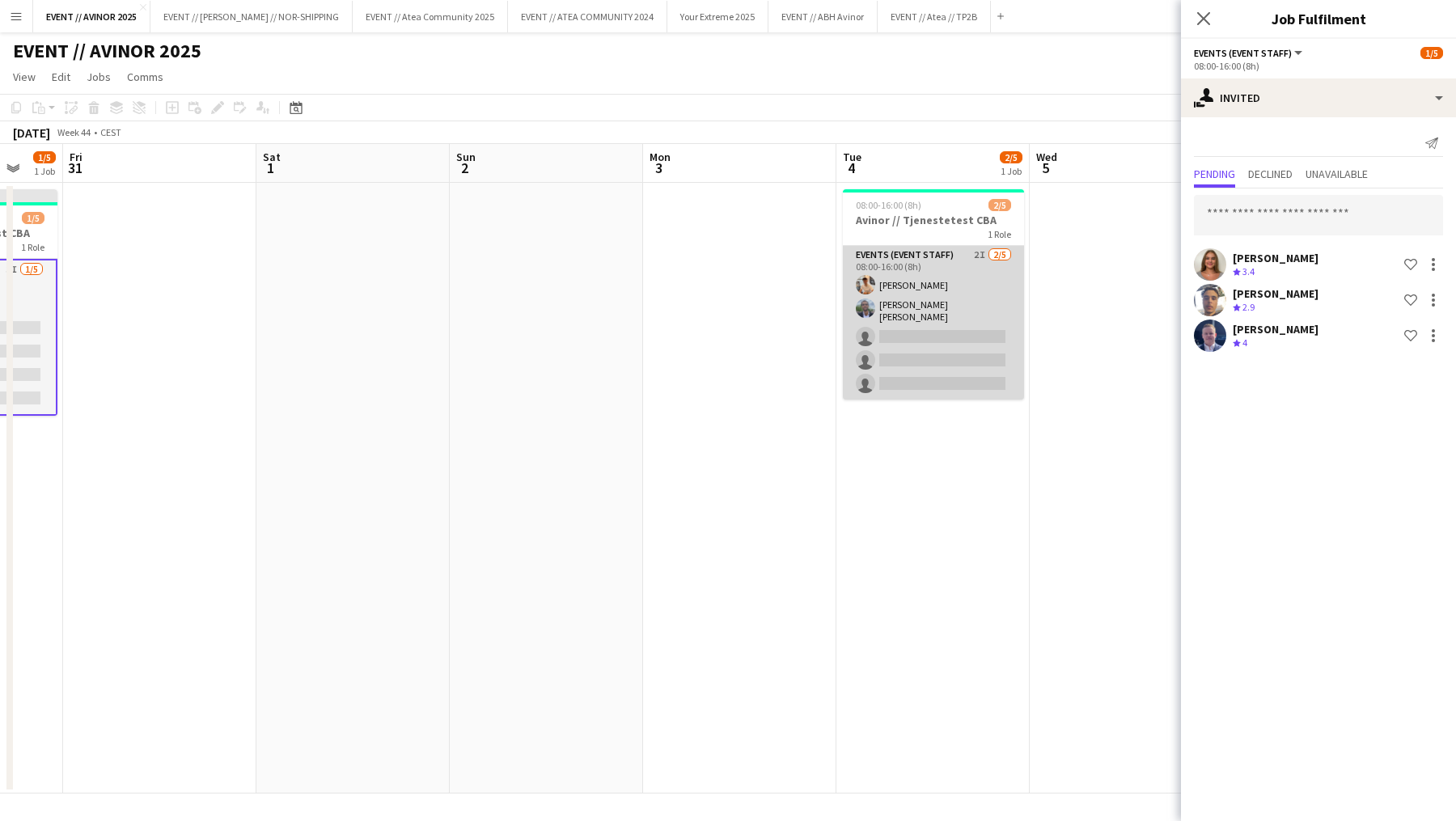
click at [930, 372] on app-card-role "Events (Event Staff) 2I [DATE] 08:00-16:00 (8h) [PERSON_NAME] [PERSON_NAME] [PE…" at bounding box center [933, 323] width 182 height 153
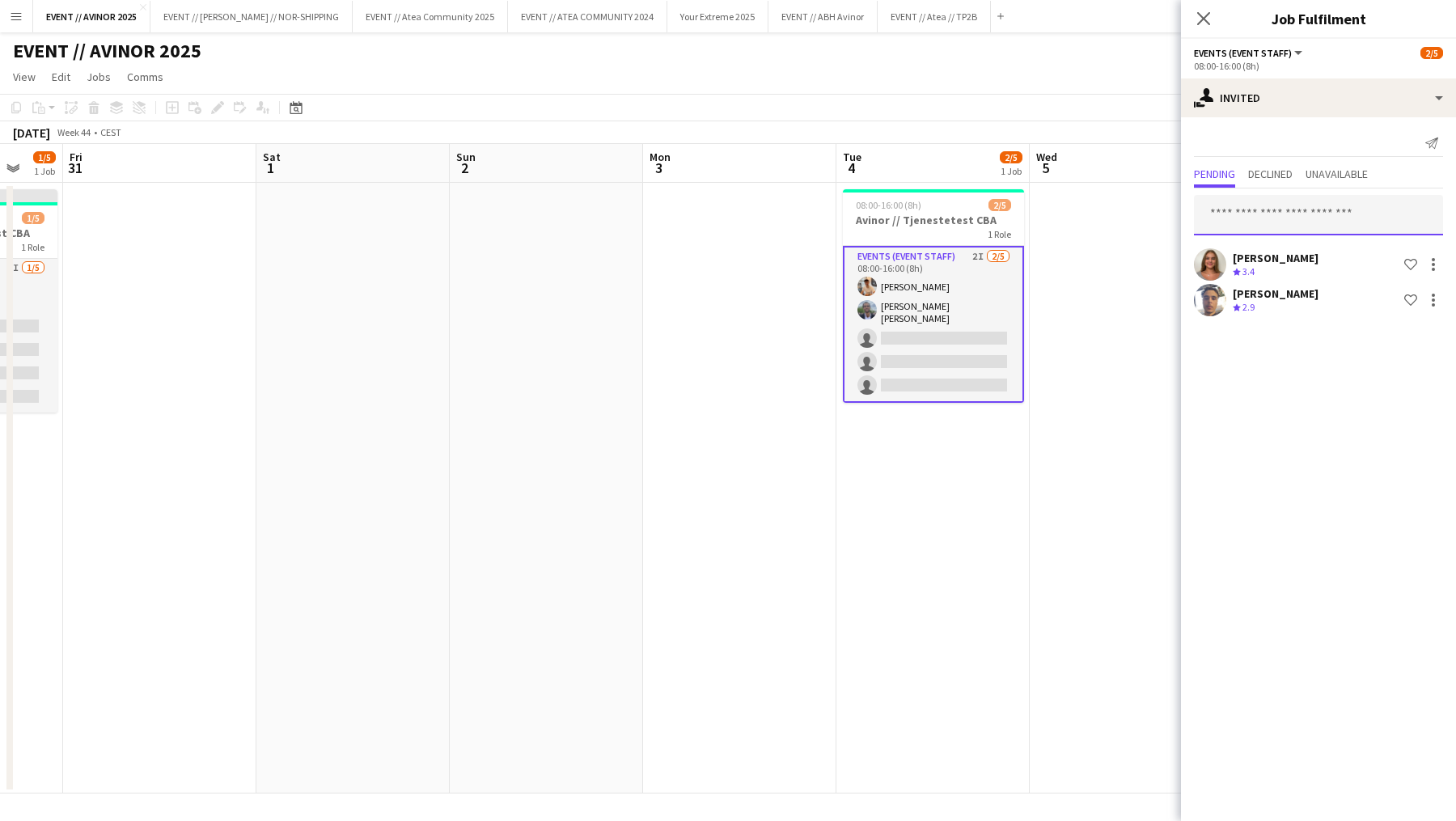
click at [1257, 209] on input "text" at bounding box center [1319, 215] width 249 height 40
type input "*****"
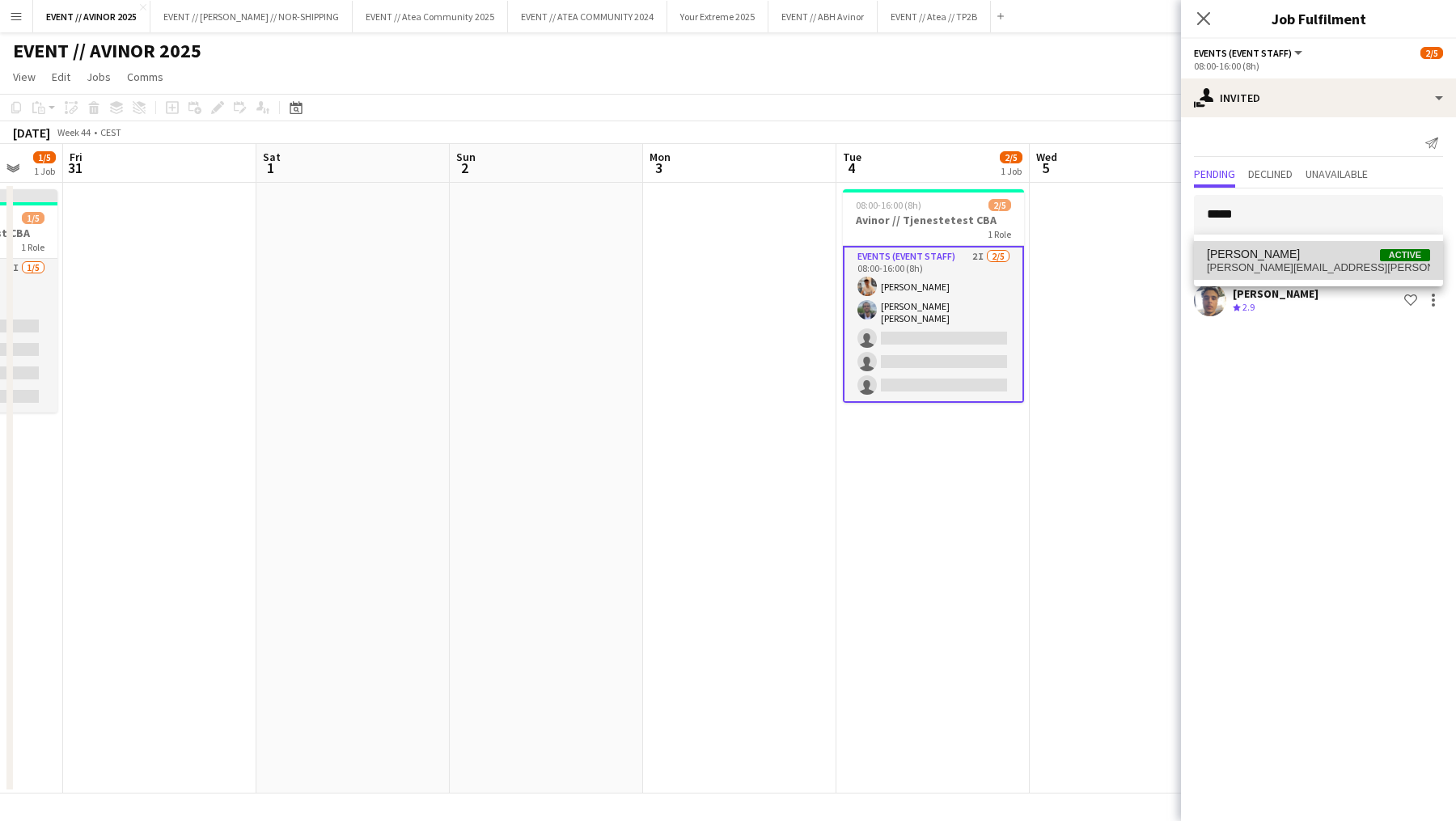
click at [1263, 258] on span "[PERSON_NAME]" at bounding box center [1253, 254] width 93 height 14
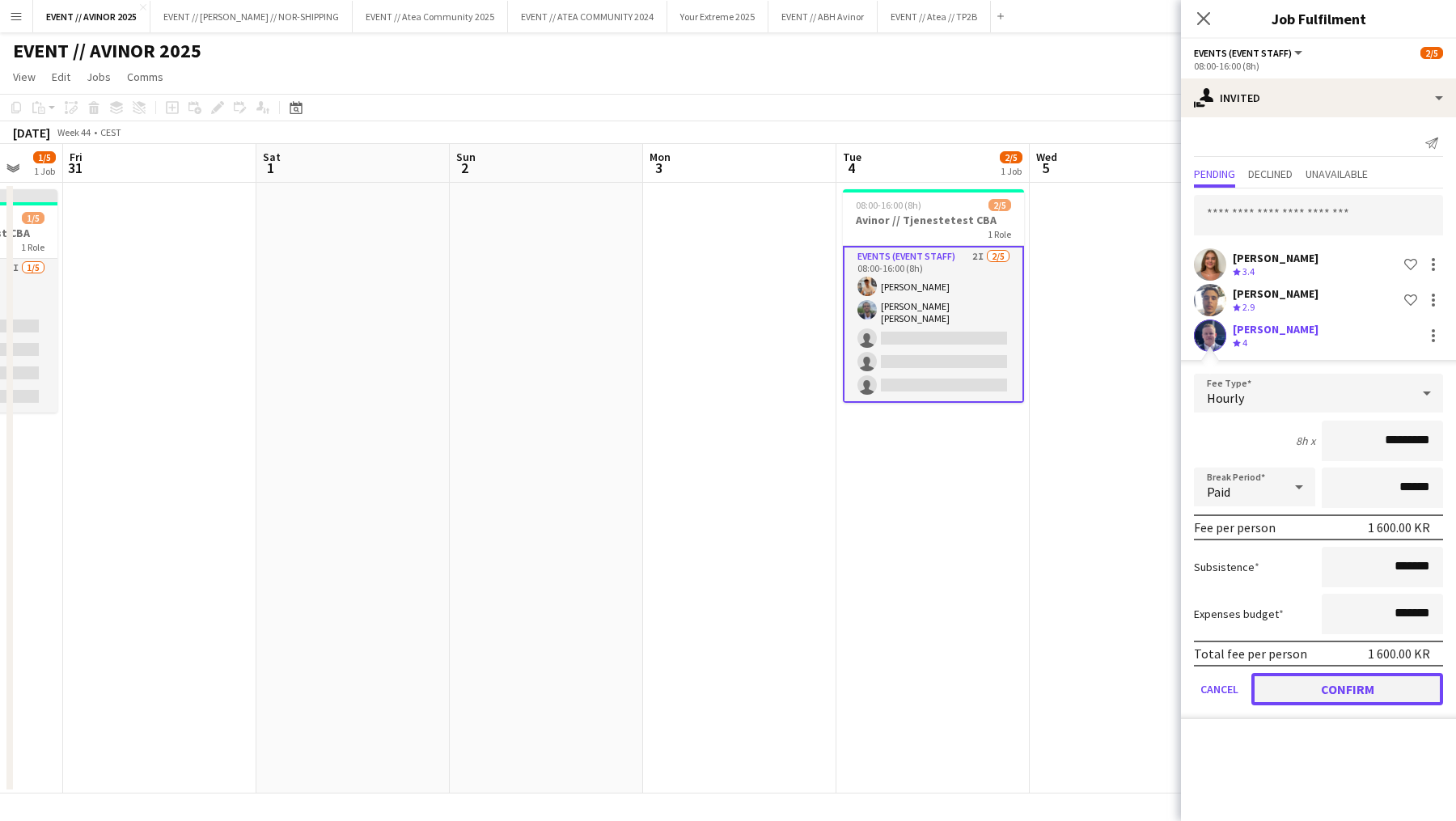
click at [1320, 693] on button "Confirm" at bounding box center [1347, 690] width 192 height 32
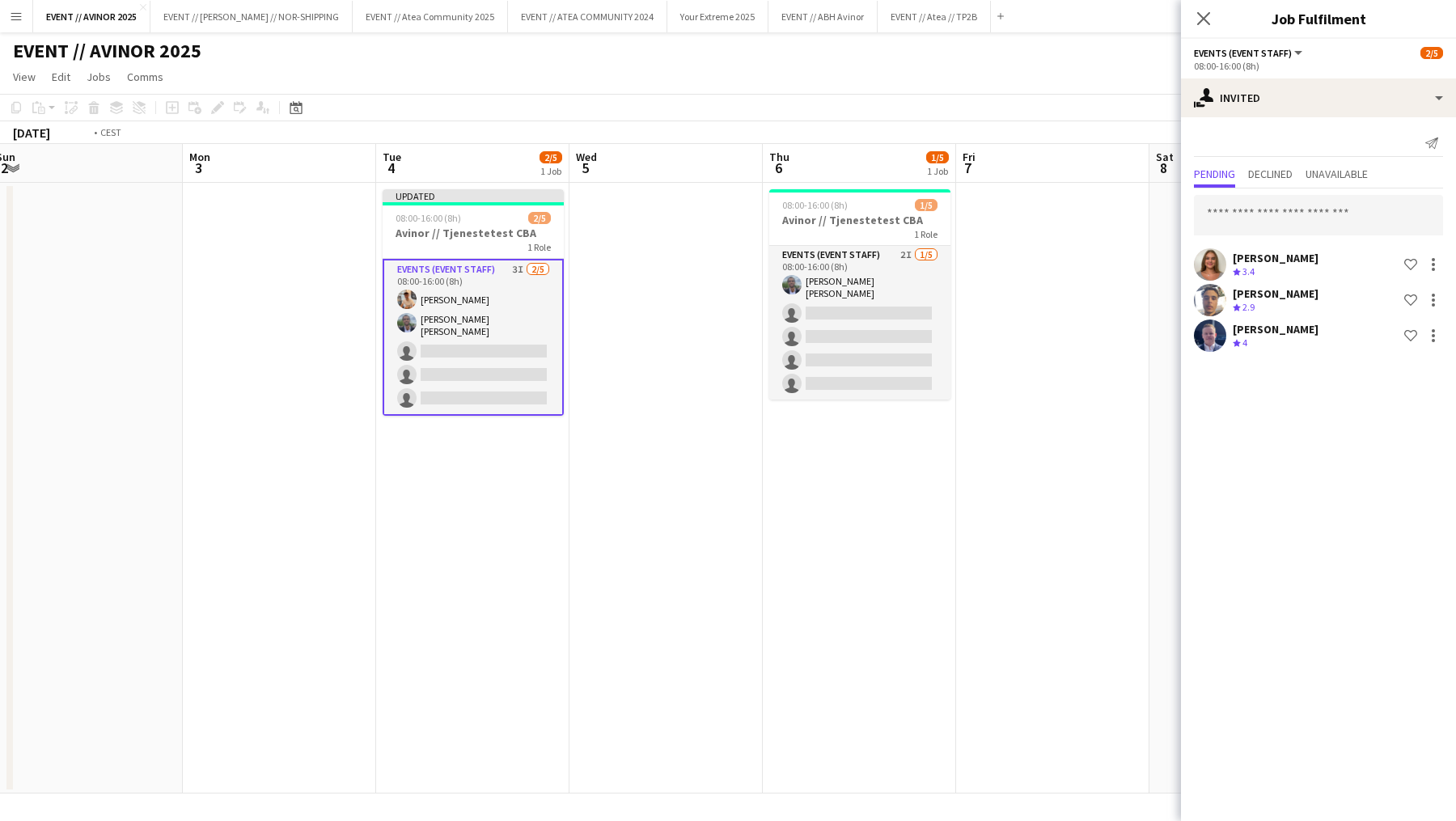
scroll to position [0, 586]
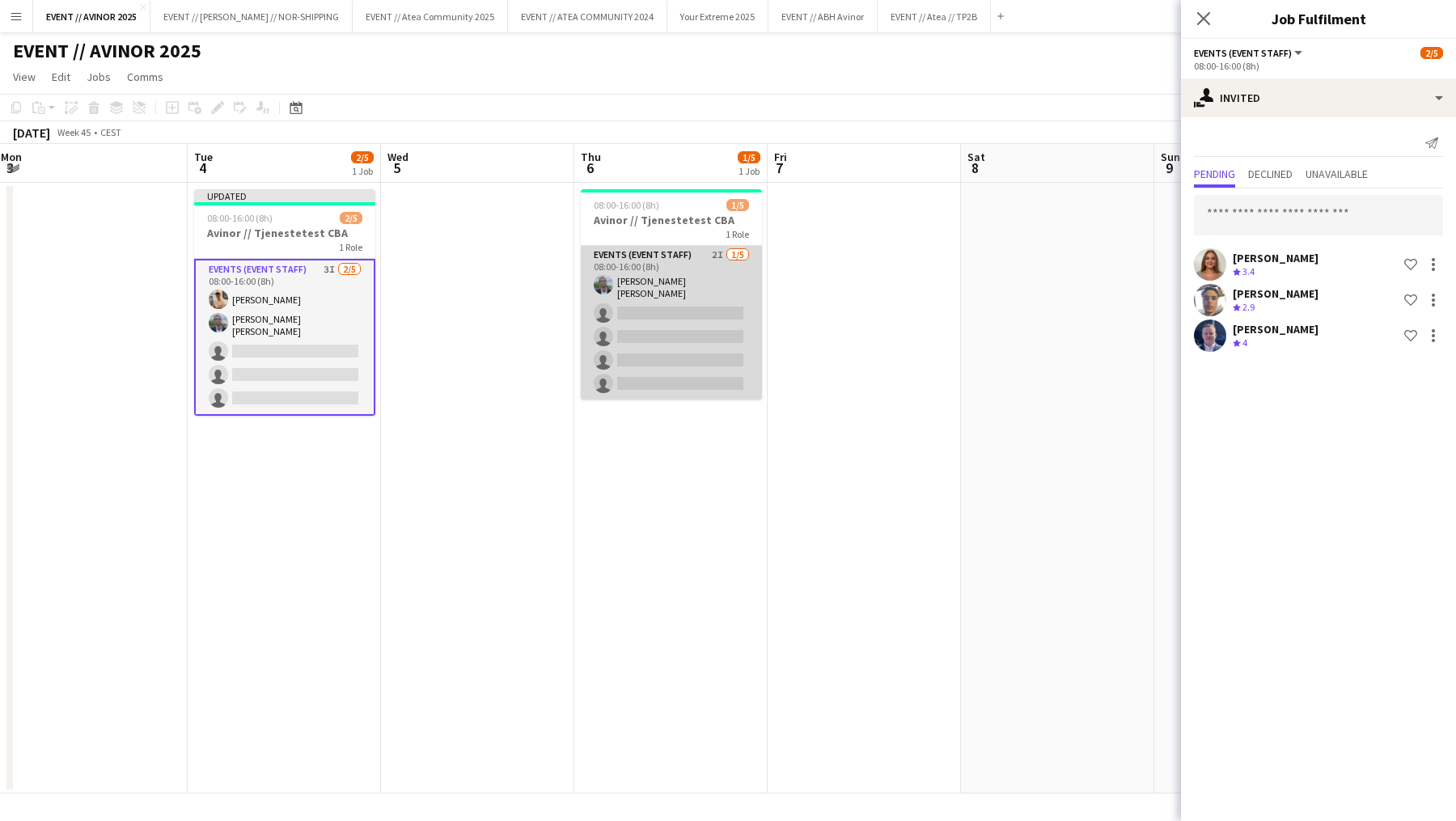
click at [685, 373] on app-card-role "Events (Event Staff) 2I [DATE] 08:00-16:00 (8h) [PERSON_NAME] [PERSON_NAME] sin…" at bounding box center [671, 323] width 182 height 153
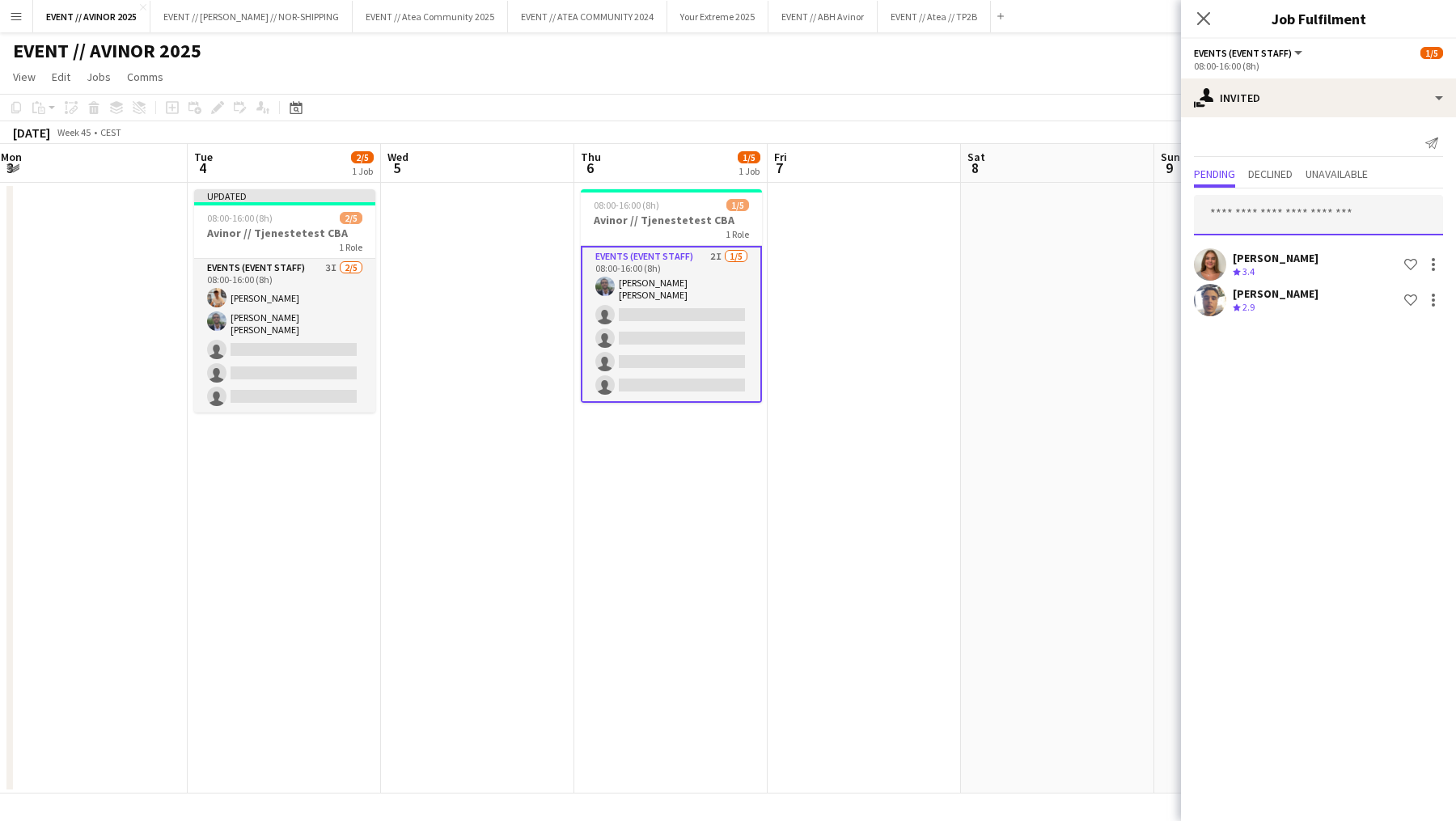
click at [1245, 215] on input "text" at bounding box center [1319, 215] width 249 height 40
type input "*****"
click at [1255, 246] on mat-option "[PERSON_NAME] Active [PERSON_NAME][EMAIL_ADDRESS][PERSON_NAME][DOMAIN_NAME]" at bounding box center [1319, 261] width 249 height 39
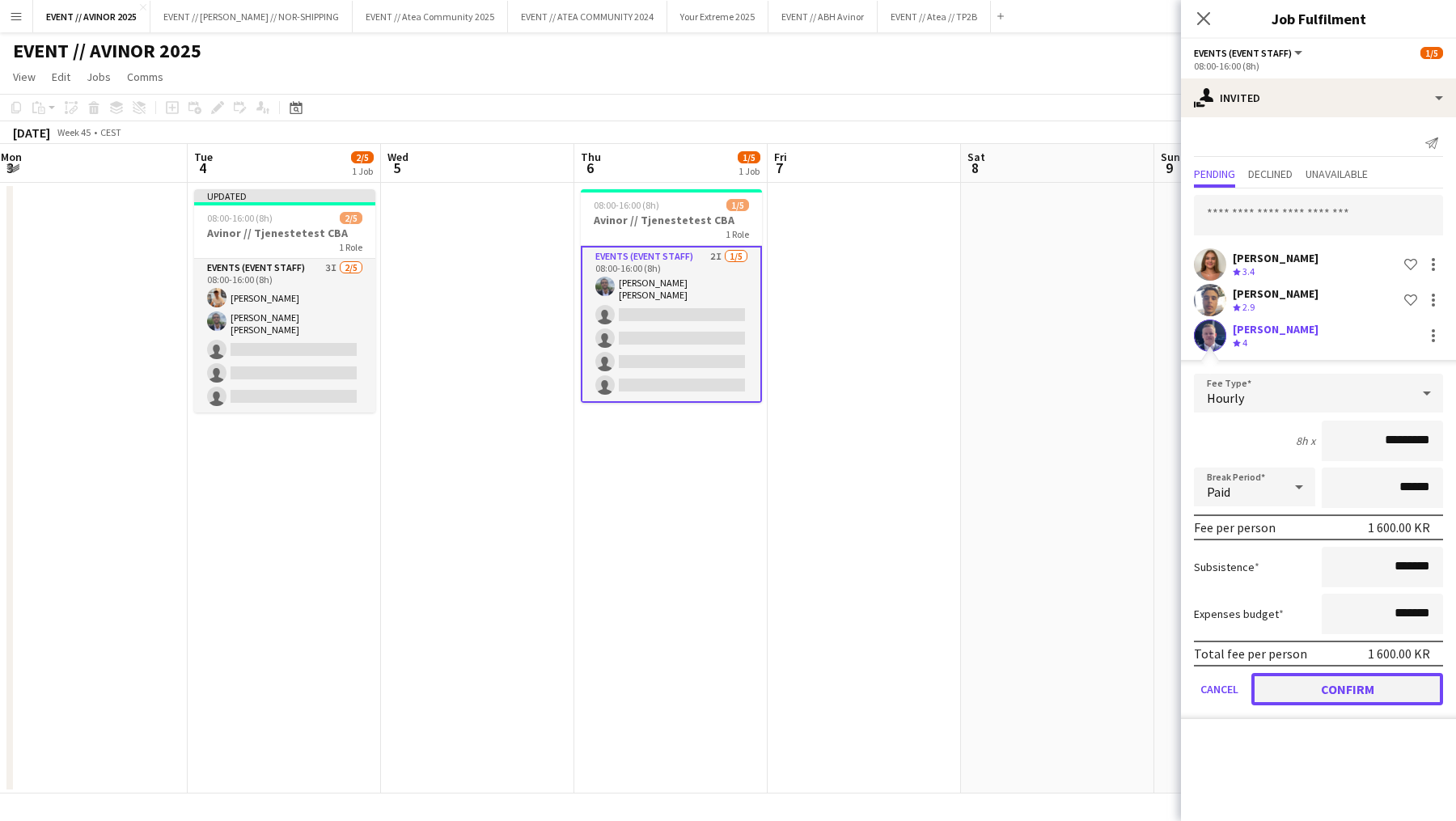
click at [1346, 701] on button "Confirm" at bounding box center [1347, 690] width 192 height 32
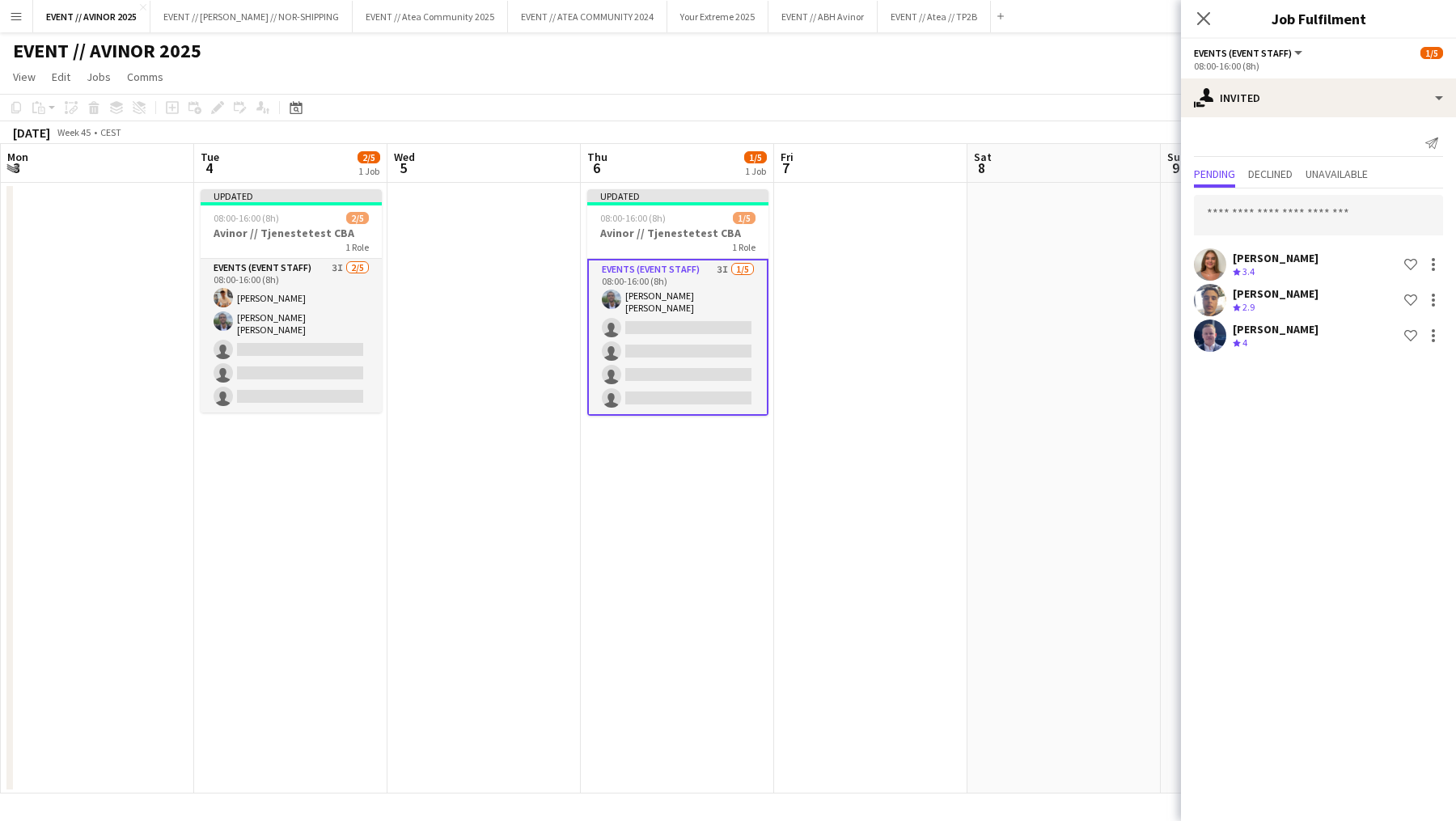
scroll to position [0, 559]
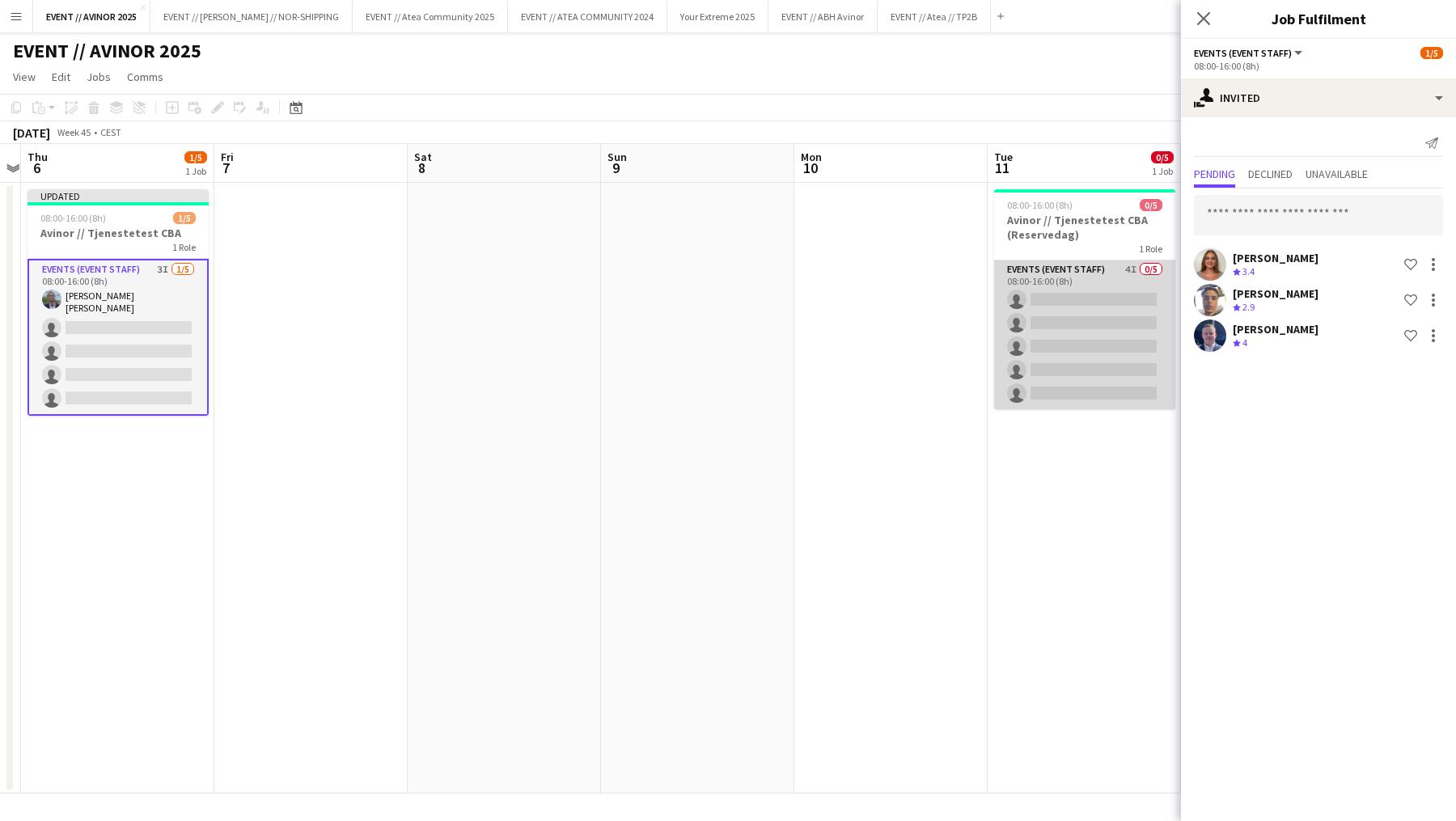
click at [1089, 378] on app-card-role "Events (Event Staff) 4I 0/5 08:00-16:00 (8h) single-neutral-actions single-neut…" at bounding box center [1084, 335] width 182 height 149
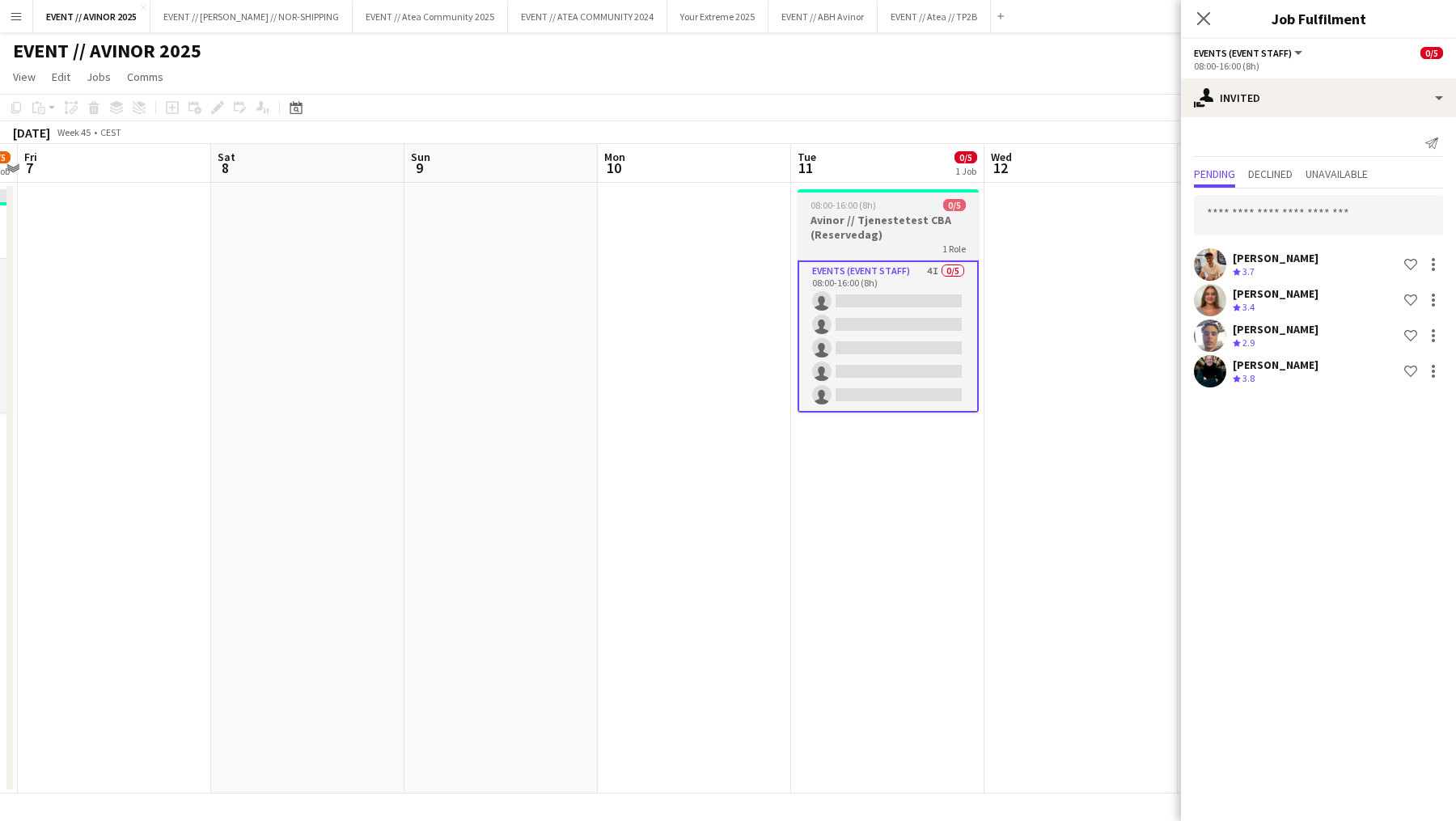
scroll to position [0, 604]
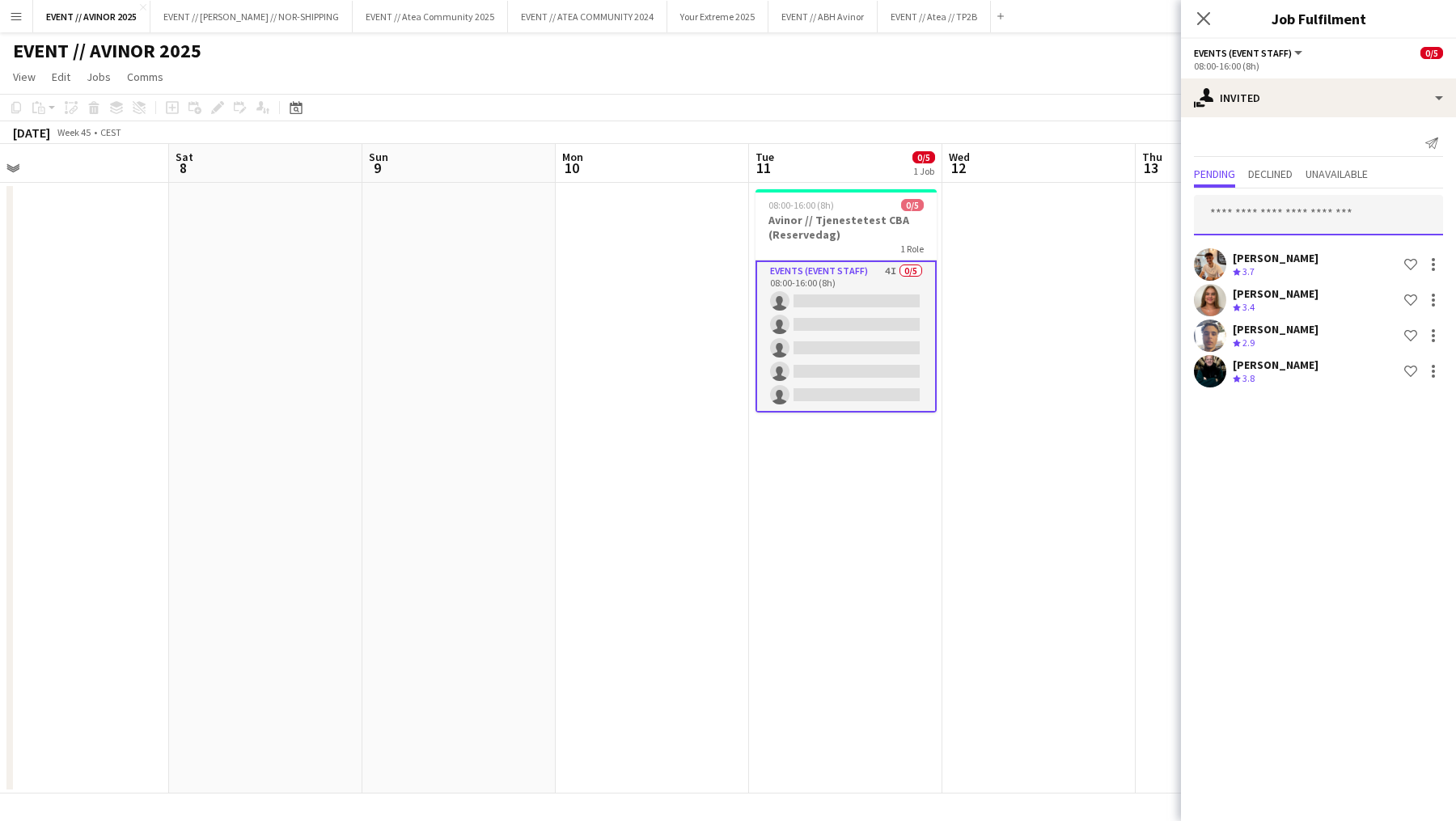
click at [1297, 208] on input "text" at bounding box center [1319, 215] width 249 height 40
type input "*****"
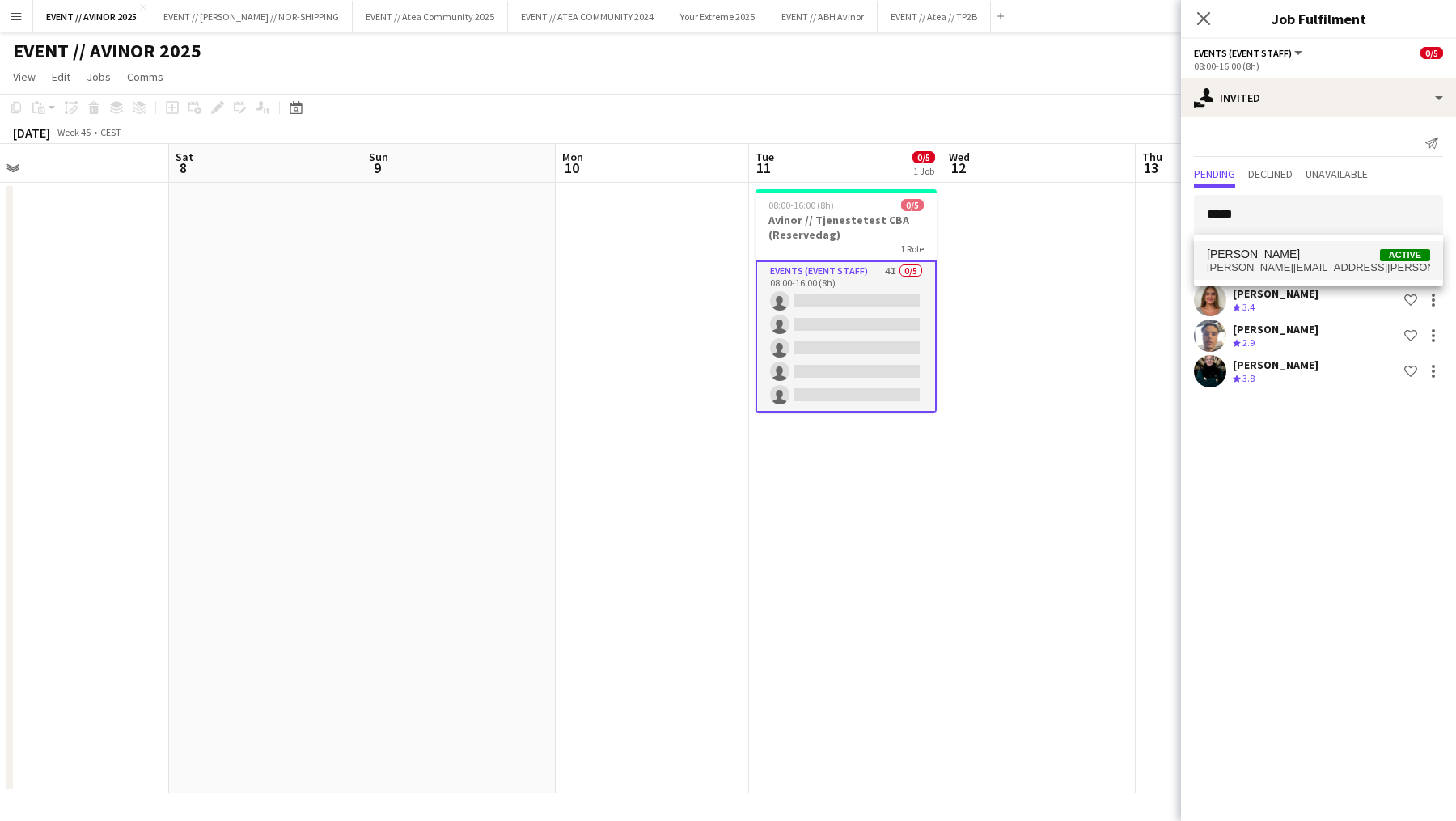
click at [1263, 247] on span "[PERSON_NAME]" at bounding box center [1253, 254] width 93 height 14
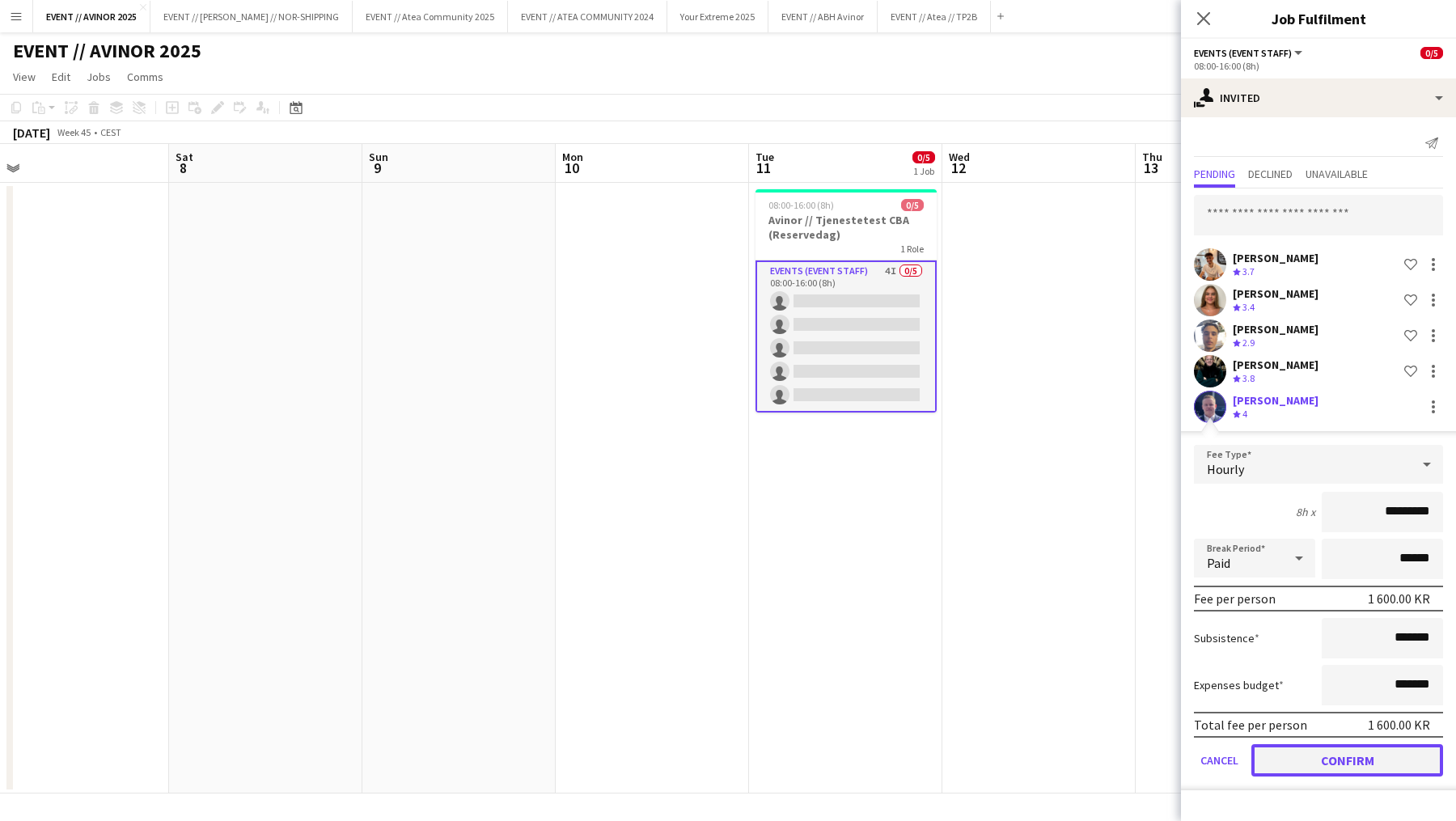
click at [1324, 756] on button "Confirm" at bounding box center [1347, 760] width 192 height 32
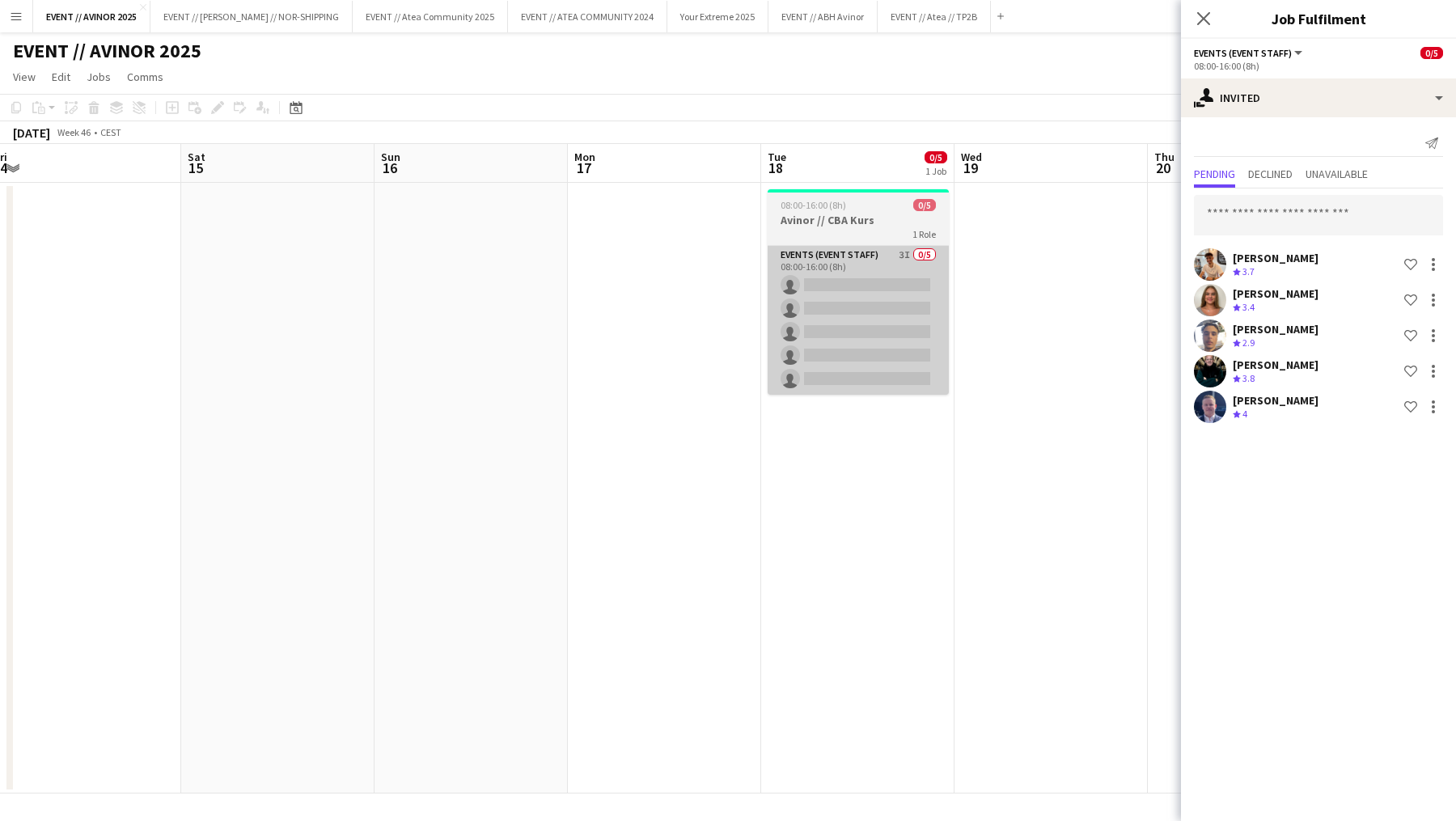
scroll to position [0, 615]
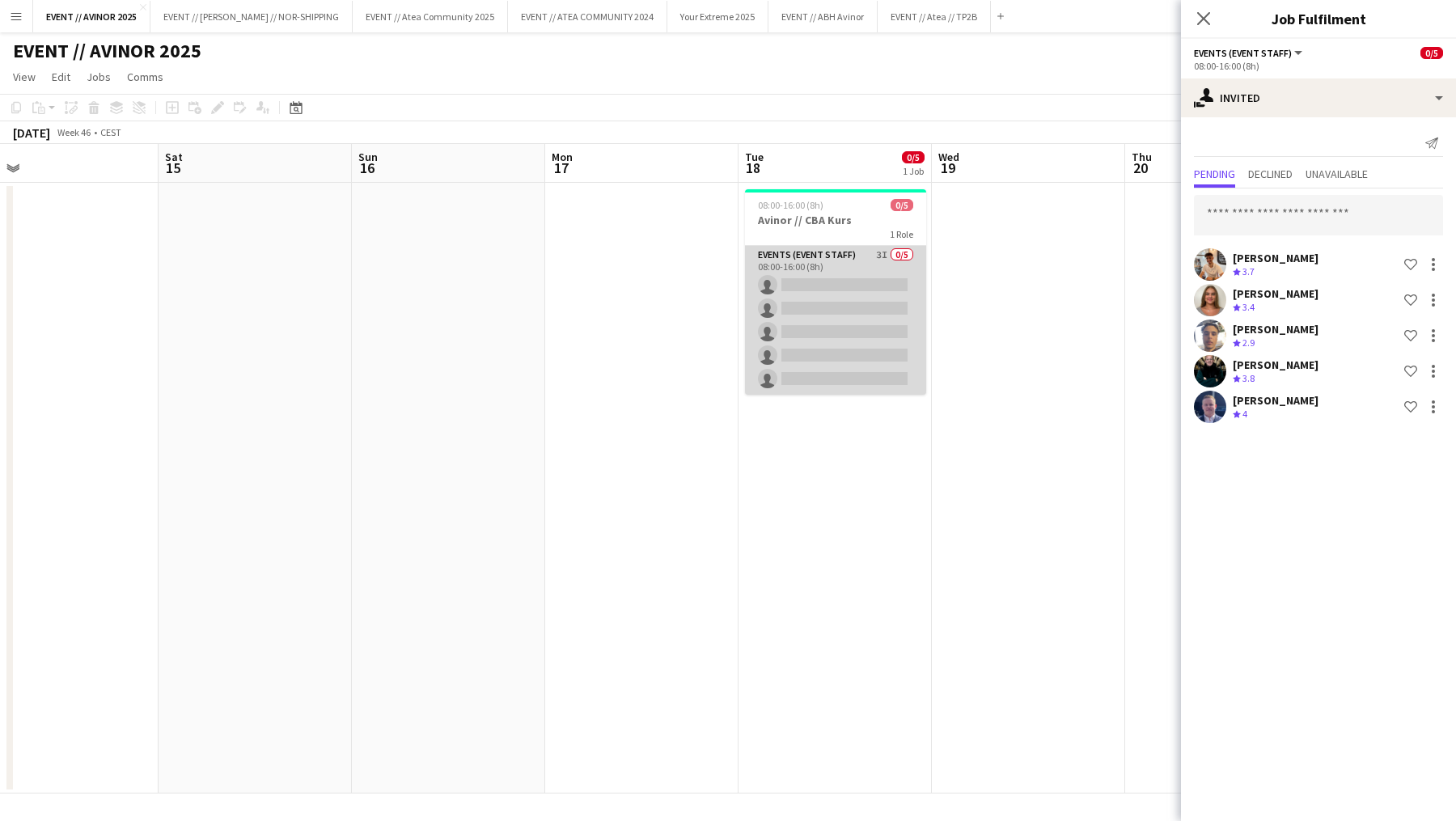
click at [877, 376] on app-card-role "Events (Event Staff) 3I 0/5 08:00-16:00 (8h) single-neutral-actions single-neut…" at bounding box center [835, 321] width 182 height 149
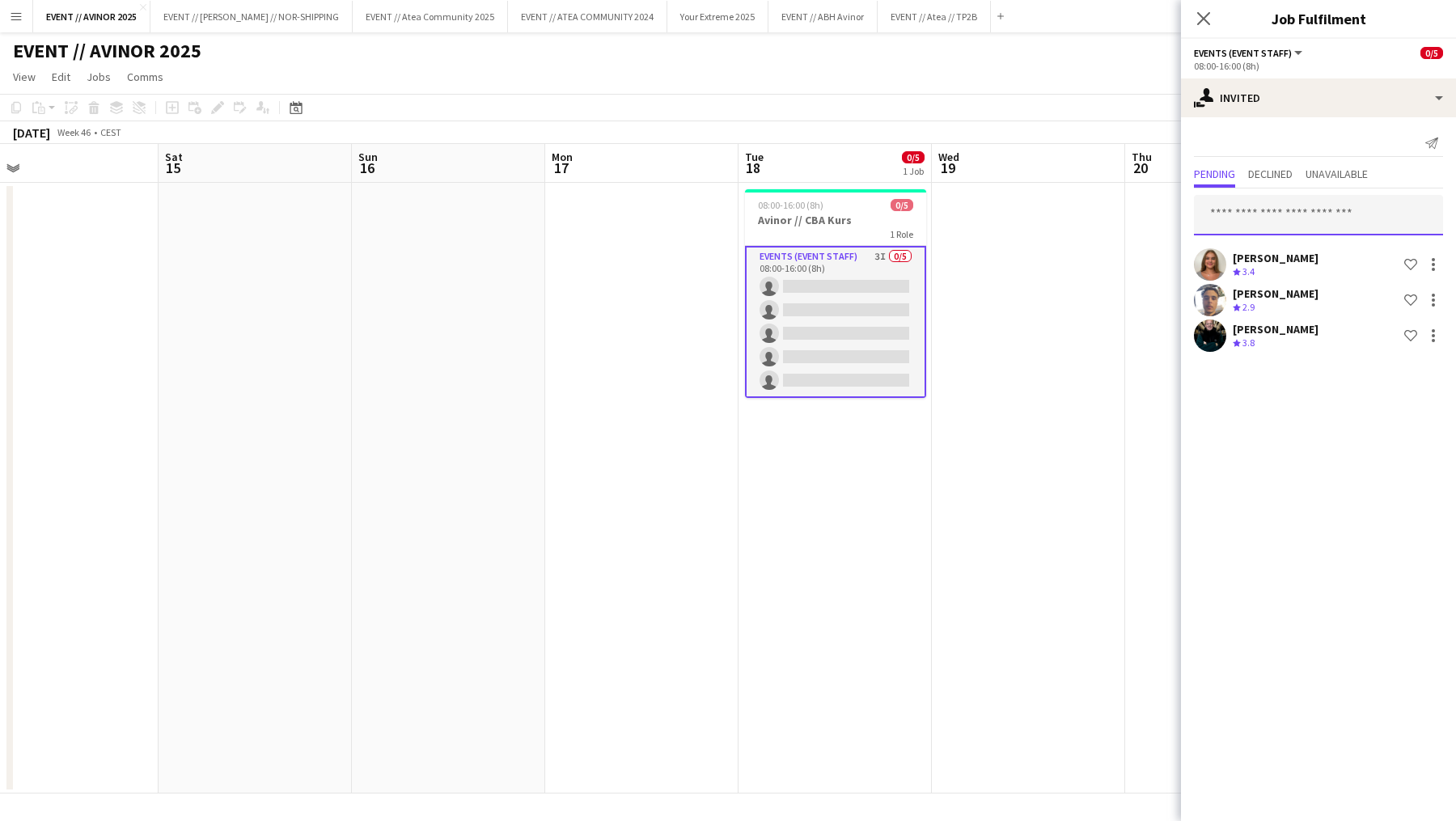
click at [1326, 207] on input "text" at bounding box center [1319, 215] width 249 height 40
type input "*****"
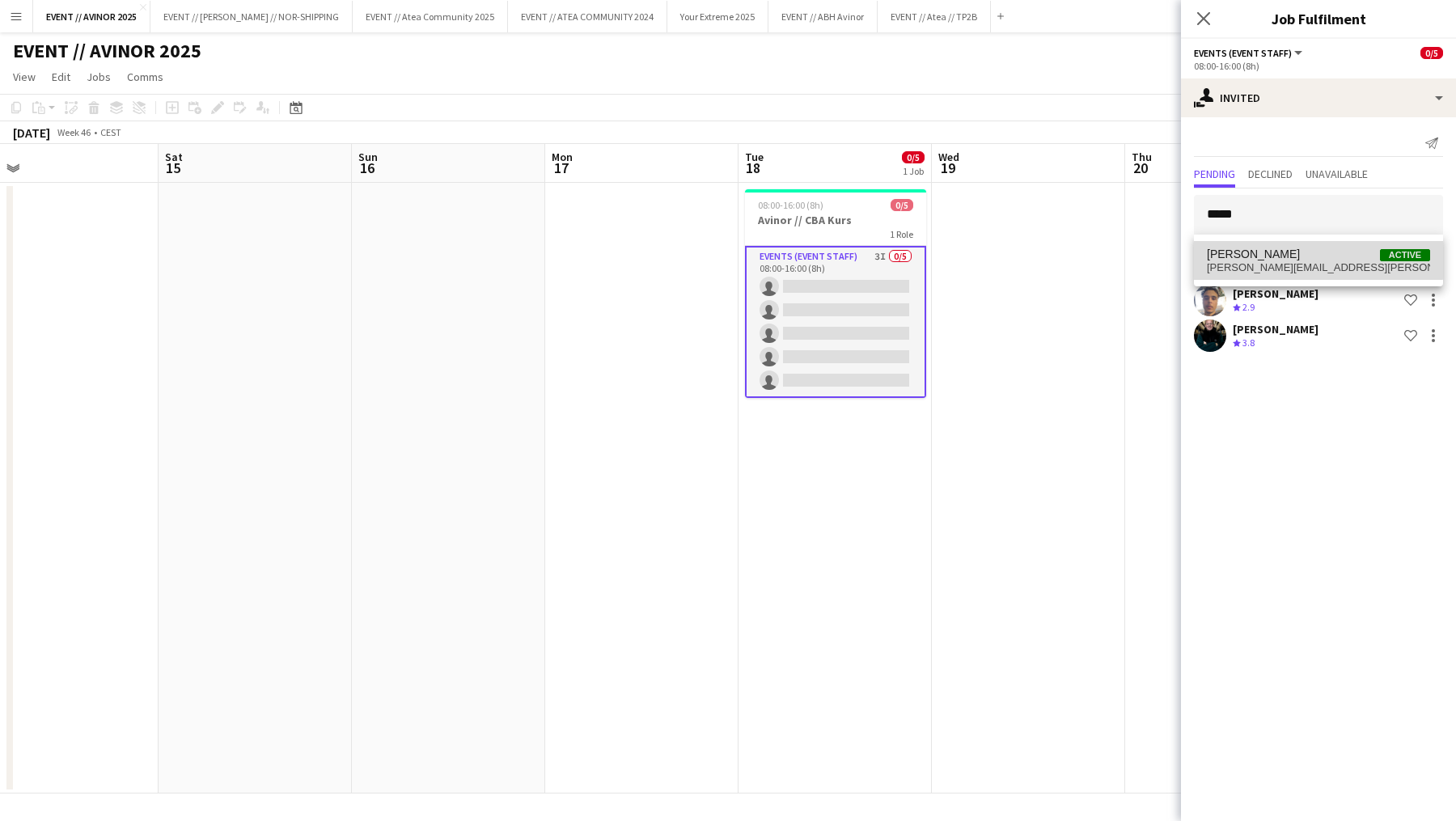
click at [1313, 253] on span "[PERSON_NAME] Active" at bounding box center [1319, 254] width 223 height 14
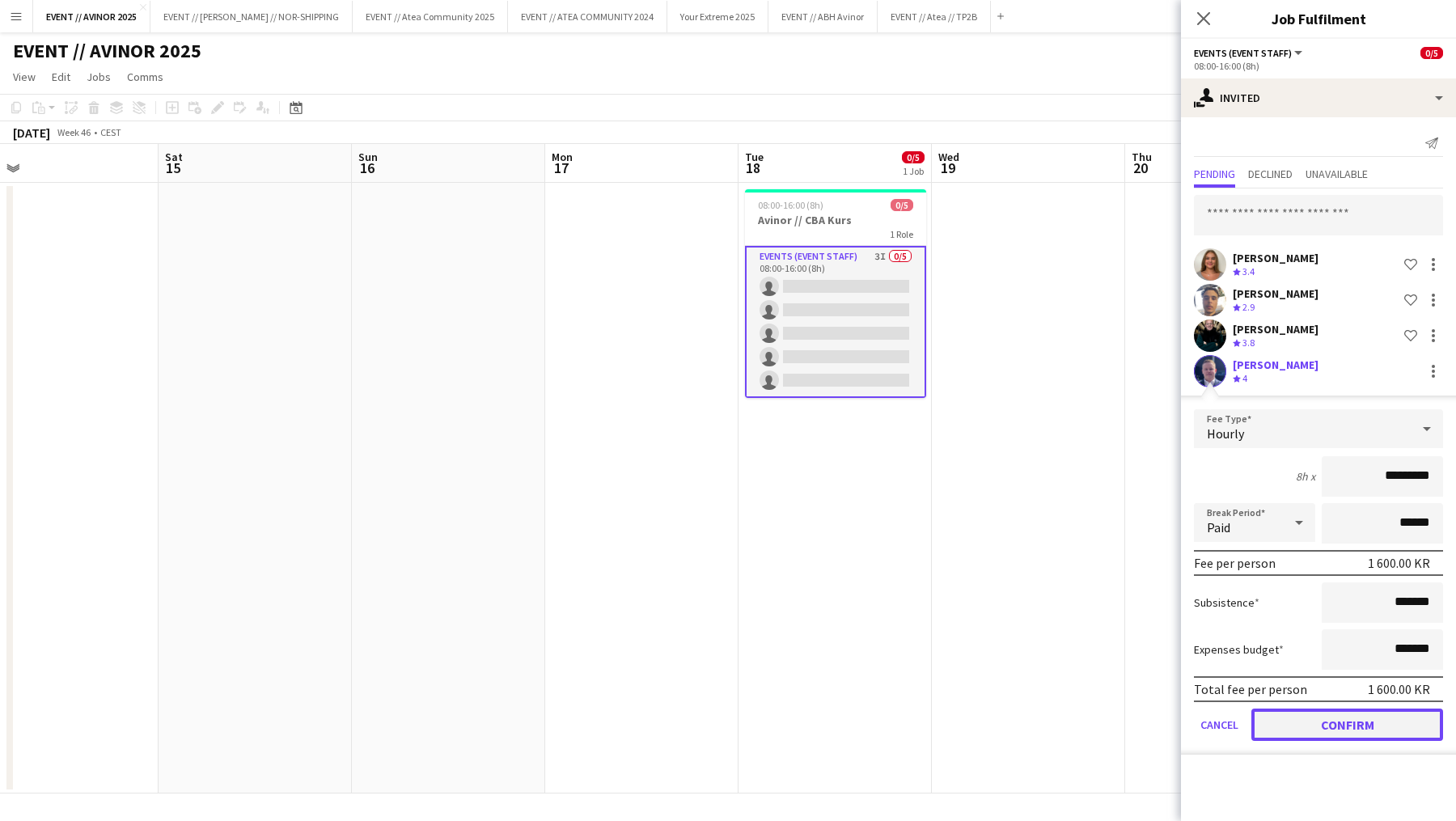
click at [1349, 729] on button "Confirm" at bounding box center [1347, 725] width 192 height 32
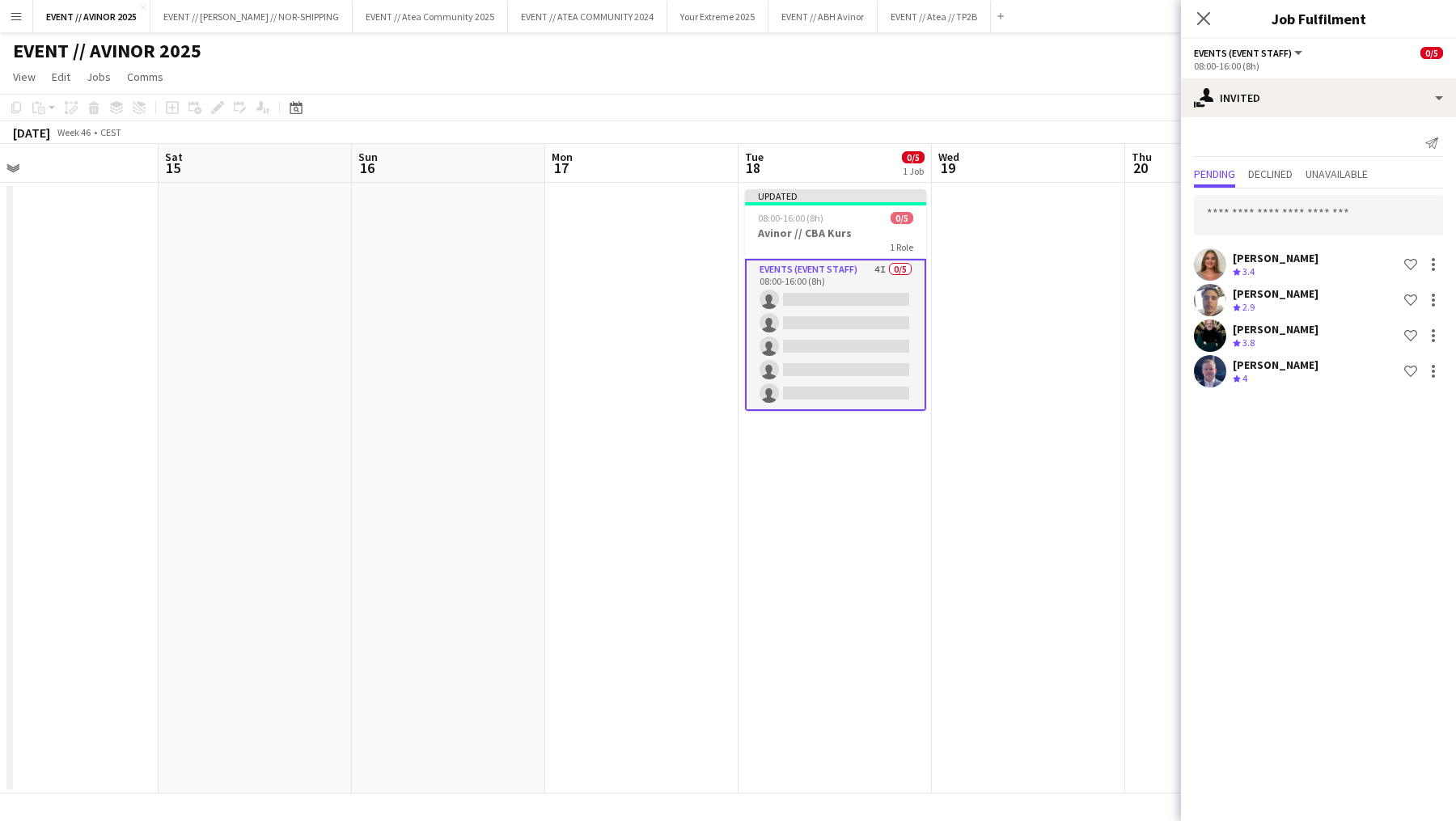
click at [1259, 361] on div "[PERSON_NAME]" at bounding box center [1275, 364] width 86 height 14
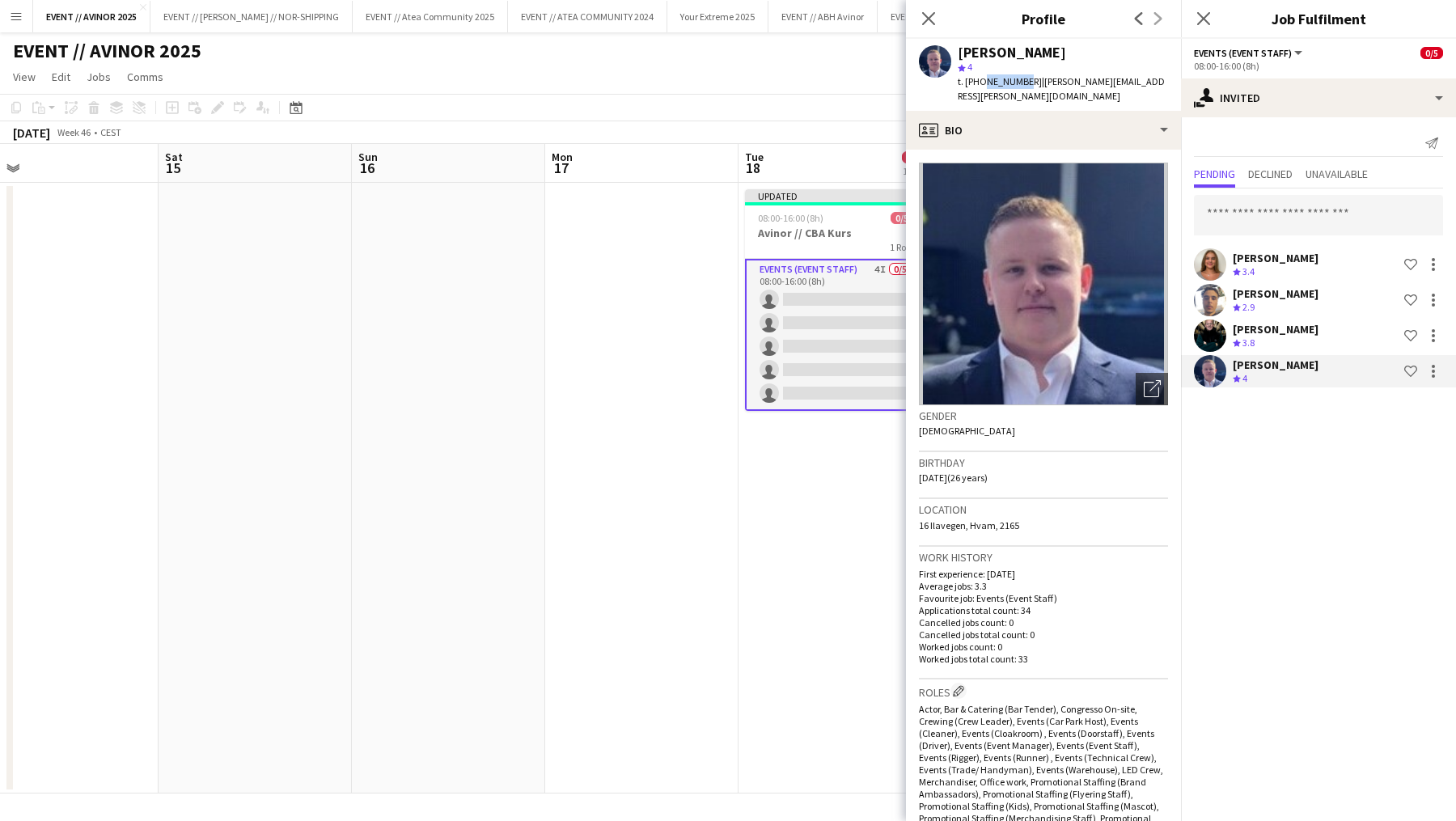
drag, startPoint x: 980, startPoint y: 81, endPoint x: 1019, endPoint y: 82, distance: 39.0
click at [1019, 82] on span "t. [PHONE_NUMBER]" at bounding box center [1000, 81] width 84 height 12
copy span "45873239"
click at [927, 19] on icon at bounding box center [928, 18] width 15 height 15
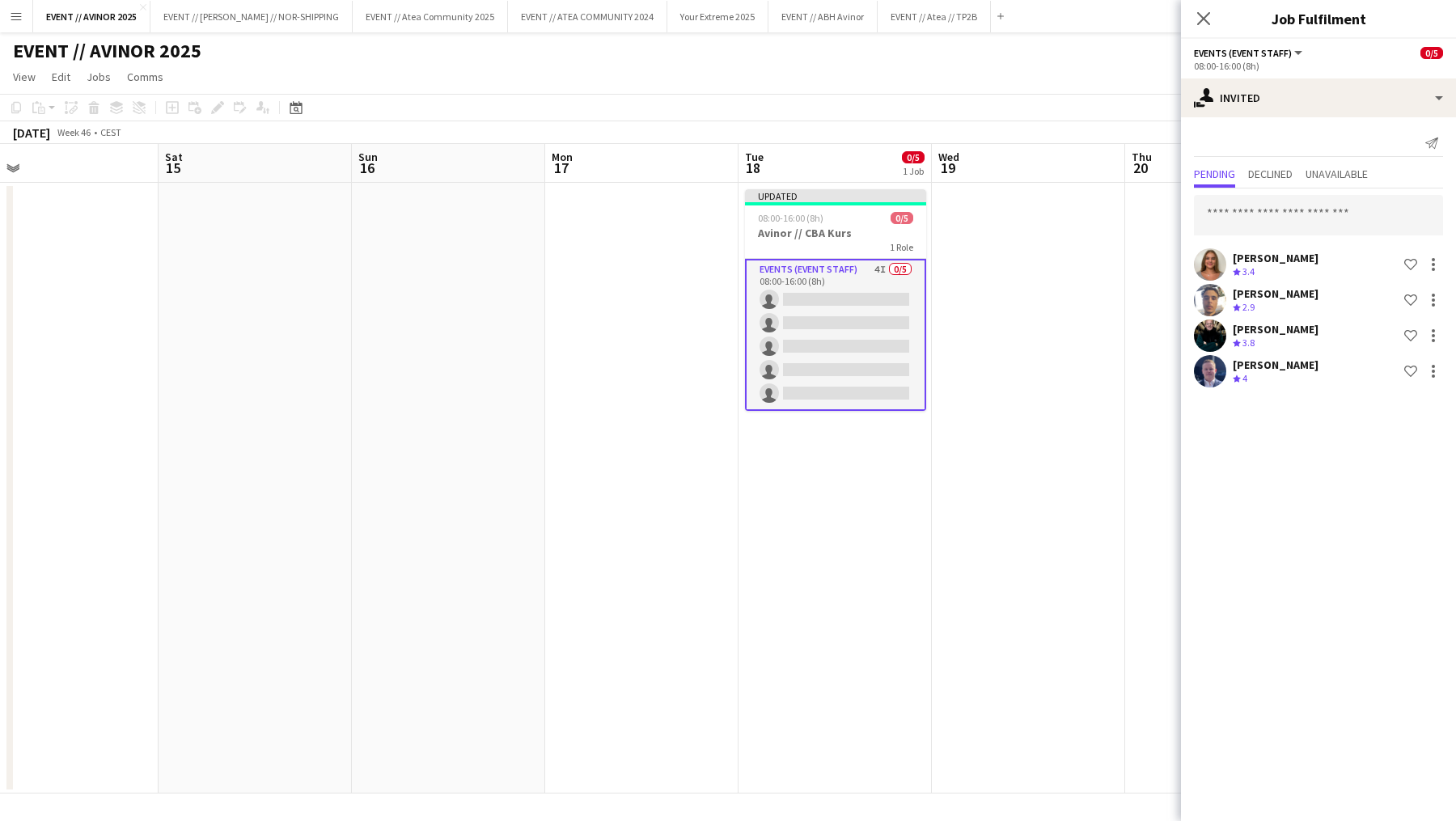
click at [1130, 110] on app-toolbar "Copy Paste Paste Command V Paste with crew Command Shift V Paste linked Job [GE…" at bounding box center [728, 107] width 1456 height 27
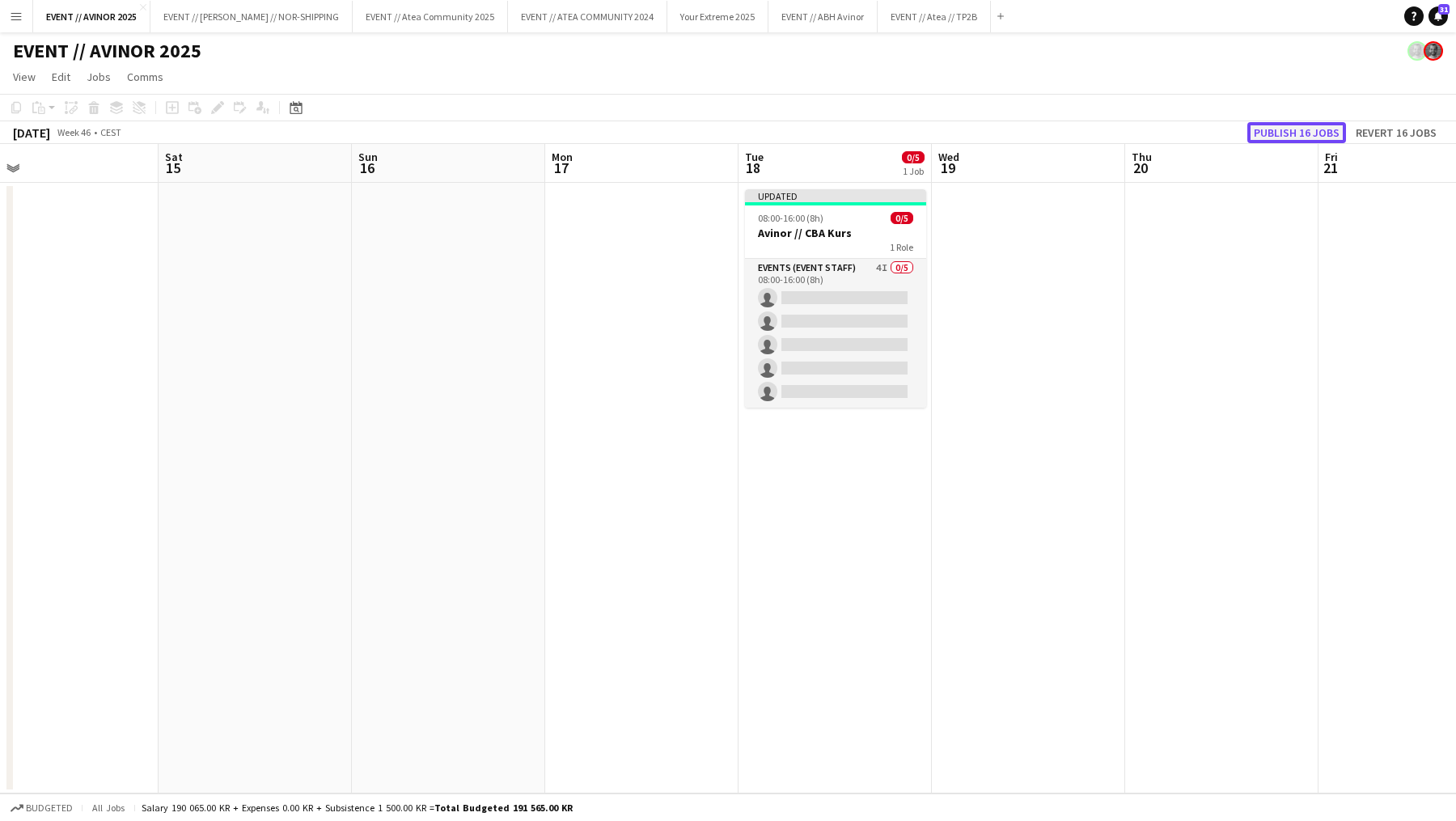
click at [1257, 127] on button "Publish 16 jobs" at bounding box center [1297, 132] width 99 height 21
